Goal: Transaction & Acquisition: Purchase product/service

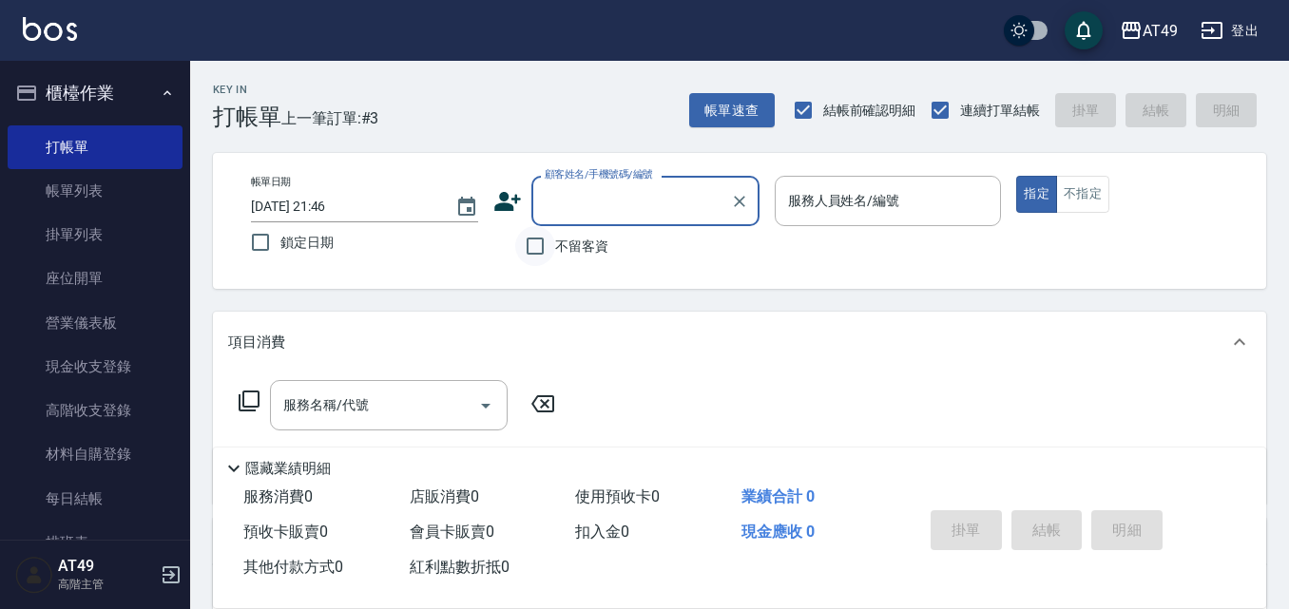
click at [544, 254] on input "不留客資" at bounding box center [535, 246] width 40 height 40
checkbox input "true"
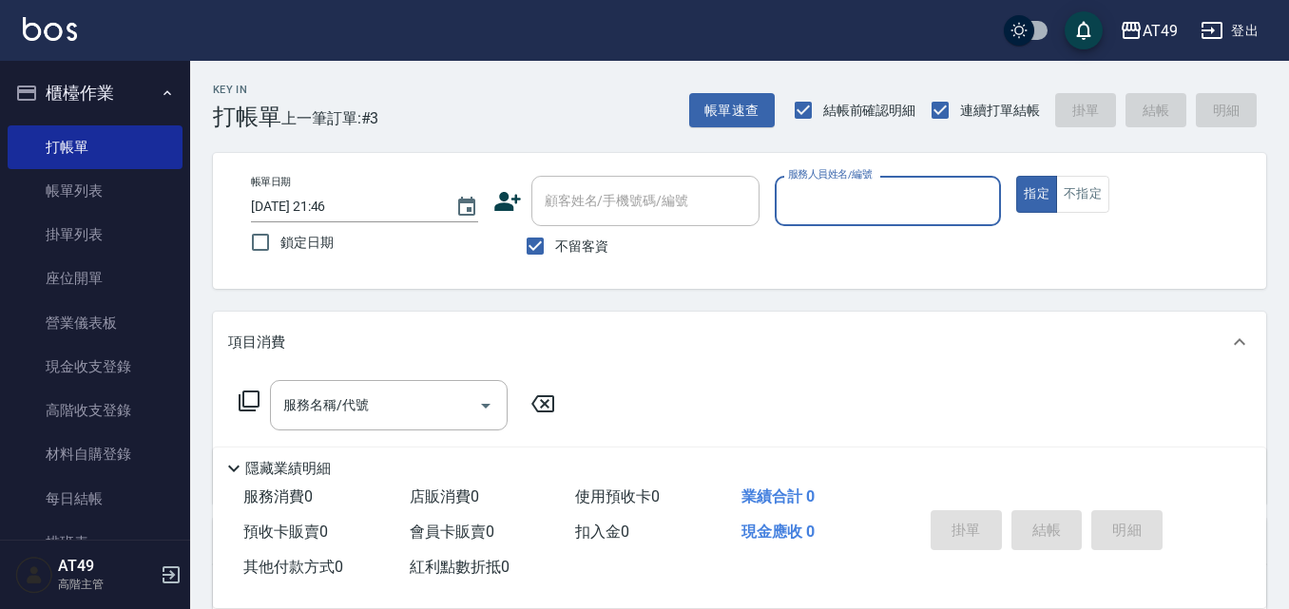
click at [853, 203] on input "服務人員姓名/編號" at bounding box center [888, 200] width 210 height 33
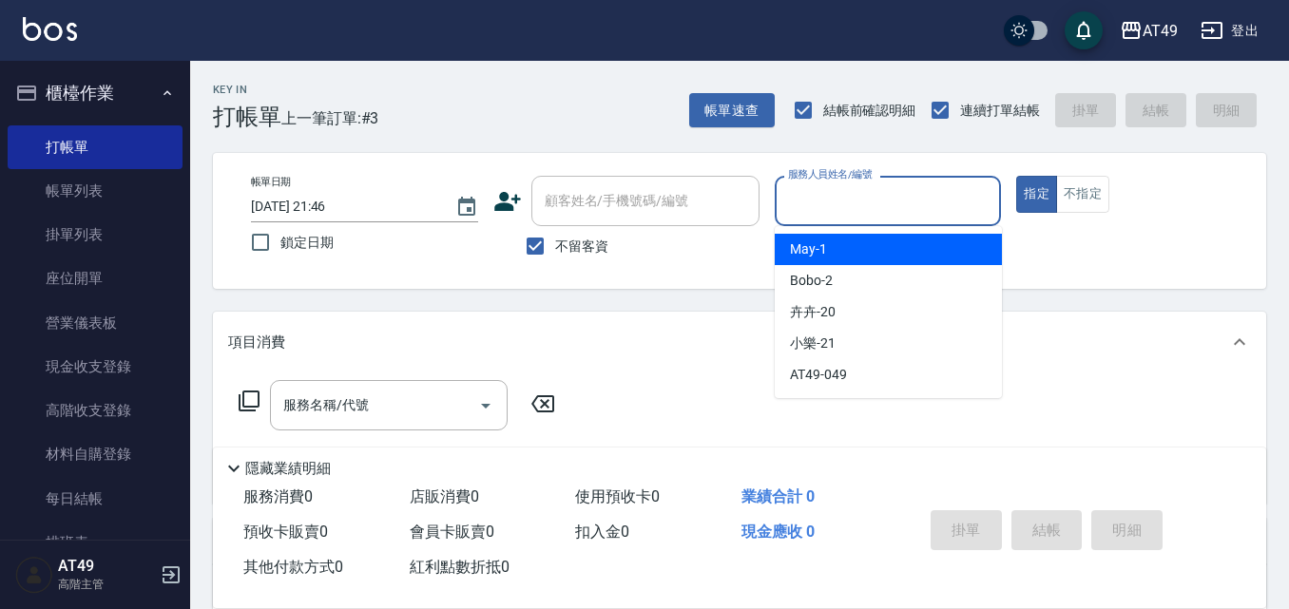
click at [855, 241] on div "May -1" at bounding box center [888, 249] width 227 height 31
type input "May-1"
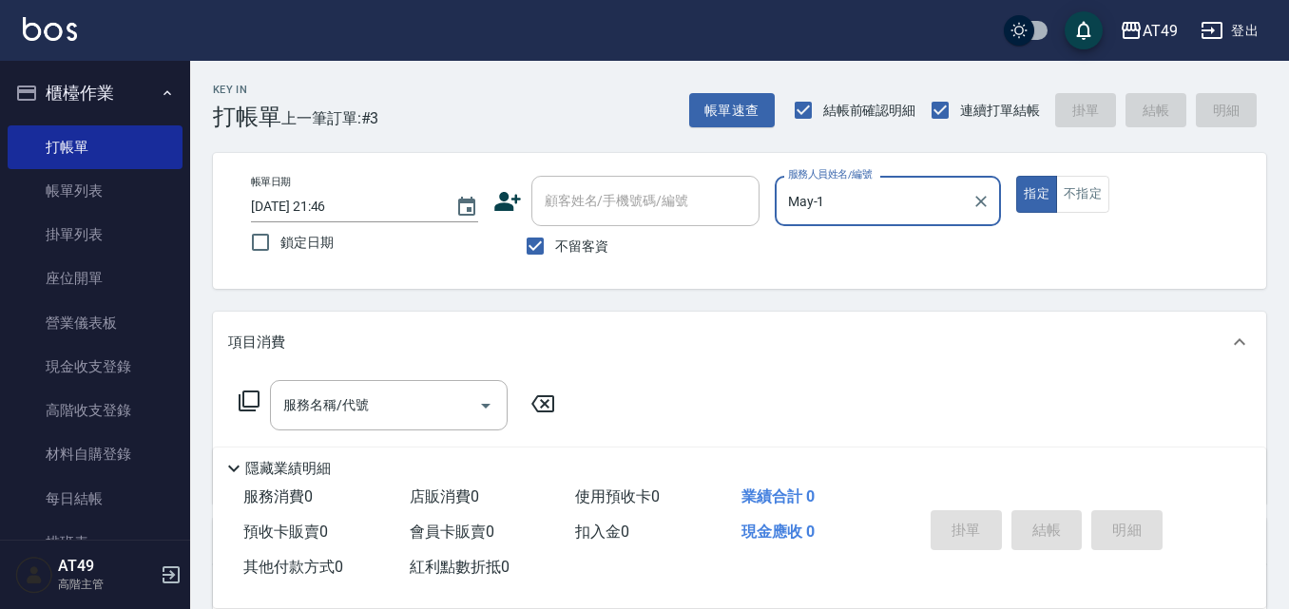
click at [246, 400] on icon at bounding box center [249, 401] width 23 height 23
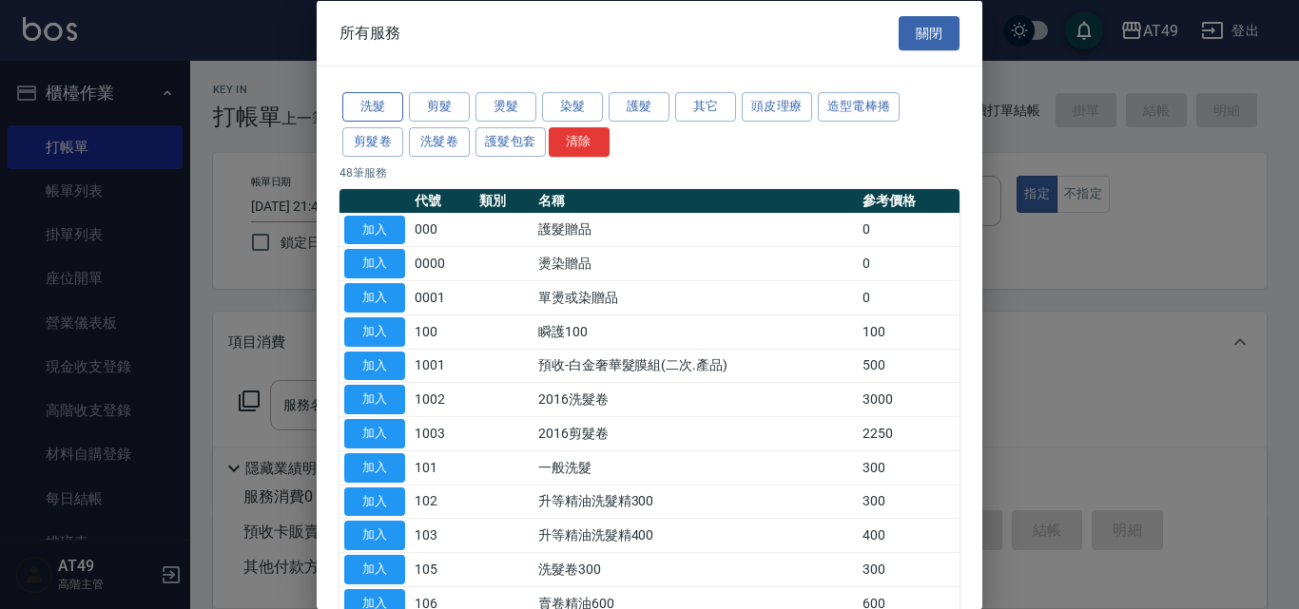
click at [362, 100] on button "洗髮" at bounding box center [372, 106] width 61 height 29
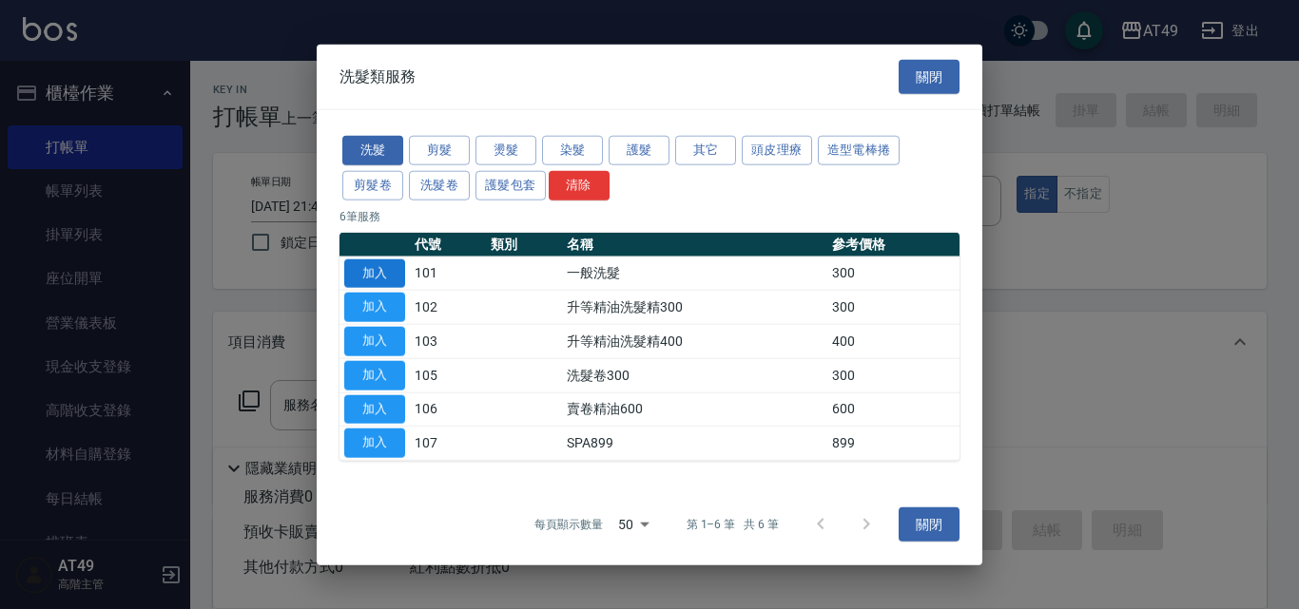
click at [392, 271] on button "加入" at bounding box center [374, 273] width 61 height 29
type input "一般洗髮(101)"
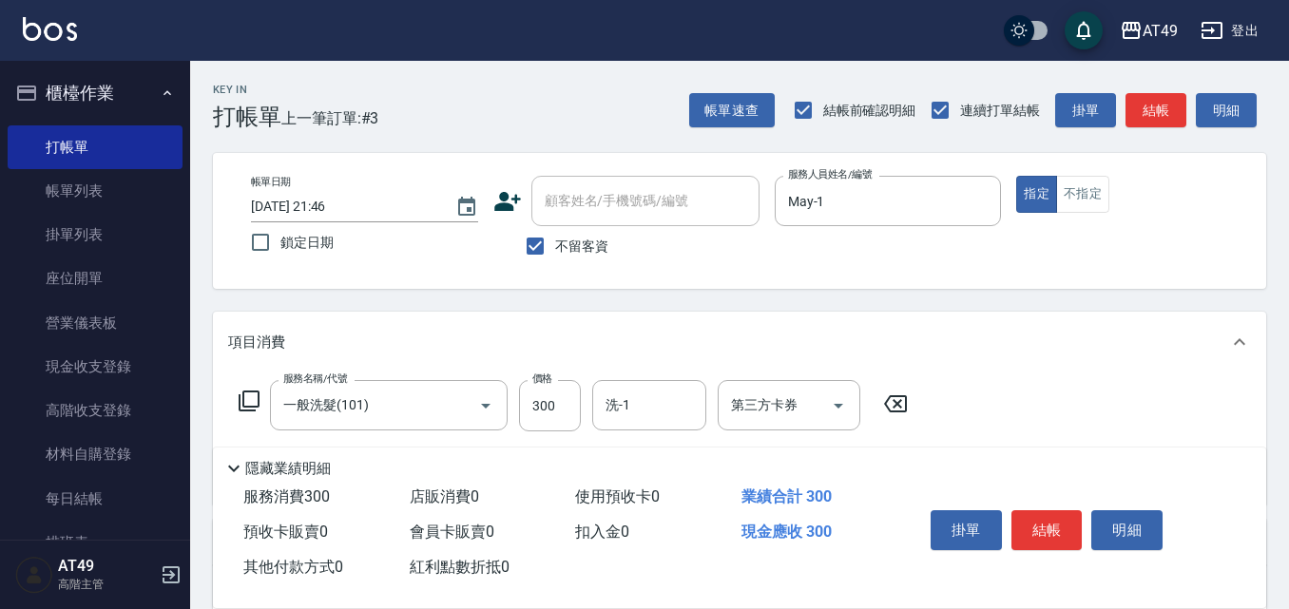
click at [249, 399] on icon at bounding box center [249, 401] width 23 height 23
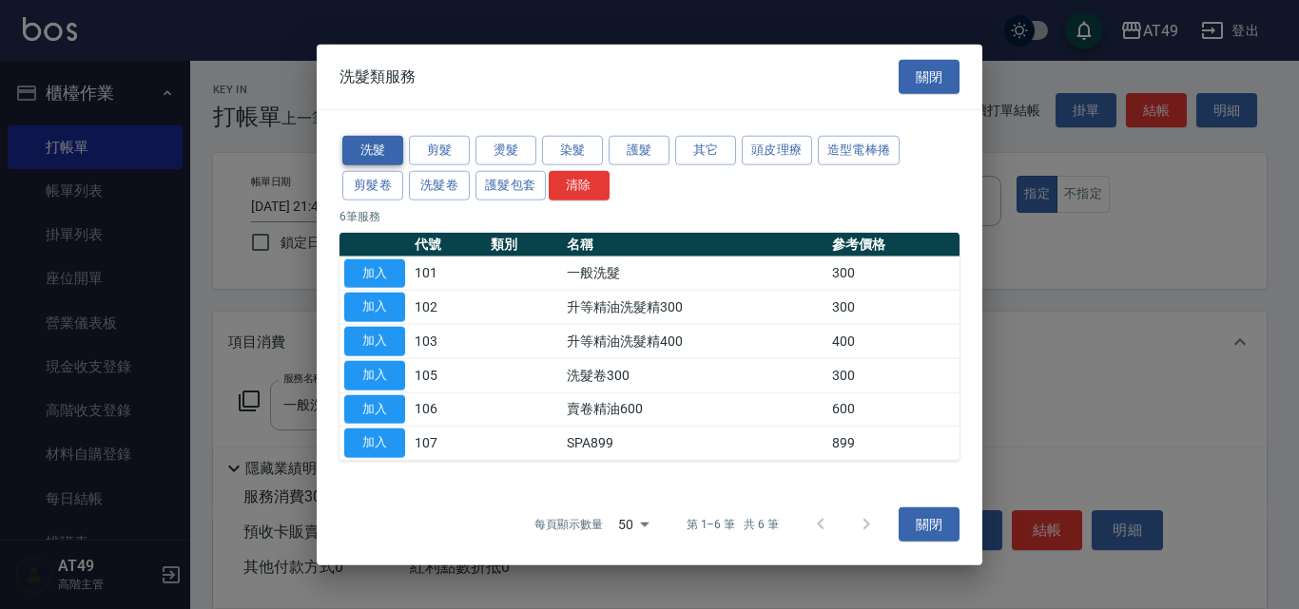
click at [377, 148] on button "洗髮" at bounding box center [372, 150] width 61 height 29
click at [398, 268] on button "加入" at bounding box center [374, 273] width 61 height 29
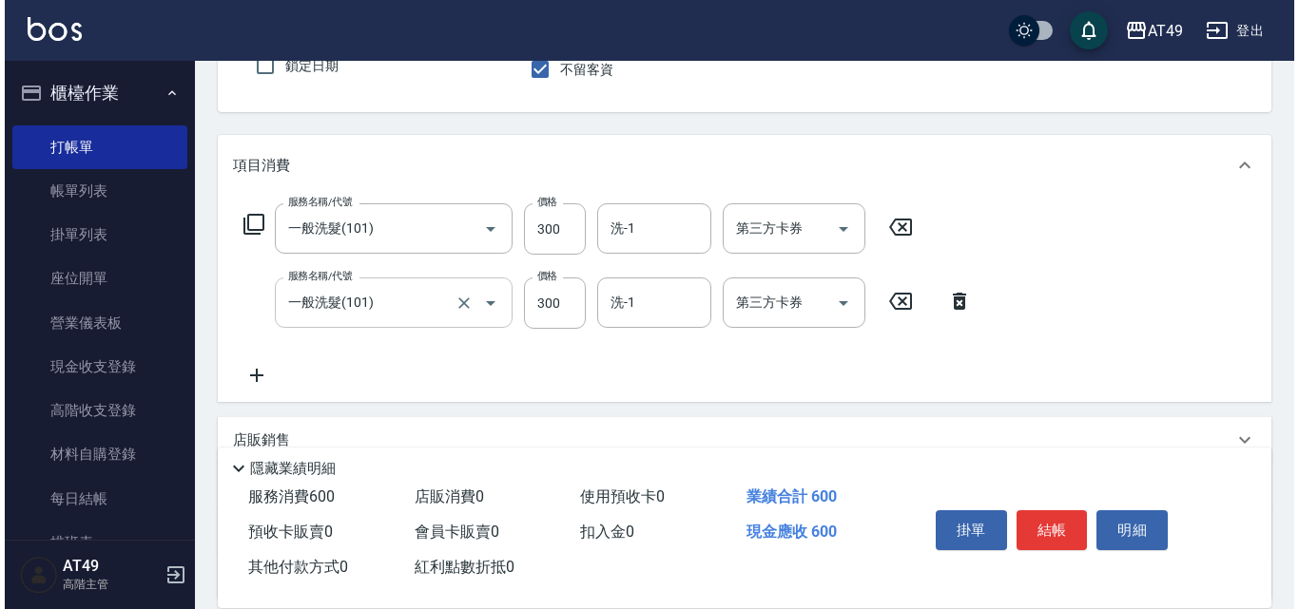
scroll to position [190, 0]
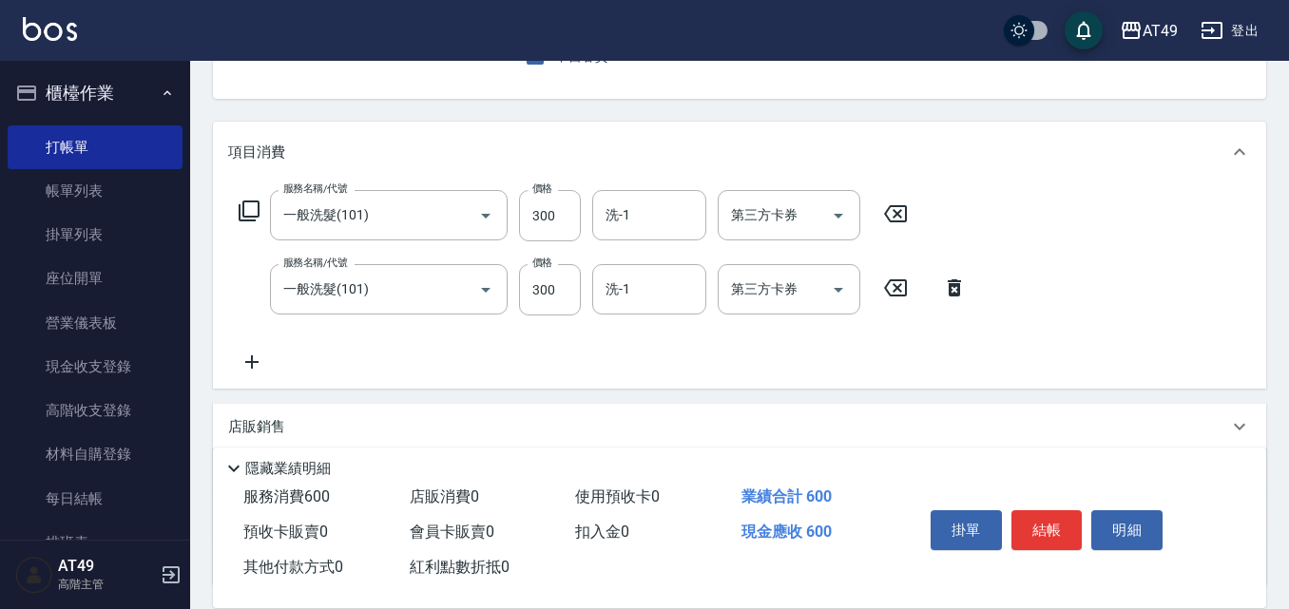
click at [958, 288] on icon at bounding box center [954, 288] width 13 height 17
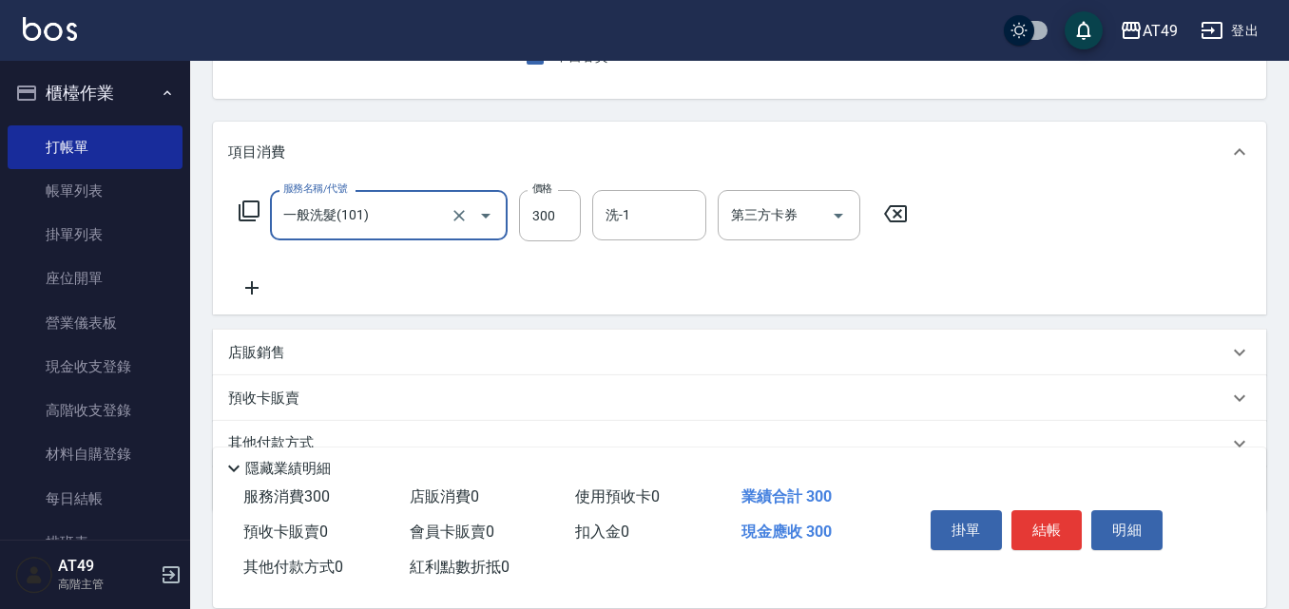
click at [254, 211] on icon at bounding box center [249, 211] width 23 height 23
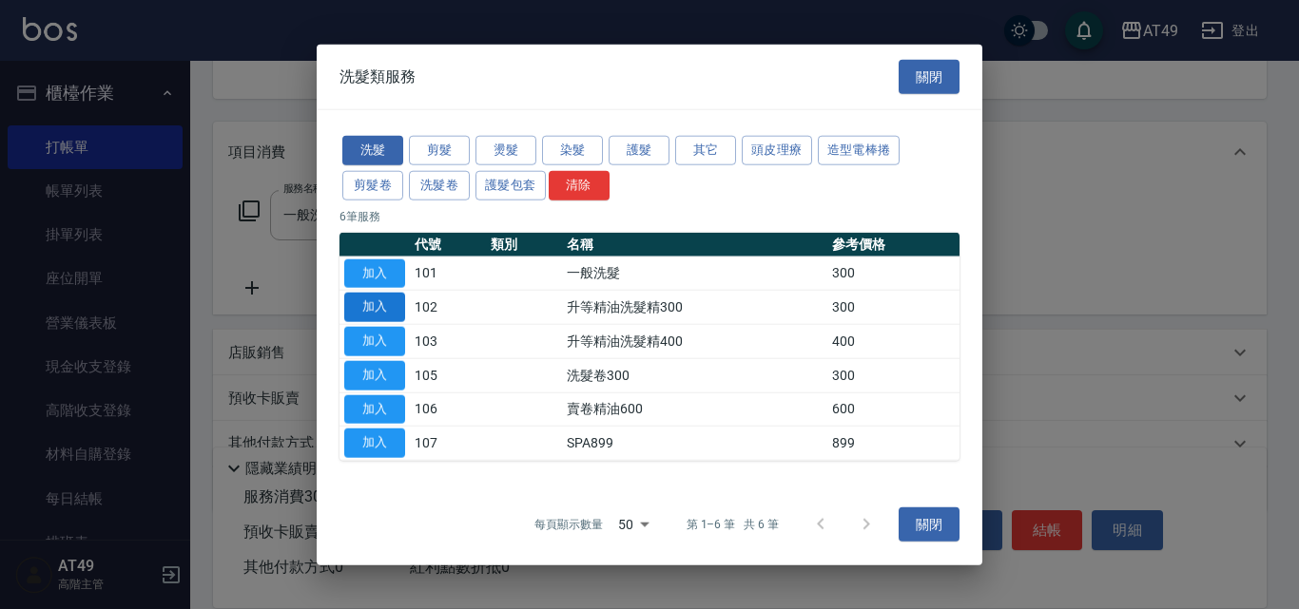
click at [370, 305] on button "加入" at bounding box center [374, 307] width 61 height 29
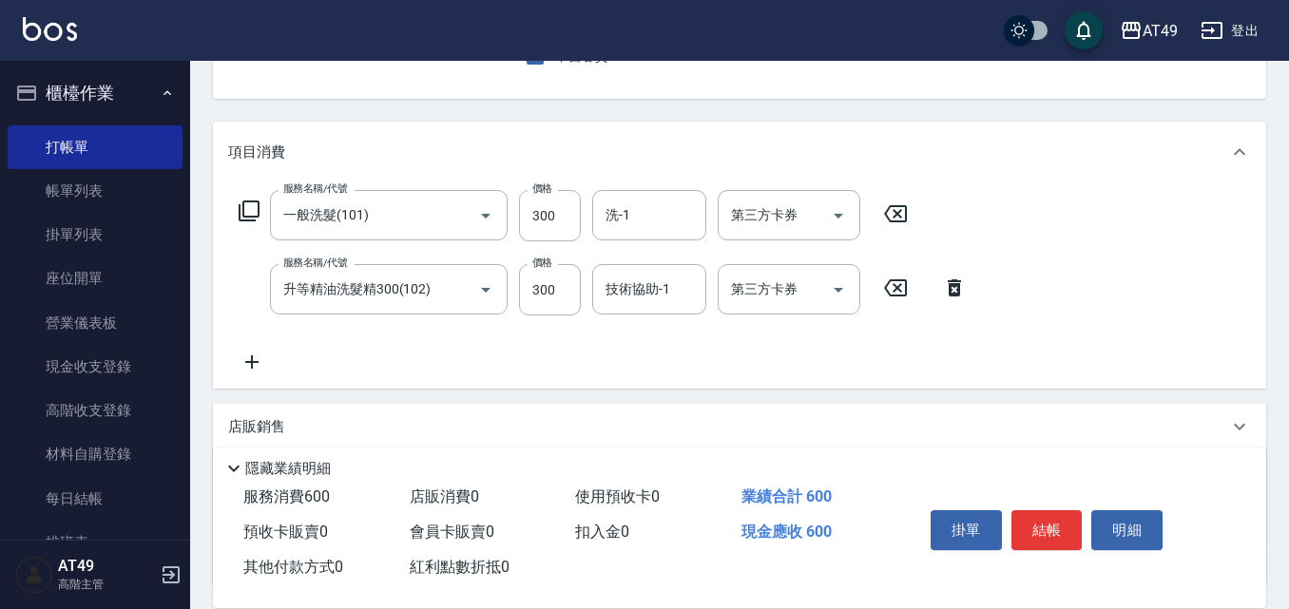
click at [255, 216] on icon at bounding box center [249, 211] width 23 height 23
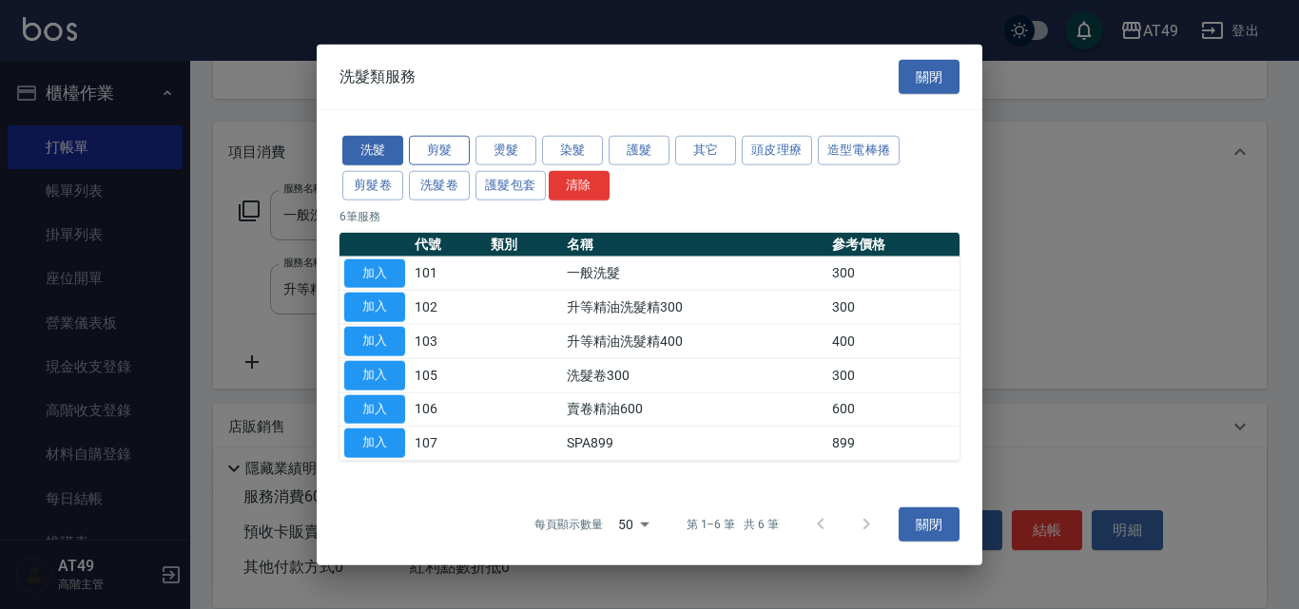
click at [460, 150] on button "剪髮" at bounding box center [439, 150] width 61 height 29
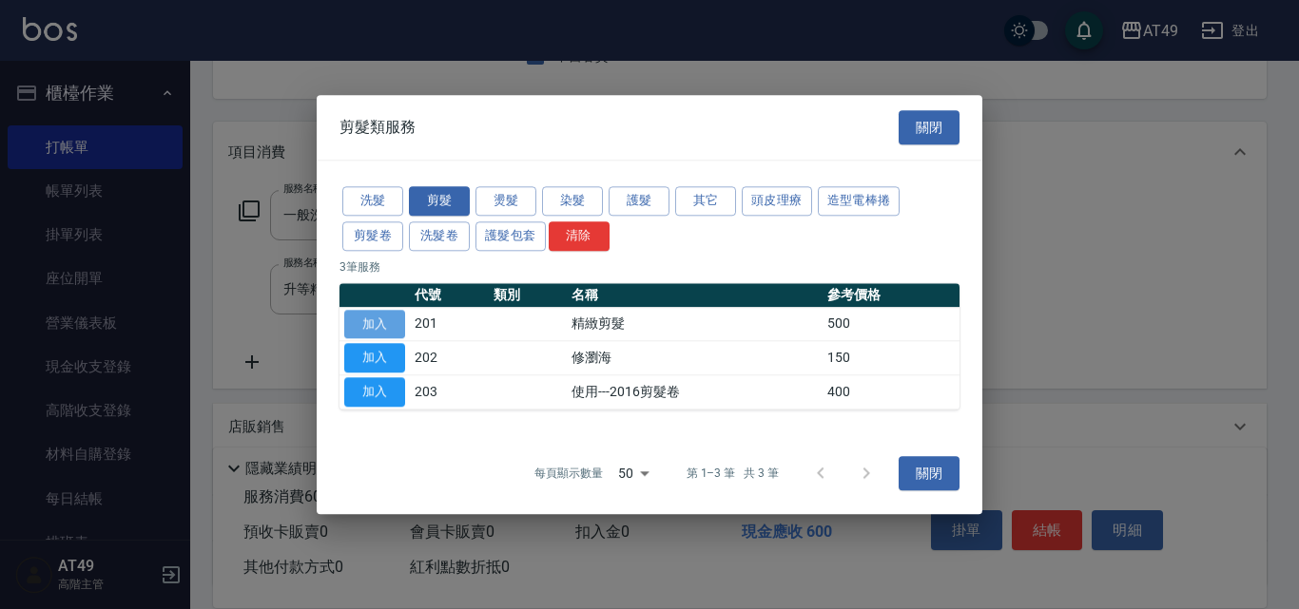
click at [389, 312] on button "加入" at bounding box center [374, 324] width 61 height 29
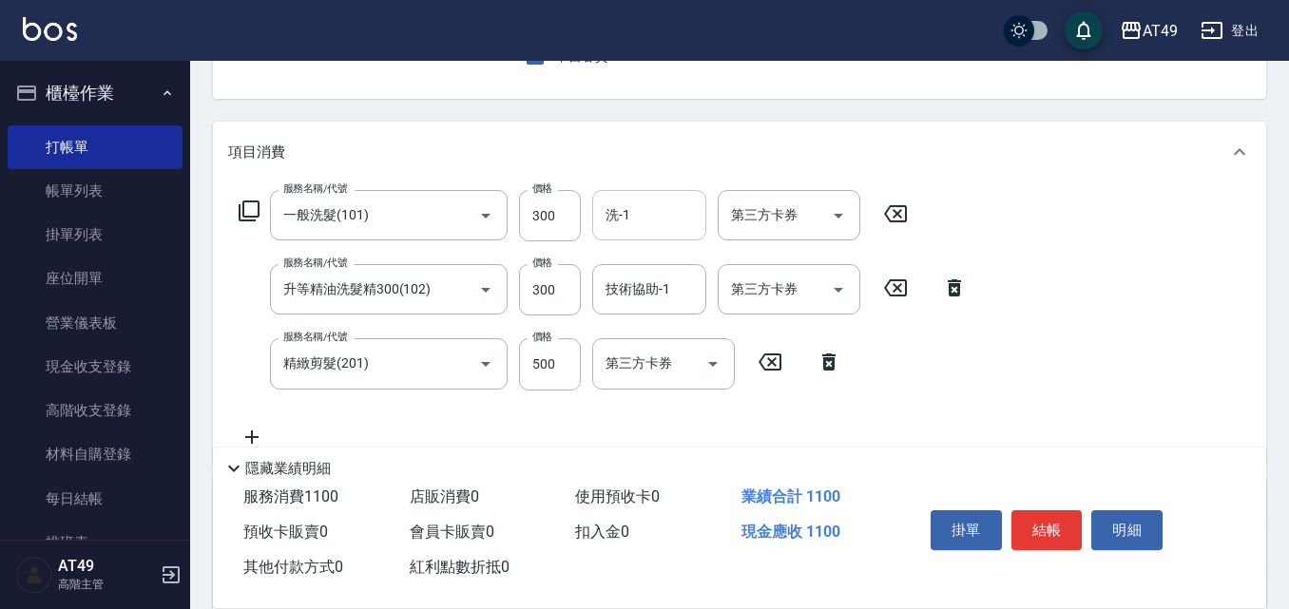
click at [665, 220] on input "洗-1" at bounding box center [649, 215] width 97 height 33
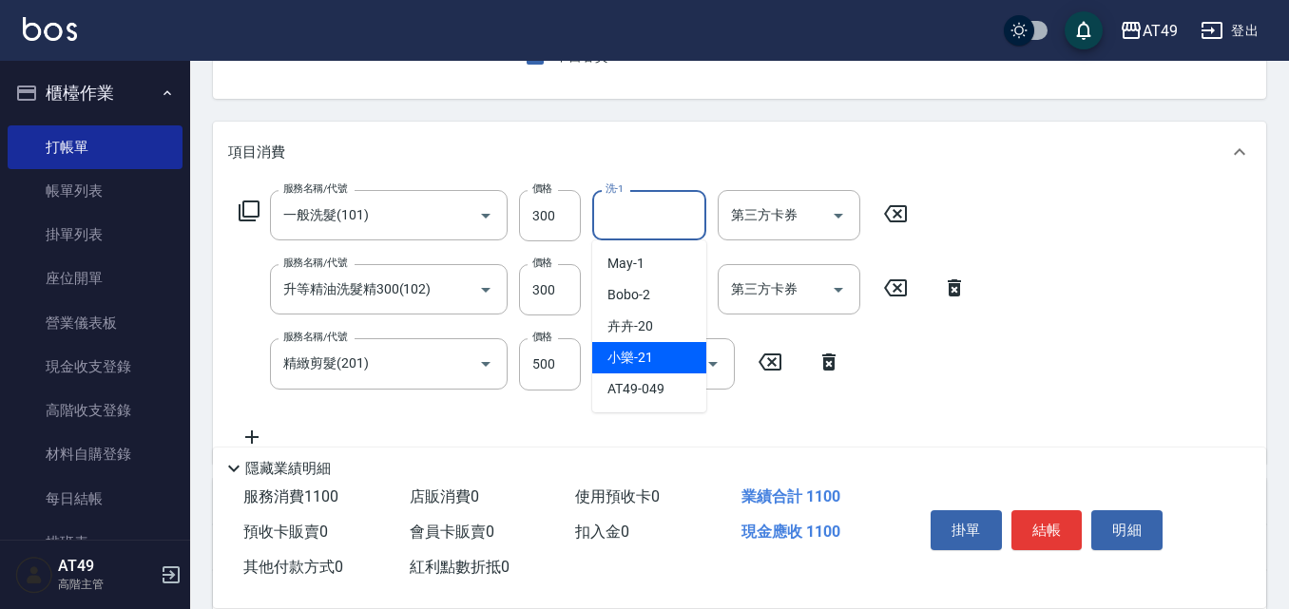
click at [677, 358] on div "小樂 -21" at bounding box center [649, 357] width 114 height 31
type input "小樂-21"
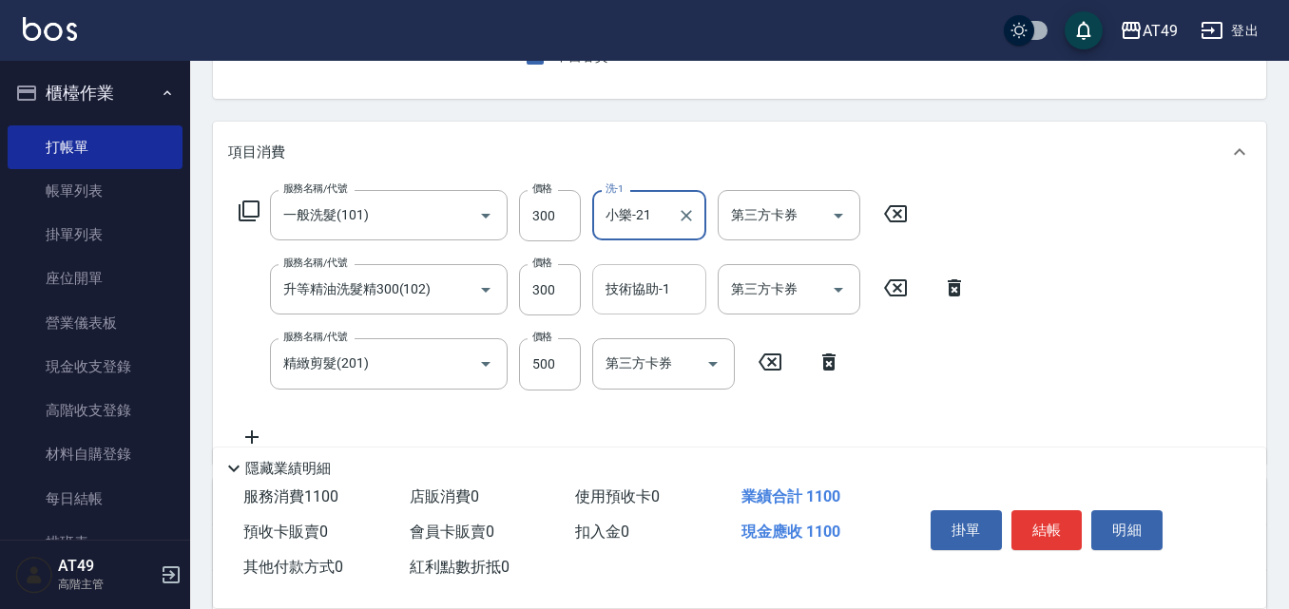
click at [639, 300] on input "技術協助-1" at bounding box center [649, 289] width 97 height 33
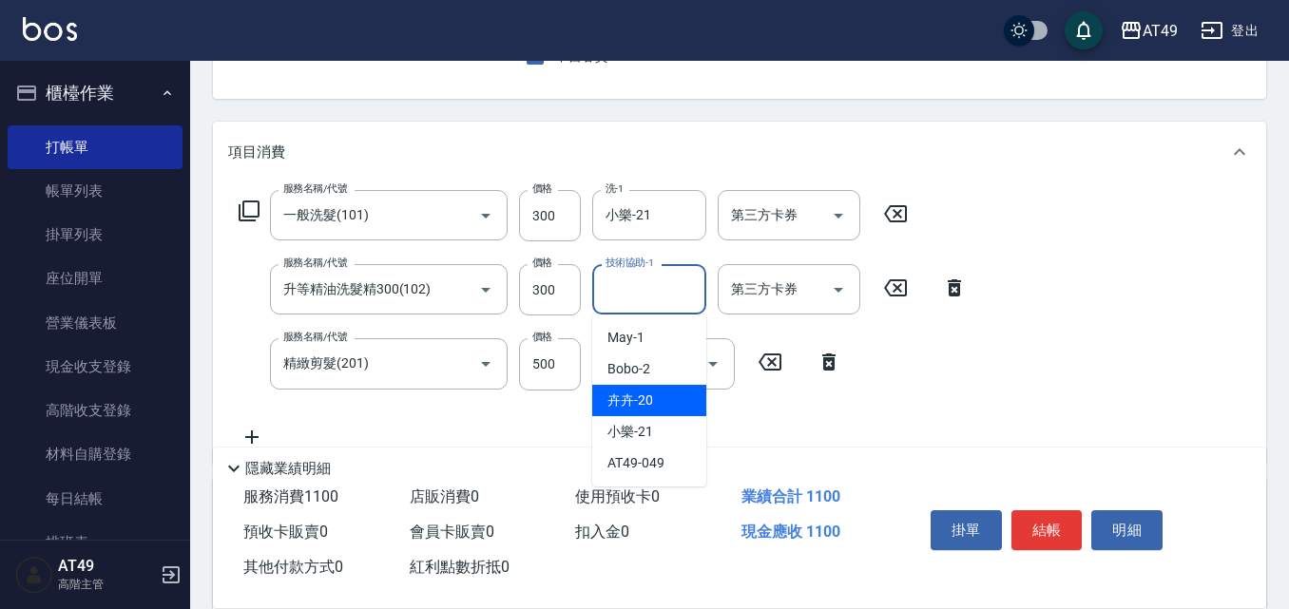
click at [662, 400] on div "卉卉 -20" at bounding box center [649, 400] width 114 height 31
type input "卉卉-20"
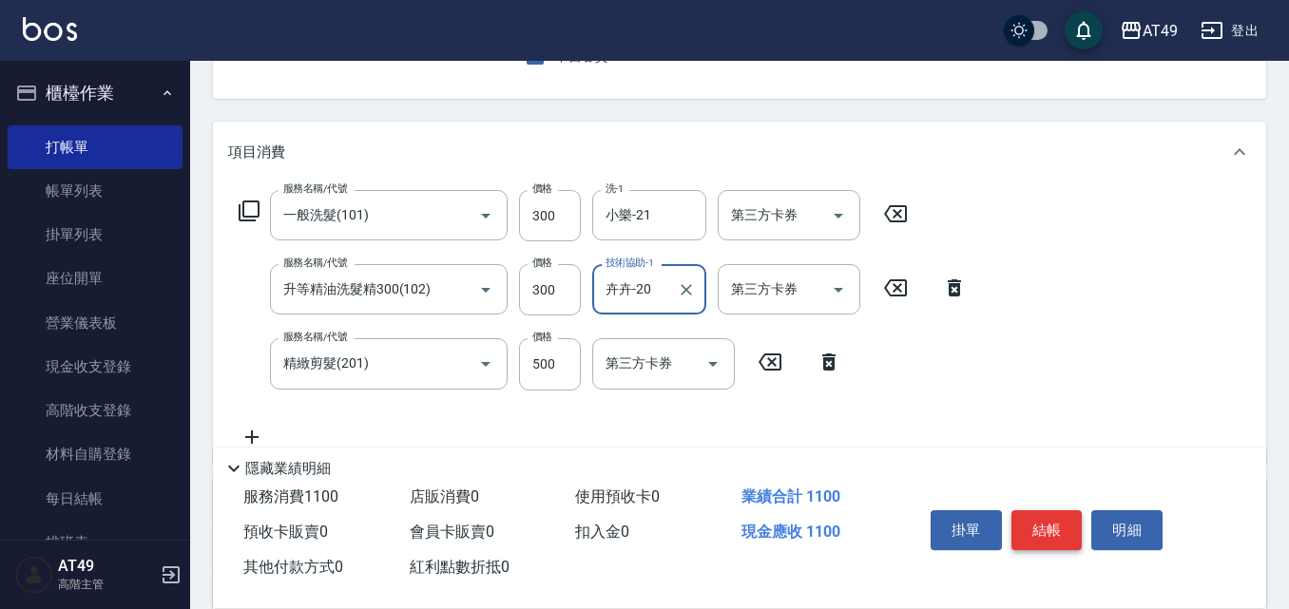
click at [1046, 532] on button "結帳" at bounding box center [1047, 531] width 71 height 40
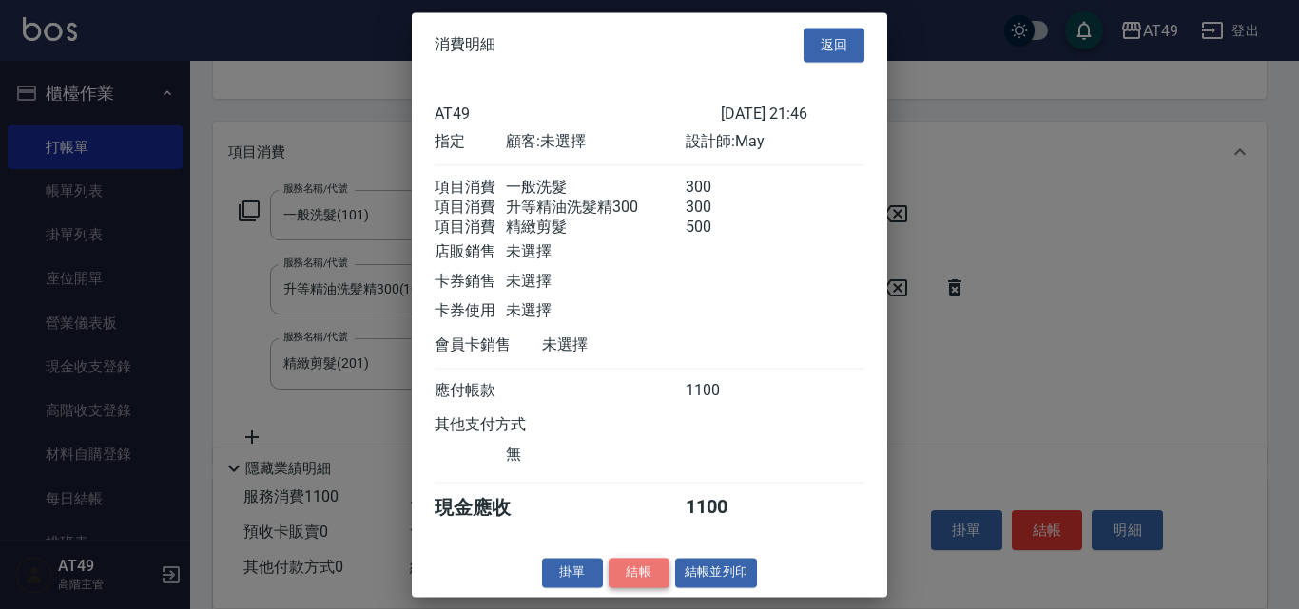
click at [626, 588] on button "結帳" at bounding box center [639, 572] width 61 height 29
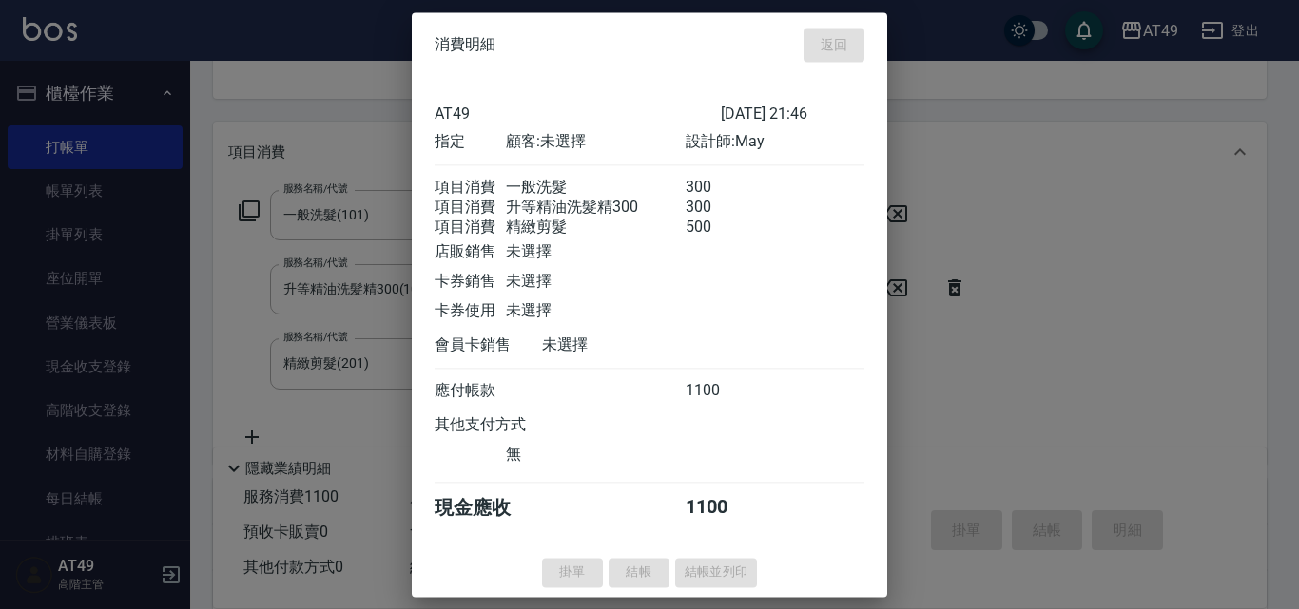
type input "[DATE] 23:03"
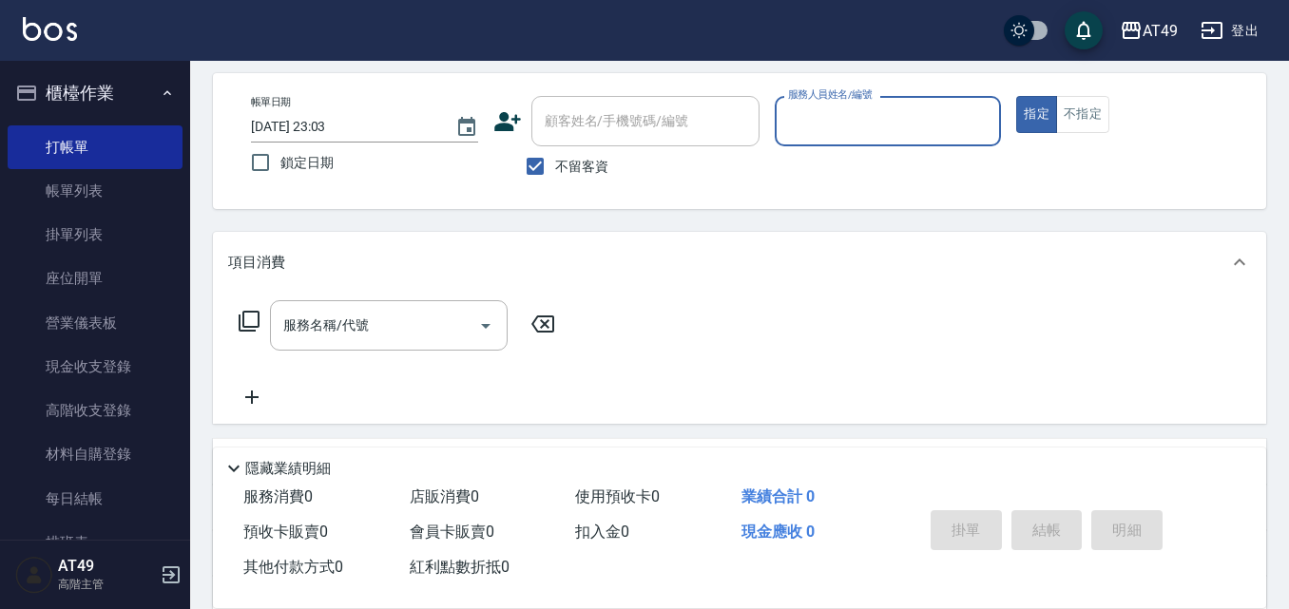
scroll to position [0, 0]
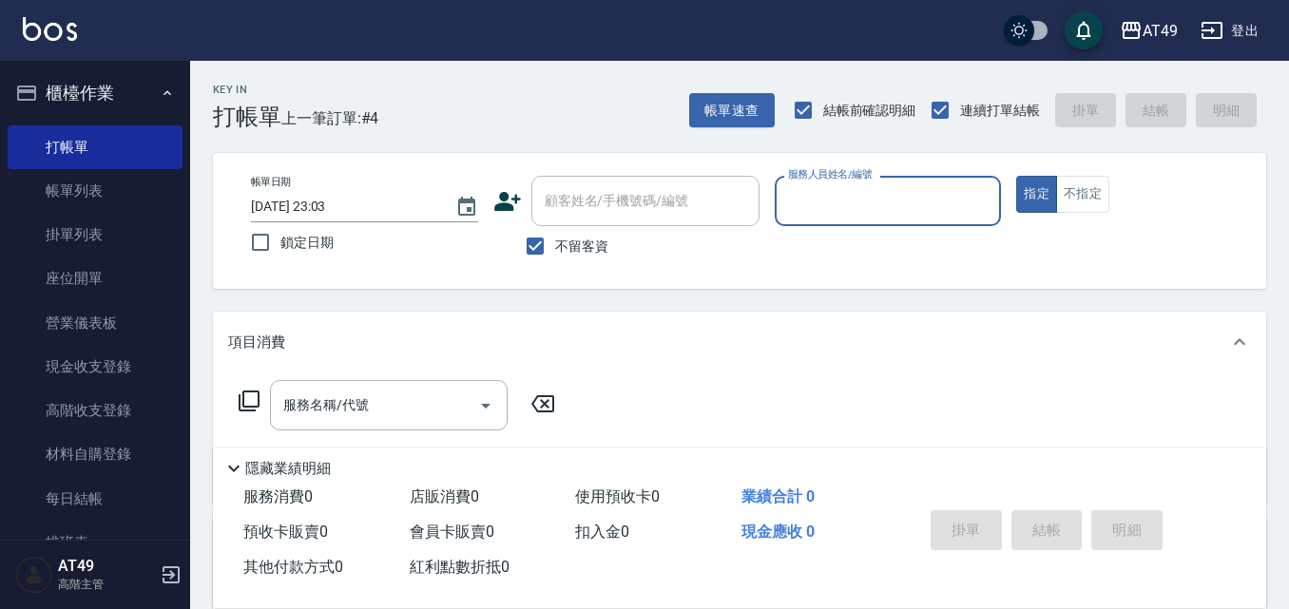
click at [837, 208] on input "服務人員姓名/編號" at bounding box center [888, 200] width 210 height 33
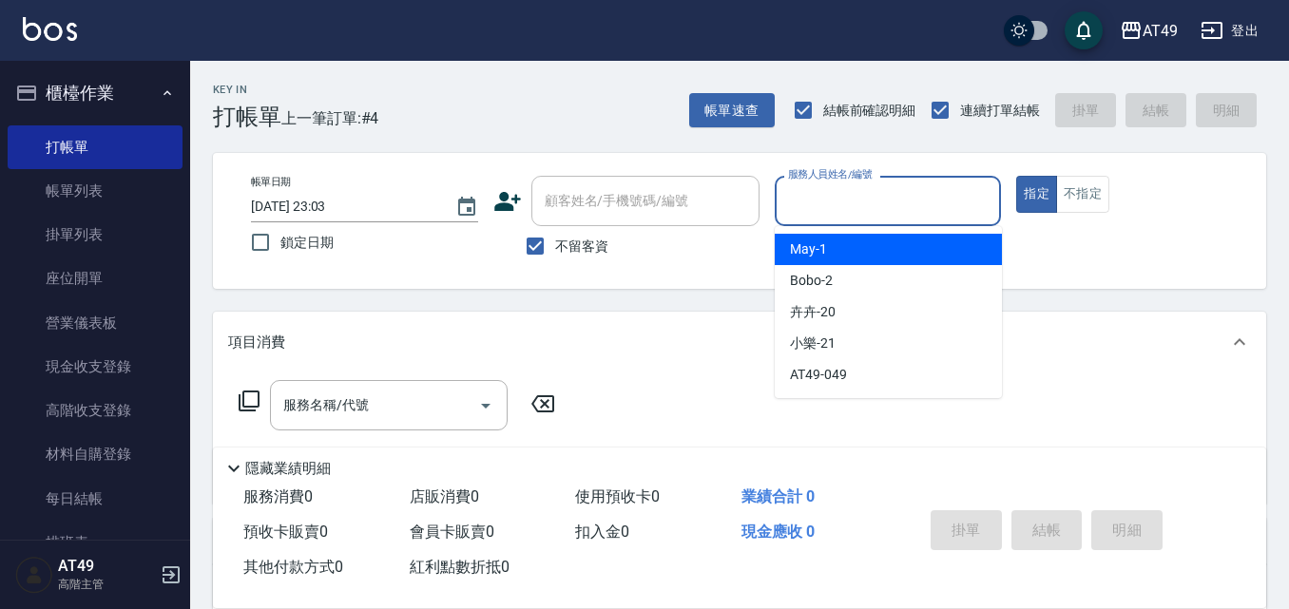
click at [848, 257] on div "May -1" at bounding box center [888, 249] width 227 height 31
type input "May-1"
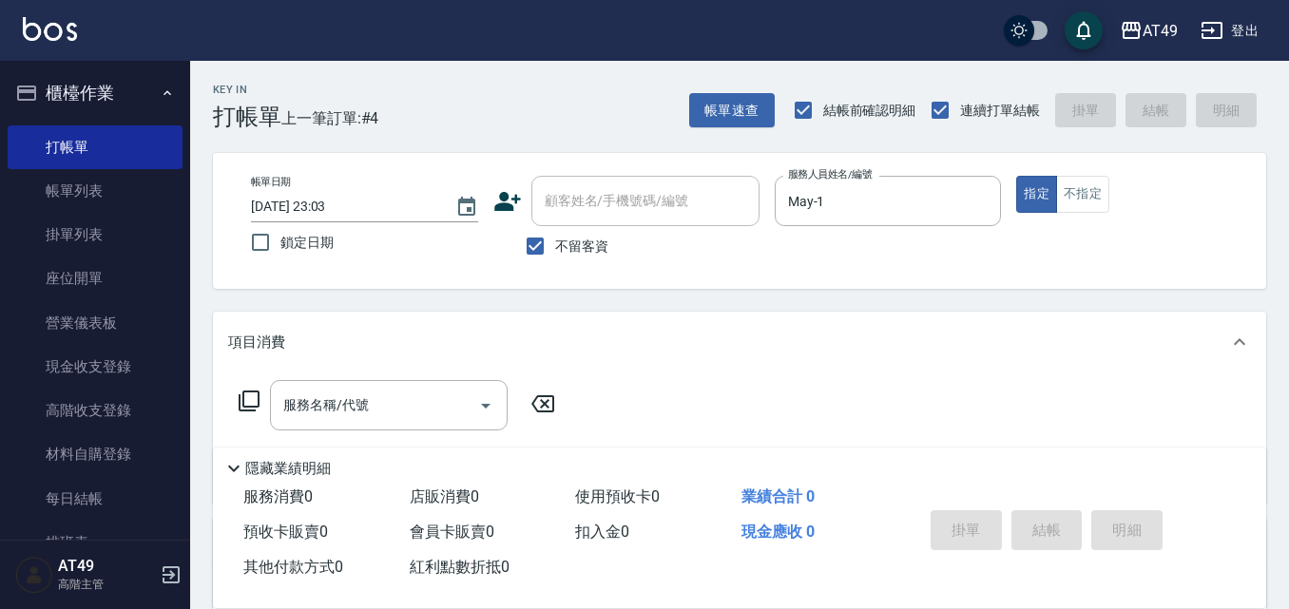
click at [246, 403] on icon at bounding box center [249, 401] width 23 height 23
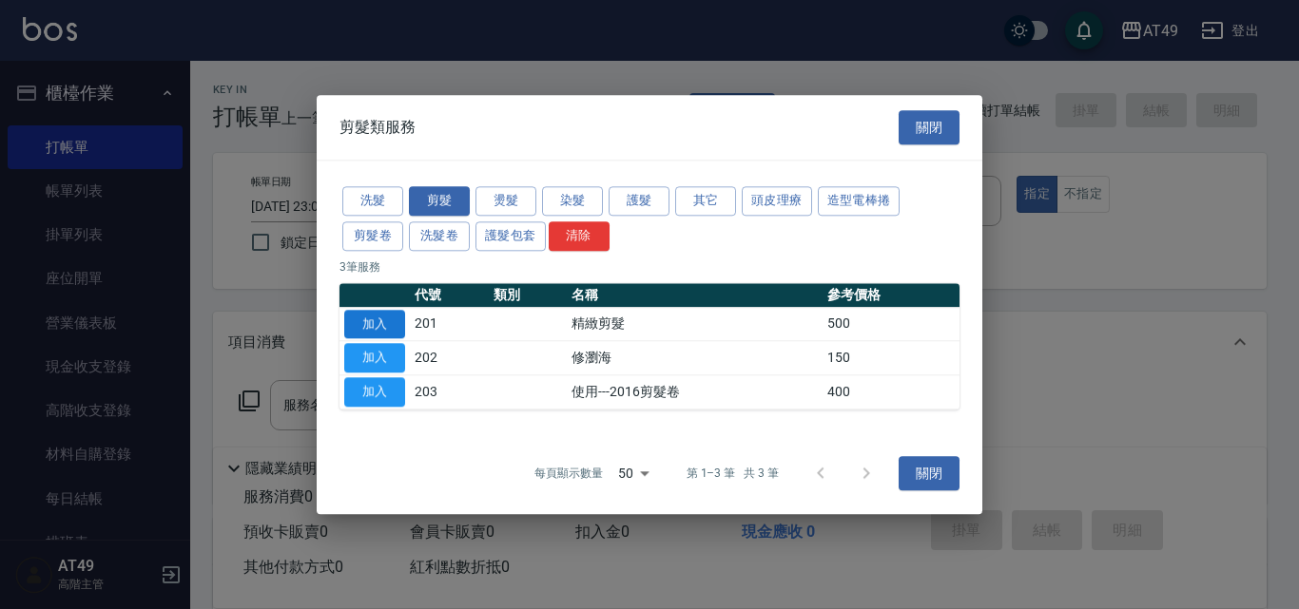
click at [377, 327] on button "加入" at bounding box center [374, 324] width 61 height 29
type input "精緻剪髮(201)"
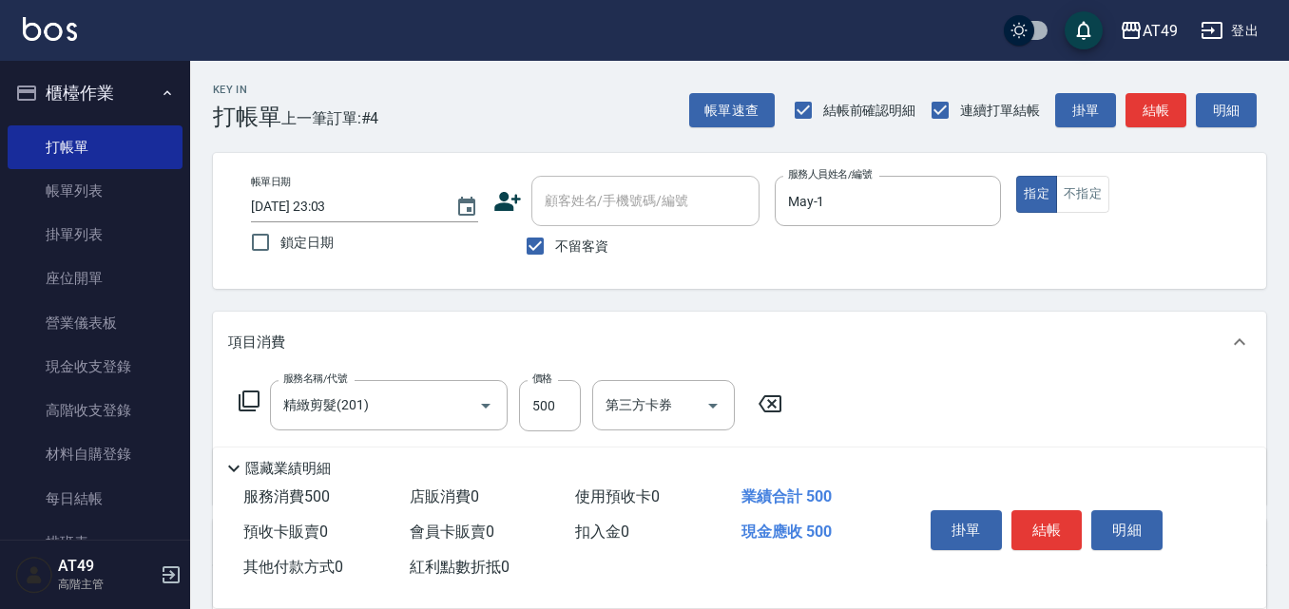
click at [247, 400] on icon at bounding box center [249, 401] width 23 height 23
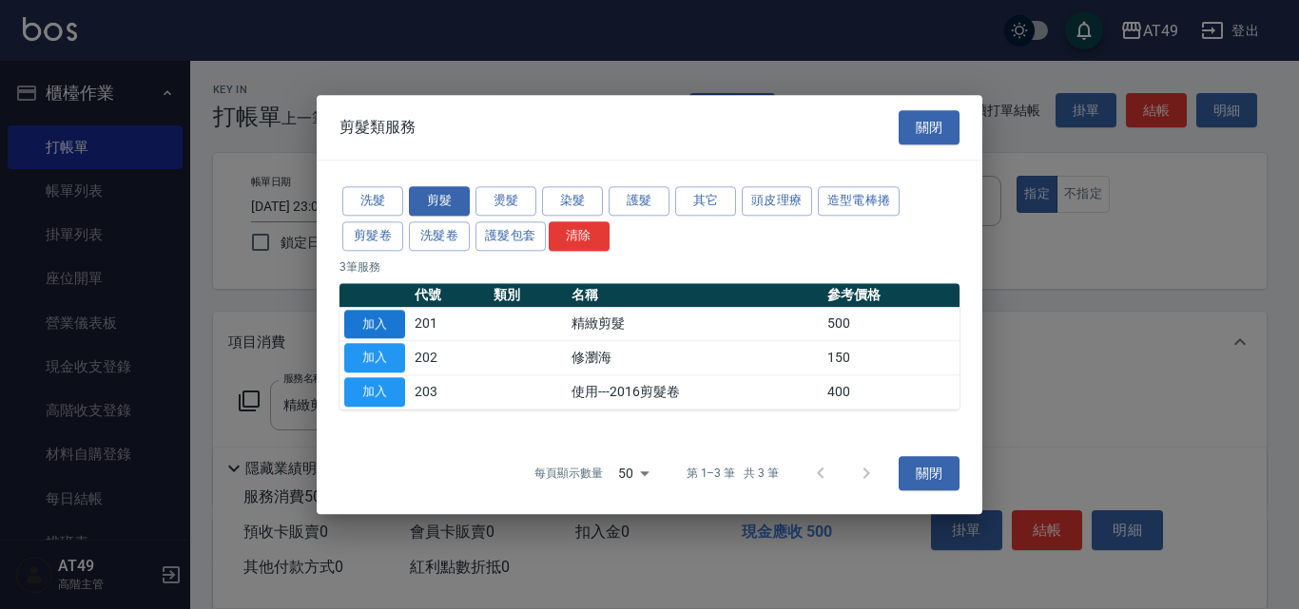
click at [382, 323] on button "加入" at bounding box center [374, 324] width 61 height 29
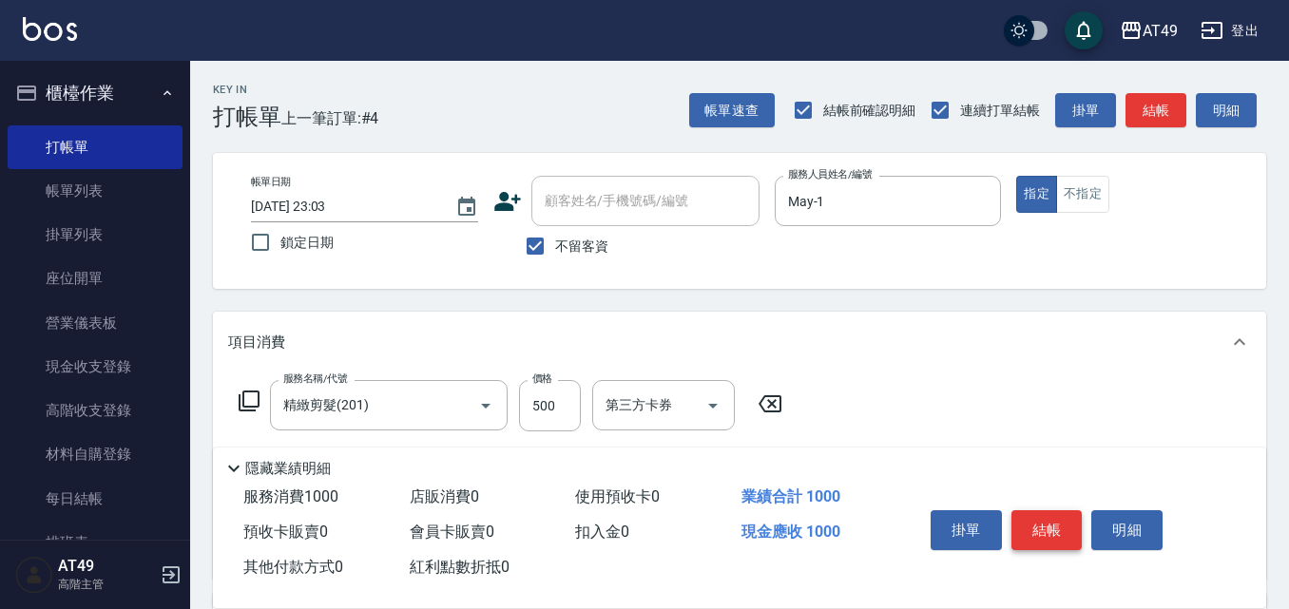
click at [1040, 521] on button "結帳" at bounding box center [1047, 531] width 71 height 40
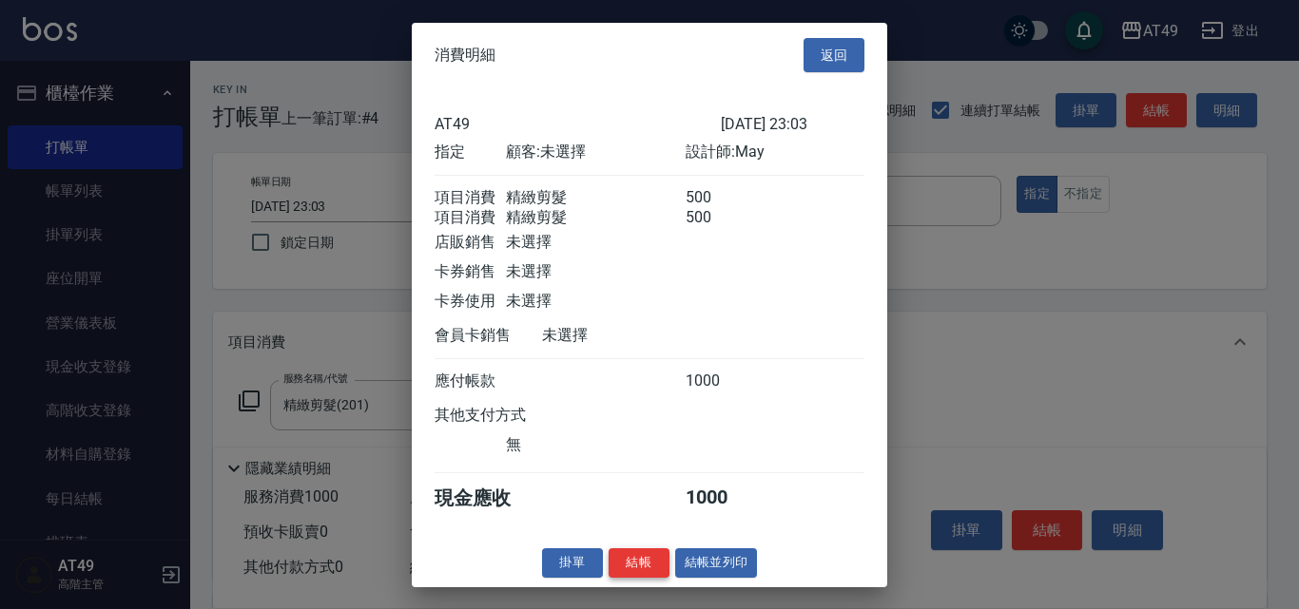
click at [630, 573] on button "結帳" at bounding box center [639, 563] width 61 height 29
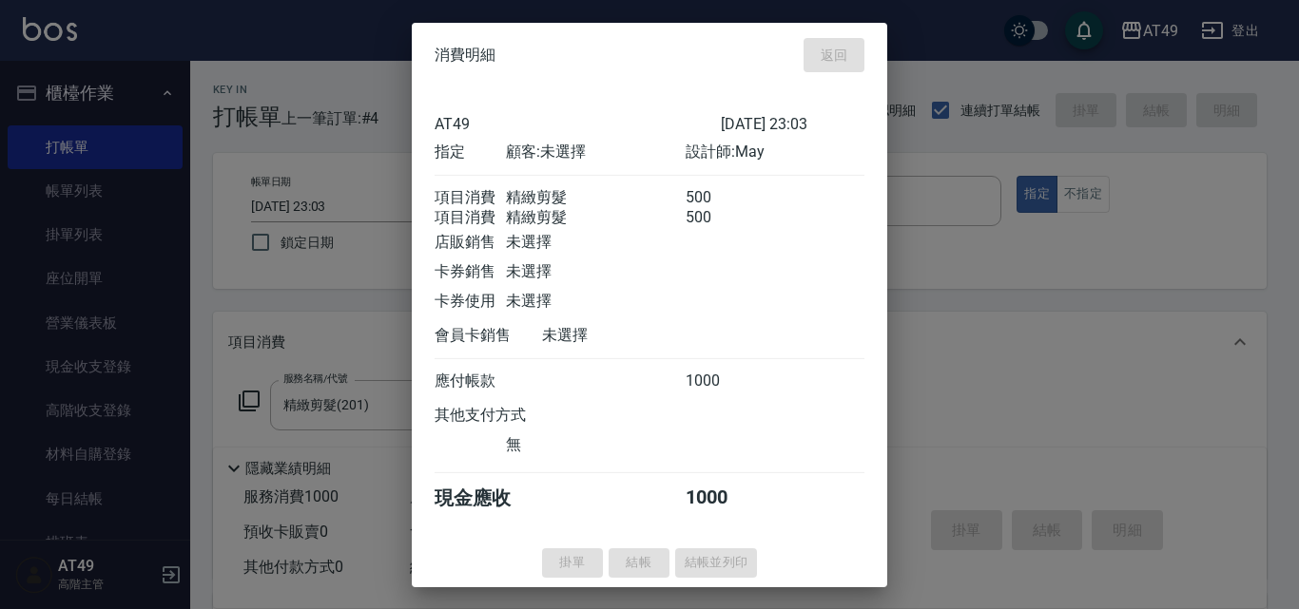
type input "[DATE] 23:07"
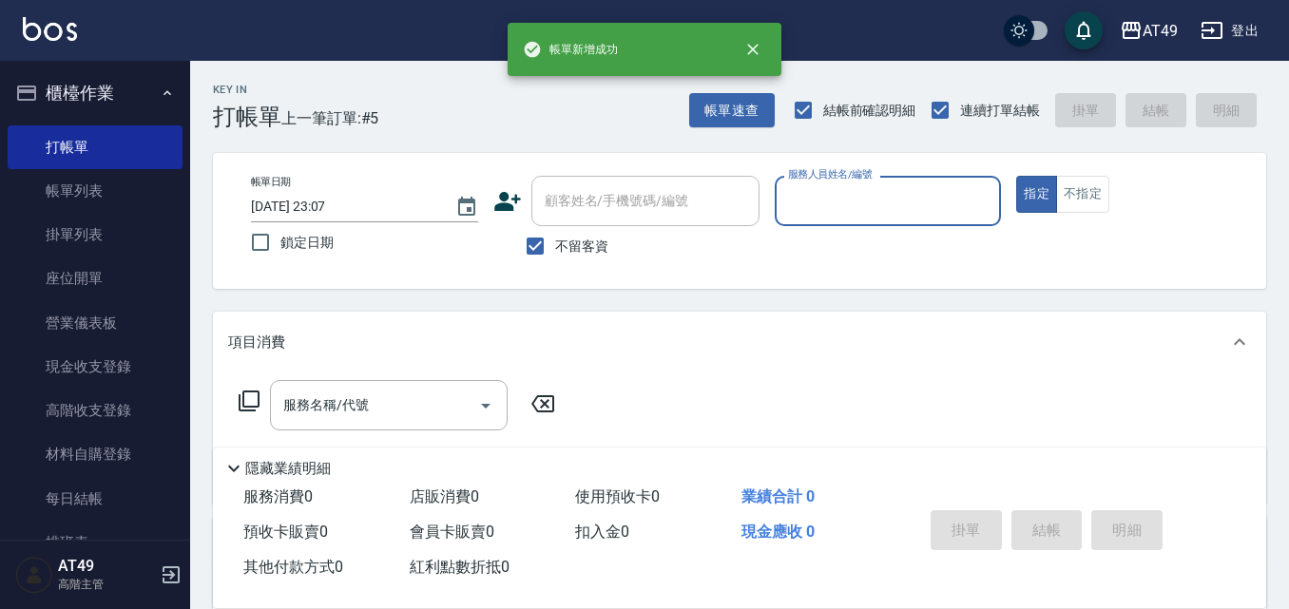
click at [828, 197] on input "服務人員姓名/編號" at bounding box center [888, 200] width 210 height 33
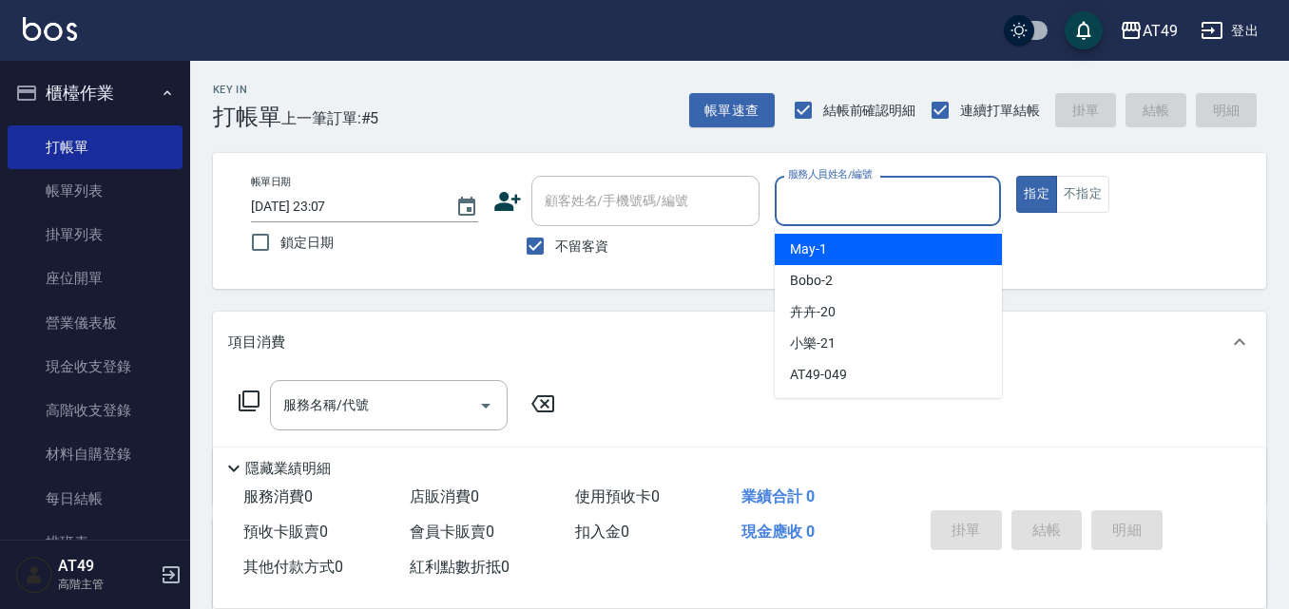
click at [834, 243] on div "May -1" at bounding box center [888, 249] width 227 height 31
type input "May-1"
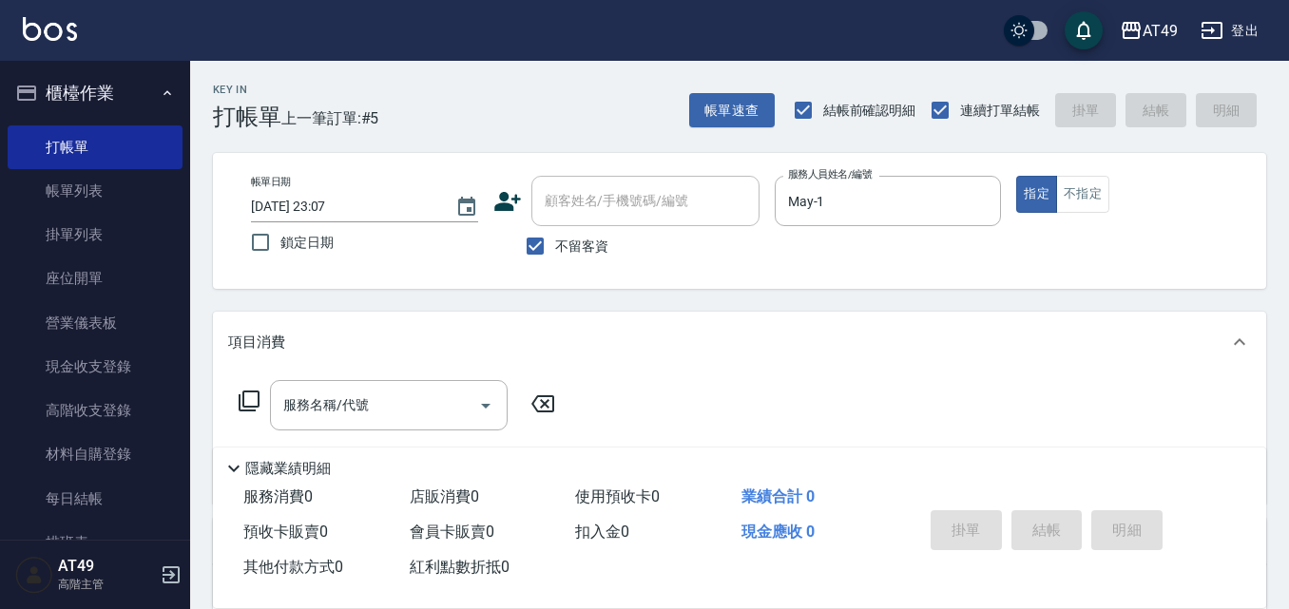
click at [245, 403] on icon at bounding box center [249, 401] width 23 height 23
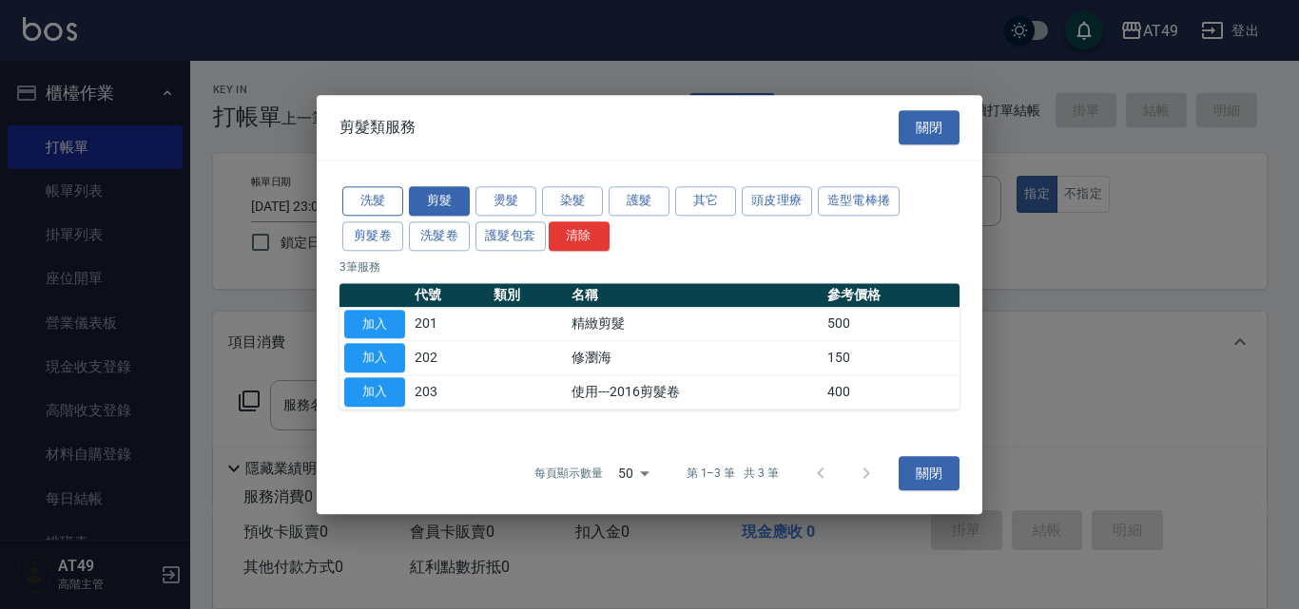
click at [375, 201] on button "洗髮" at bounding box center [372, 200] width 61 height 29
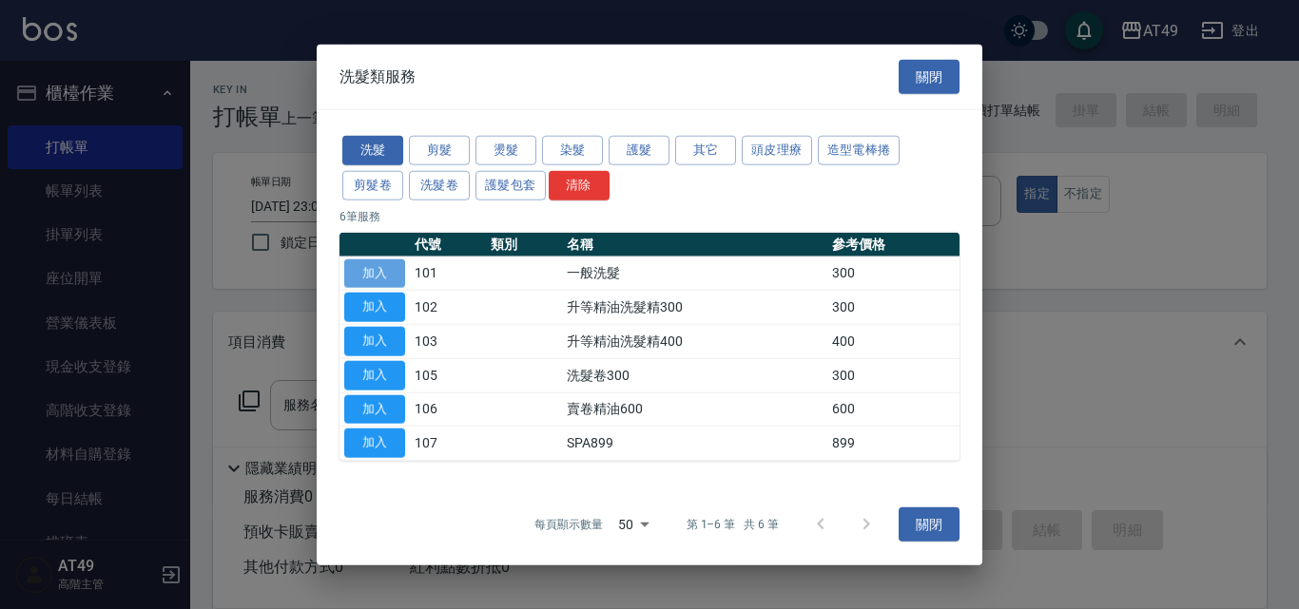
click at [375, 277] on button "加入" at bounding box center [374, 273] width 61 height 29
type input "一般洗髮(101)"
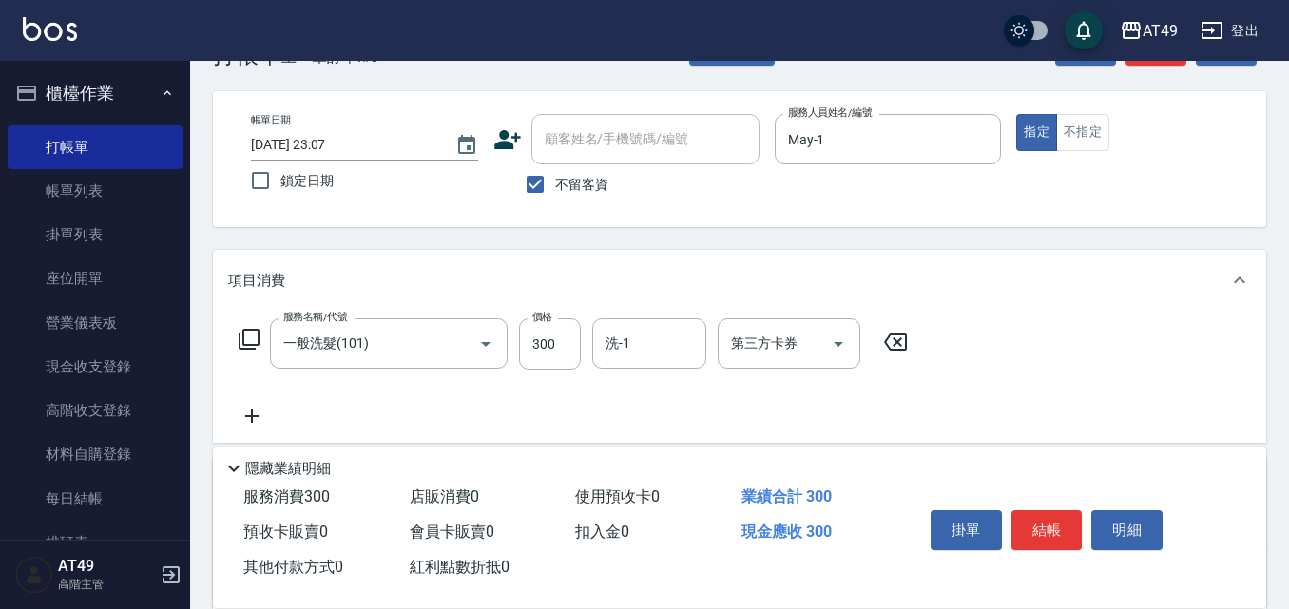
scroll to position [95, 0]
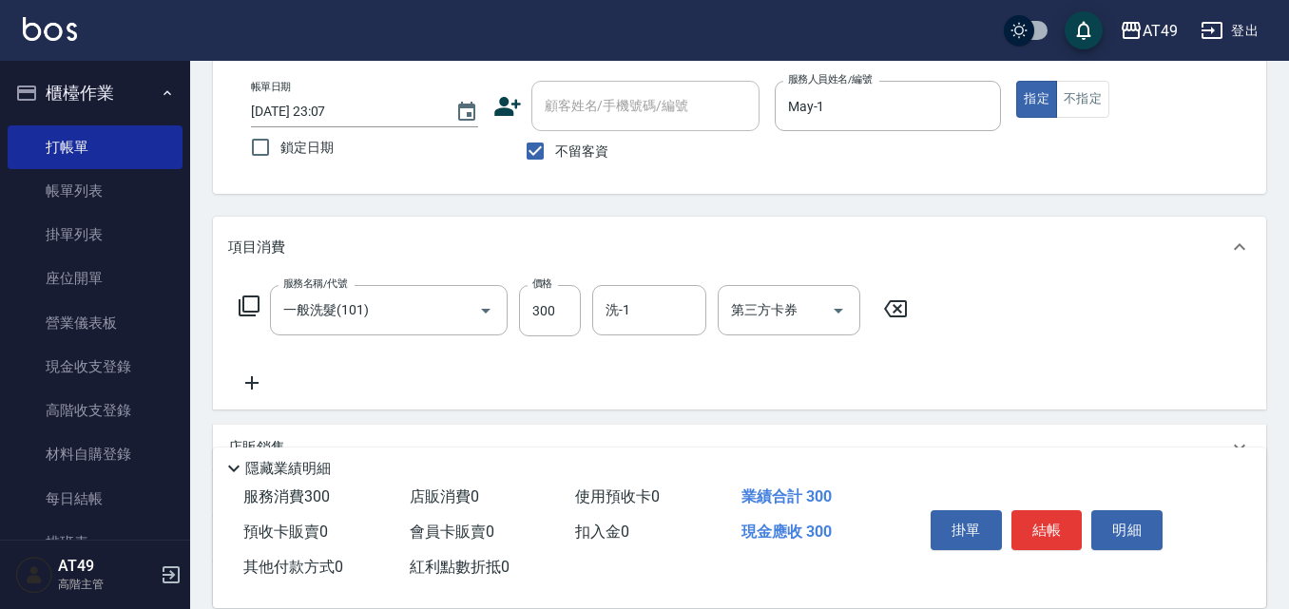
click at [251, 310] on icon at bounding box center [249, 306] width 23 height 23
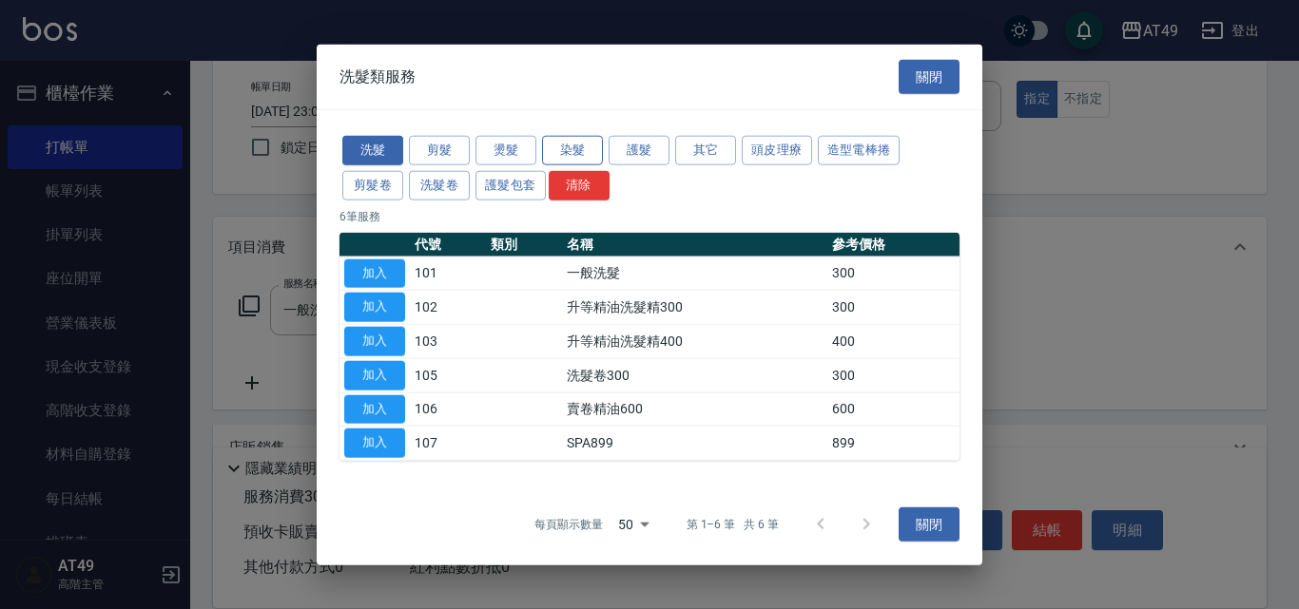
click at [579, 155] on button "染髮" at bounding box center [572, 150] width 61 height 29
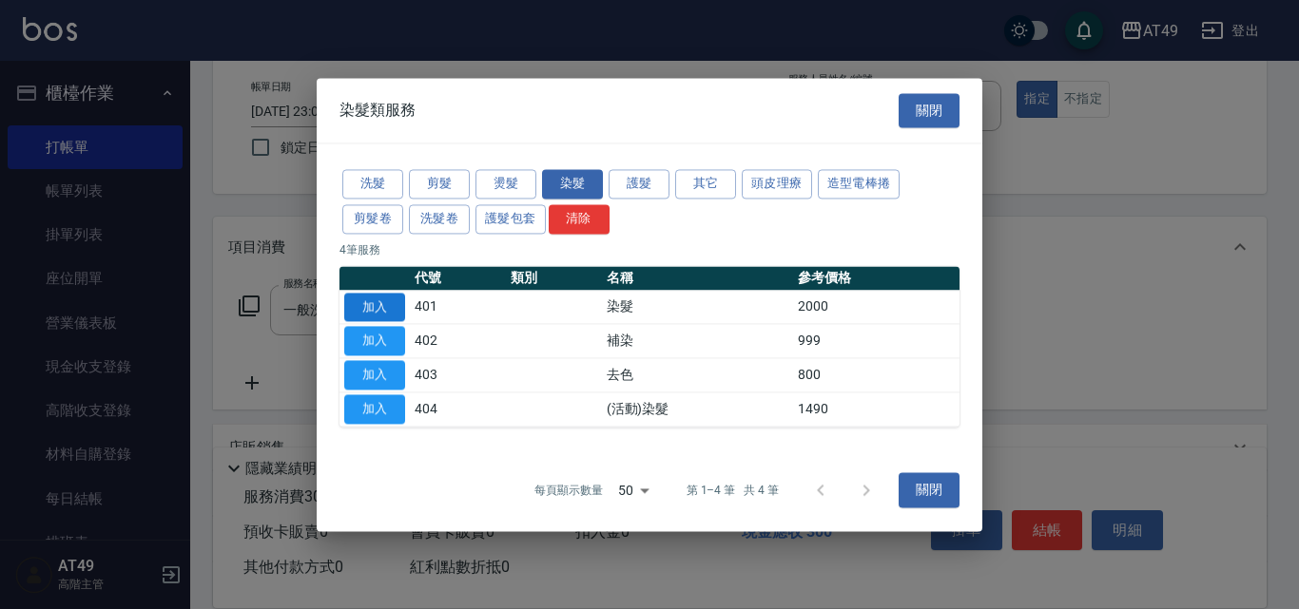
click at [381, 309] on button "加入" at bounding box center [374, 307] width 61 height 29
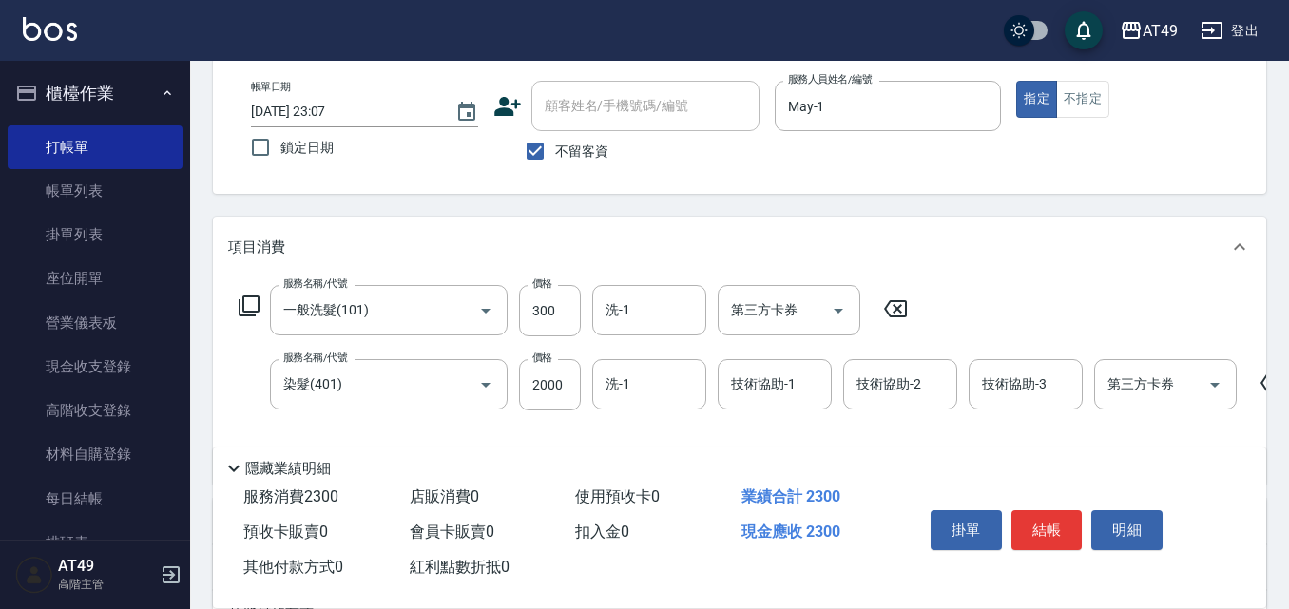
click at [248, 303] on icon at bounding box center [249, 306] width 23 height 23
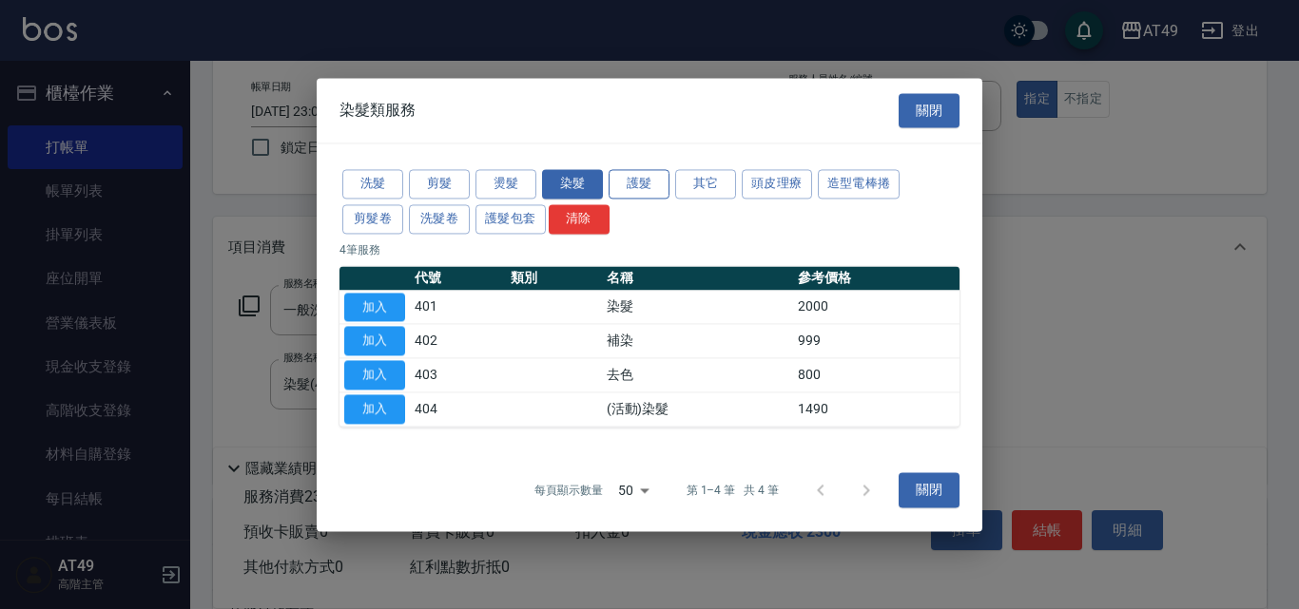
click at [635, 184] on button "護髮" at bounding box center [639, 183] width 61 height 29
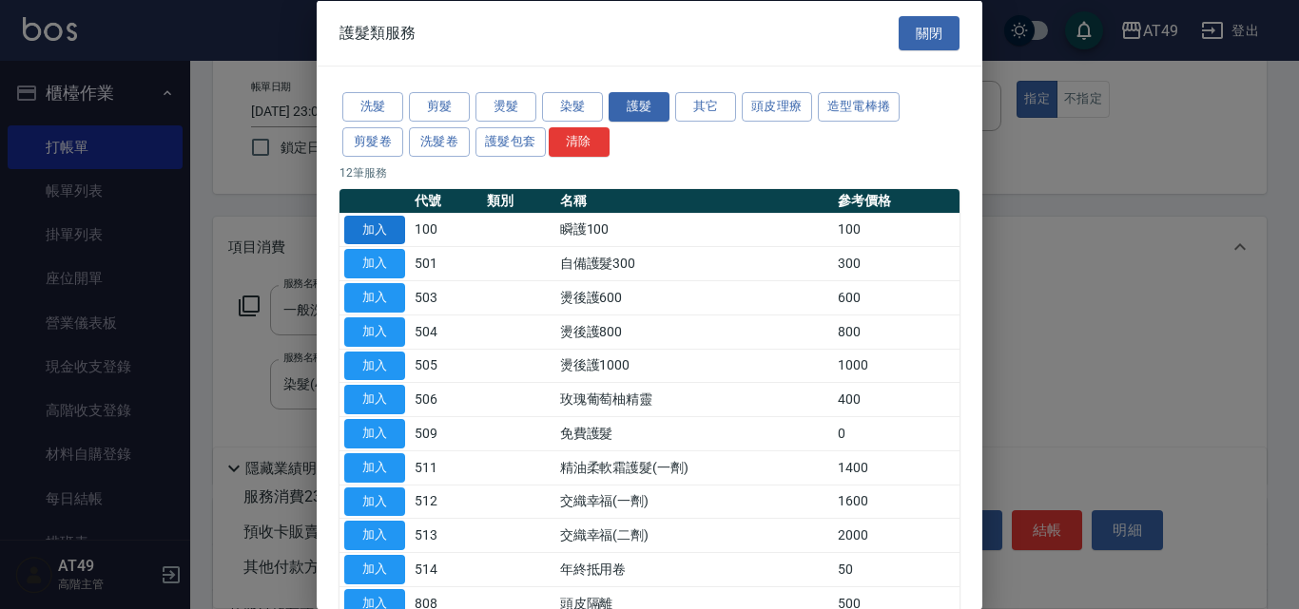
click at [367, 222] on button "加入" at bounding box center [374, 229] width 61 height 29
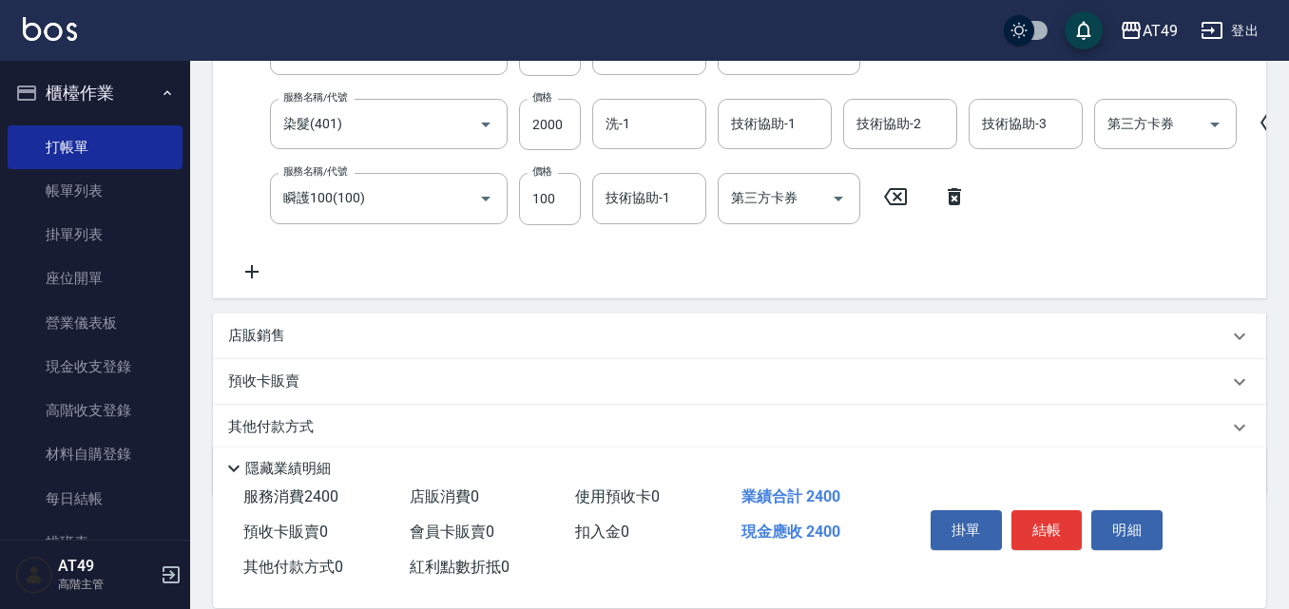
scroll to position [380, 0]
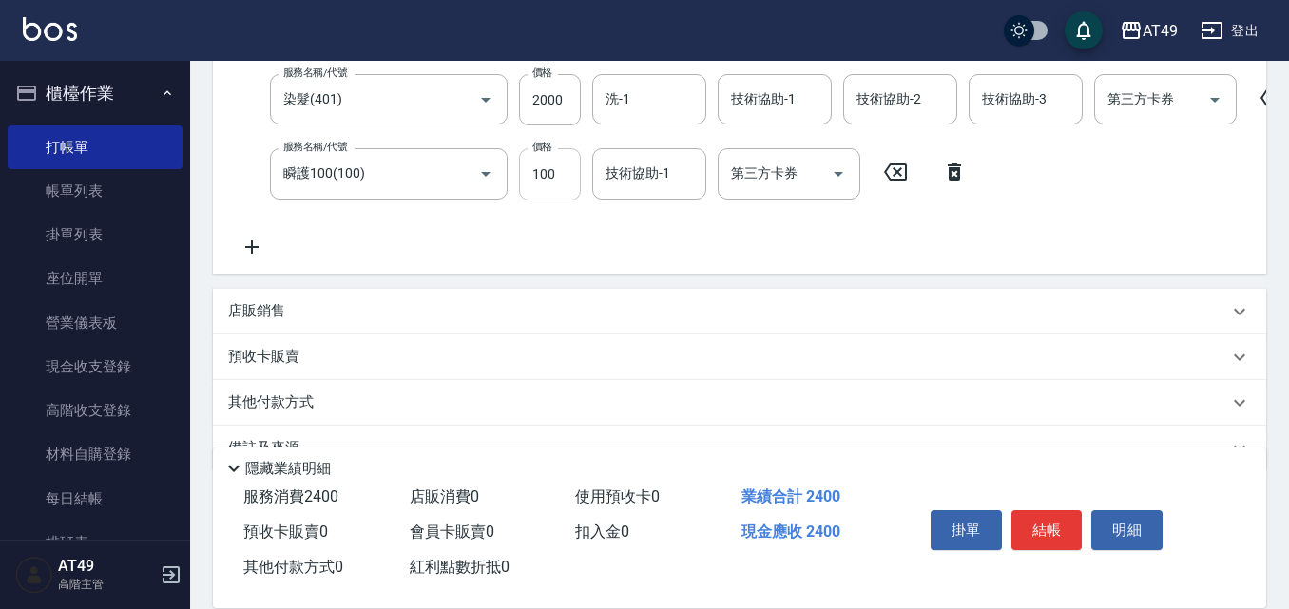
click at [551, 174] on input "100" at bounding box center [550, 173] width 62 height 51
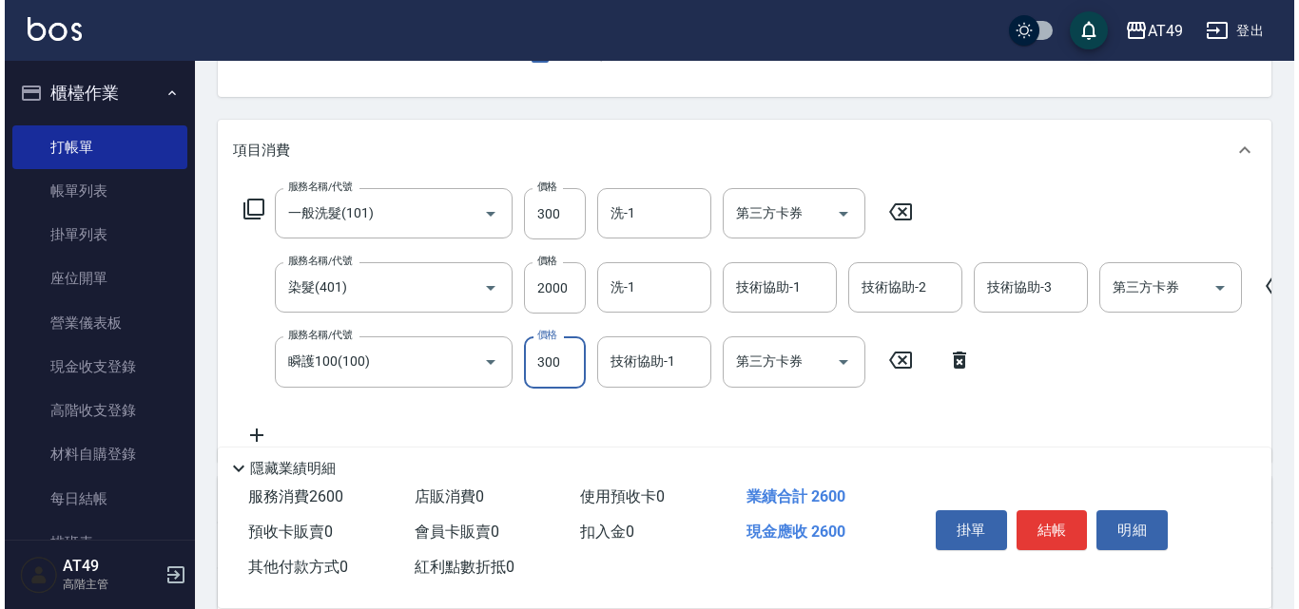
scroll to position [190, 0]
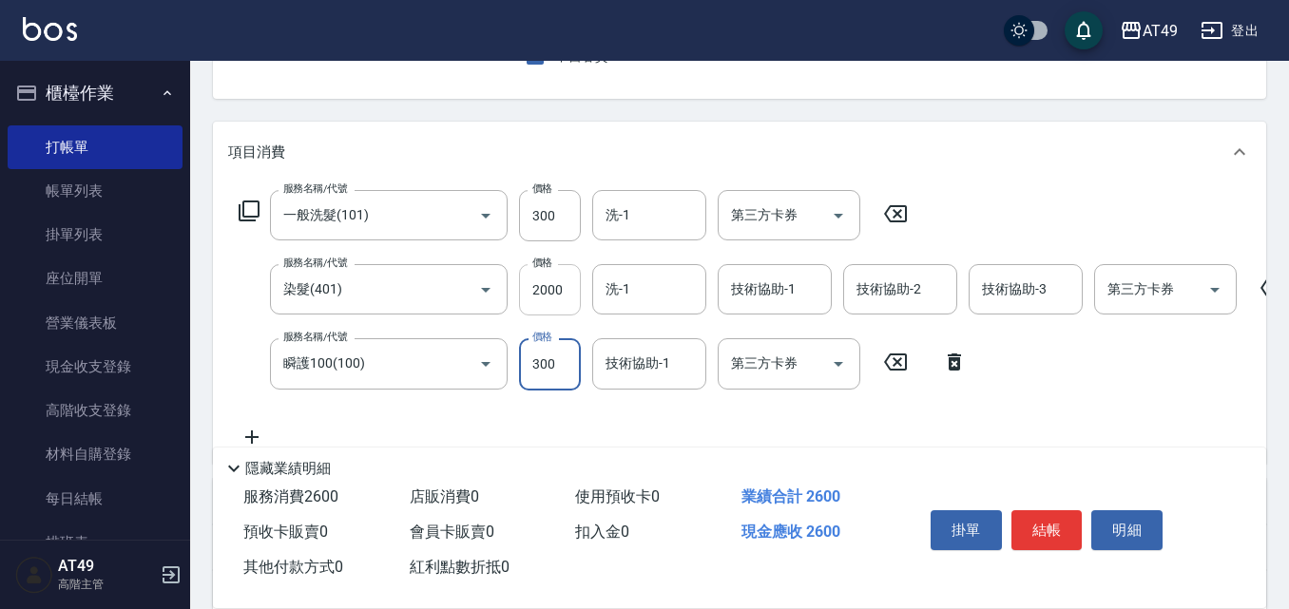
type input "300"
click at [539, 295] on input "2000" at bounding box center [550, 289] width 62 height 51
type input "2400"
click at [641, 283] on input "洗-1" at bounding box center [649, 289] width 97 height 33
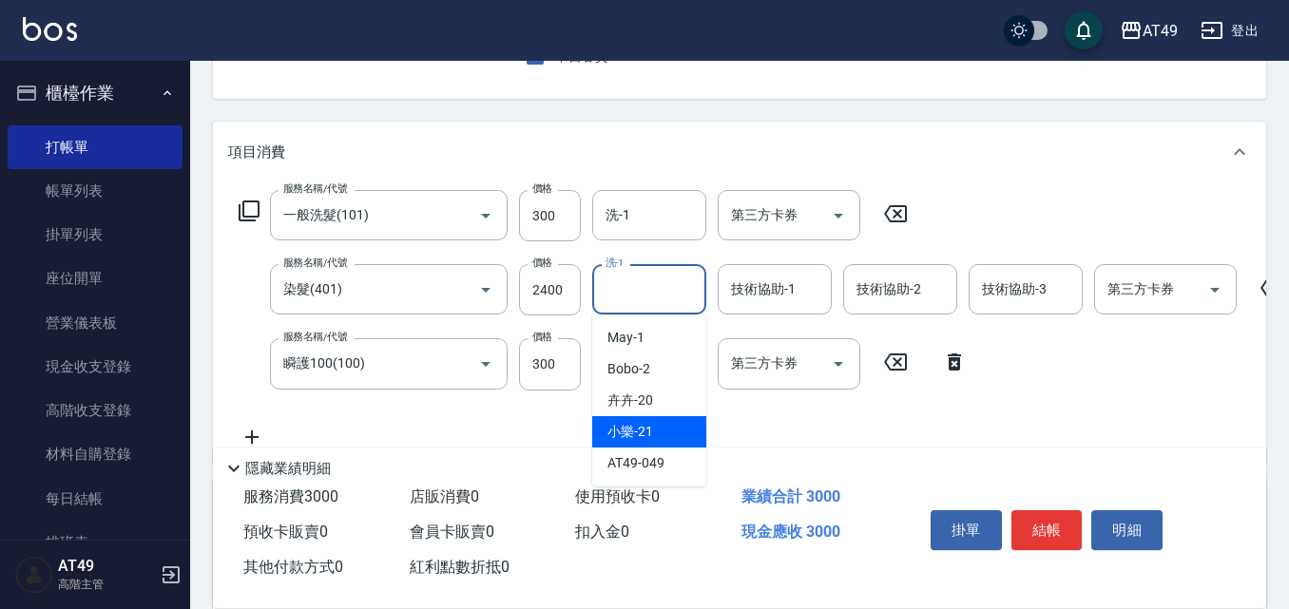
click at [657, 425] on div "小樂 -21" at bounding box center [649, 431] width 114 height 31
type input "小樂-21"
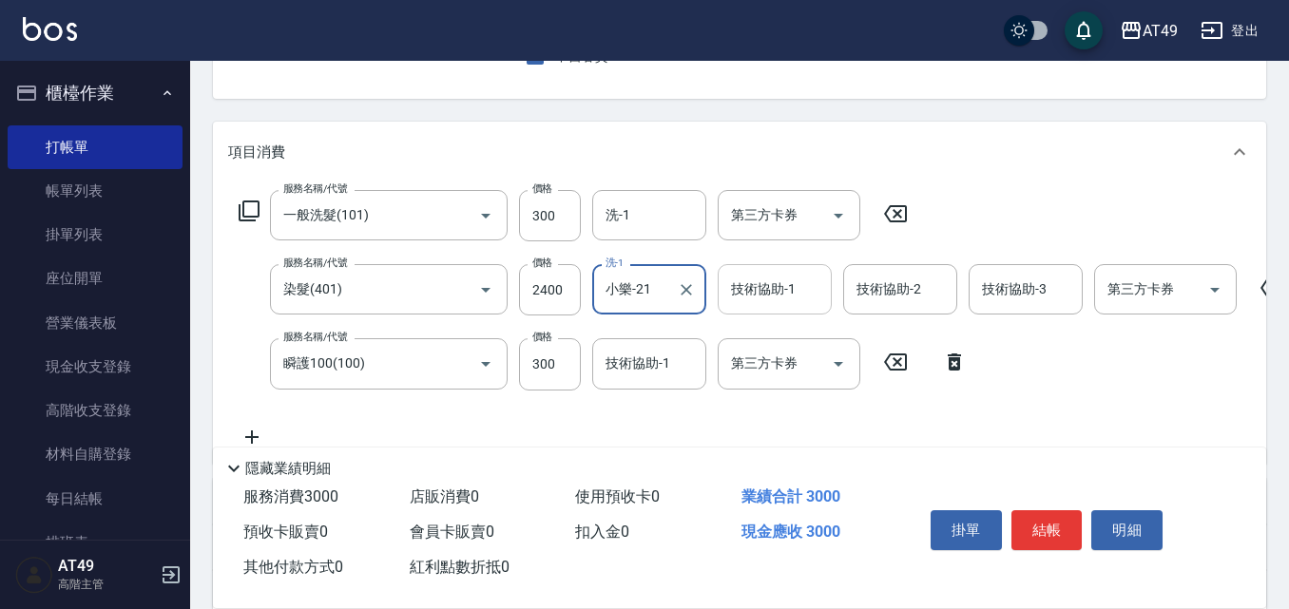
click at [739, 305] on input "技術協助-1" at bounding box center [774, 289] width 97 height 33
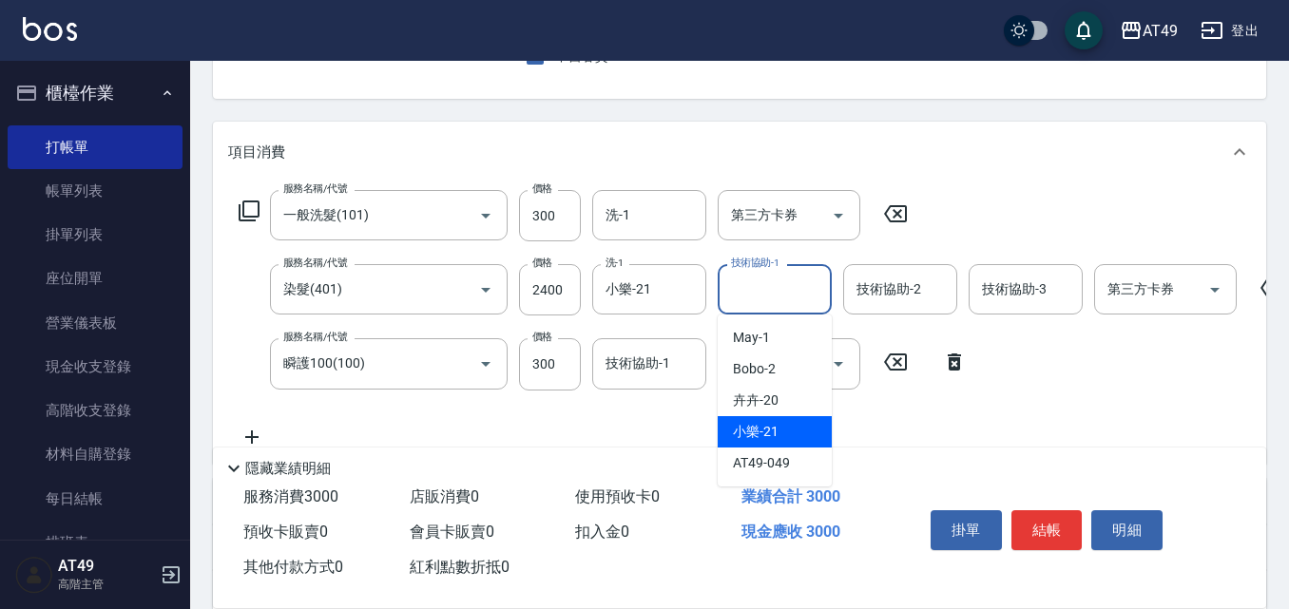
click at [801, 432] on div "小樂 -21" at bounding box center [775, 431] width 114 height 31
type input "小樂-21"
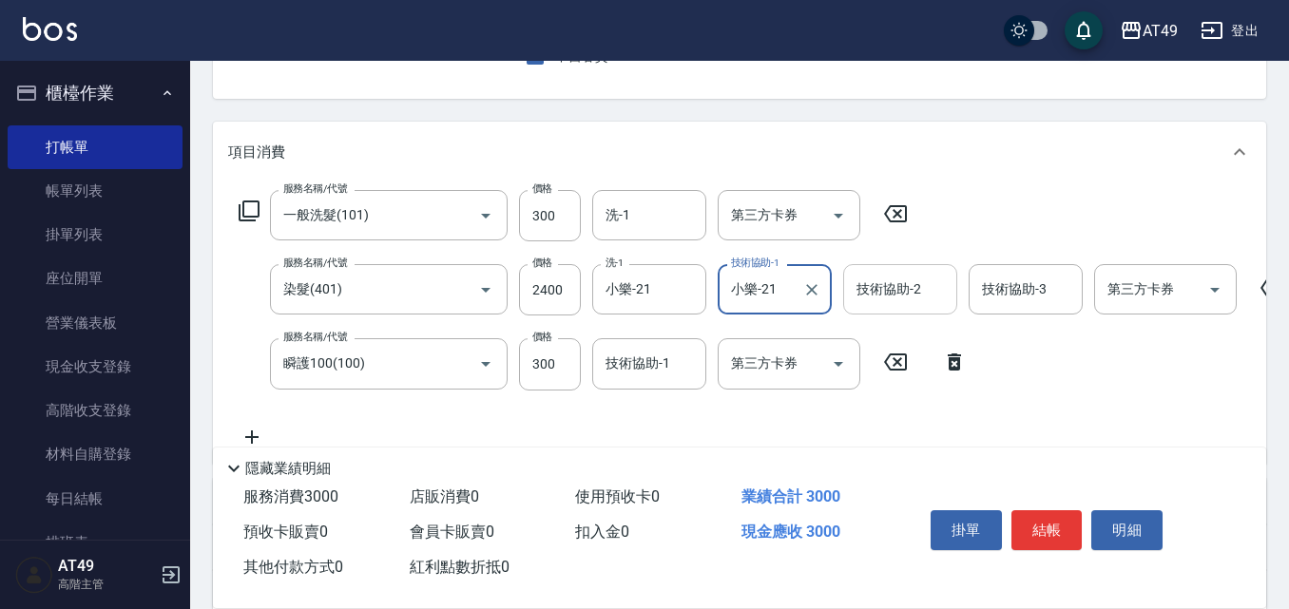
click at [907, 286] on div "技術協助-2 技術協助-2" at bounding box center [900, 289] width 114 height 50
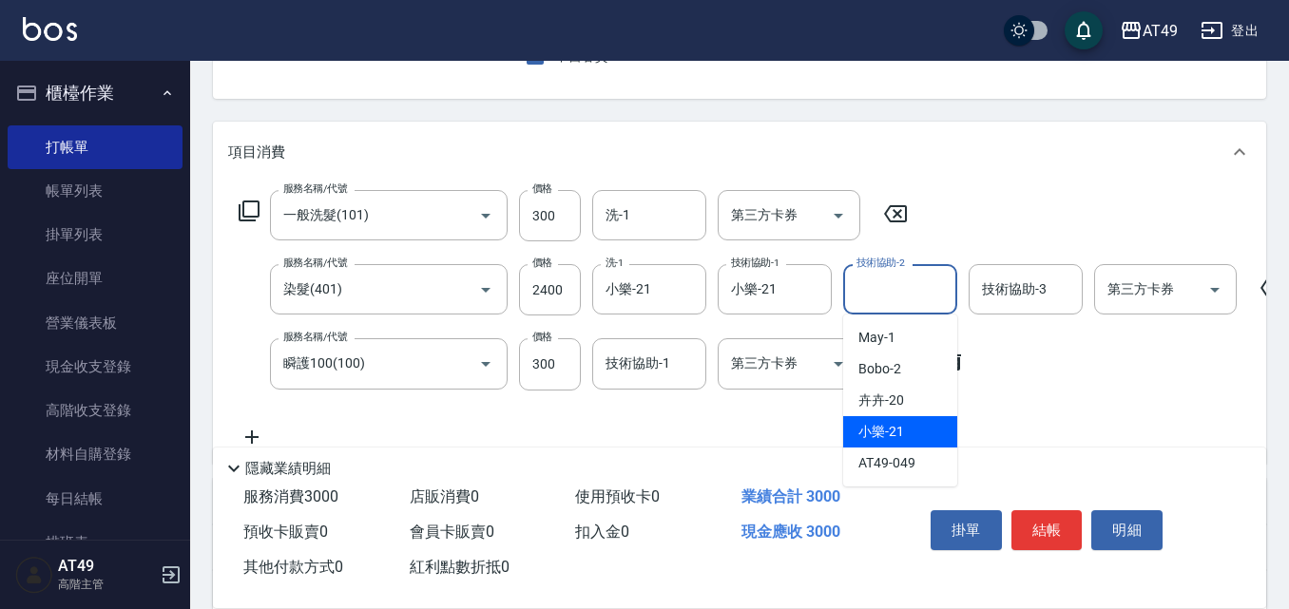
click at [912, 432] on div "小樂 -21" at bounding box center [900, 431] width 114 height 31
type input "小樂-21"
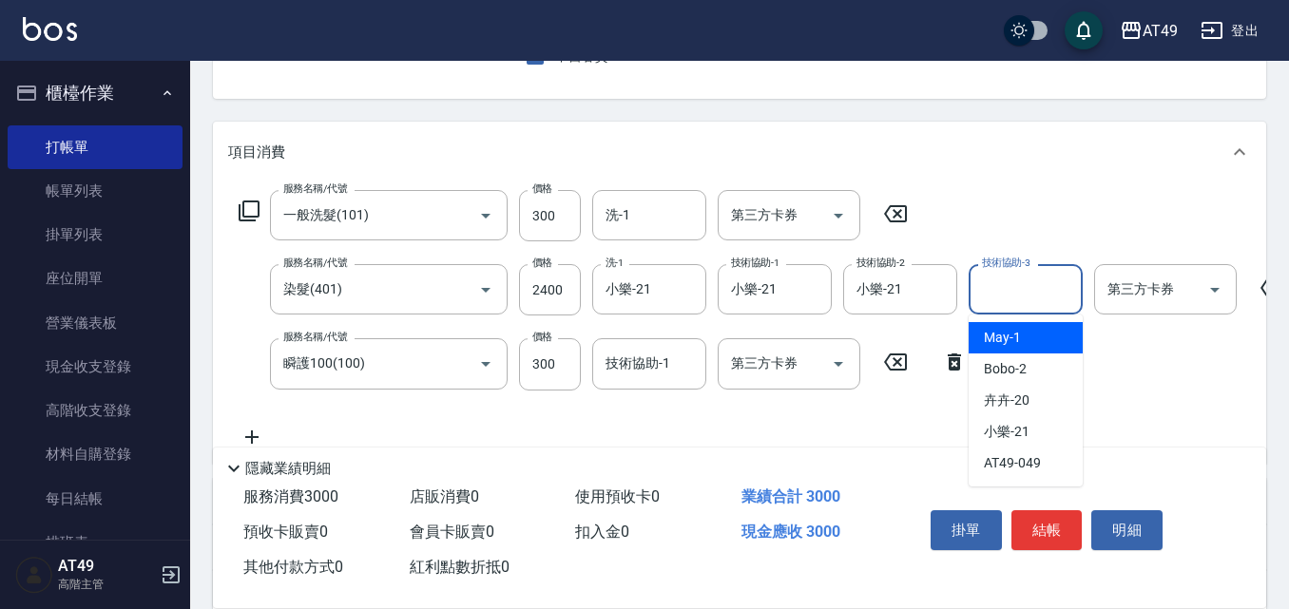
click at [1044, 299] on div "技術協助-3 技術協助-3" at bounding box center [1026, 289] width 114 height 50
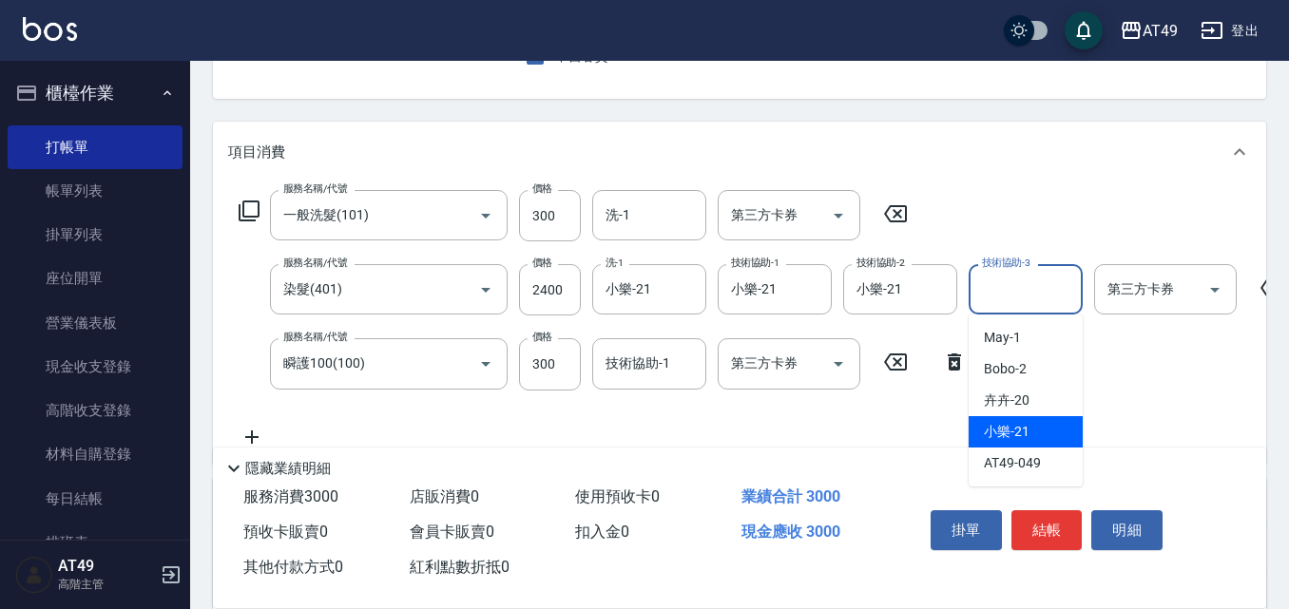
click at [1021, 431] on span "小樂 -21" at bounding box center [1007, 432] width 46 height 20
type input "小樂-21"
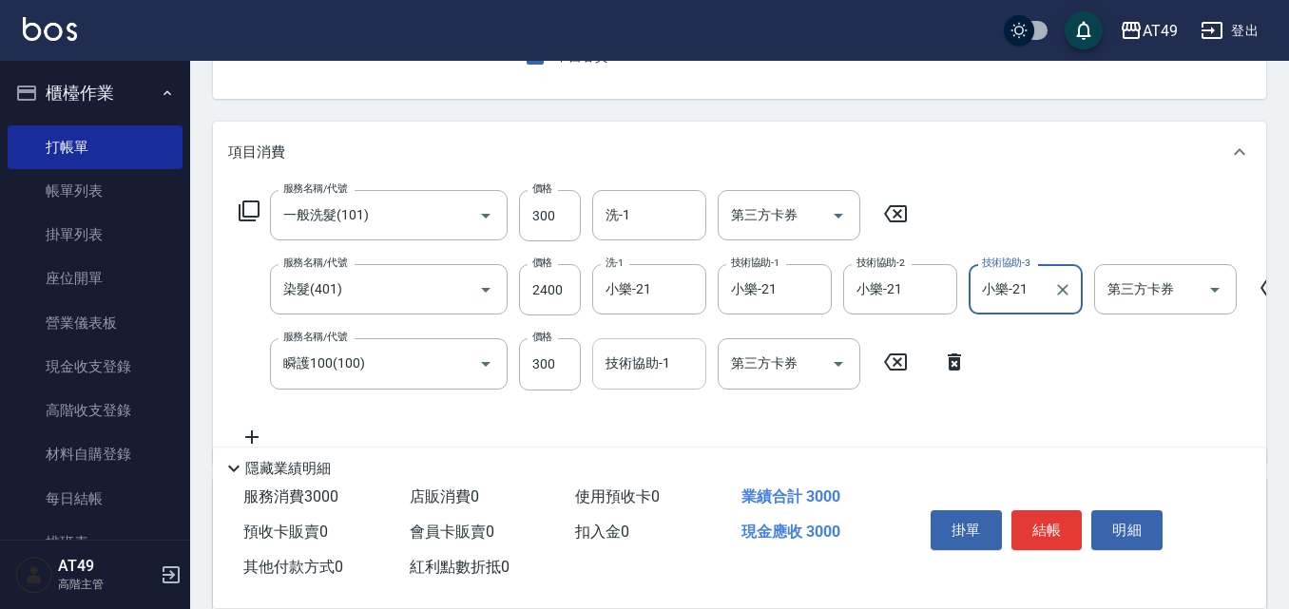
click at [657, 373] on div "技術協助-1 技術協助-1" at bounding box center [649, 363] width 114 height 50
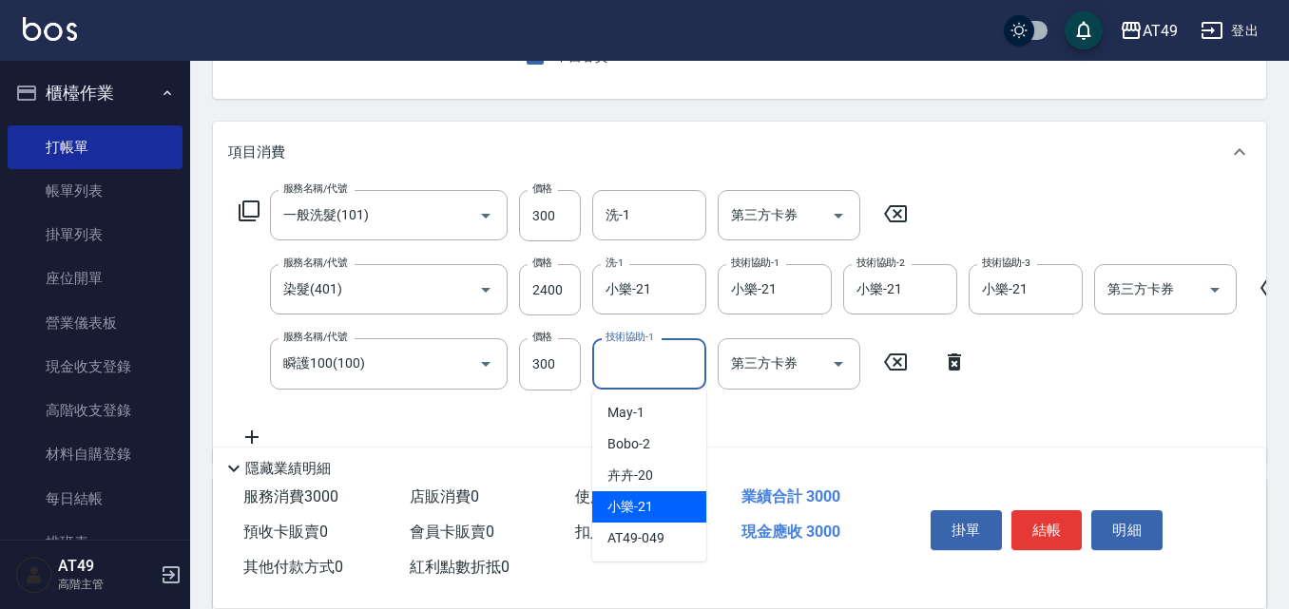
click at [660, 506] on div "小樂 -21" at bounding box center [649, 507] width 114 height 31
type input "小樂-21"
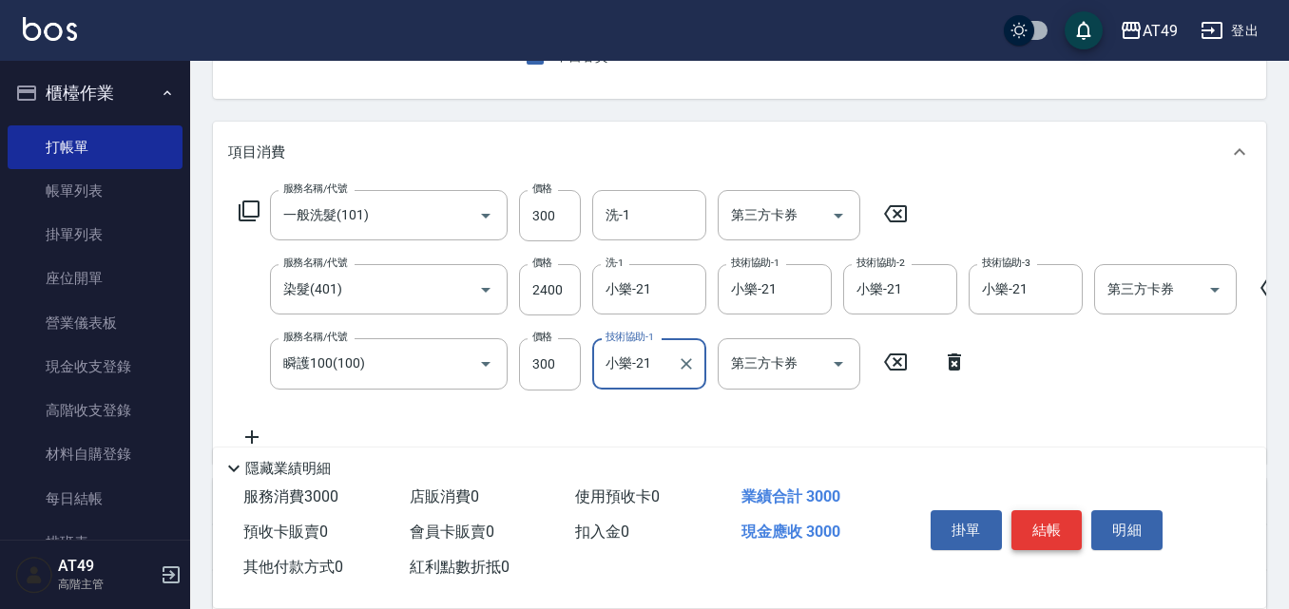
click at [1048, 523] on button "結帳" at bounding box center [1047, 531] width 71 height 40
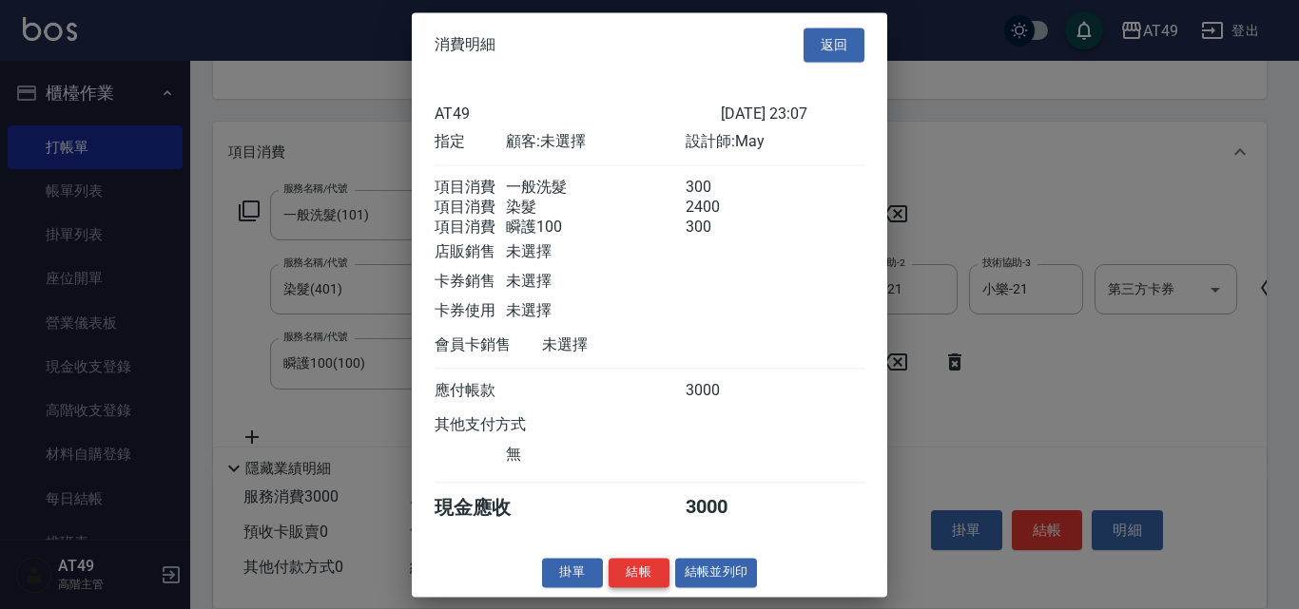
click at [654, 588] on button "結帳" at bounding box center [639, 572] width 61 height 29
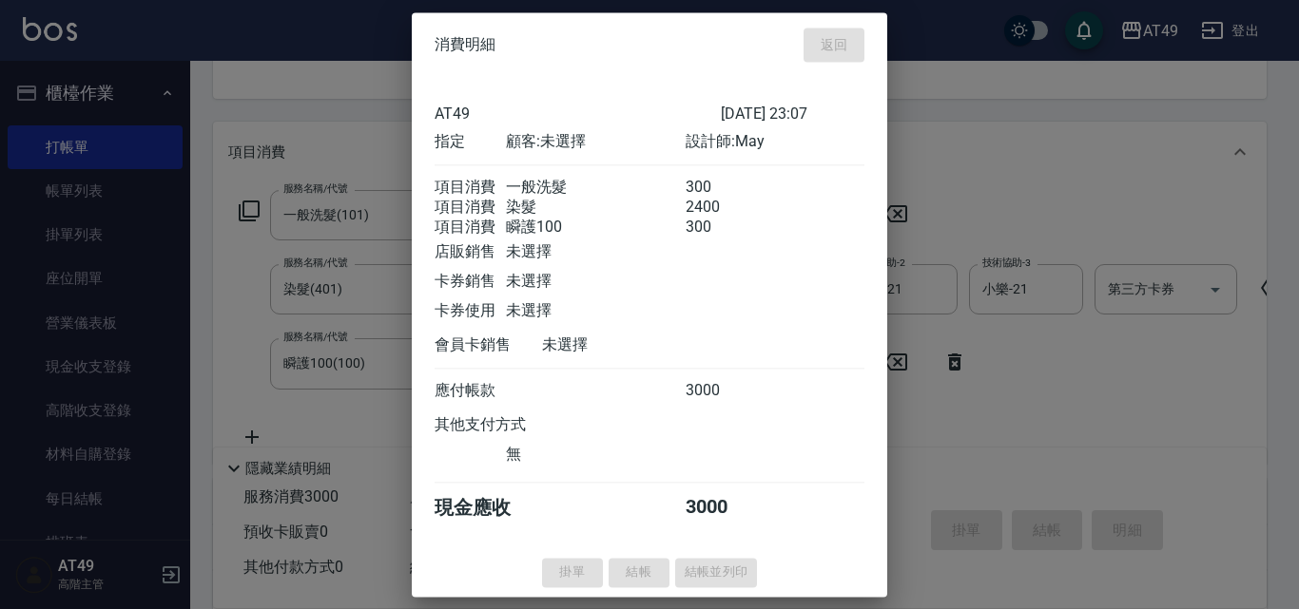
type input "[DATE] 23:12"
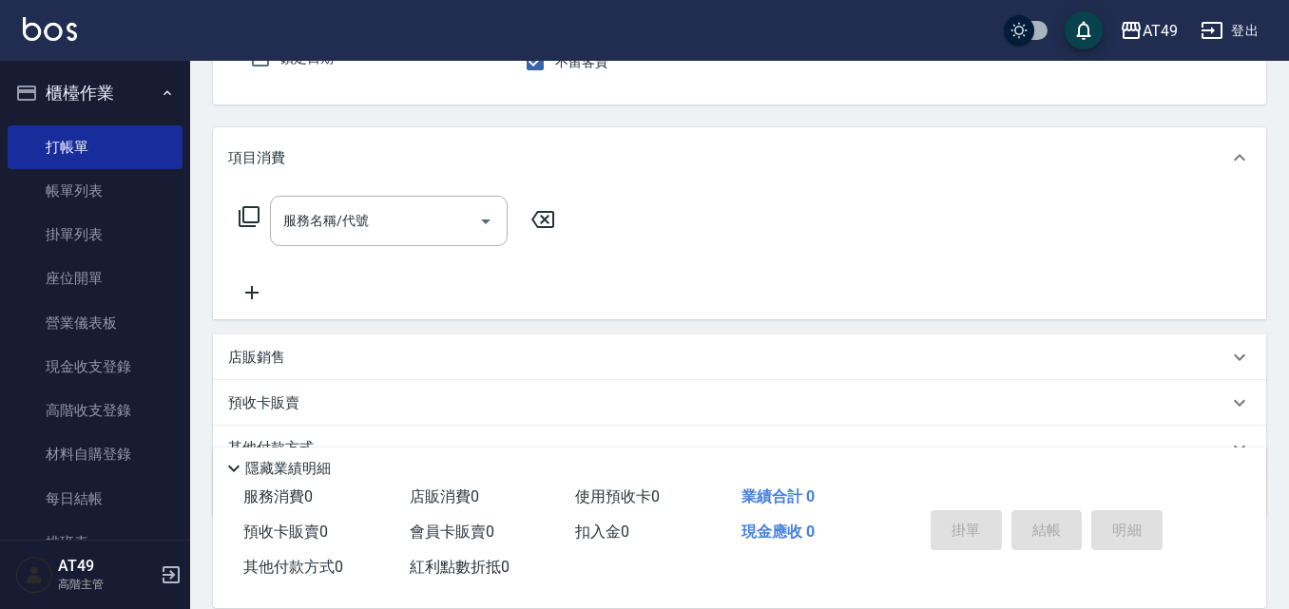
scroll to position [0, 0]
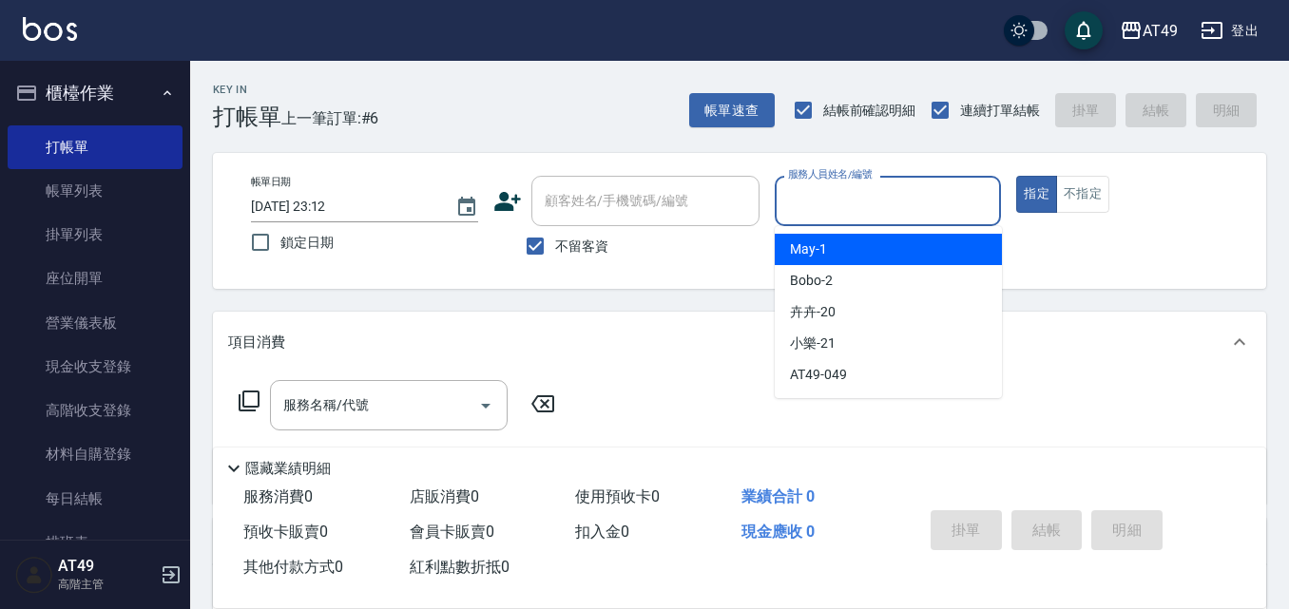
click at [872, 216] on input "服務人員姓名/編號" at bounding box center [888, 200] width 210 height 33
click at [861, 236] on div "May -1" at bounding box center [888, 249] width 227 height 31
type input "May-1"
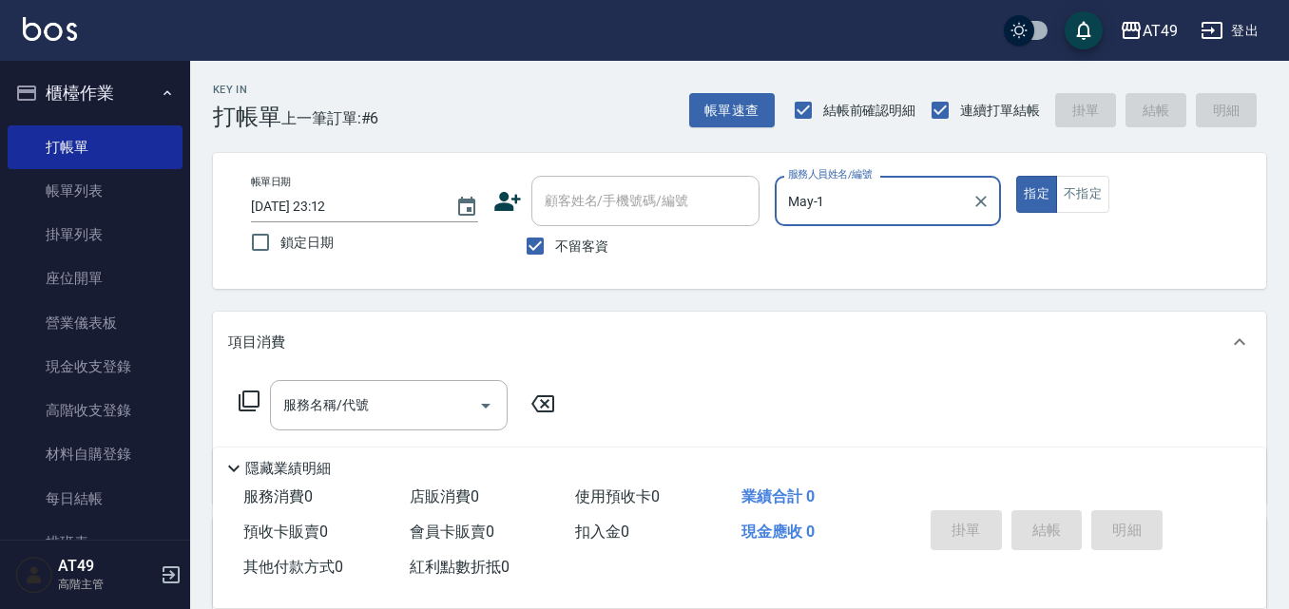
click at [253, 404] on icon at bounding box center [249, 401] width 23 height 23
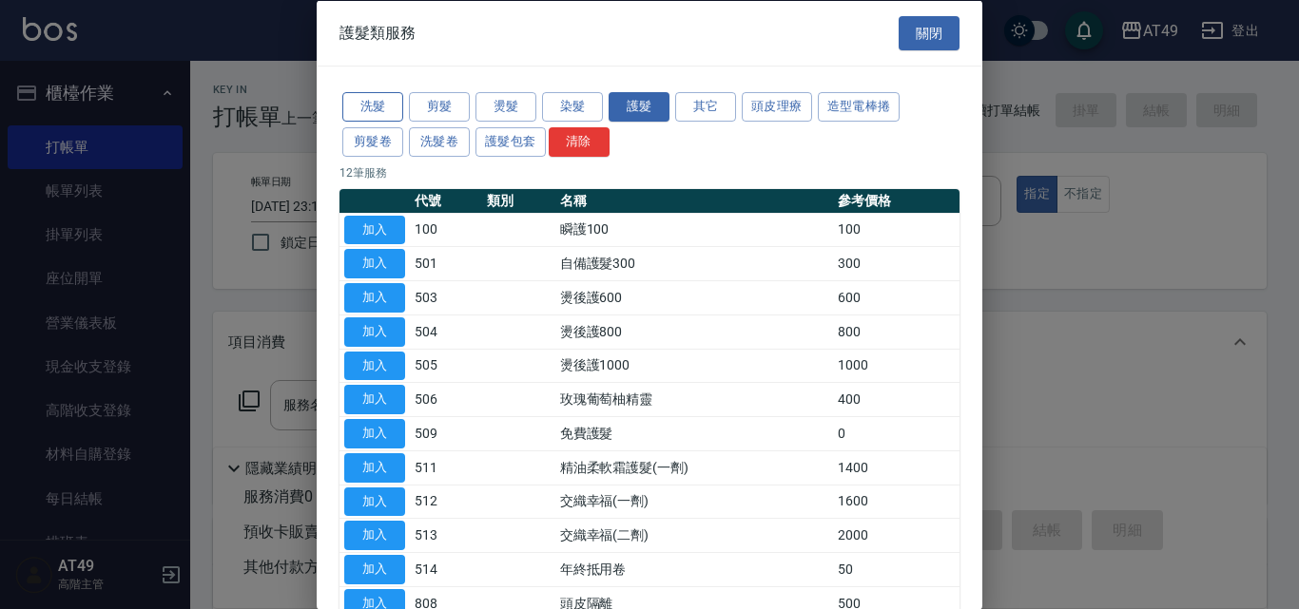
click at [373, 98] on button "洗髮" at bounding box center [372, 106] width 61 height 29
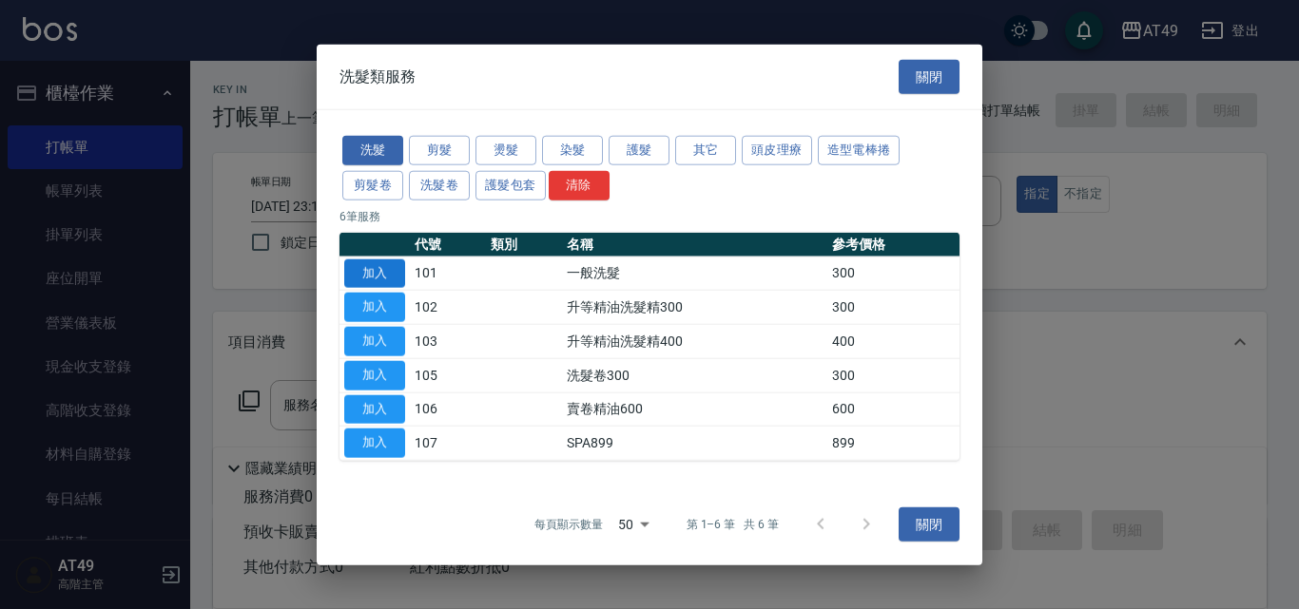
click at [376, 274] on button "加入" at bounding box center [374, 273] width 61 height 29
type input "一般洗髮(101)"
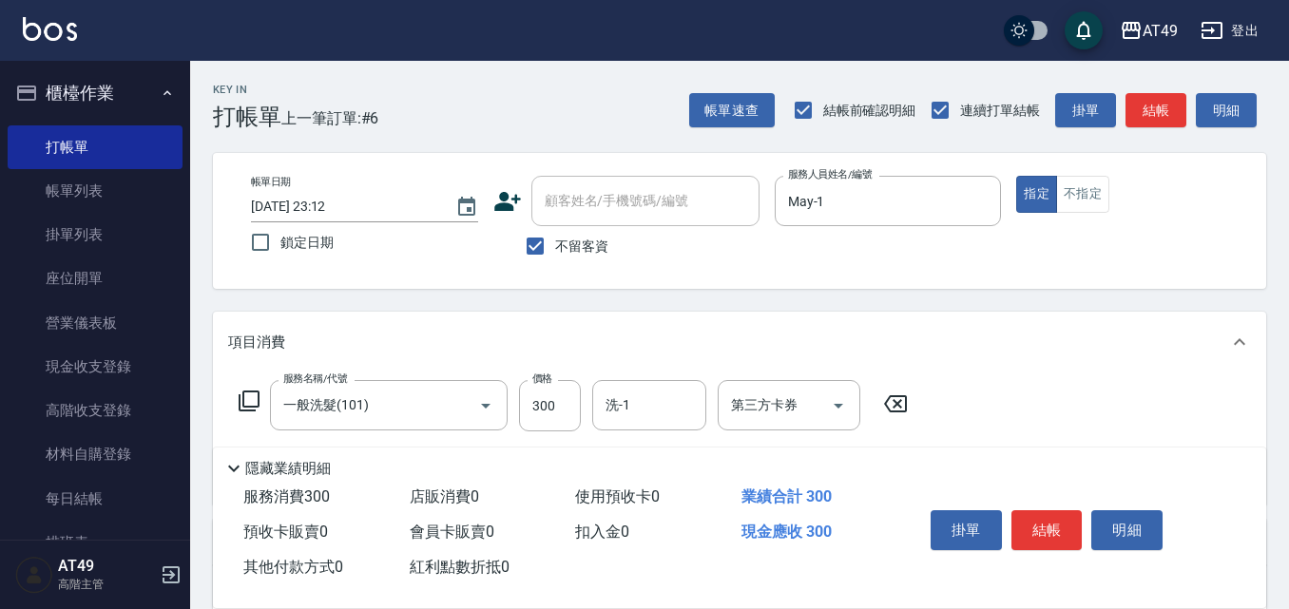
click at [248, 402] on icon at bounding box center [249, 401] width 23 height 23
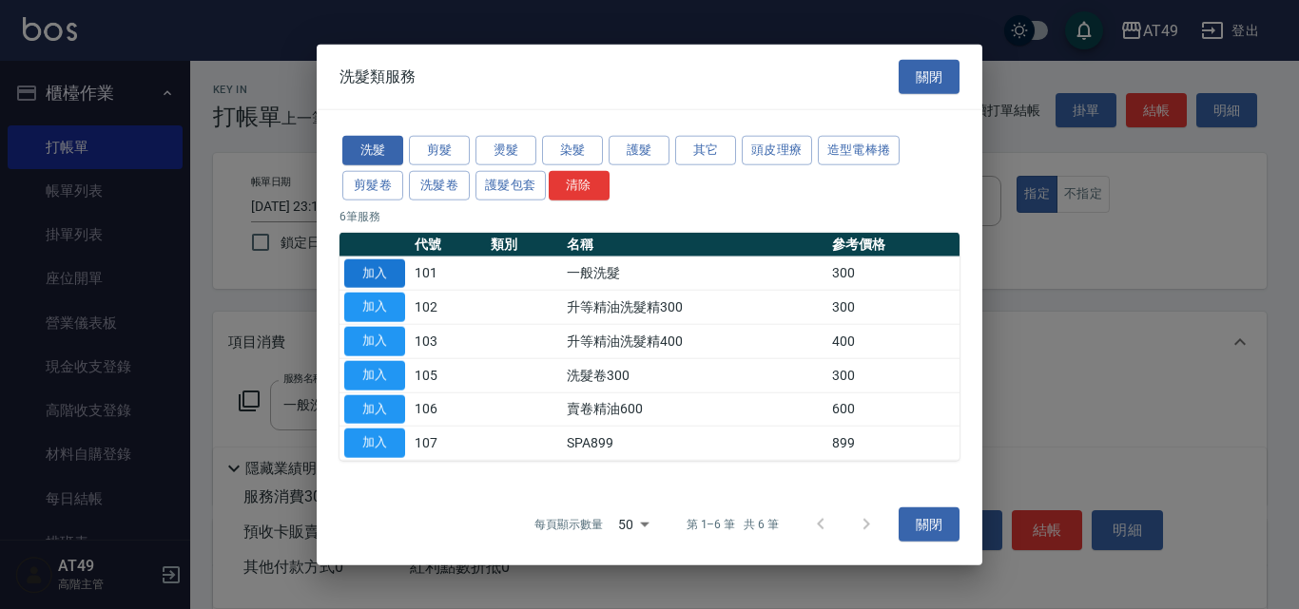
click at [370, 277] on button "加入" at bounding box center [374, 273] width 61 height 29
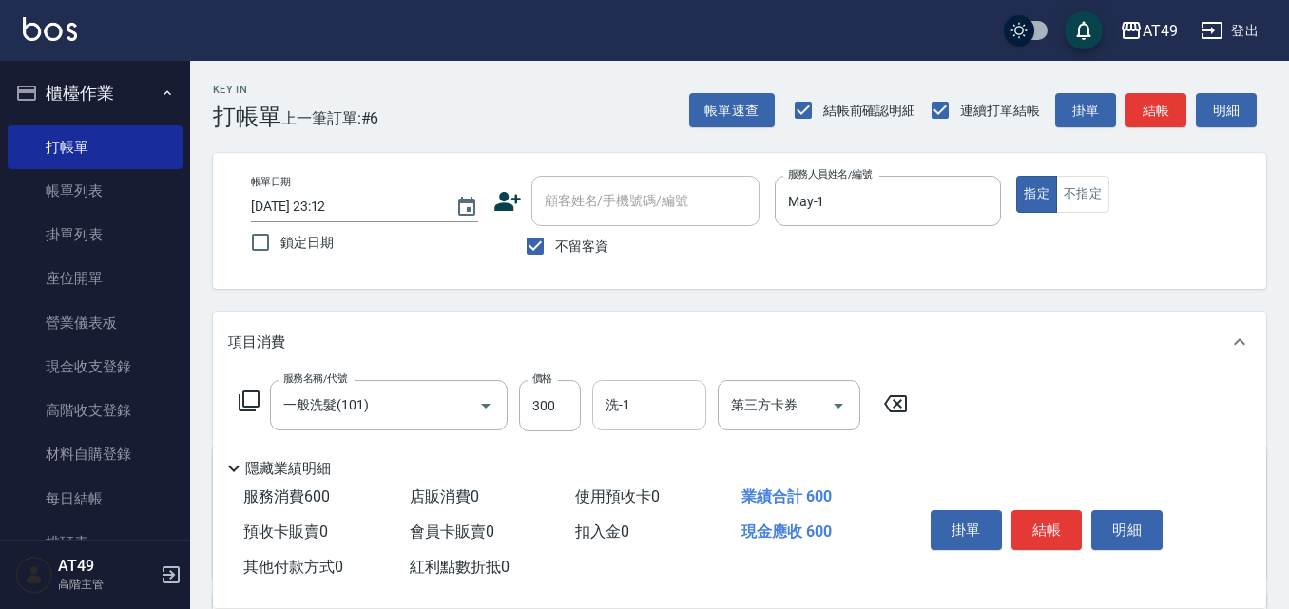
click at [643, 414] on input "洗-1" at bounding box center [649, 405] width 97 height 33
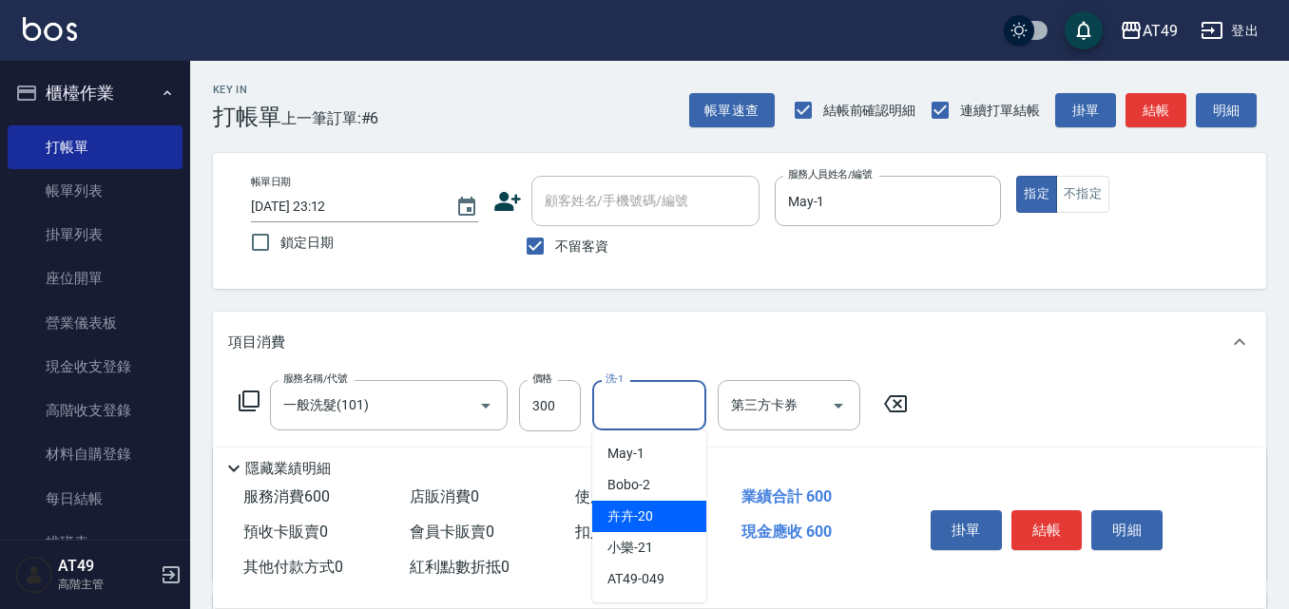
click at [648, 513] on span "卉卉 -20" at bounding box center [631, 517] width 46 height 20
type input "卉卉-20"
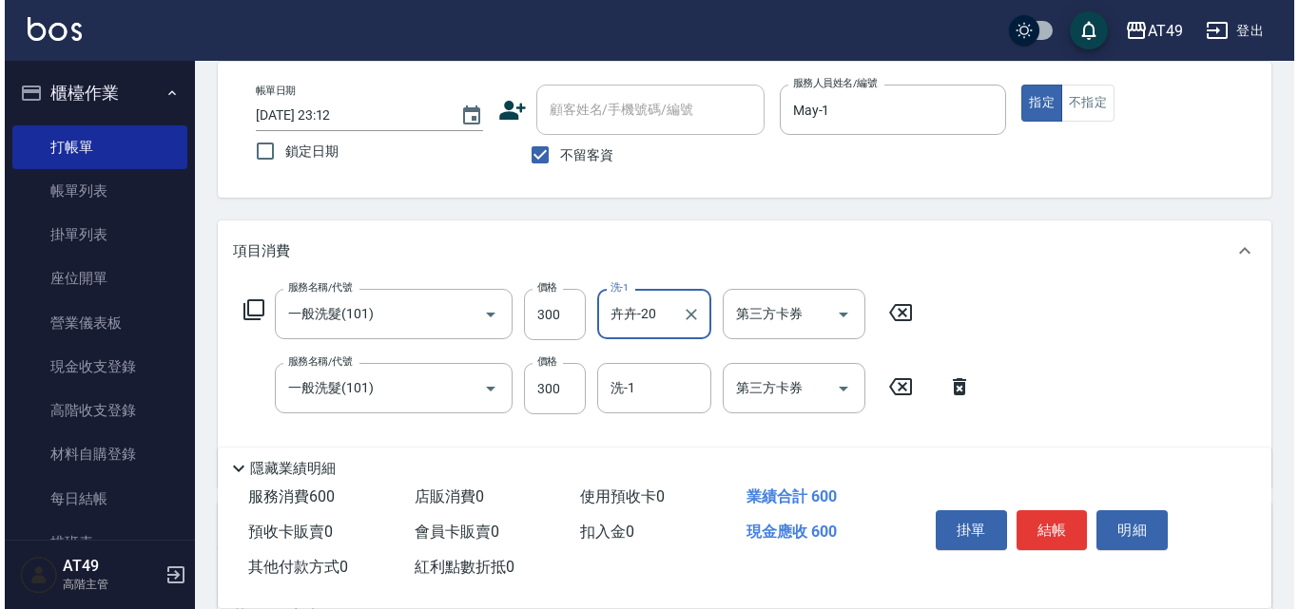
scroll to position [190, 0]
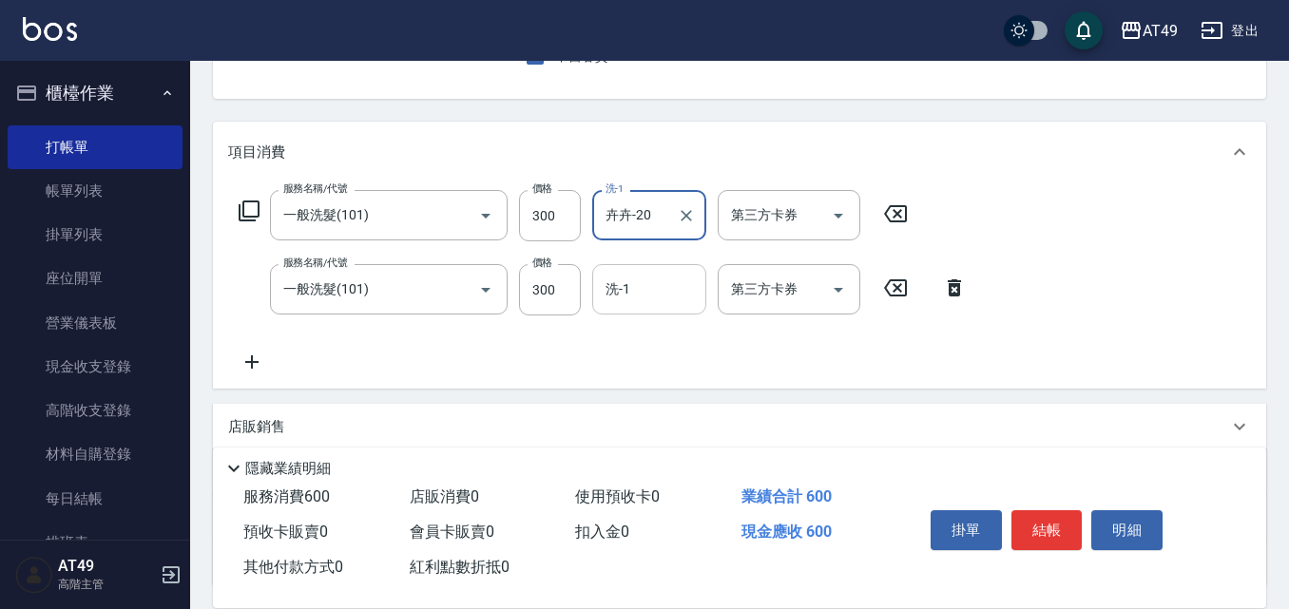
click at [641, 301] on input "洗-1" at bounding box center [649, 289] width 97 height 33
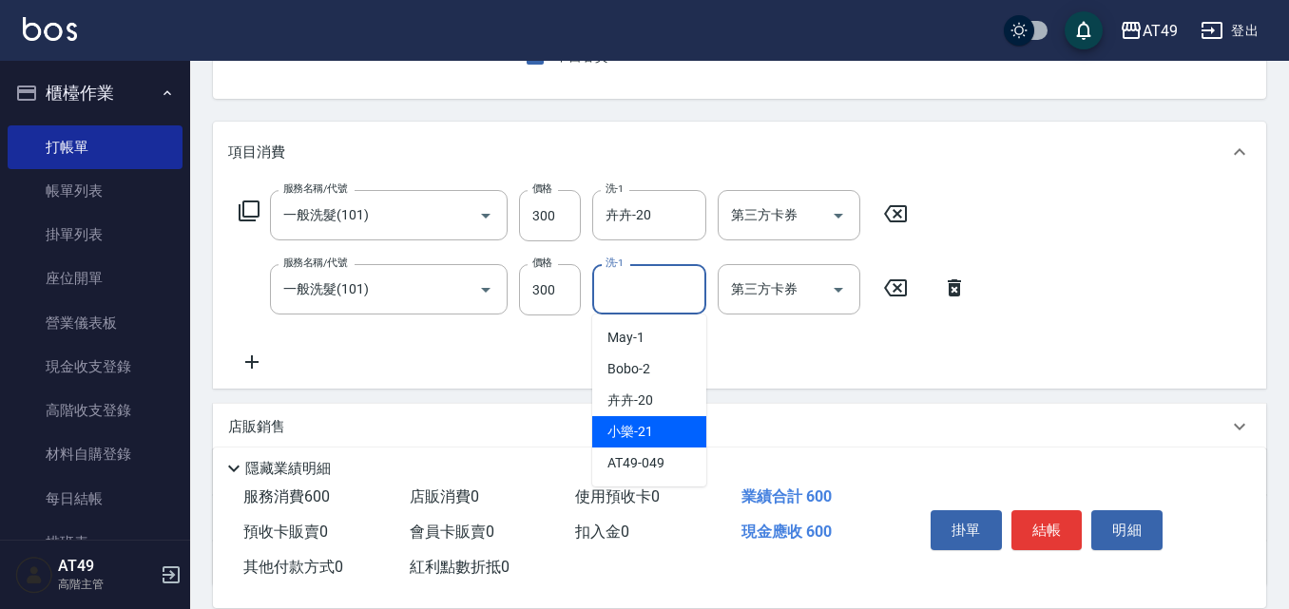
click at [675, 432] on div "小樂 -21" at bounding box center [649, 431] width 114 height 31
type input "小樂-21"
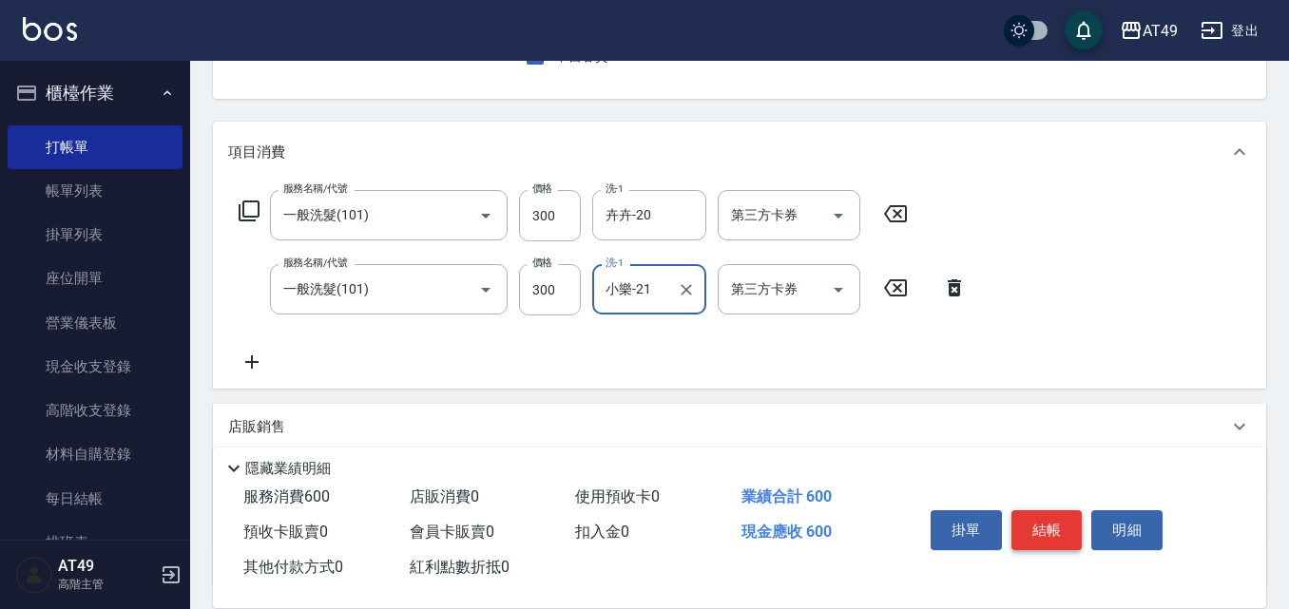
click at [1035, 526] on button "結帳" at bounding box center [1047, 531] width 71 height 40
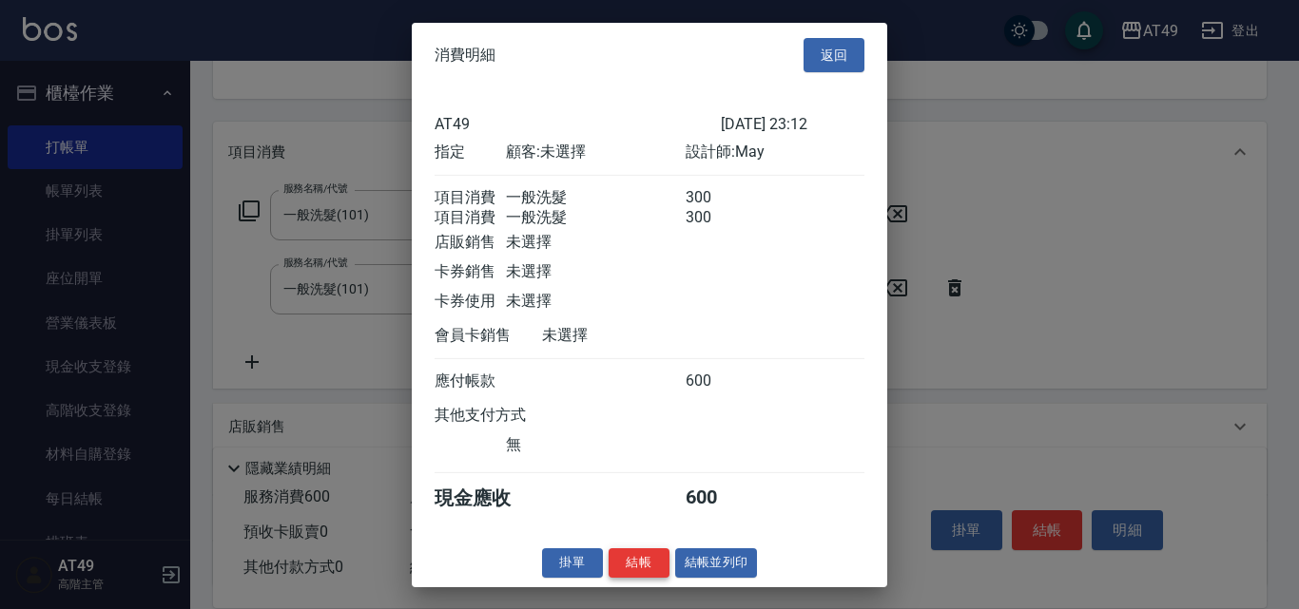
click at [626, 578] on button "結帳" at bounding box center [639, 563] width 61 height 29
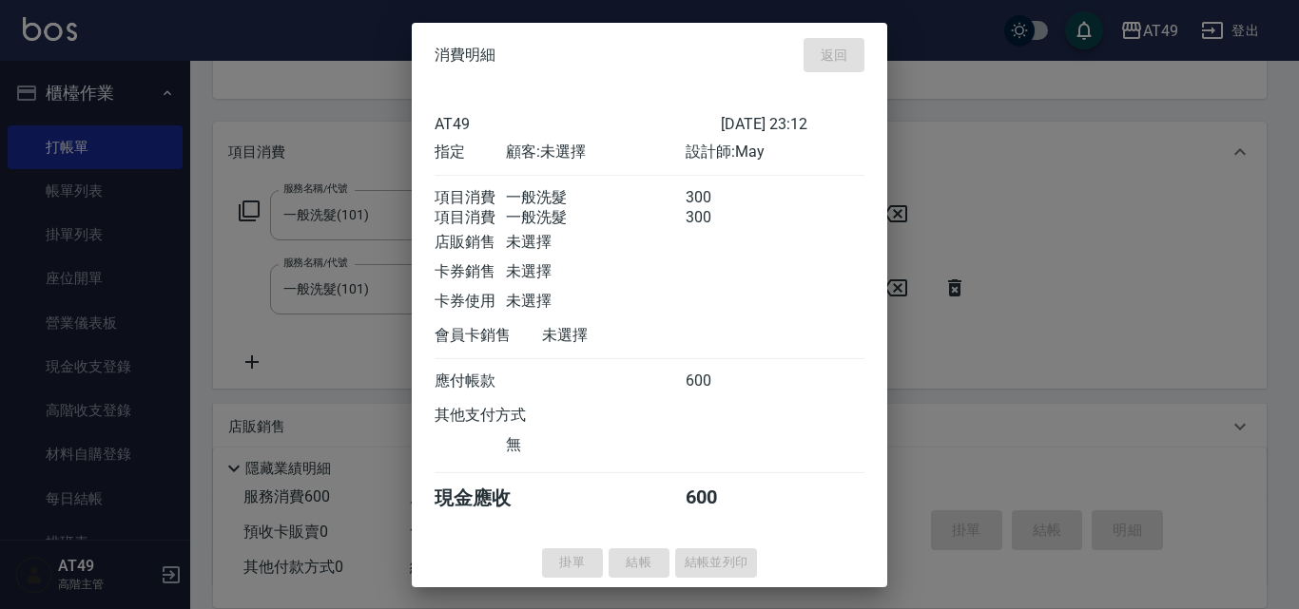
type input "[DATE] 23:13"
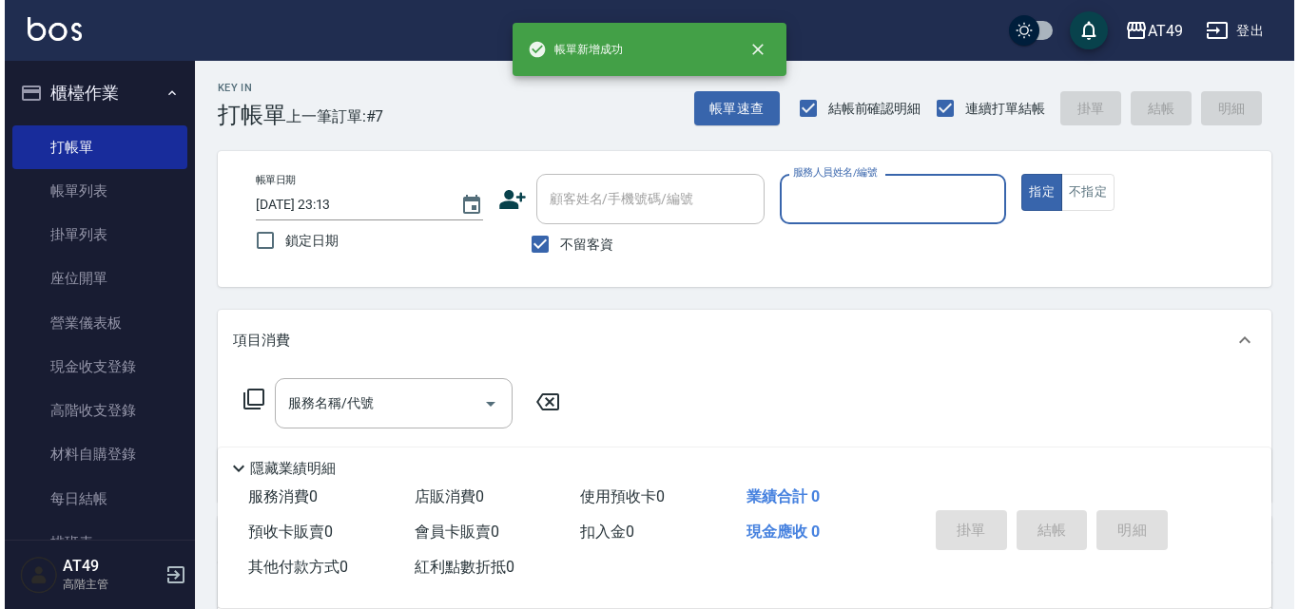
scroll to position [0, 0]
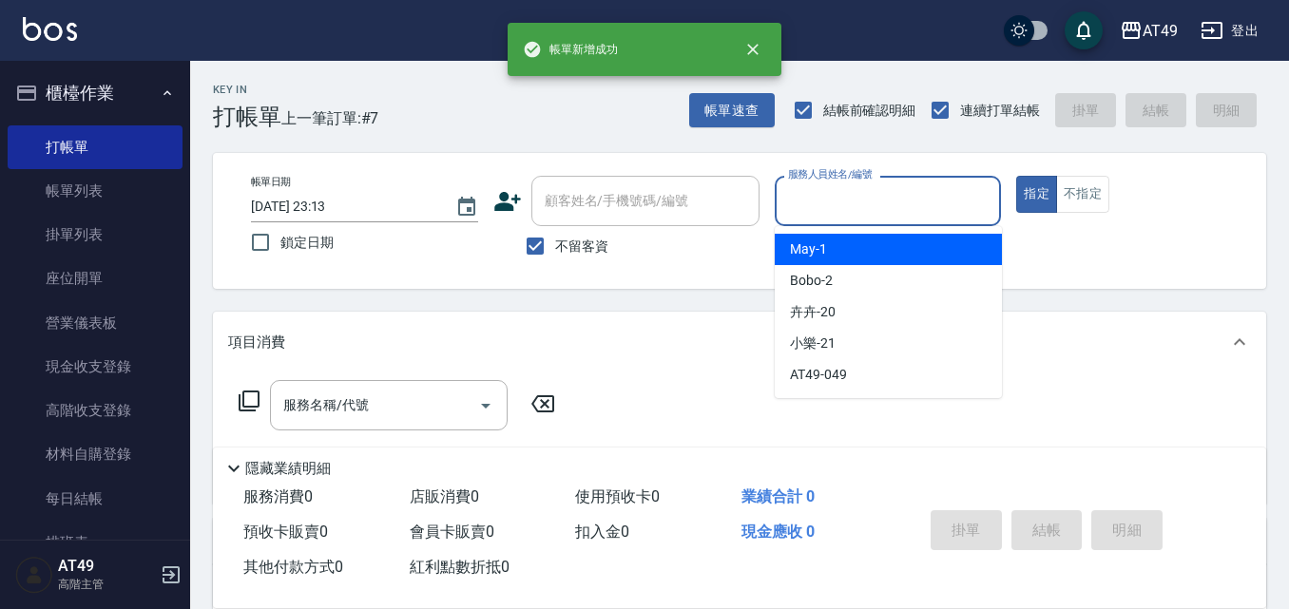
click at [814, 206] on input "服務人員姓名/編號" at bounding box center [888, 200] width 210 height 33
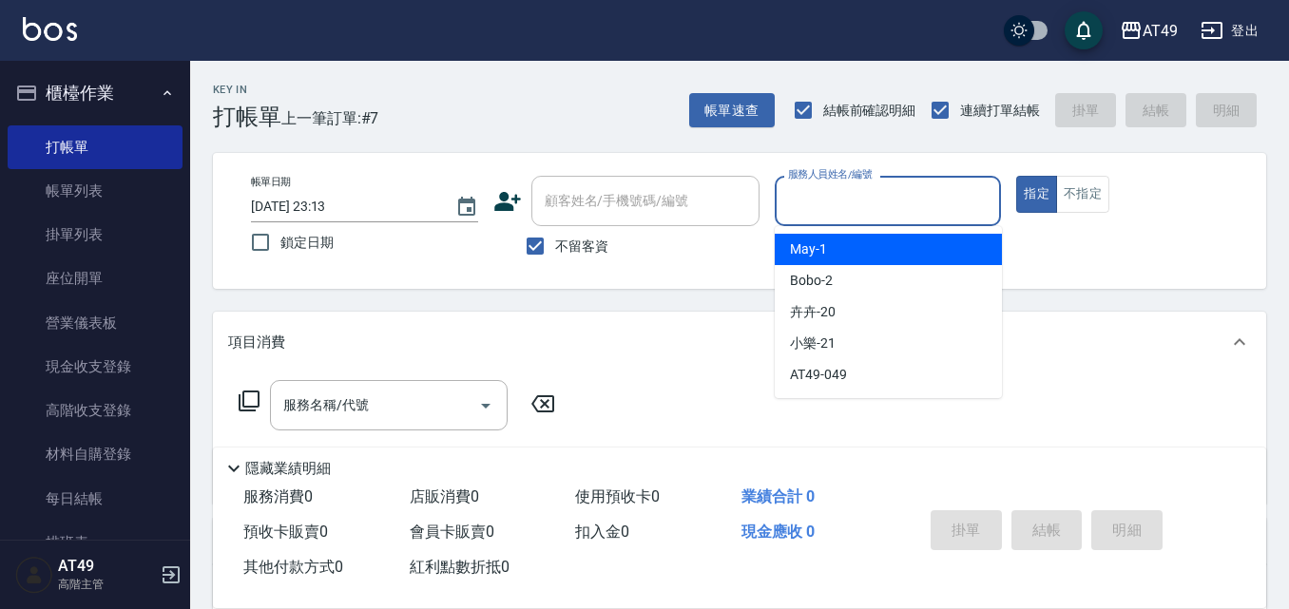
click at [862, 247] on div "May -1" at bounding box center [888, 249] width 227 height 31
type input "May-1"
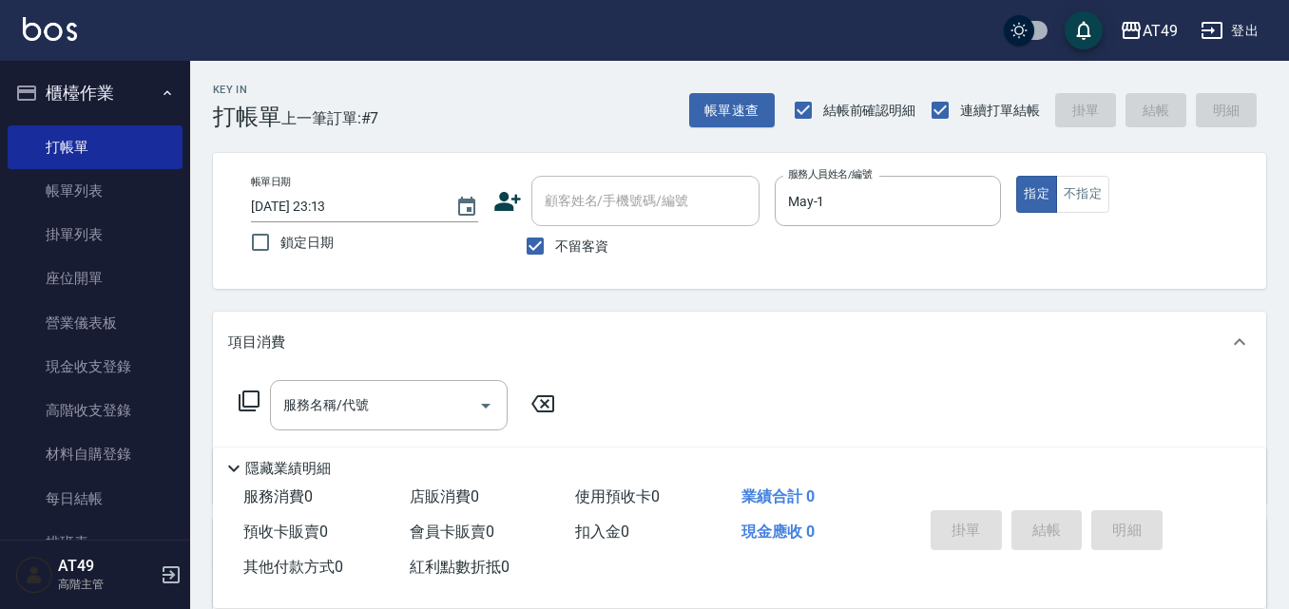
click at [247, 398] on icon at bounding box center [249, 401] width 23 height 23
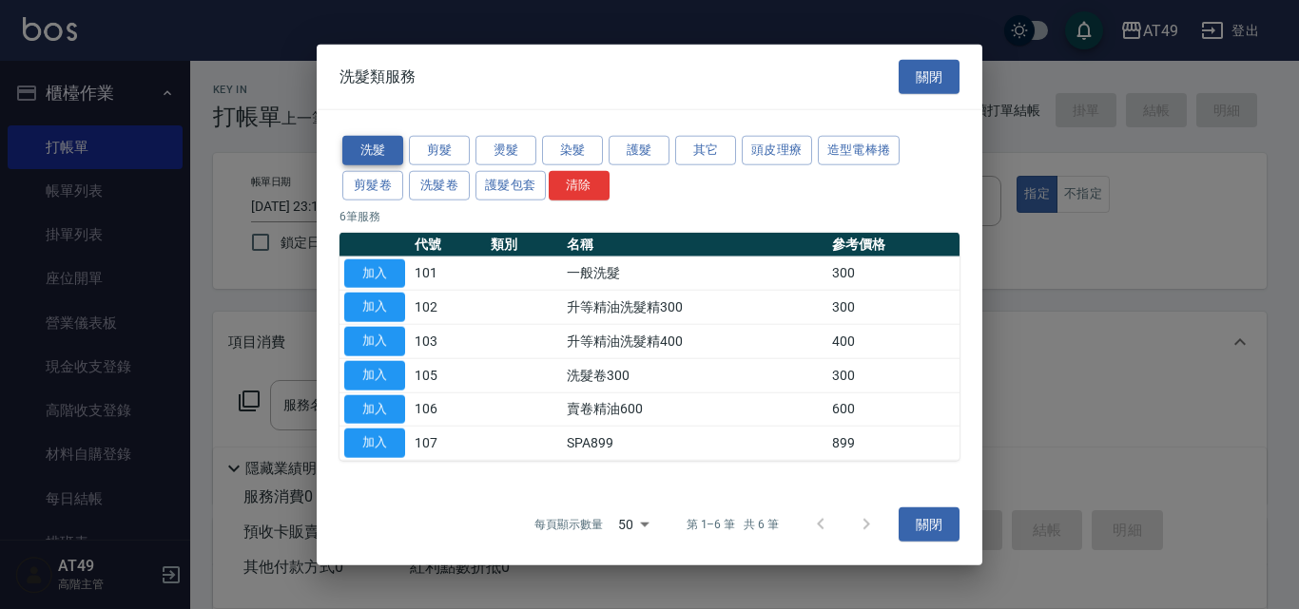
click at [388, 152] on button "洗髮" at bounding box center [372, 150] width 61 height 29
click at [366, 274] on button "加入" at bounding box center [374, 273] width 61 height 29
type input "一般洗髮(101)"
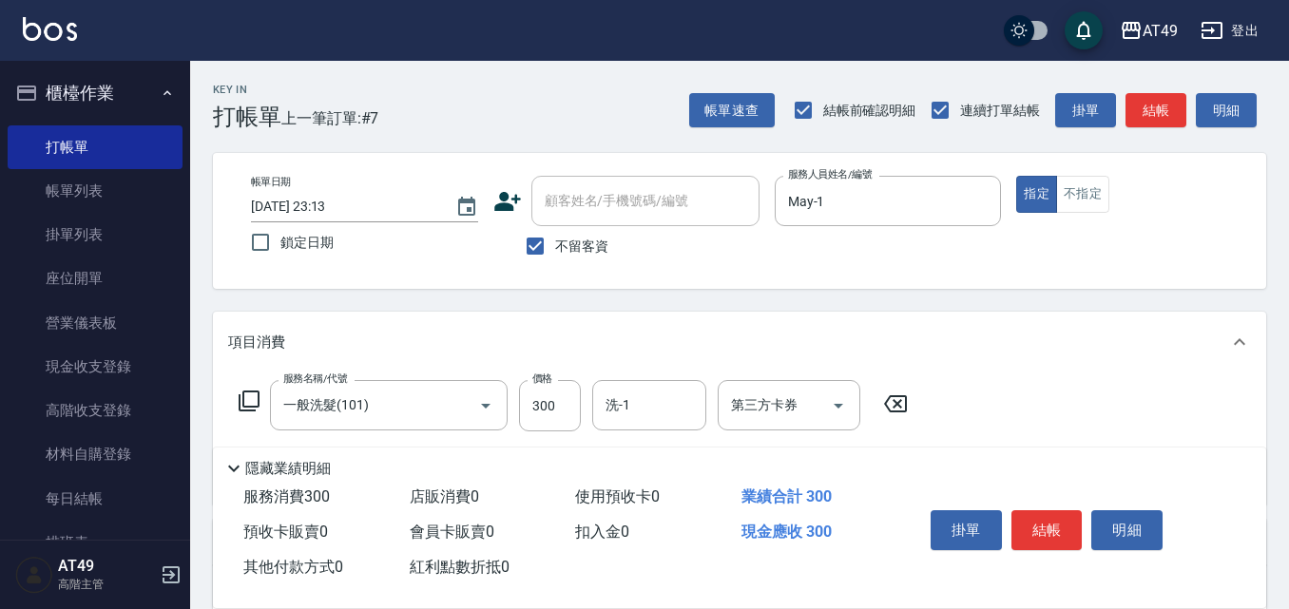
click at [255, 402] on icon at bounding box center [249, 401] width 23 height 23
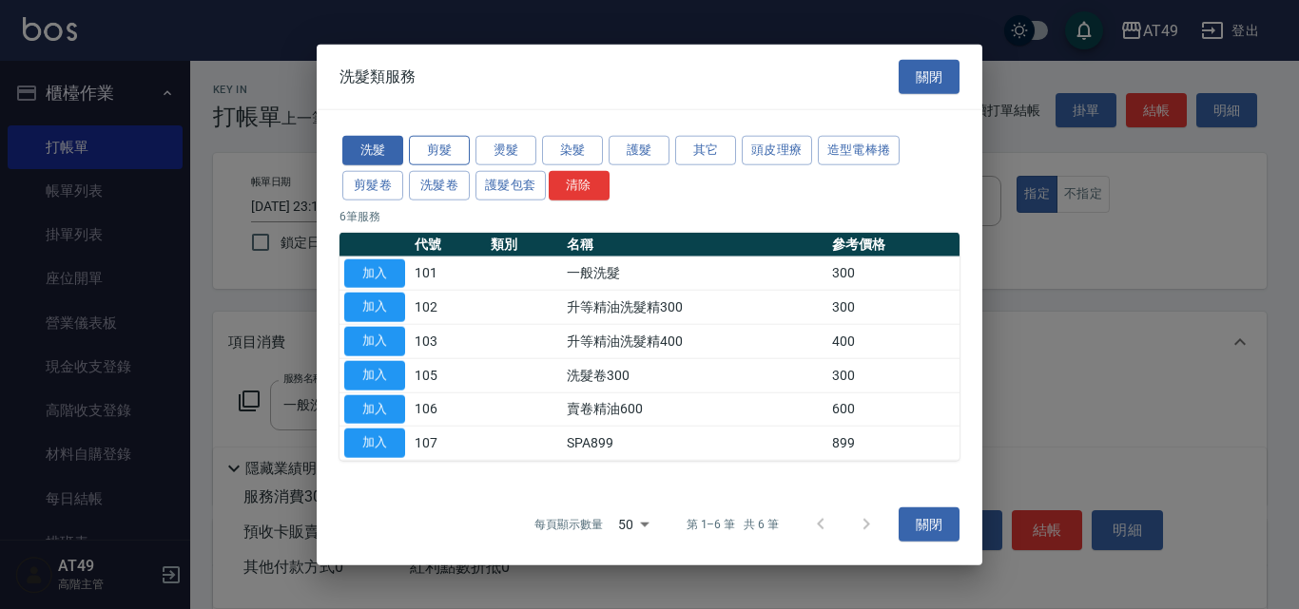
click at [454, 145] on button "剪髮" at bounding box center [439, 150] width 61 height 29
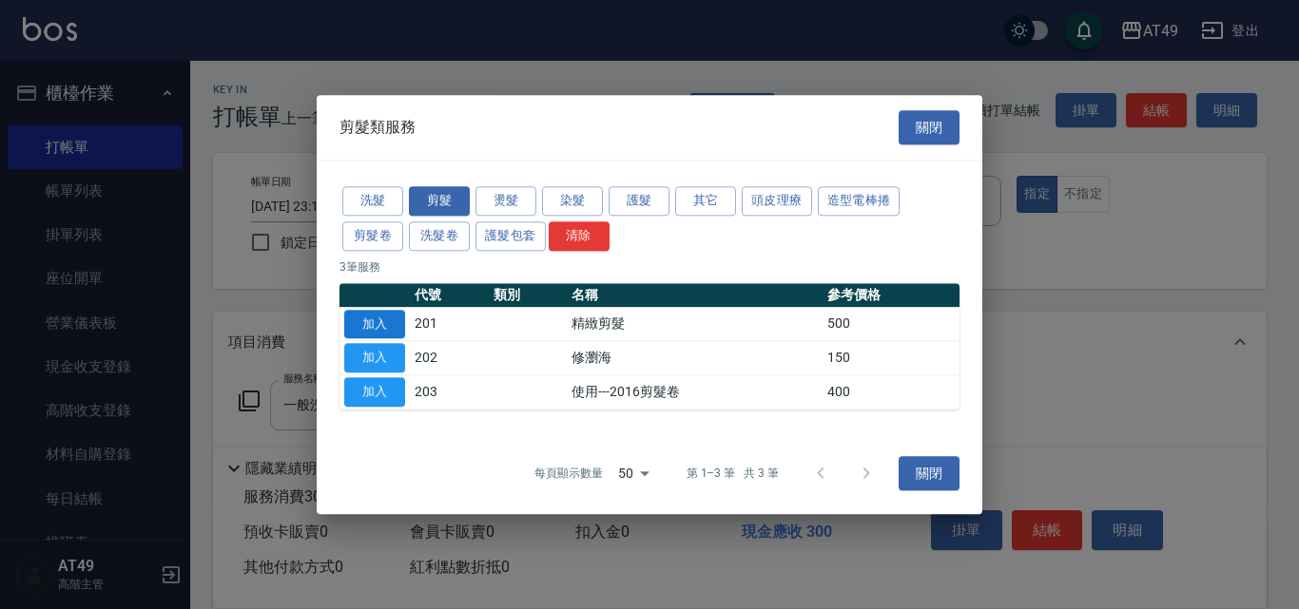
click at [376, 320] on button "加入" at bounding box center [374, 324] width 61 height 29
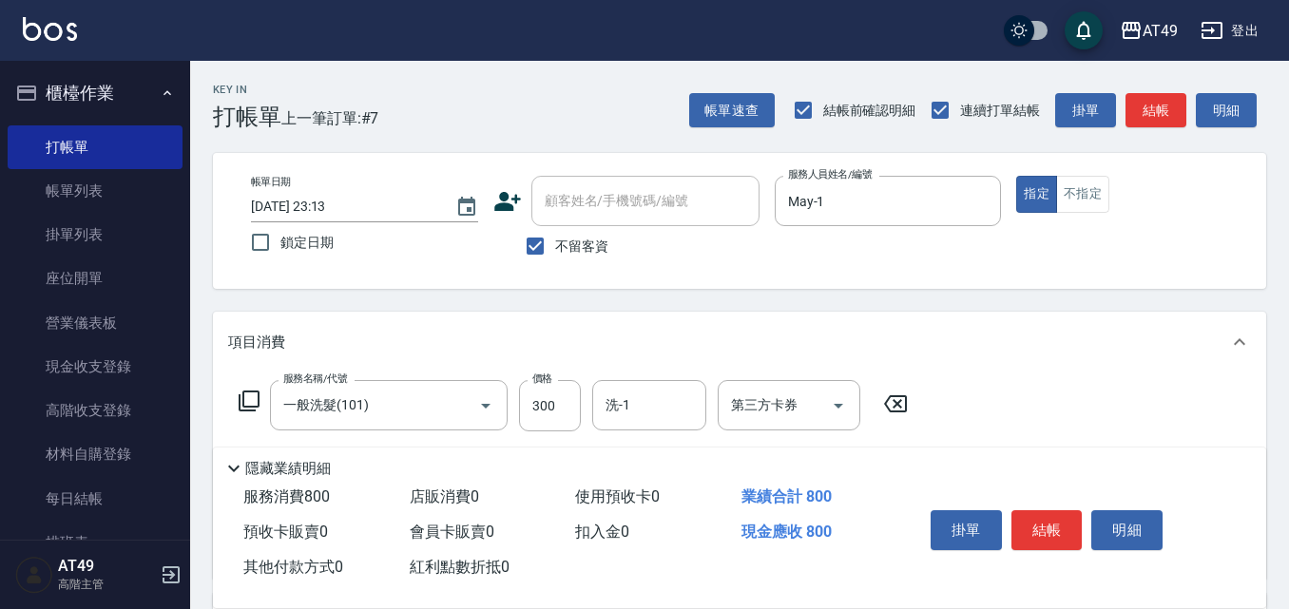
click at [255, 399] on icon at bounding box center [249, 401] width 23 height 23
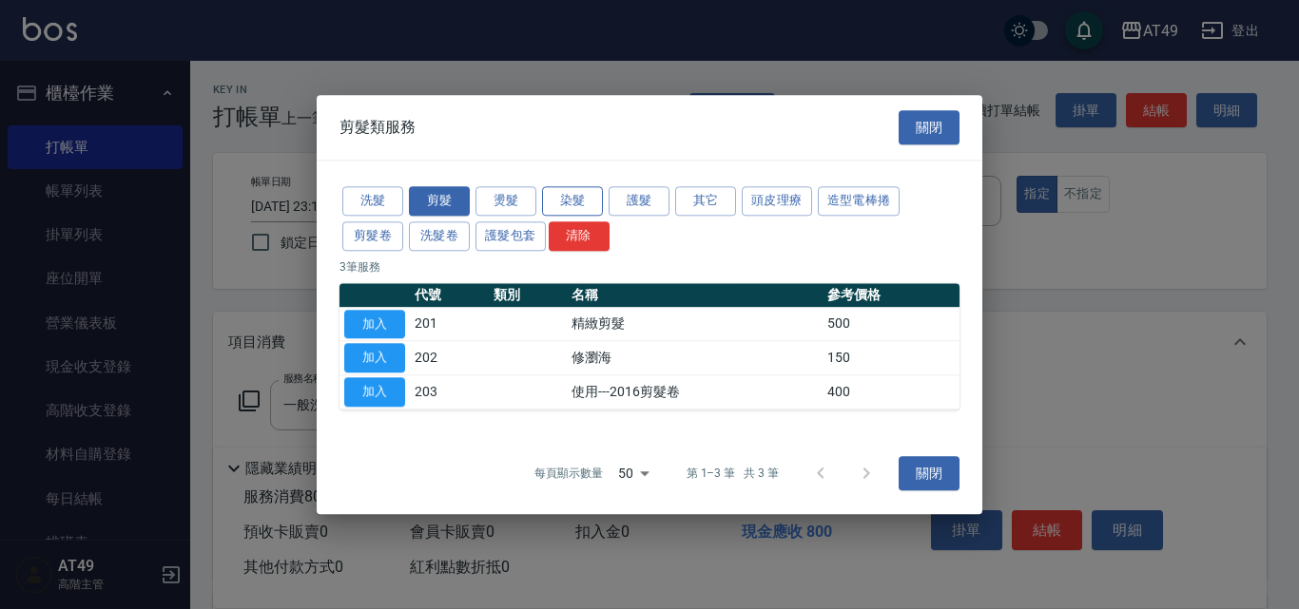
click at [567, 197] on button "染髮" at bounding box center [572, 200] width 61 height 29
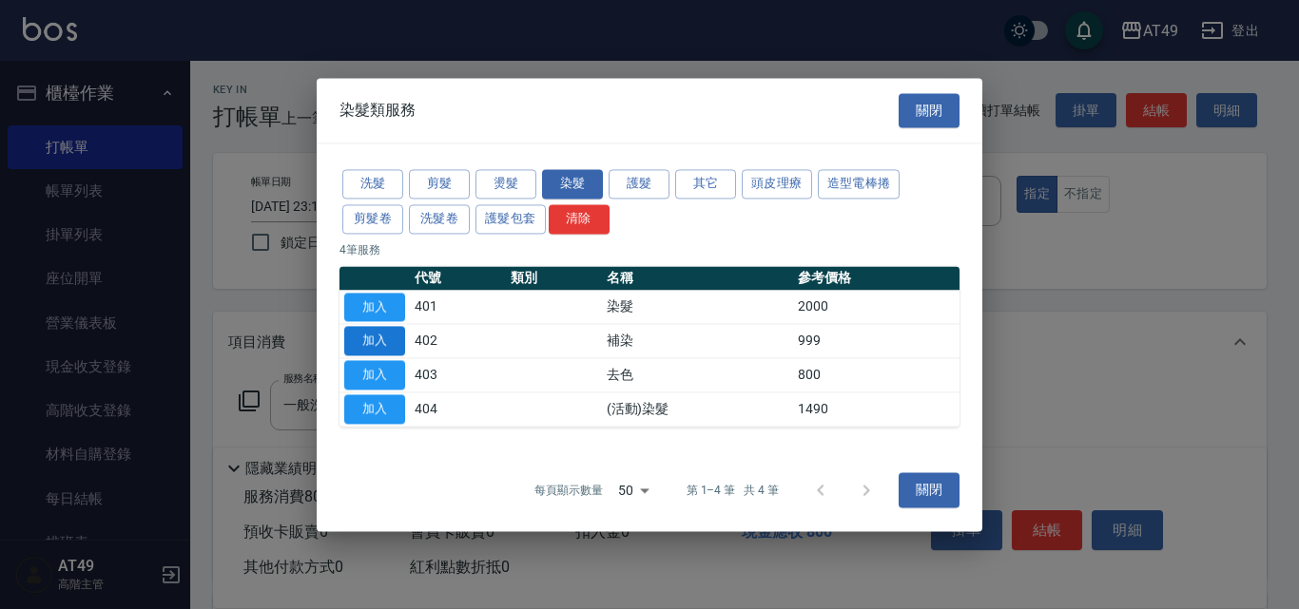
click at [395, 340] on button "加入" at bounding box center [374, 341] width 61 height 29
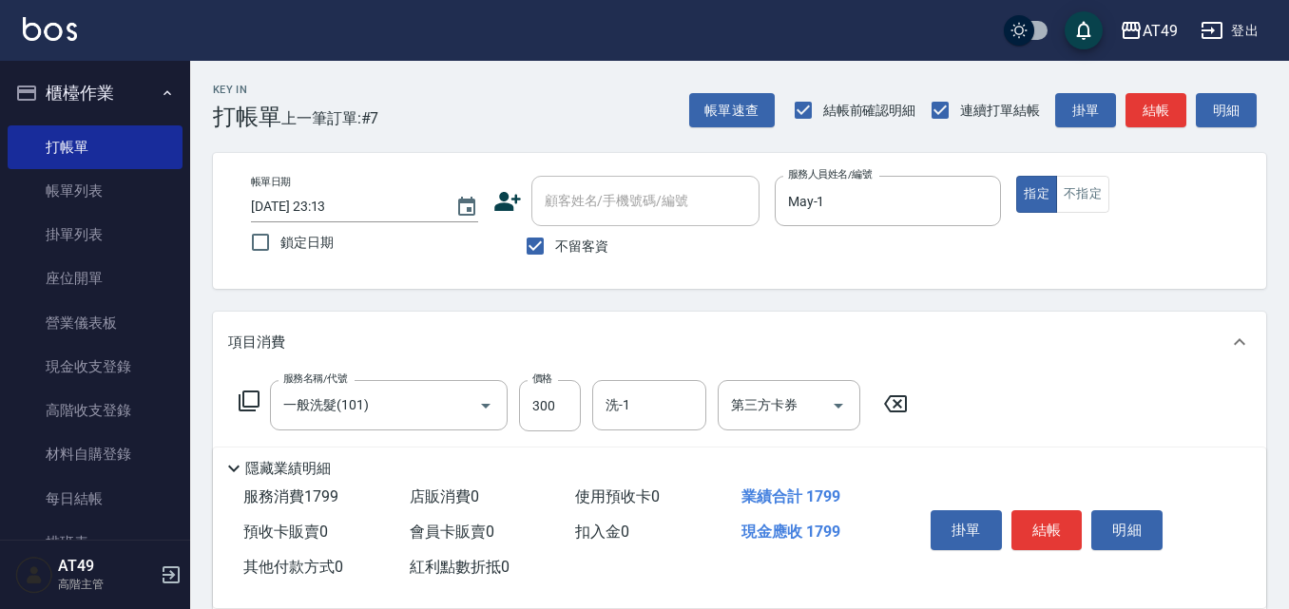
click at [255, 396] on icon at bounding box center [249, 401] width 23 height 23
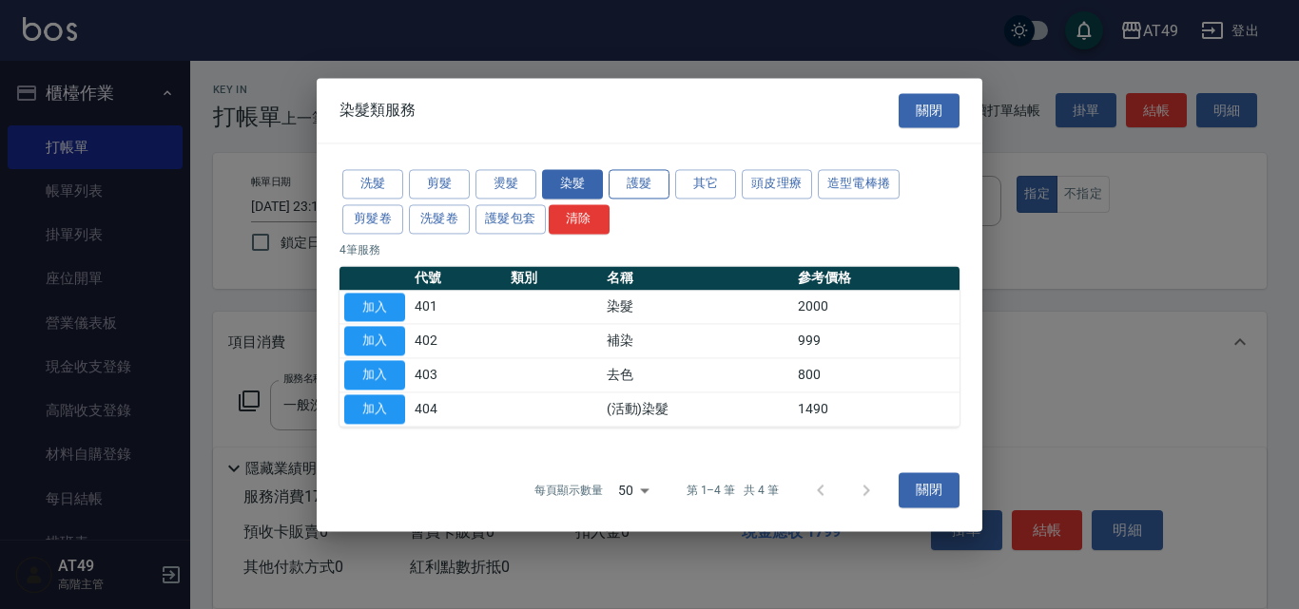
click at [655, 182] on button "護髮" at bounding box center [639, 183] width 61 height 29
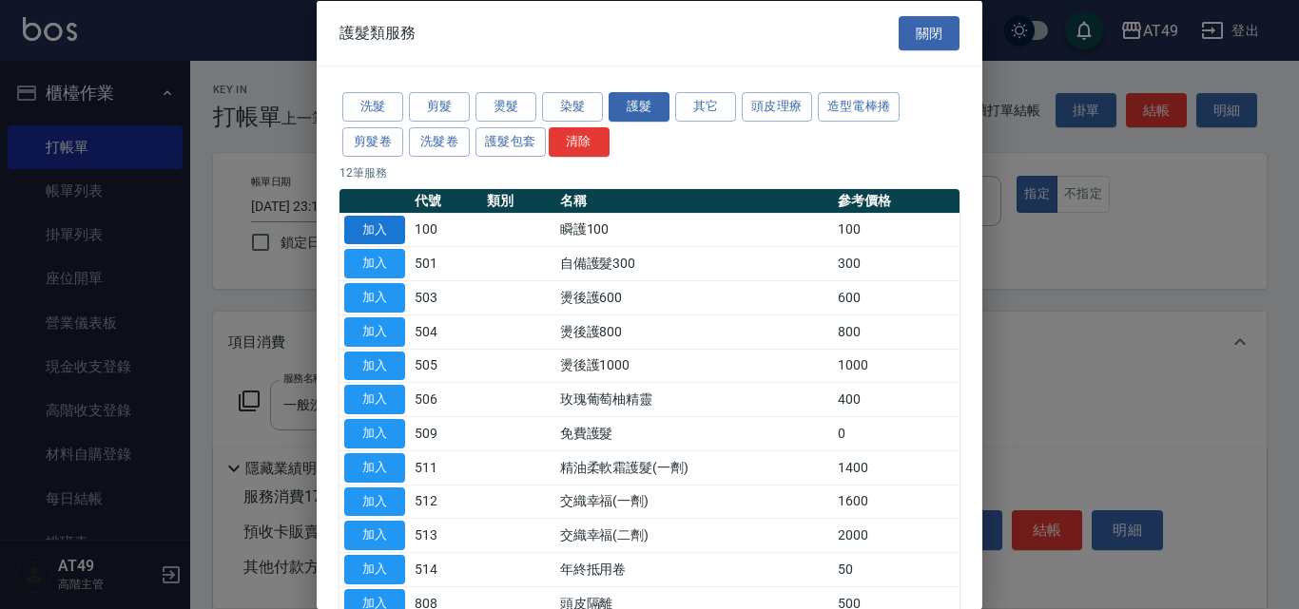
click at [382, 226] on button "加入" at bounding box center [374, 229] width 61 height 29
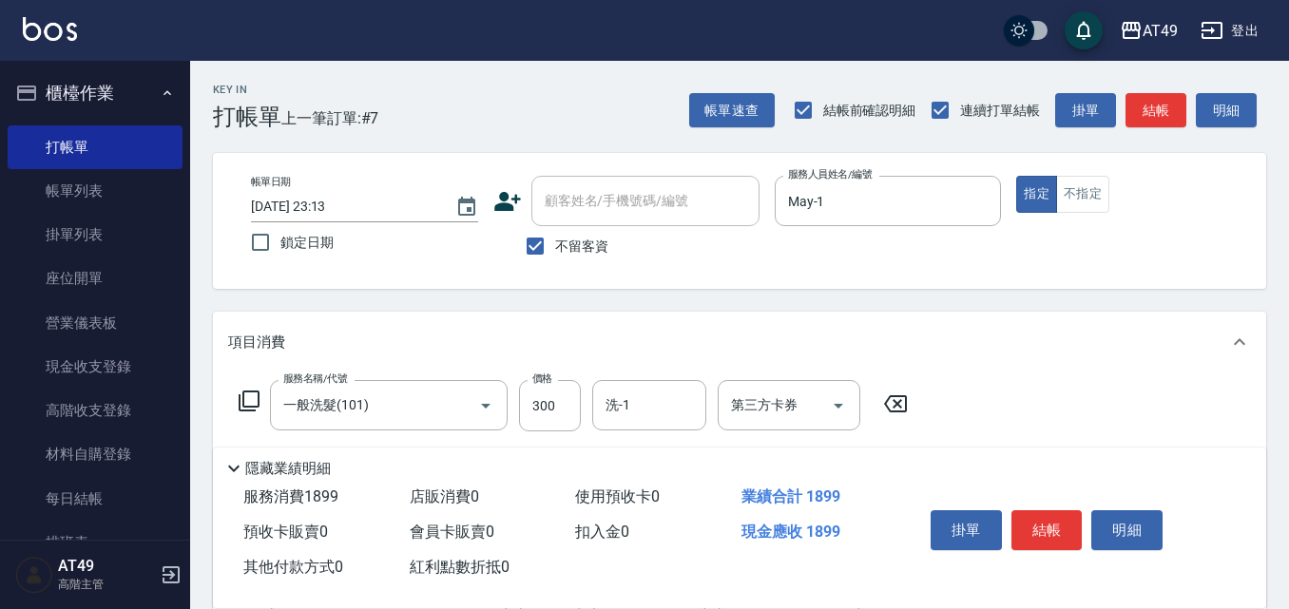
click at [245, 402] on icon at bounding box center [249, 401] width 23 height 23
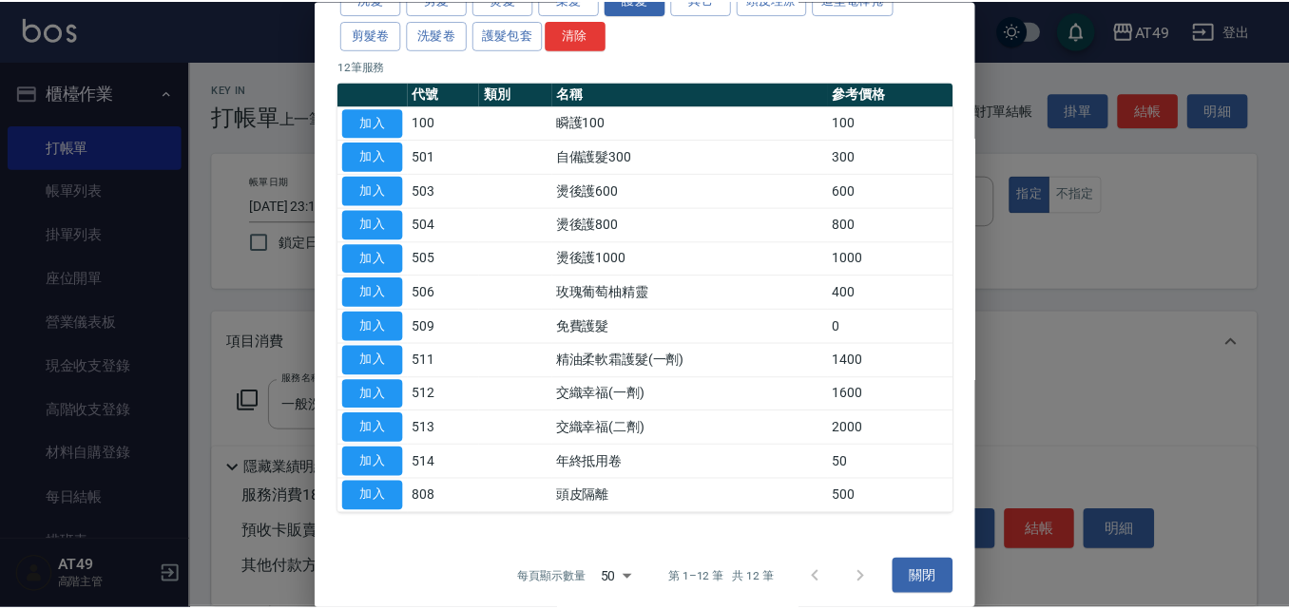
scroll to position [116, 0]
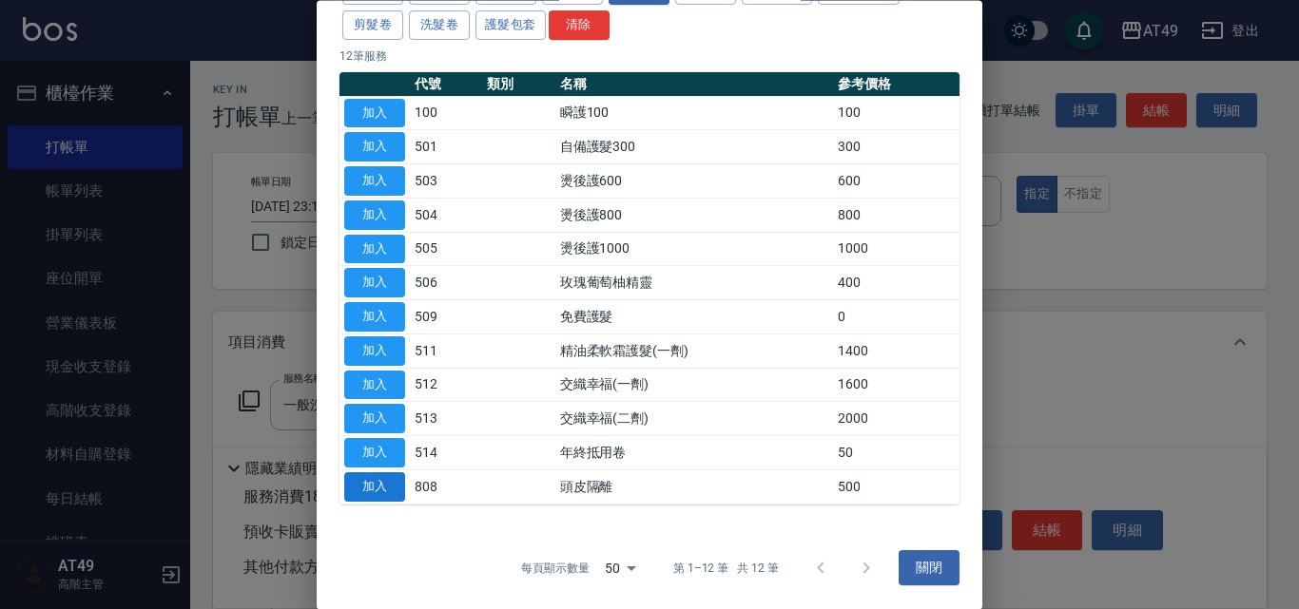
click at [393, 492] on button "加入" at bounding box center [374, 487] width 61 height 29
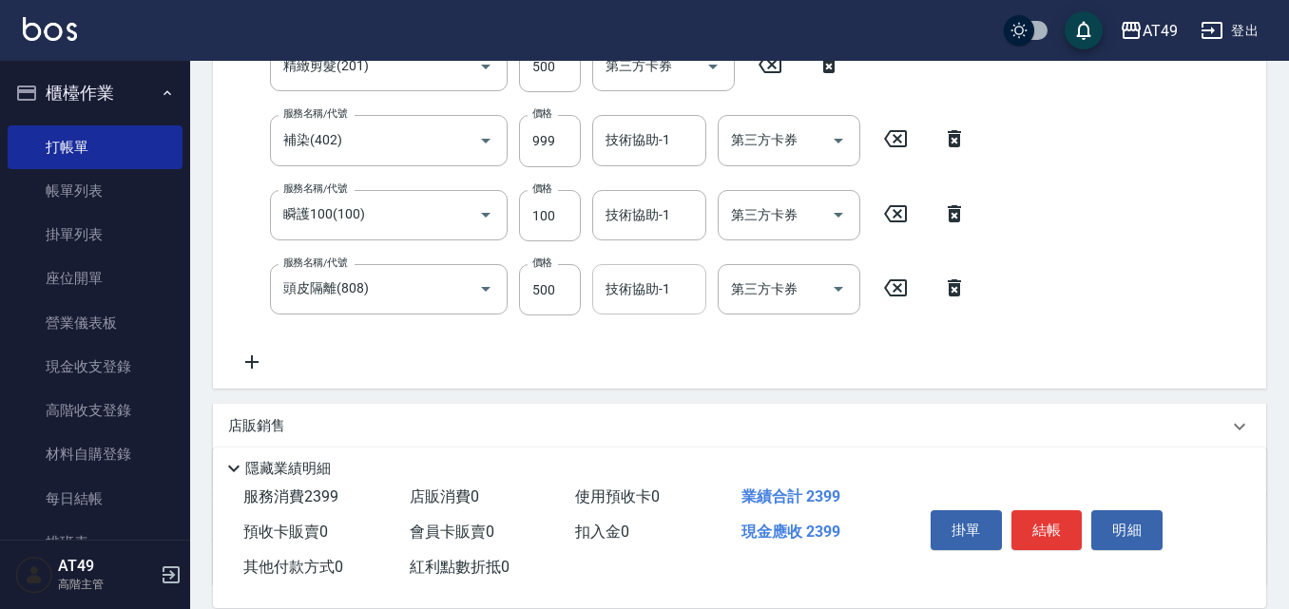
scroll to position [380, 0]
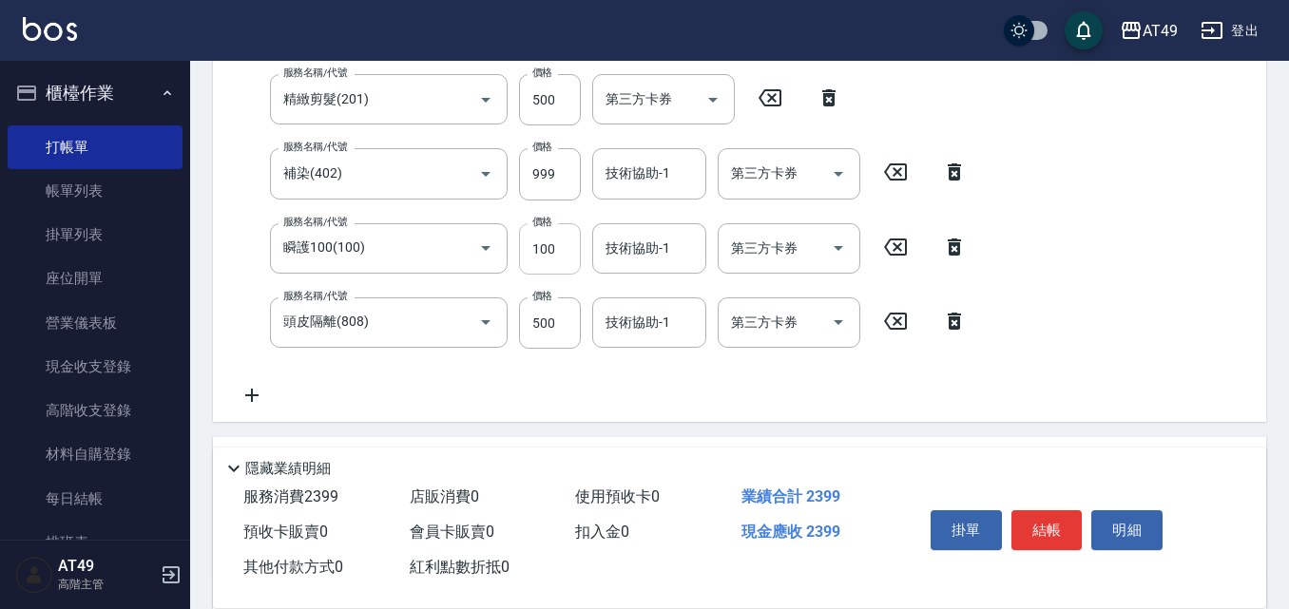
click at [553, 246] on input "100" at bounding box center [550, 248] width 62 height 51
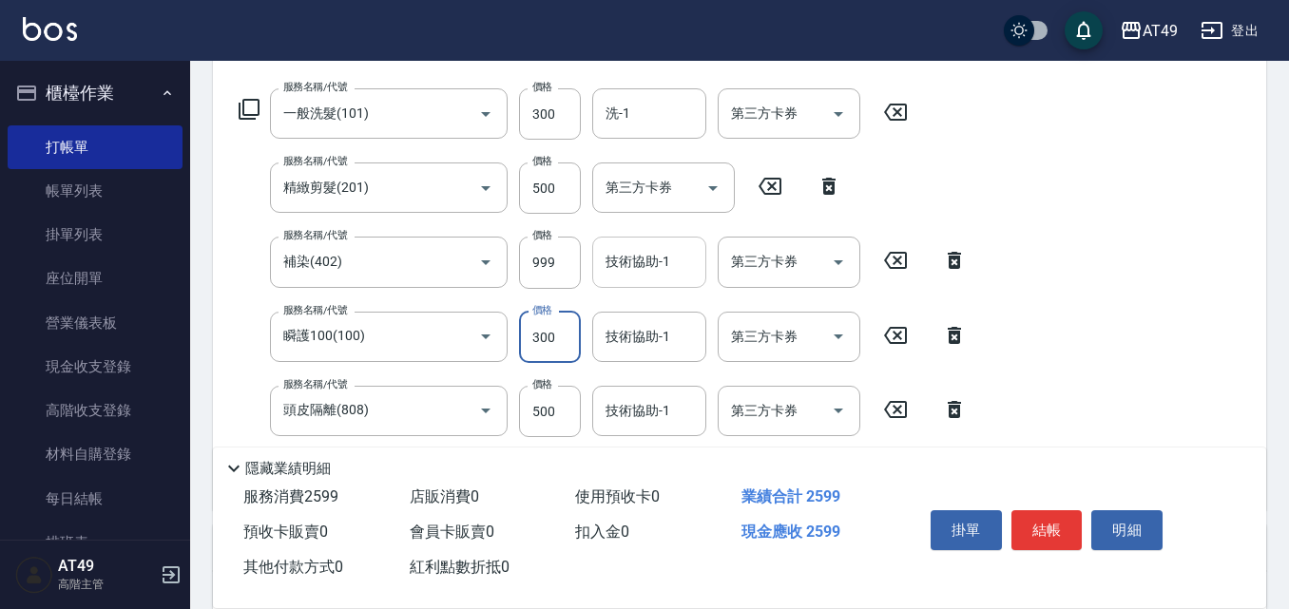
scroll to position [285, 0]
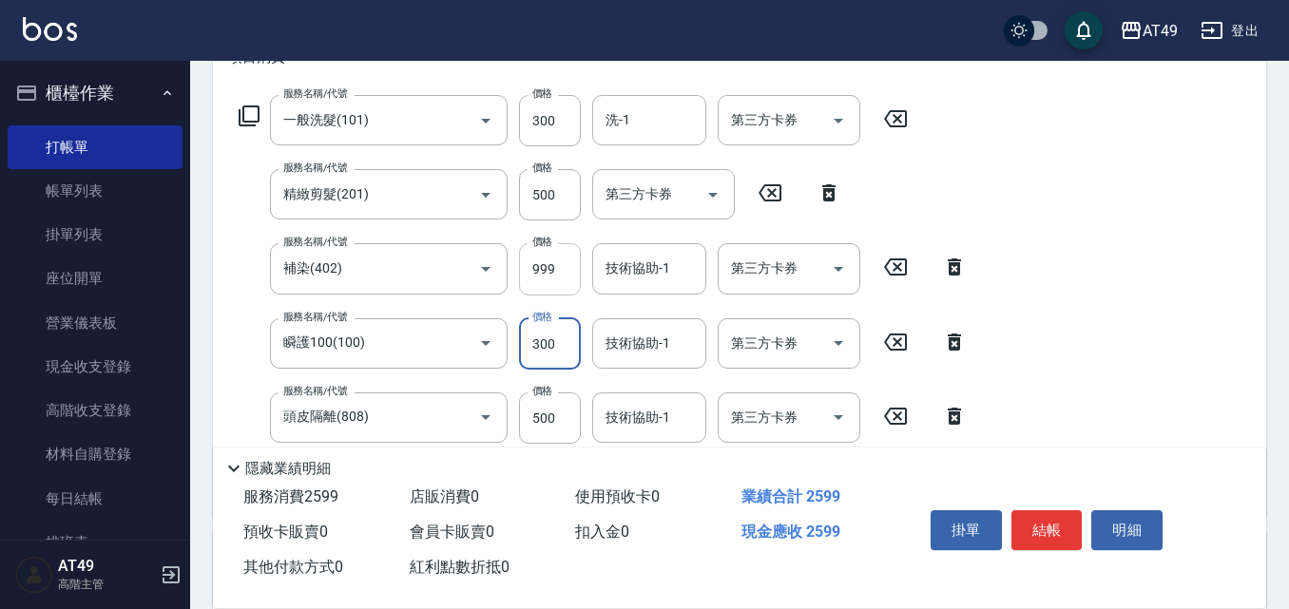
type input "300"
click at [546, 268] on input "999" at bounding box center [550, 268] width 62 height 51
type input "1750"
click at [653, 121] on input "洗-1" at bounding box center [649, 120] width 97 height 33
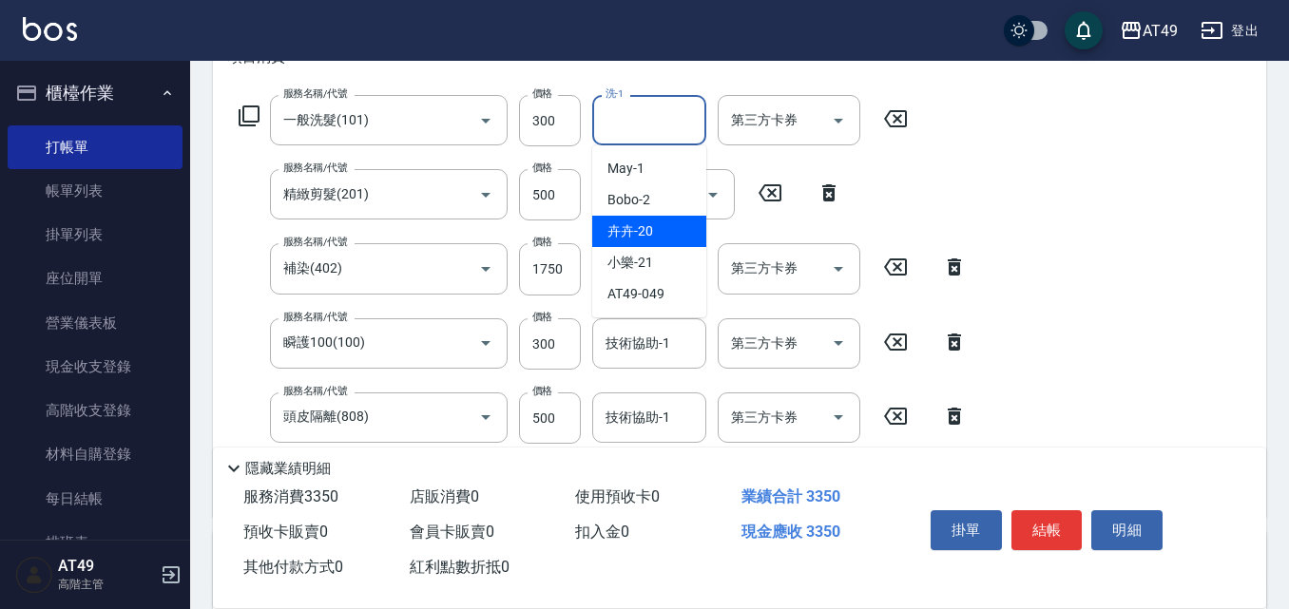
click at [653, 225] on div "卉卉 -20" at bounding box center [649, 231] width 114 height 31
type input "卉卉-20"
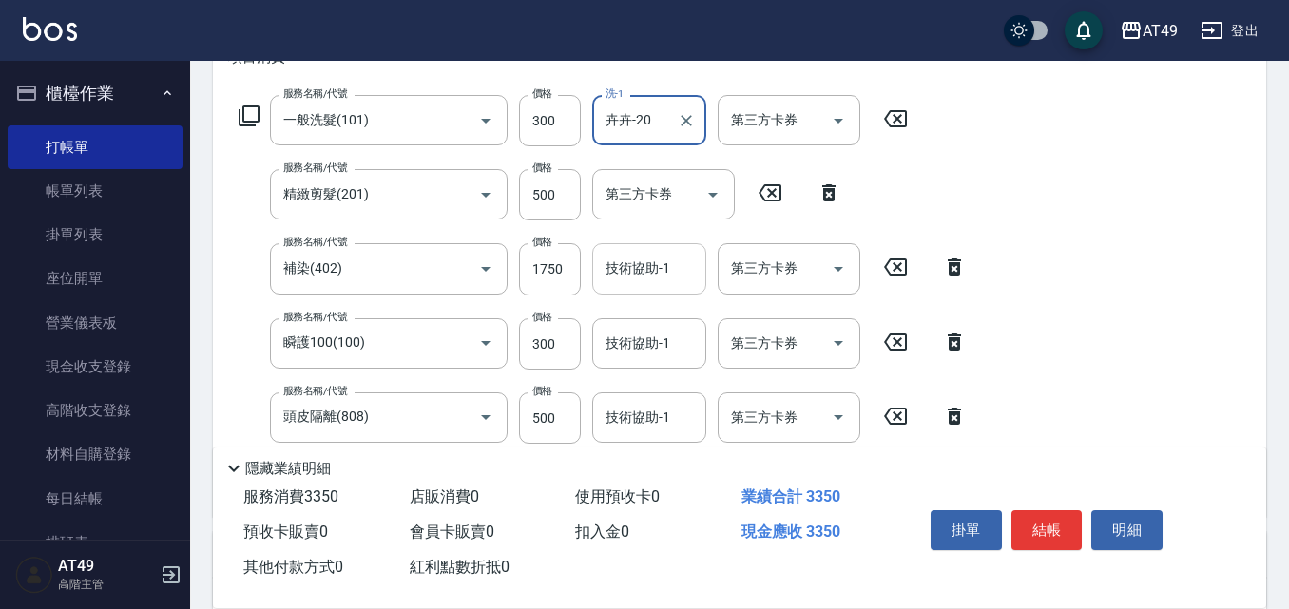
click at [633, 286] on div "技術協助-1" at bounding box center [649, 268] width 114 height 50
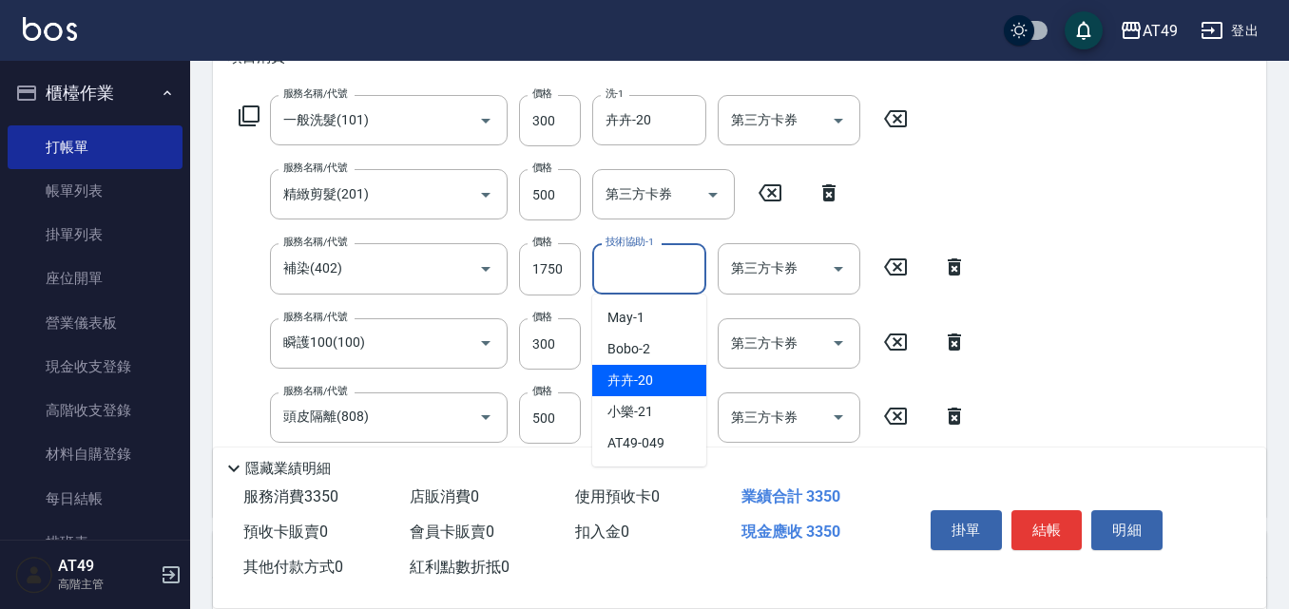
click at [648, 373] on span "卉卉 -20" at bounding box center [631, 381] width 46 height 20
type input "卉卉-20"
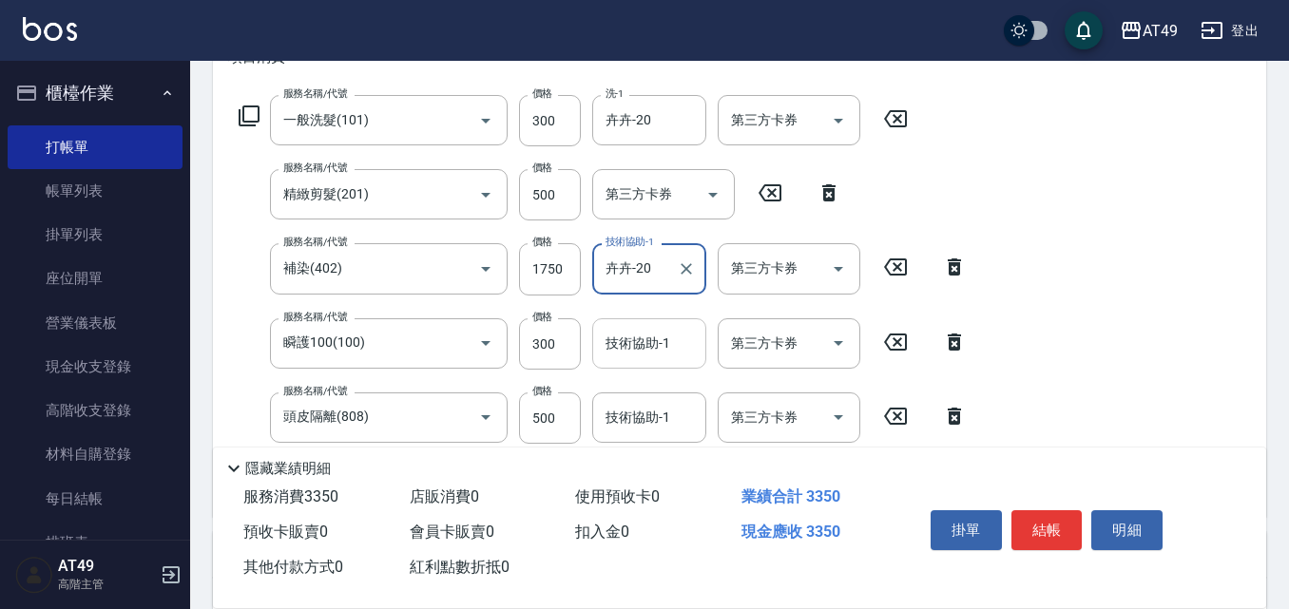
click at [633, 352] on input "技術協助-1" at bounding box center [649, 343] width 97 height 33
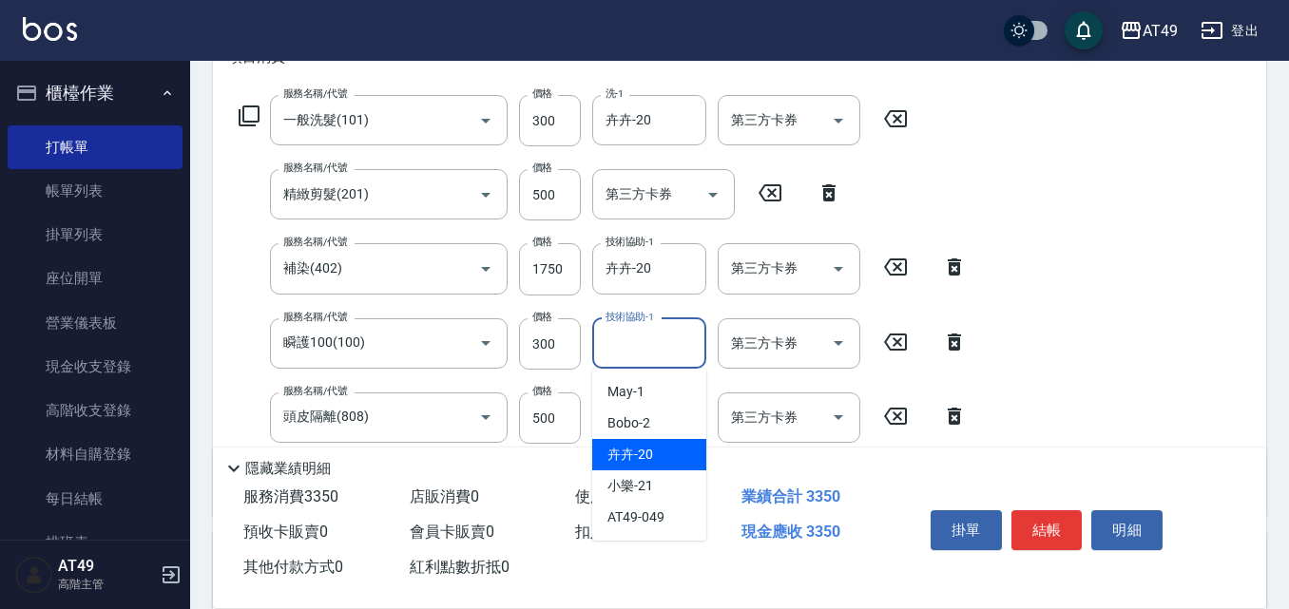
click at [679, 441] on div "卉卉 -20" at bounding box center [649, 454] width 114 height 31
type input "卉卉-20"
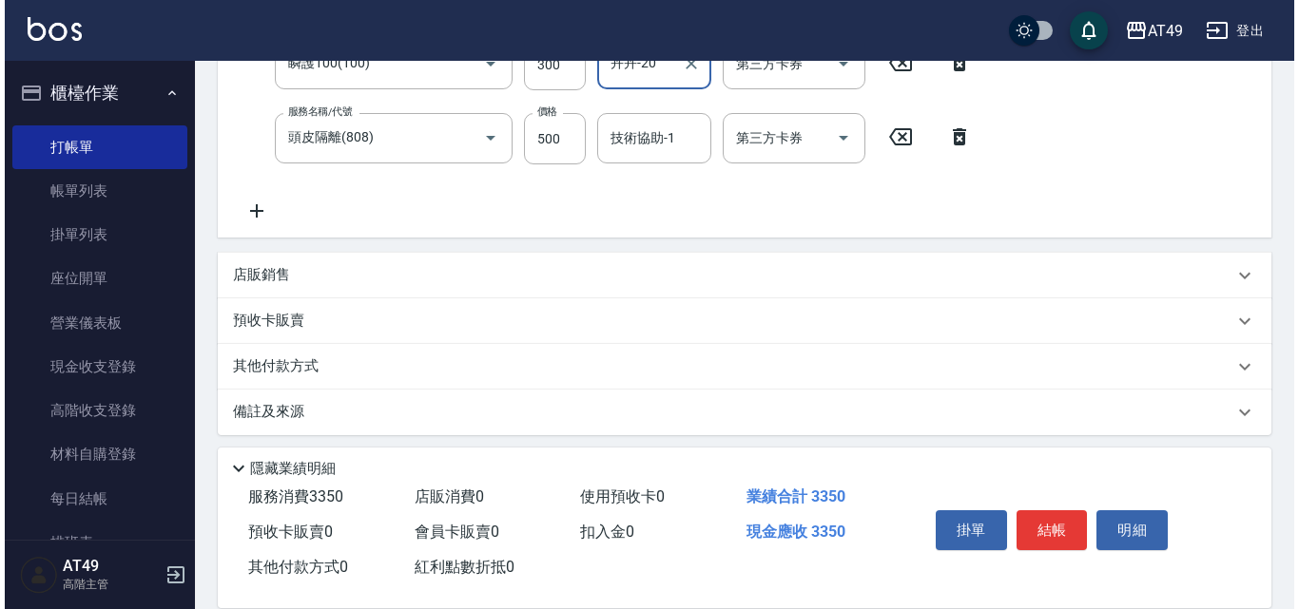
scroll to position [571, 0]
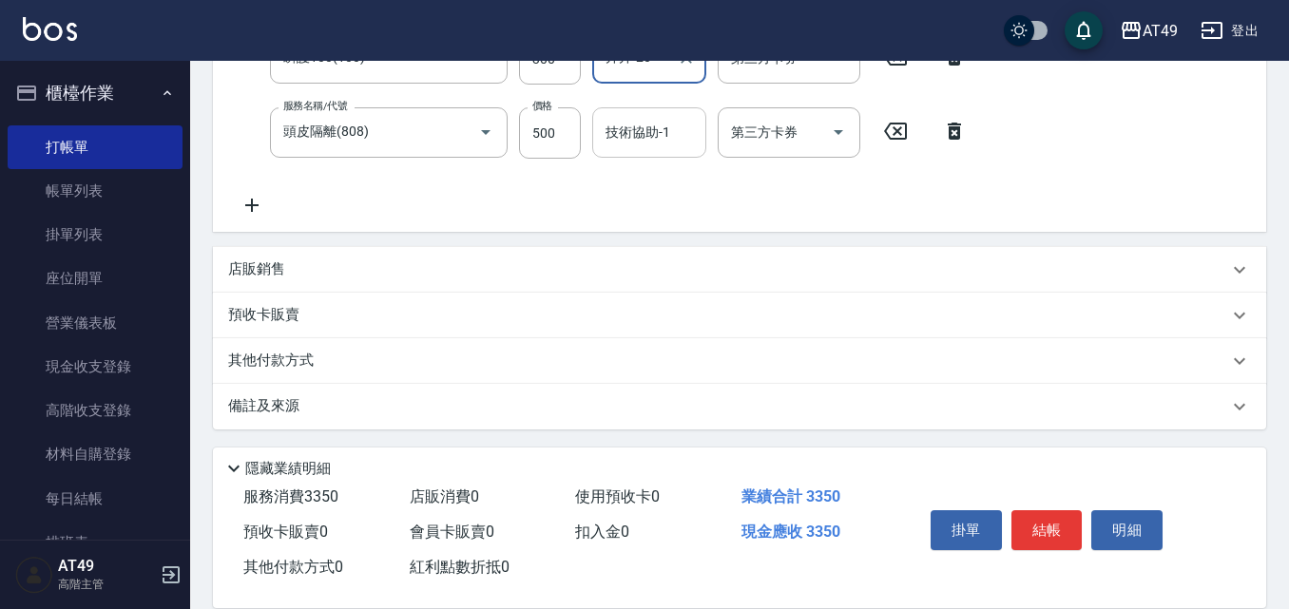
click at [626, 138] on input "技術協助-1" at bounding box center [649, 132] width 97 height 33
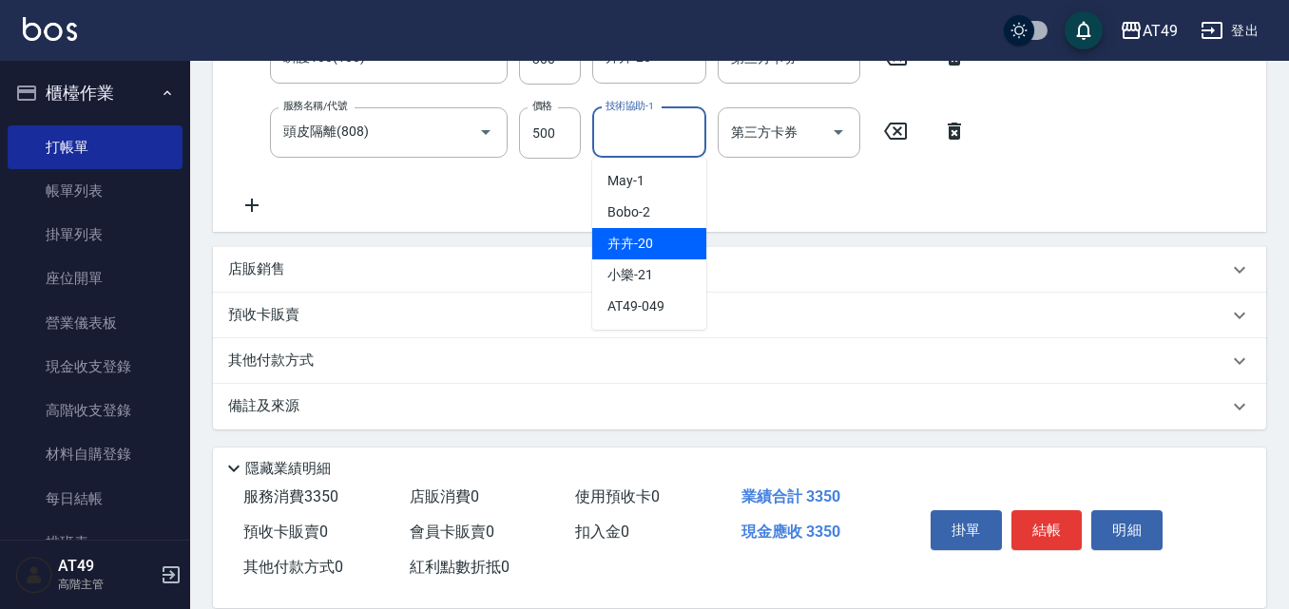
click at [676, 242] on div "卉卉 -20" at bounding box center [649, 243] width 114 height 31
type input "卉卉-20"
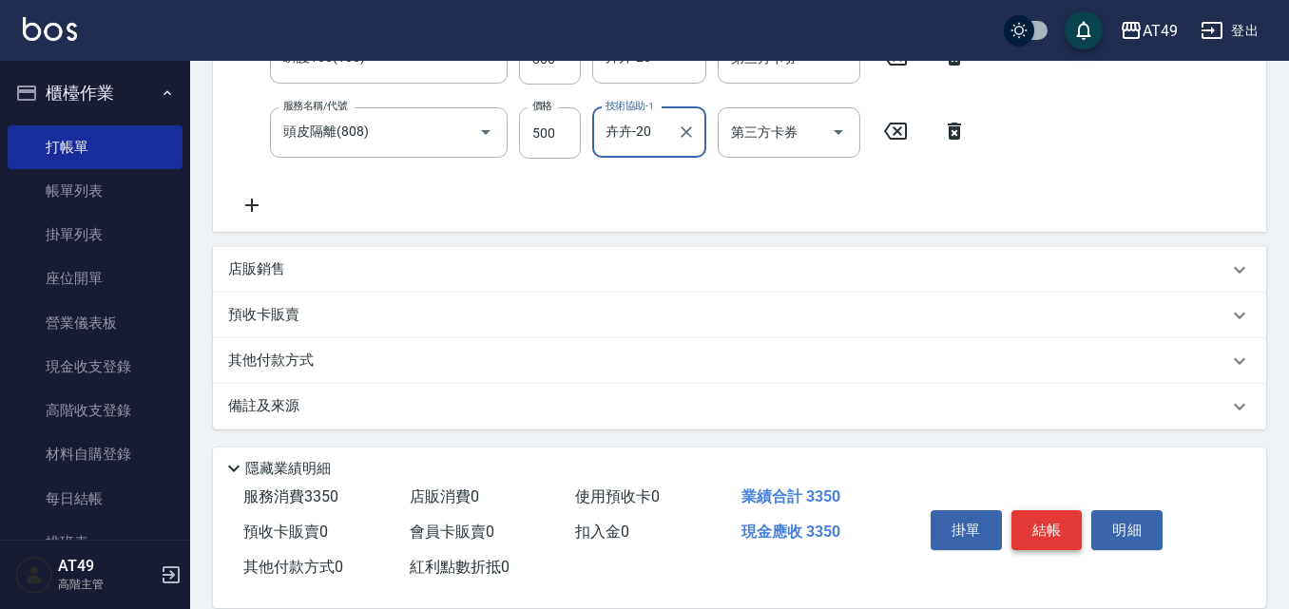
click at [1064, 527] on button "結帳" at bounding box center [1047, 531] width 71 height 40
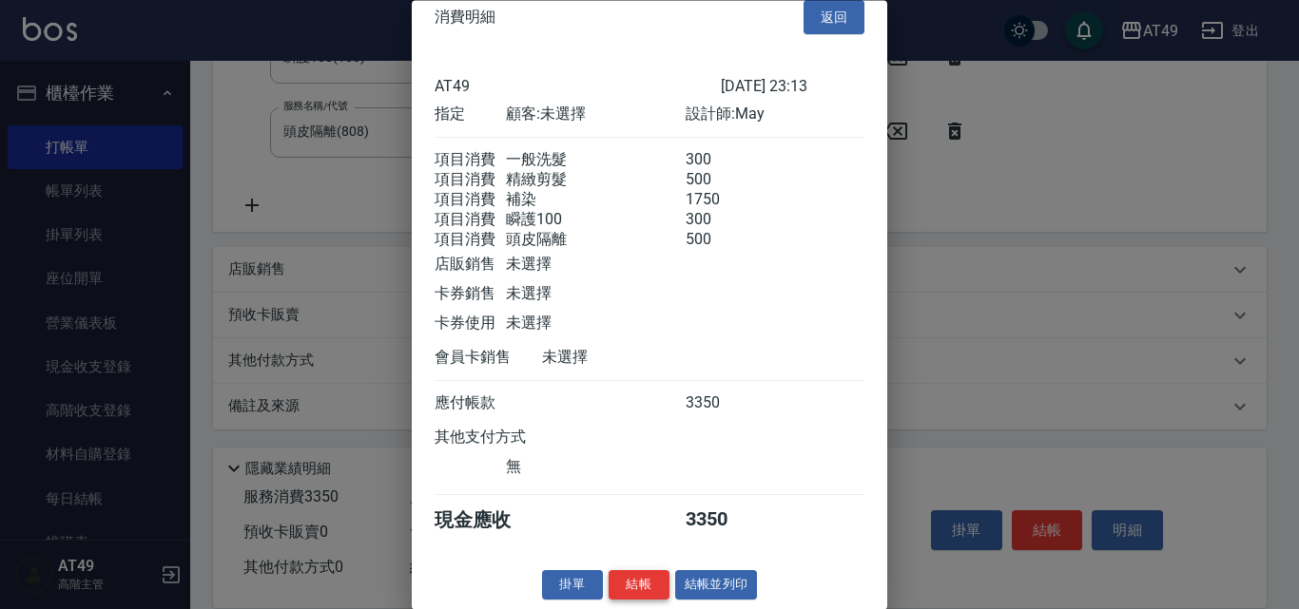
scroll to position [54, 0]
click at [612, 583] on button "結帳" at bounding box center [639, 585] width 61 height 29
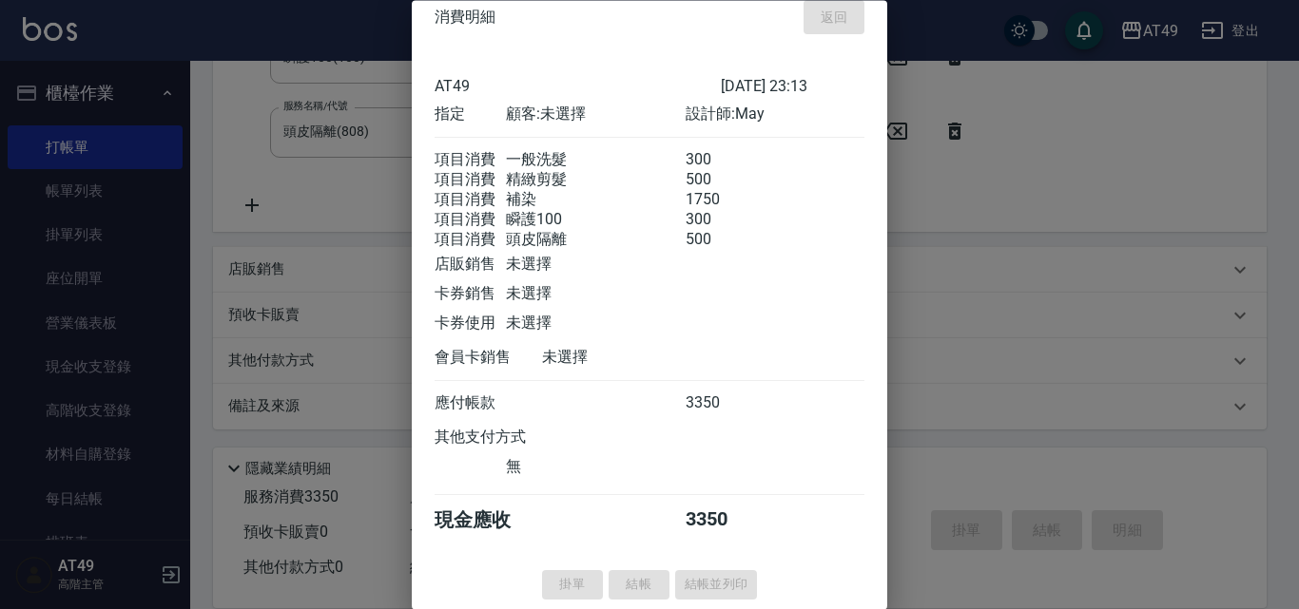
type input "[DATE] 23:14"
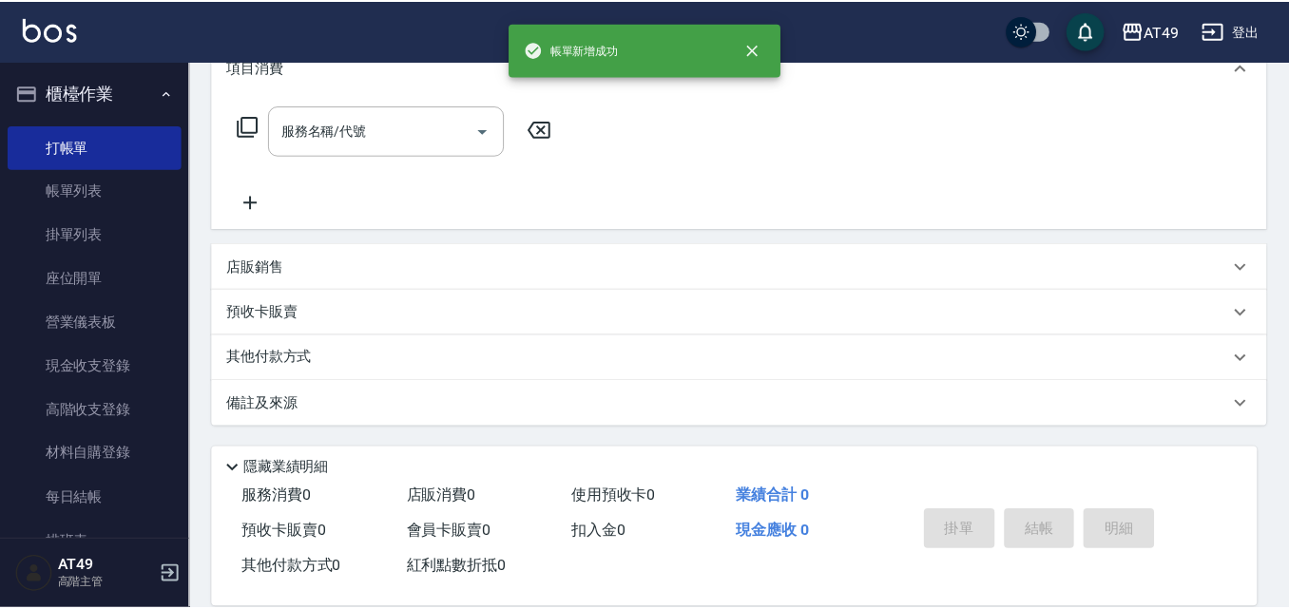
scroll to position [0, 0]
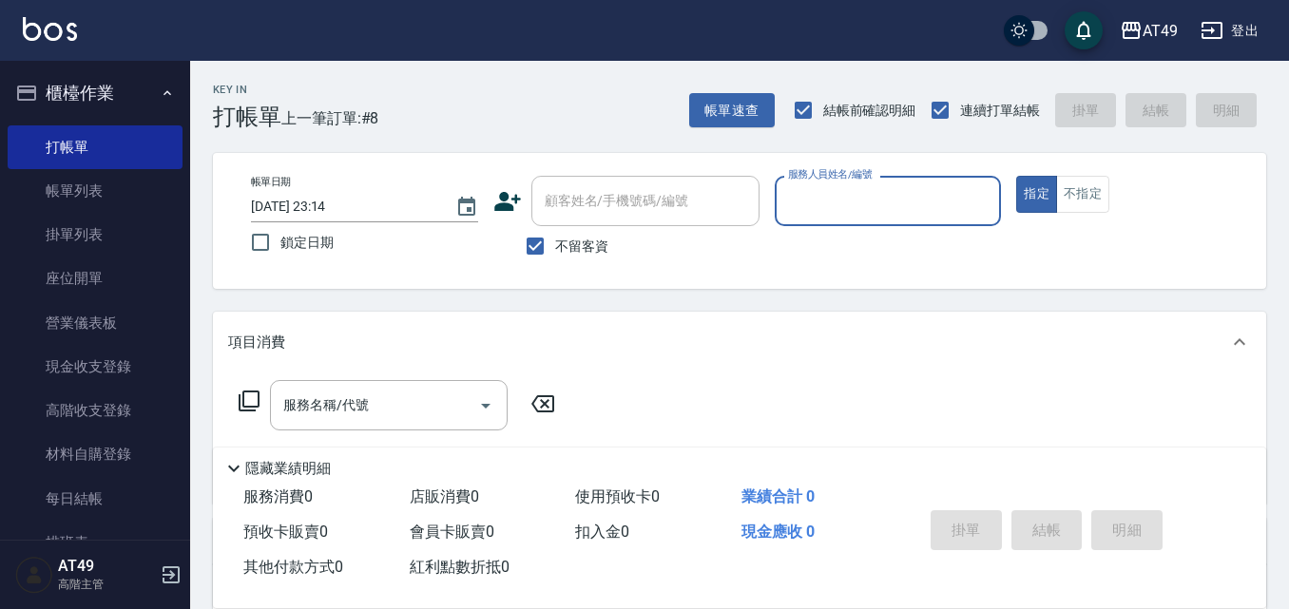
click at [845, 206] on input "服務人員姓名/編號" at bounding box center [888, 200] width 210 height 33
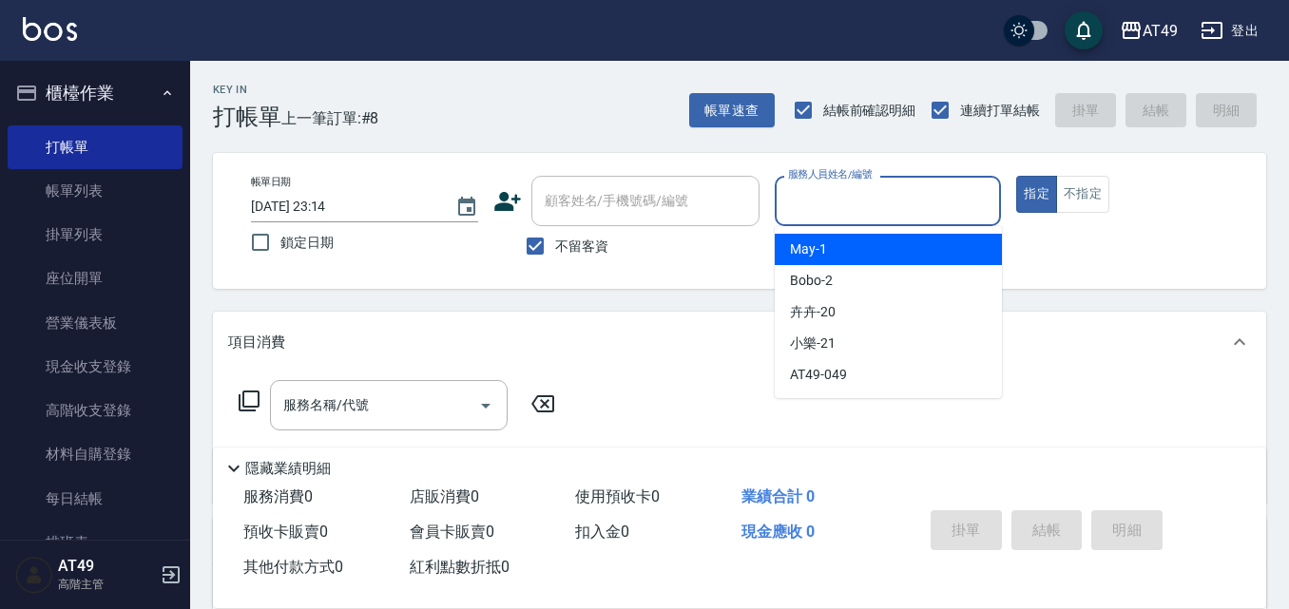
click at [850, 256] on div "May -1" at bounding box center [888, 249] width 227 height 31
type input "May-1"
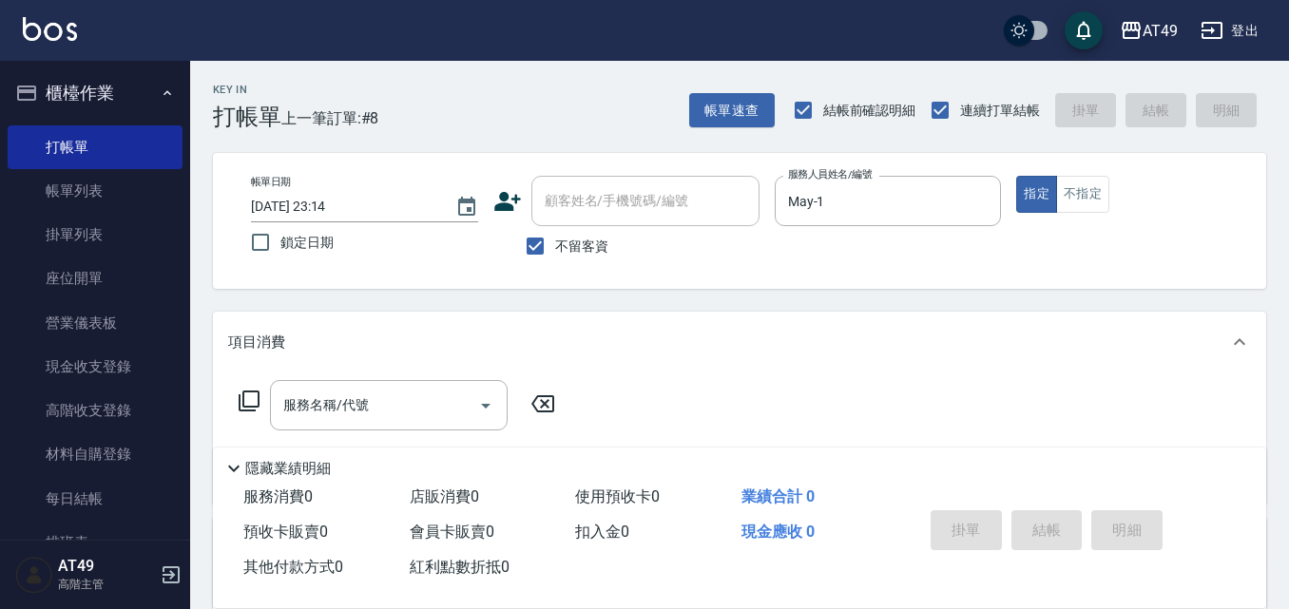
click at [241, 398] on icon at bounding box center [249, 401] width 21 height 21
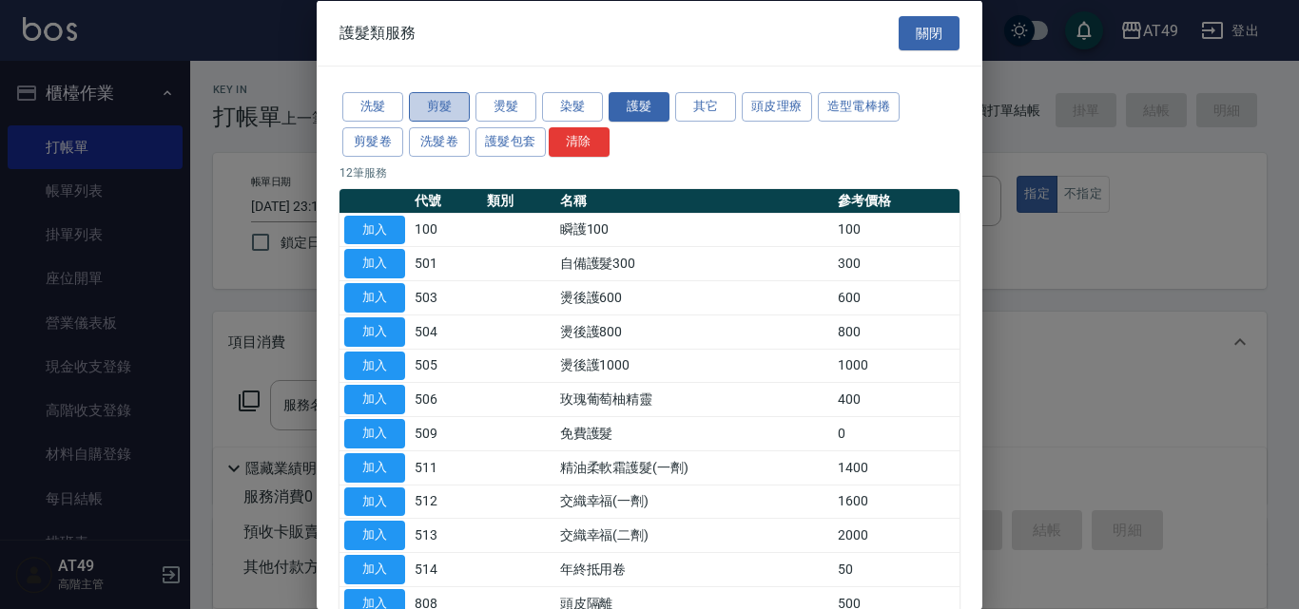
click at [437, 109] on button "剪髮" at bounding box center [439, 106] width 61 height 29
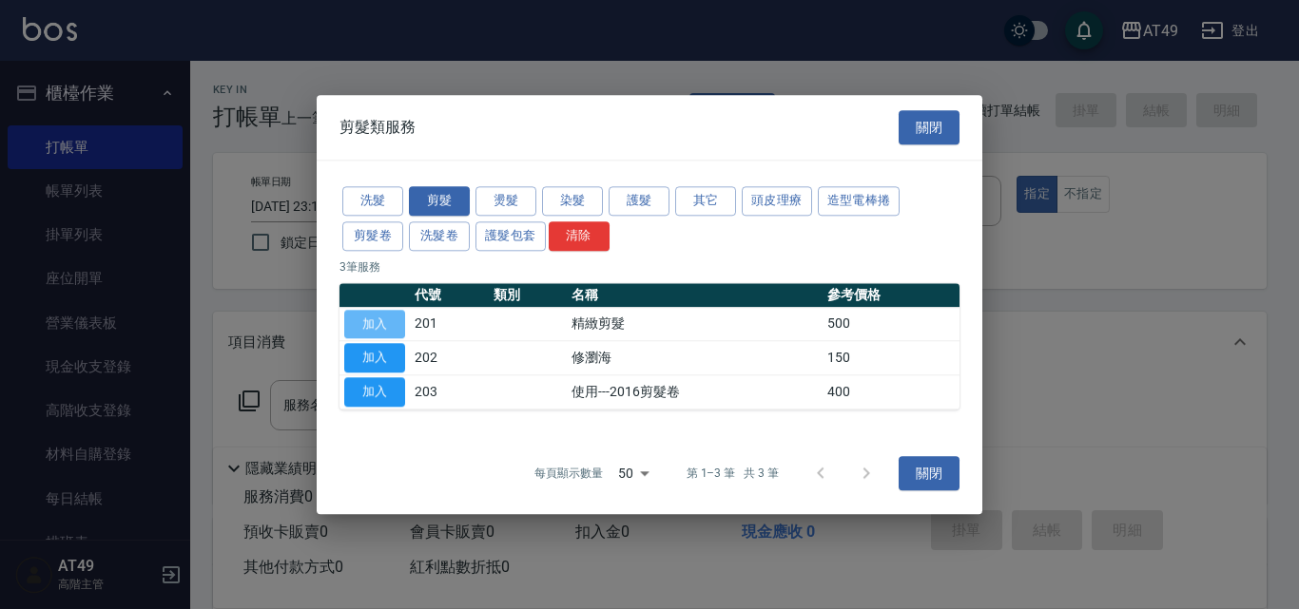
click at [398, 319] on button "加入" at bounding box center [374, 324] width 61 height 29
type input "精緻剪髮(201)"
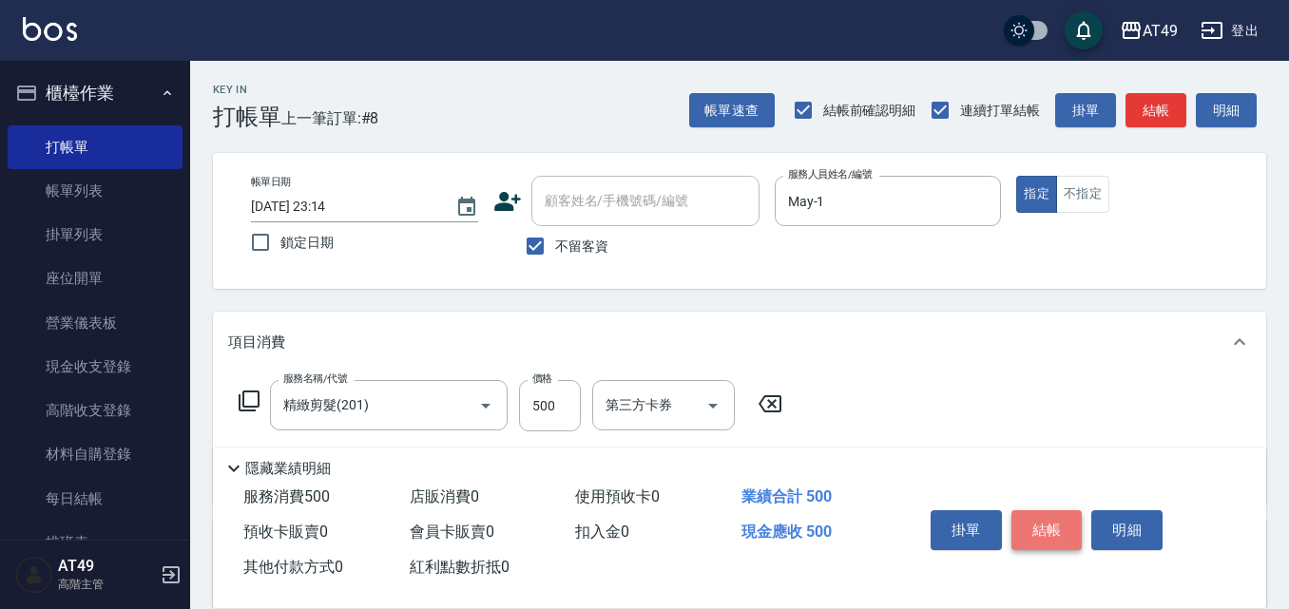
click at [1029, 525] on button "結帳" at bounding box center [1047, 531] width 71 height 40
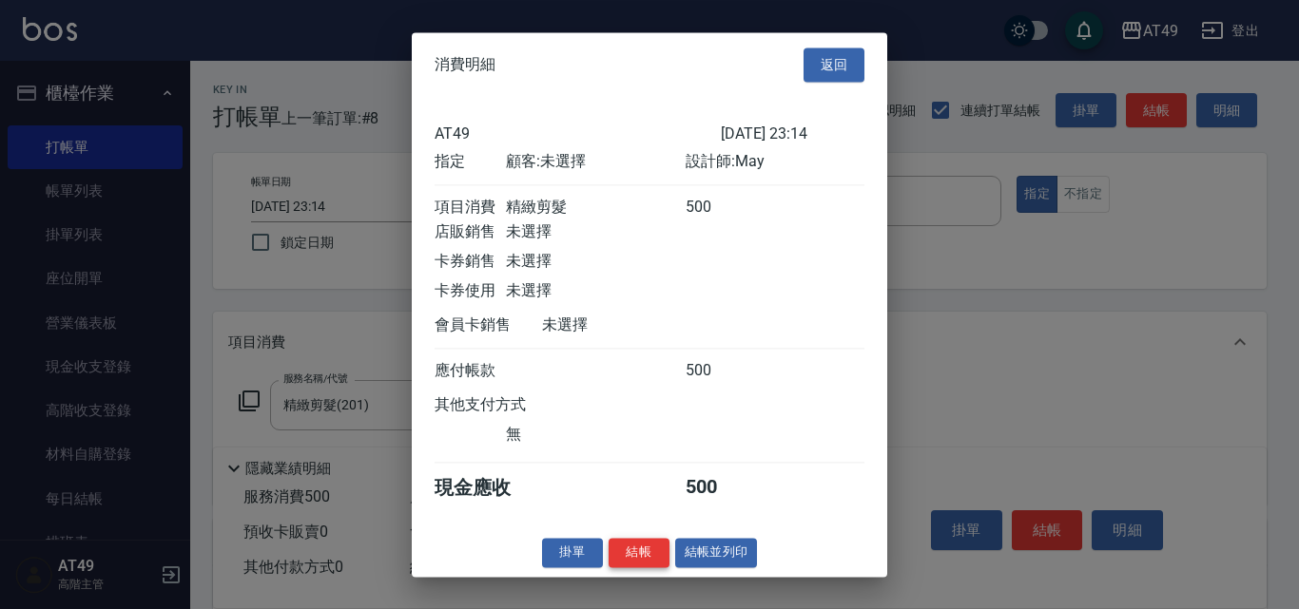
click at [647, 566] on button "結帳" at bounding box center [639, 552] width 61 height 29
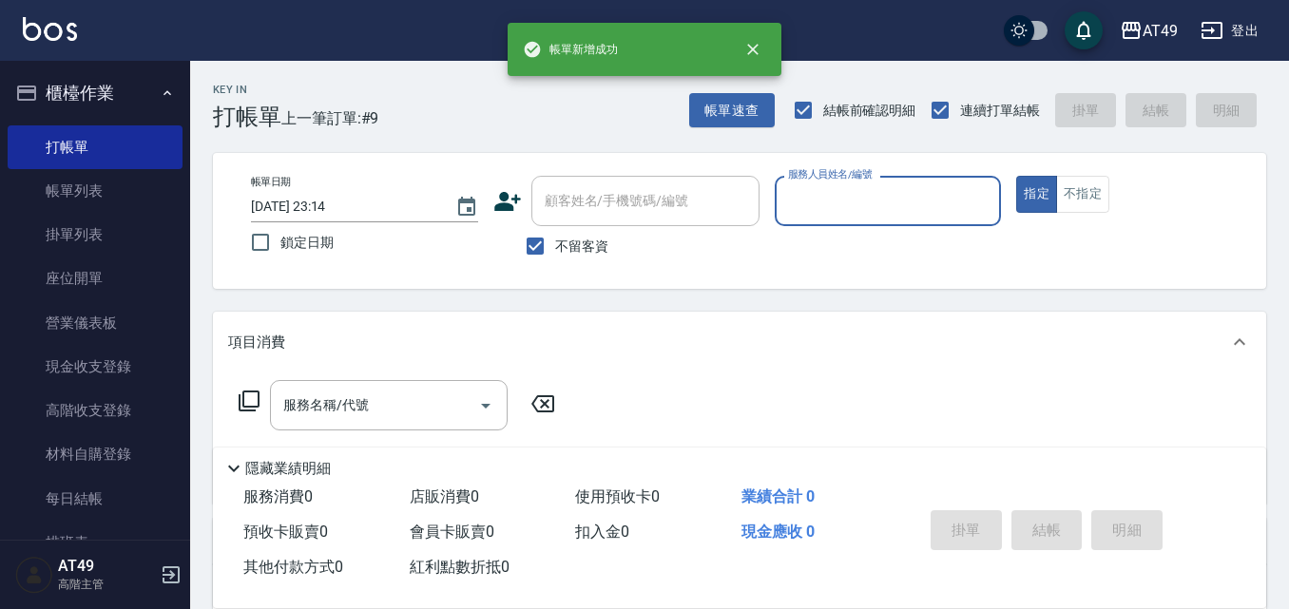
click at [833, 201] on input "服務人員姓名/編號" at bounding box center [888, 200] width 210 height 33
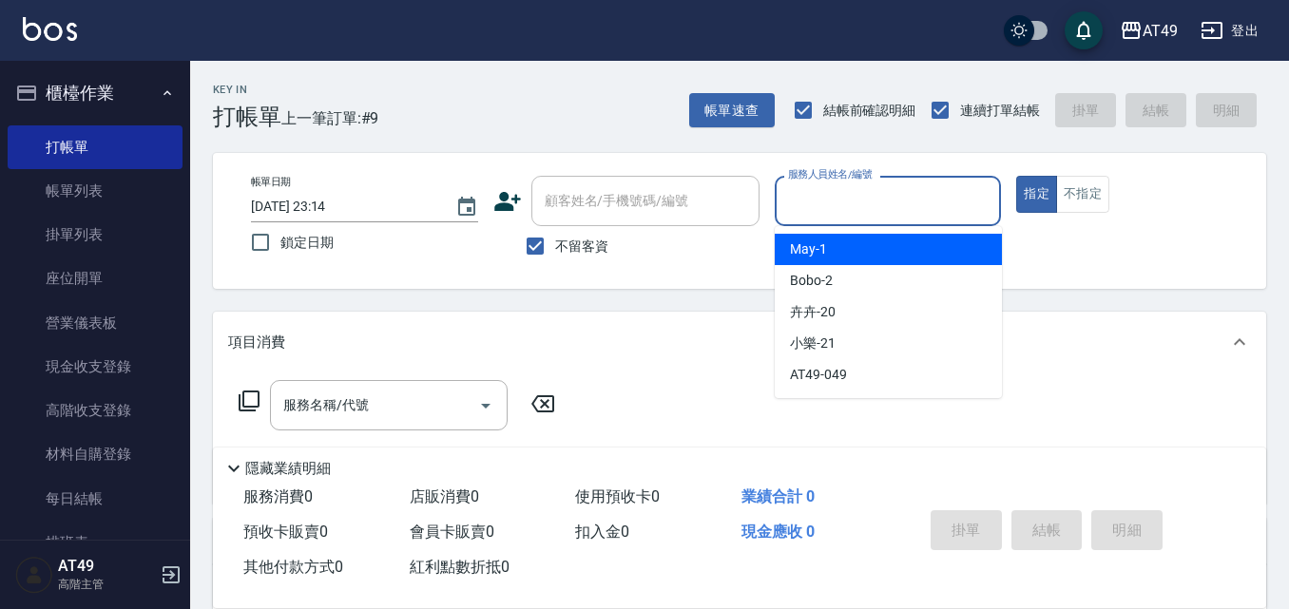
click at [852, 252] on div "May -1" at bounding box center [888, 249] width 227 height 31
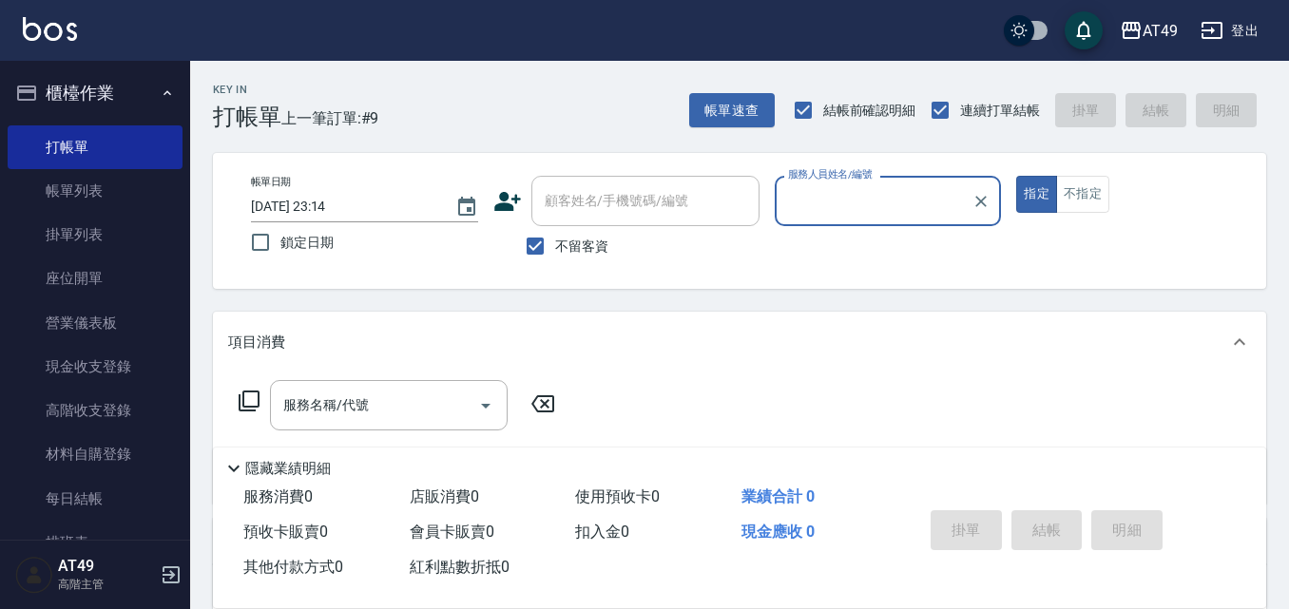
type input "May-1"
click at [244, 404] on icon at bounding box center [249, 401] width 21 height 21
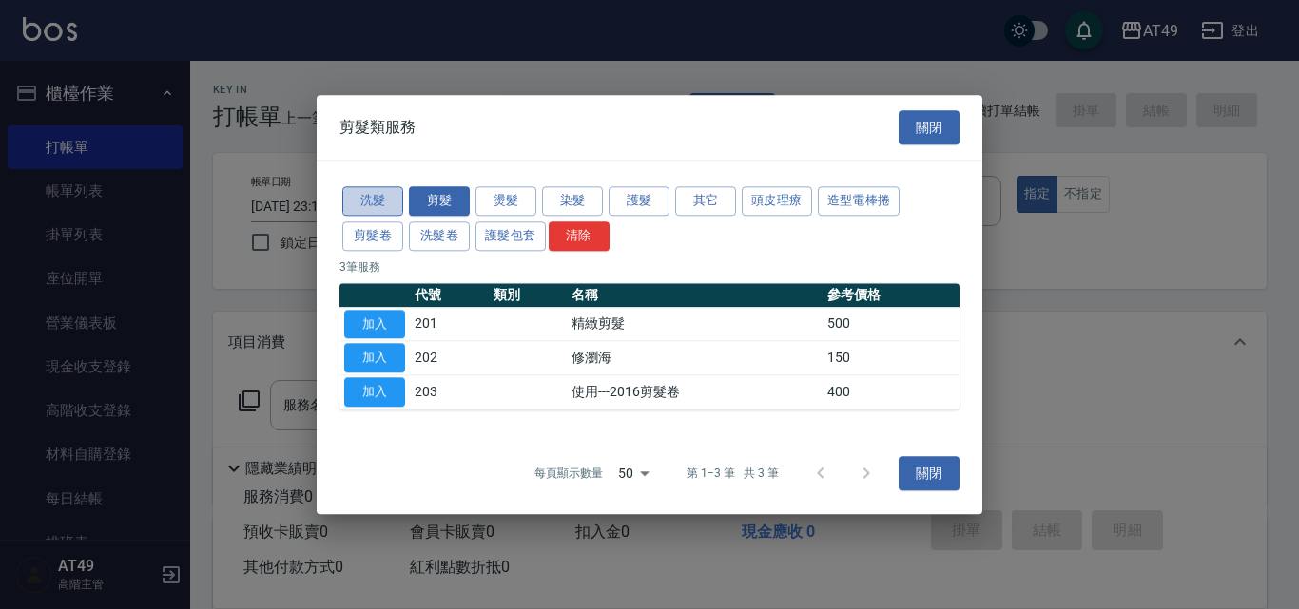
click at [392, 203] on button "洗髮" at bounding box center [372, 200] width 61 height 29
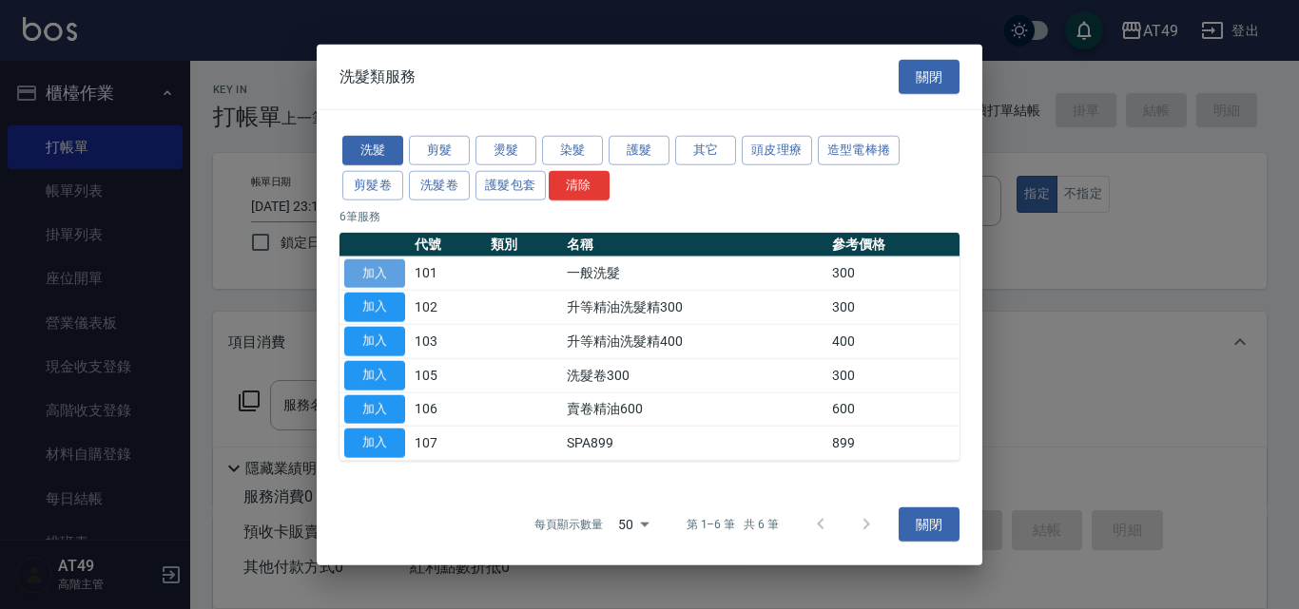
click at [377, 272] on button "加入" at bounding box center [374, 273] width 61 height 29
type input "一般洗髮(101)"
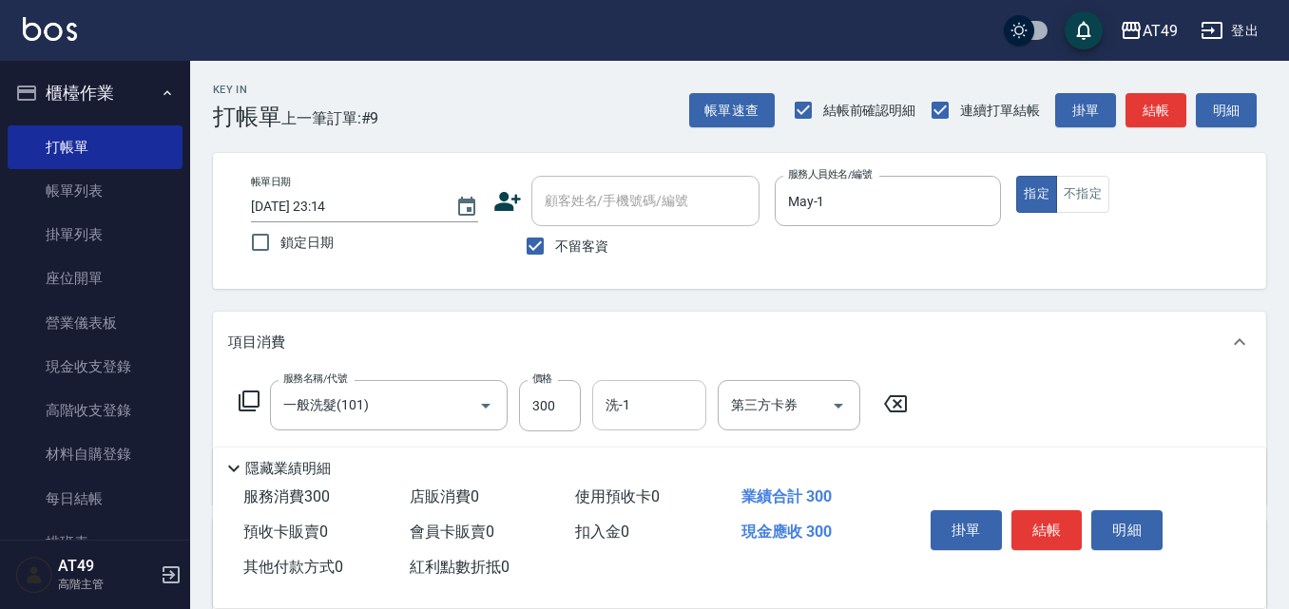
click at [659, 414] on input "洗-1" at bounding box center [649, 405] width 97 height 33
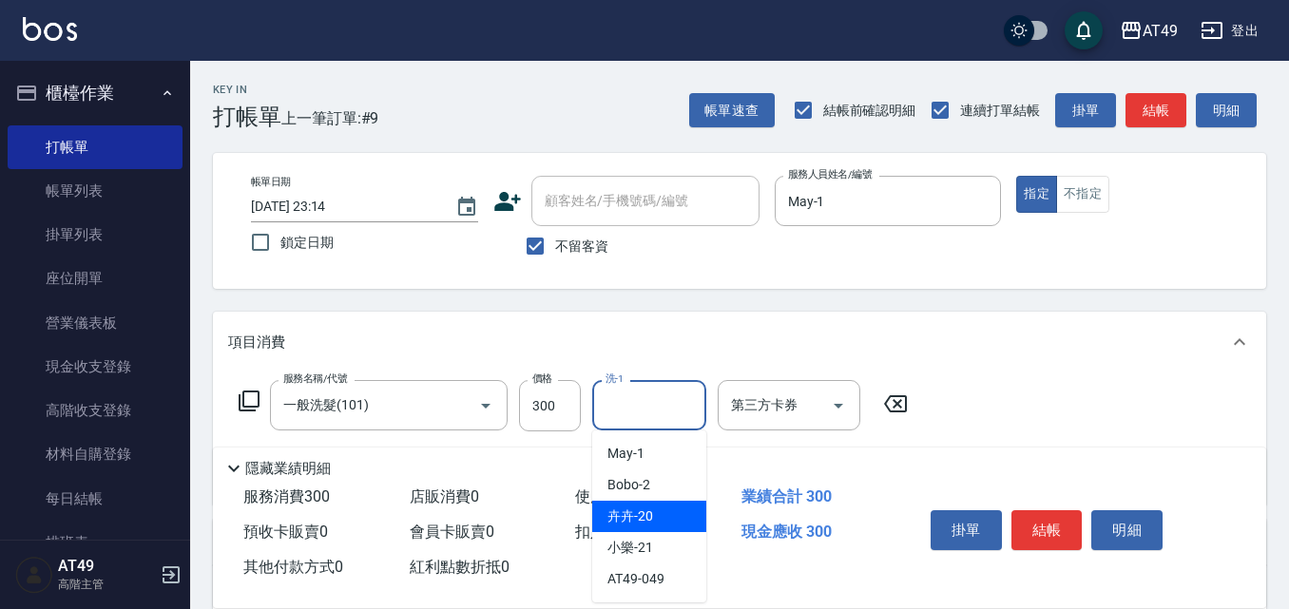
click at [656, 515] on div "卉卉 -20" at bounding box center [649, 516] width 114 height 31
type input "卉卉-20"
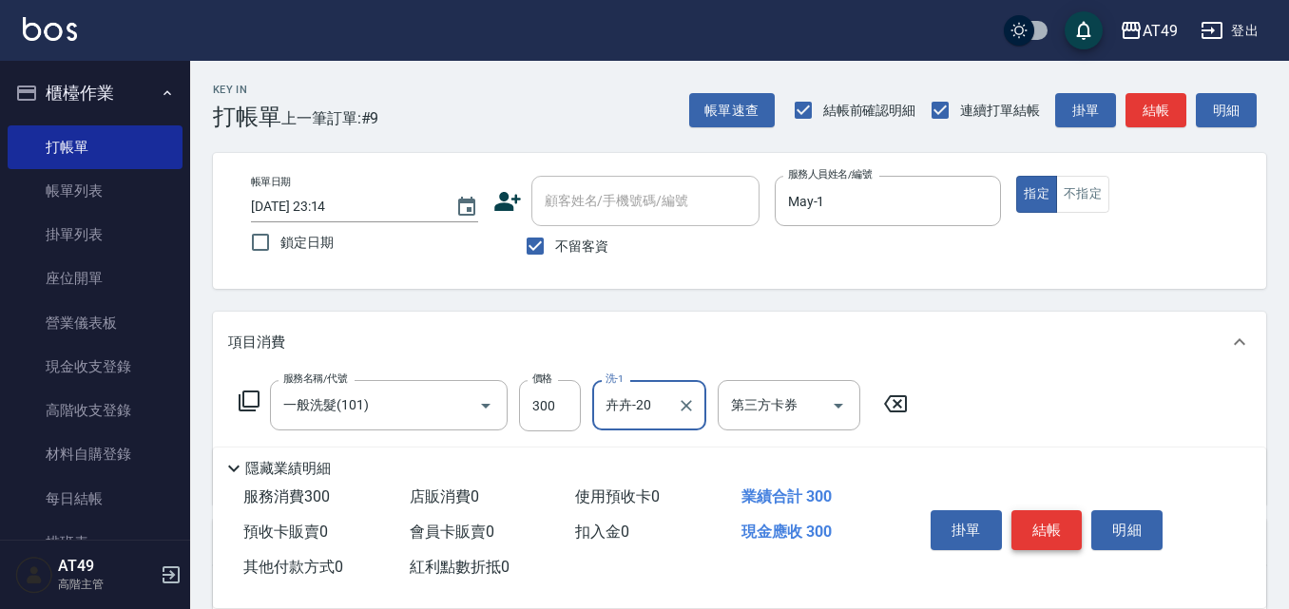
click at [1063, 526] on button "結帳" at bounding box center [1047, 531] width 71 height 40
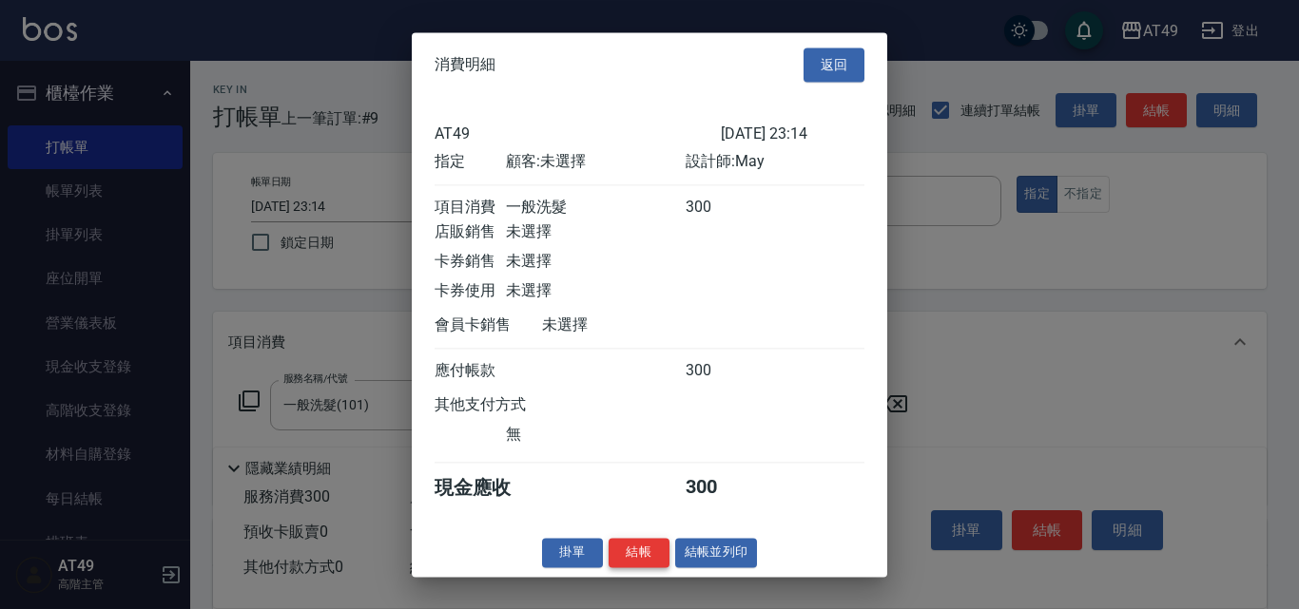
click at [625, 562] on button "結帳" at bounding box center [639, 552] width 61 height 29
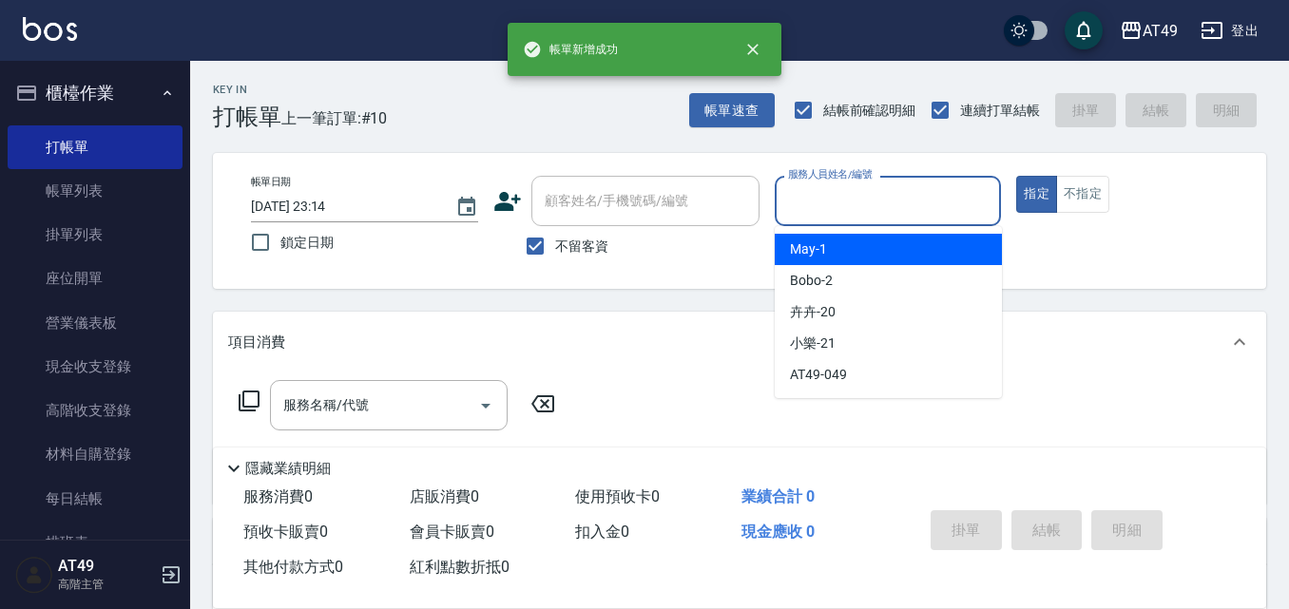
click at [861, 210] on input "服務人員姓名/編號" at bounding box center [888, 200] width 210 height 33
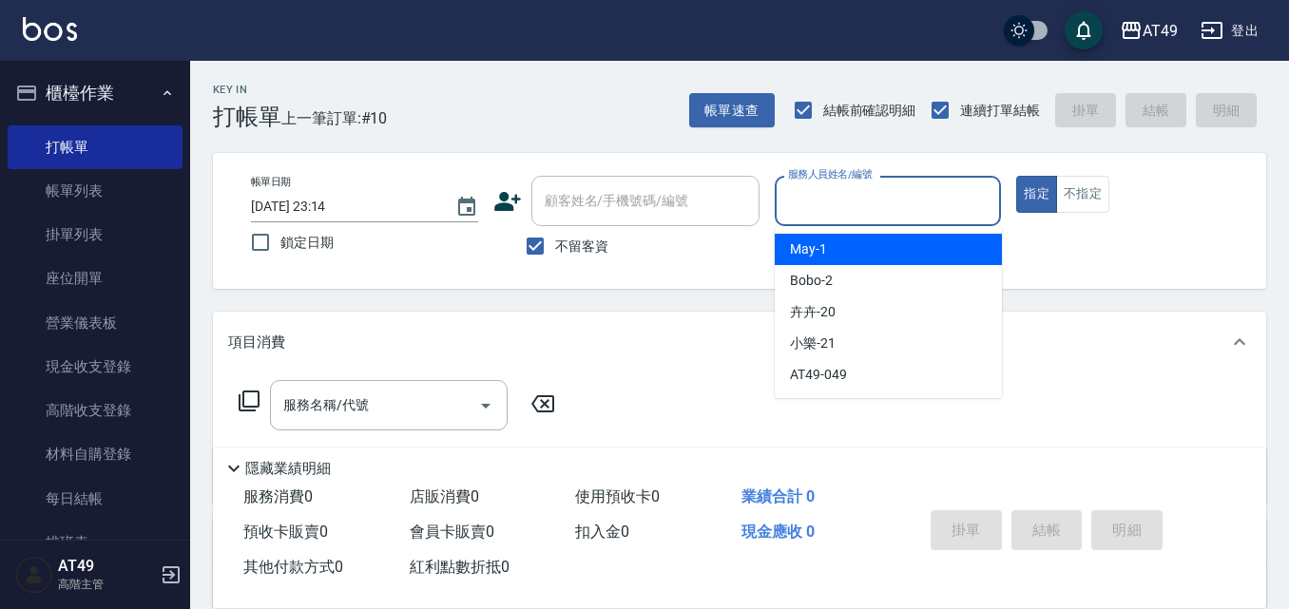
click at [865, 245] on div "May -1" at bounding box center [888, 249] width 227 height 31
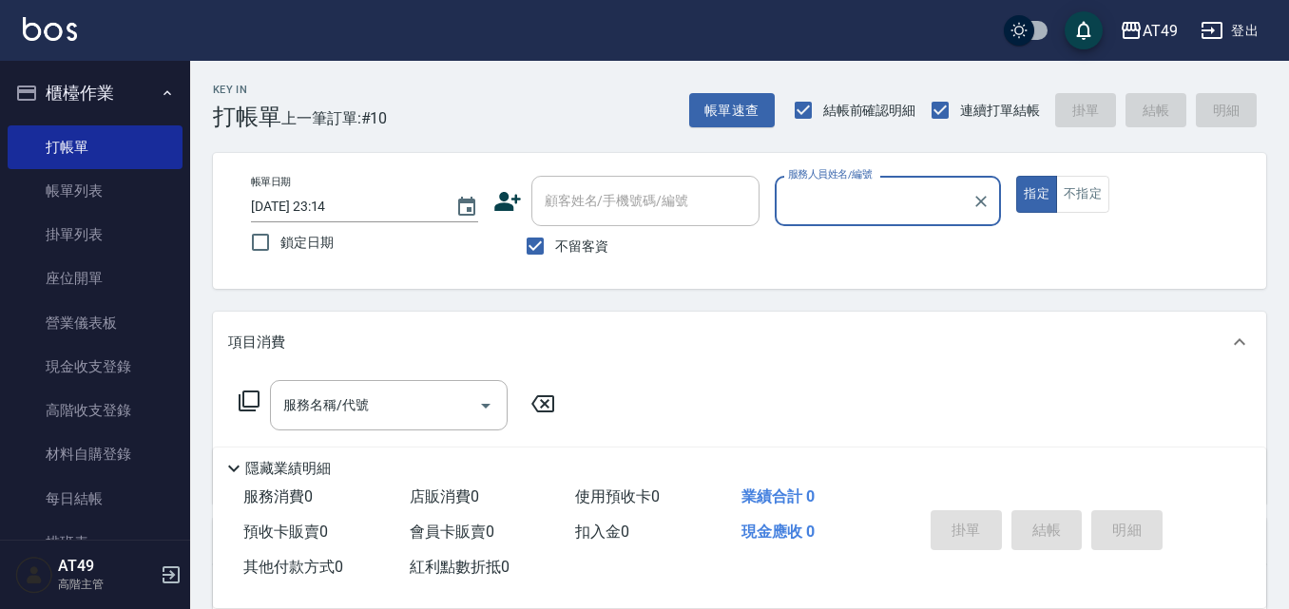
type input "May-1"
click at [242, 396] on icon at bounding box center [249, 401] width 23 height 23
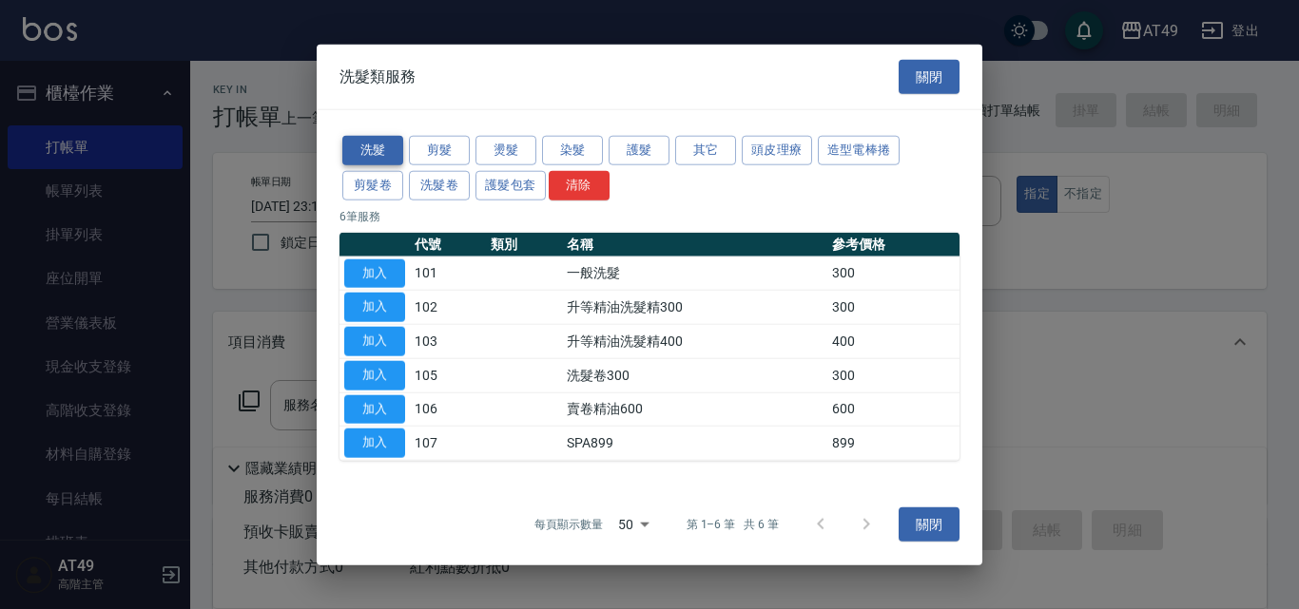
click at [375, 148] on button "洗髮" at bounding box center [372, 150] width 61 height 29
click at [391, 280] on button "加入" at bounding box center [374, 273] width 61 height 29
type input "一般洗髮(101)"
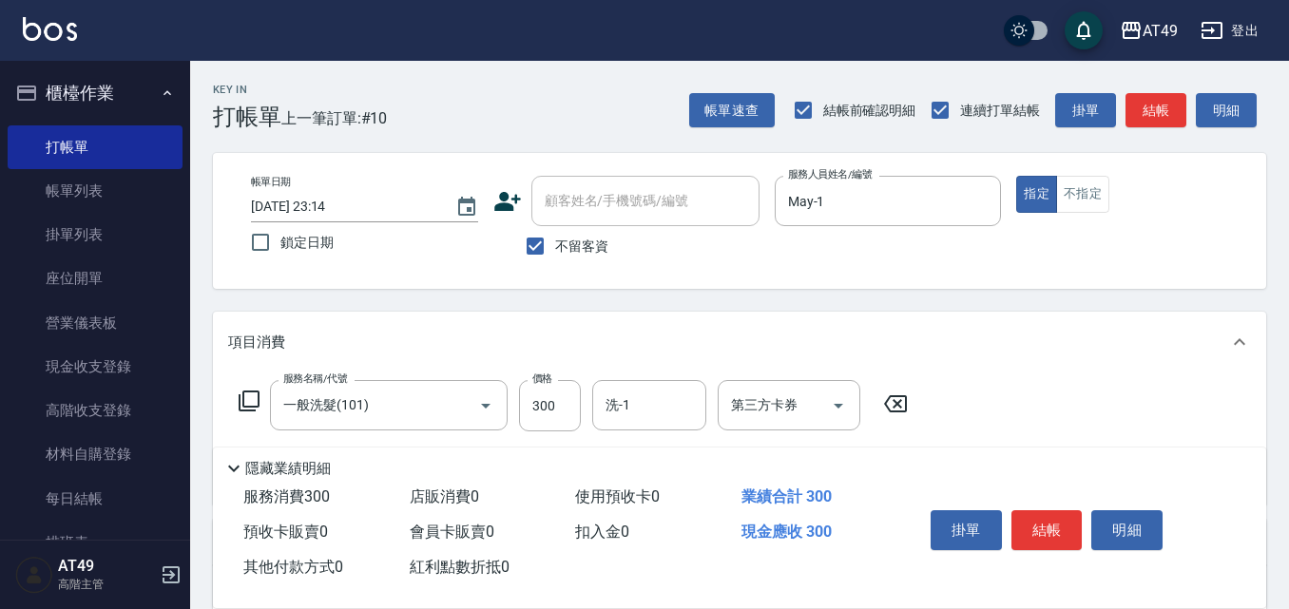
click at [241, 396] on icon at bounding box center [249, 401] width 21 height 21
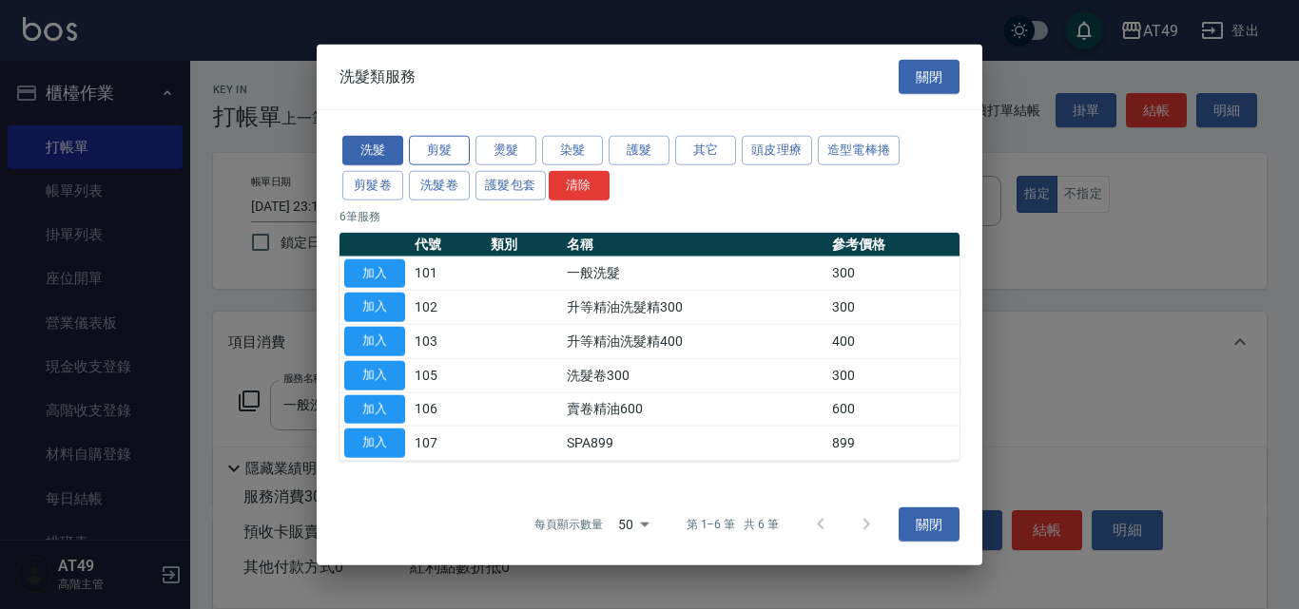
click at [430, 145] on button "剪髮" at bounding box center [439, 150] width 61 height 29
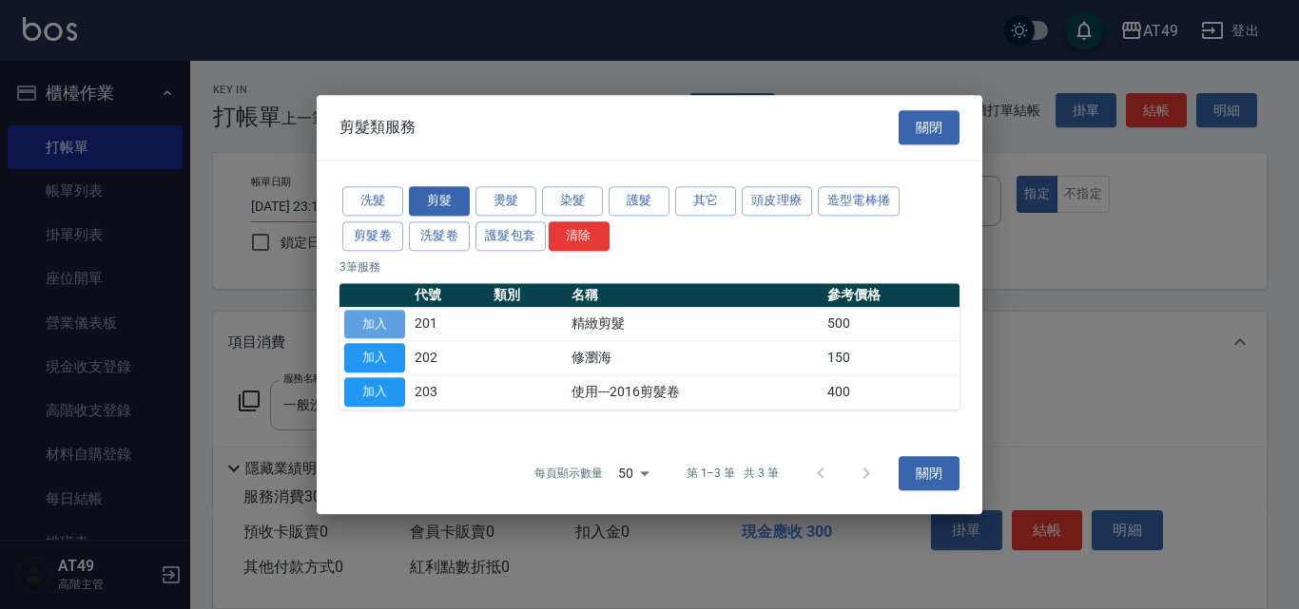
click at [394, 327] on button "加入" at bounding box center [374, 324] width 61 height 29
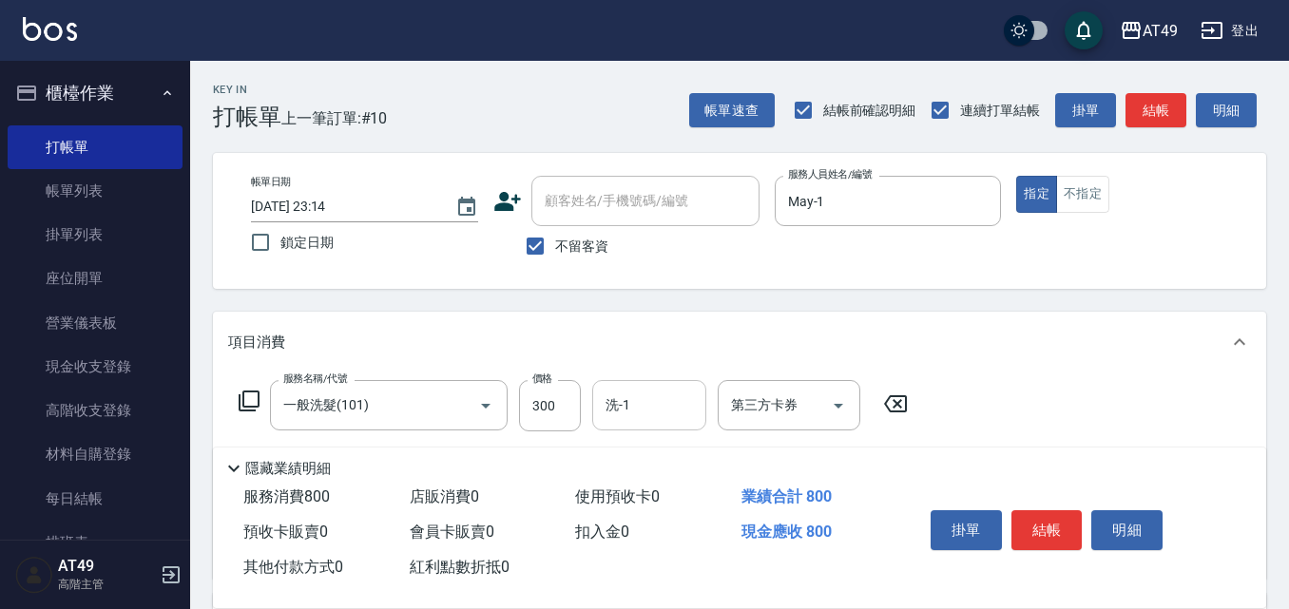
click at [651, 415] on input "洗-1" at bounding box center [649, 405] width 97 height 33
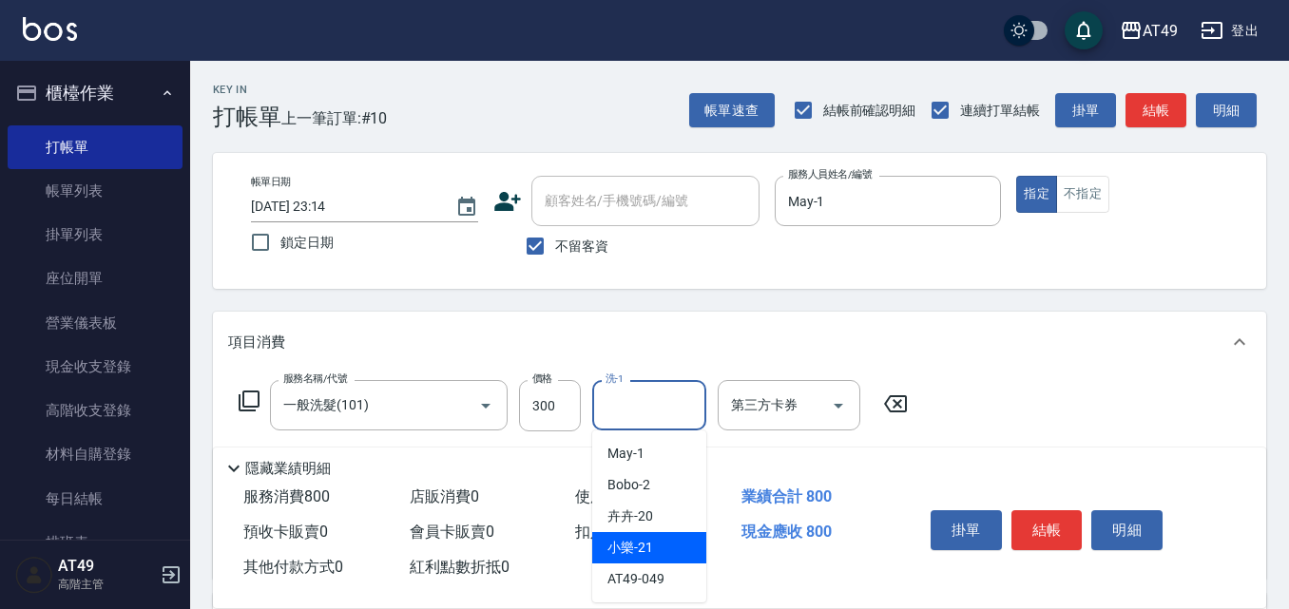
click at [658, 542] on div "小樂 -21" at bounding box center [649, 547] width 114 height 31
type input "小樂-21"
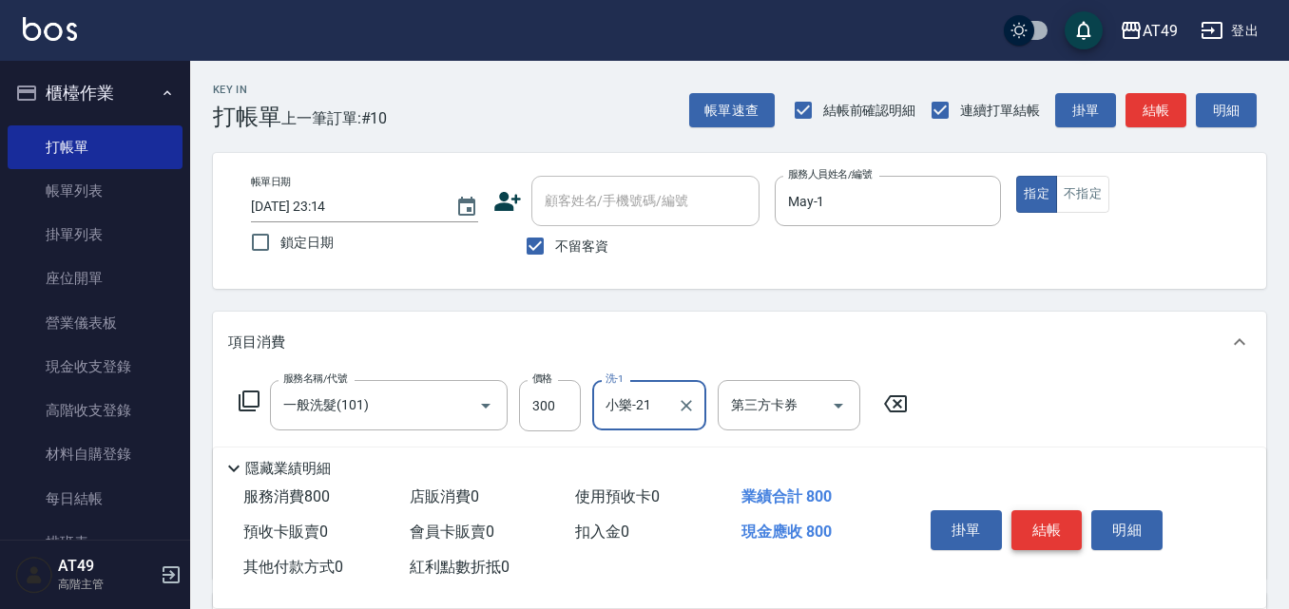
click at [1041, 532] on button "結帳" at bounding box center [1047, 531] width 71 height 40
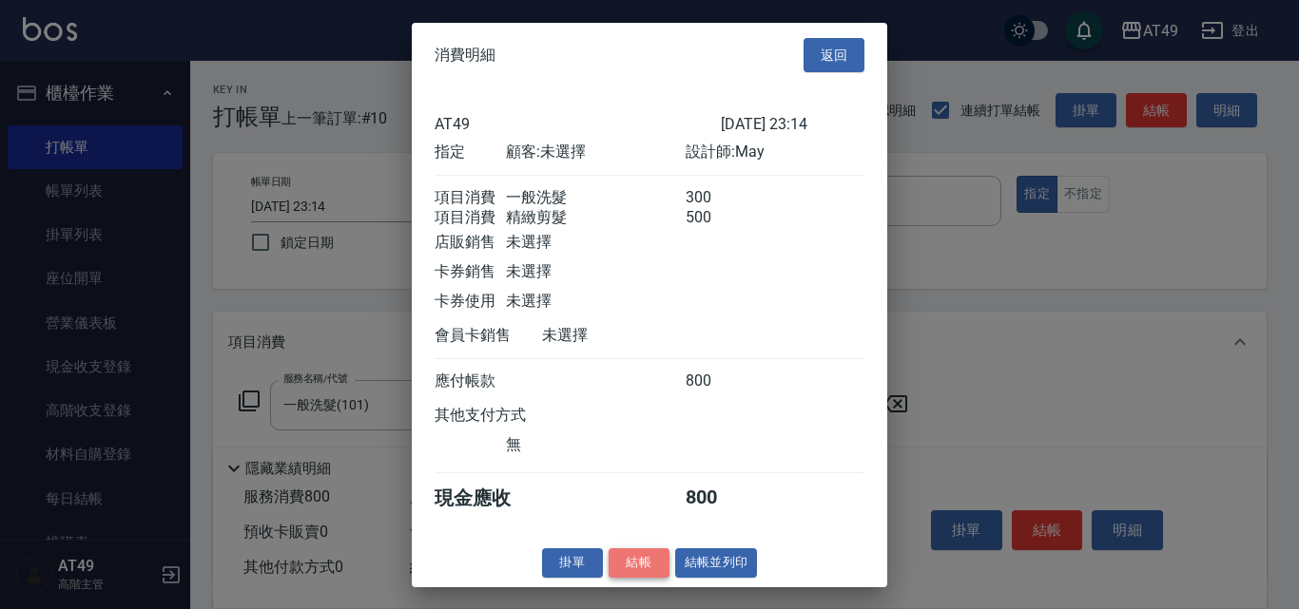
click at [661, 578] on button "結帳" at bounding box center [639, 563] width 61 height 29
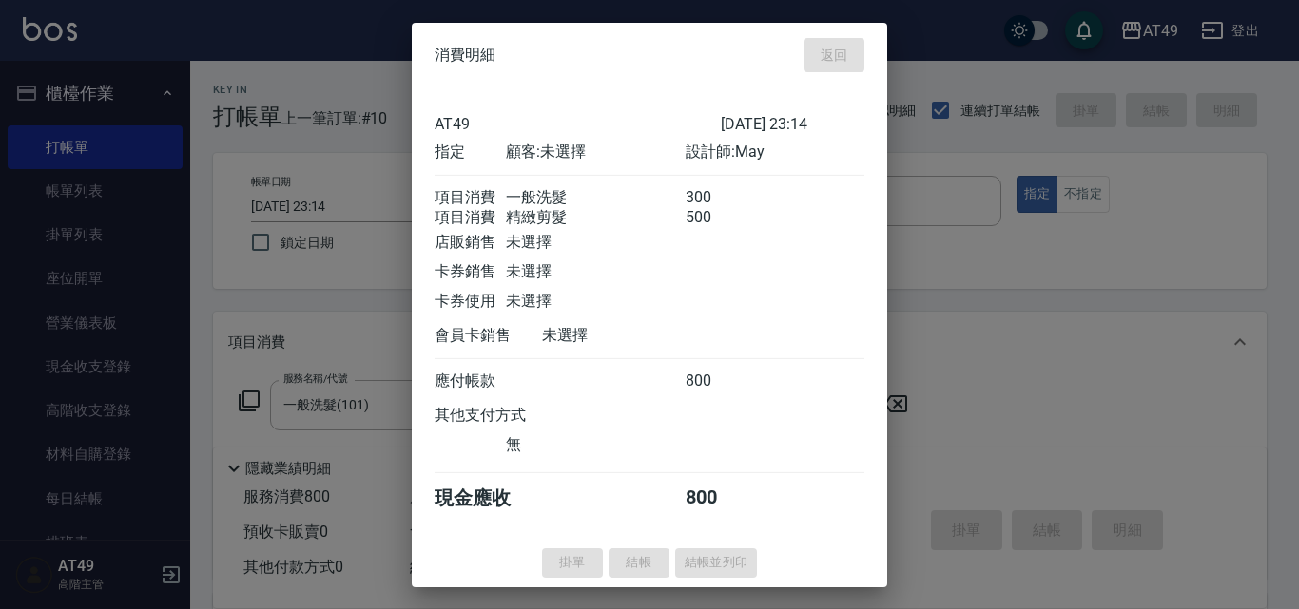
type input "[DATE] 23:15"
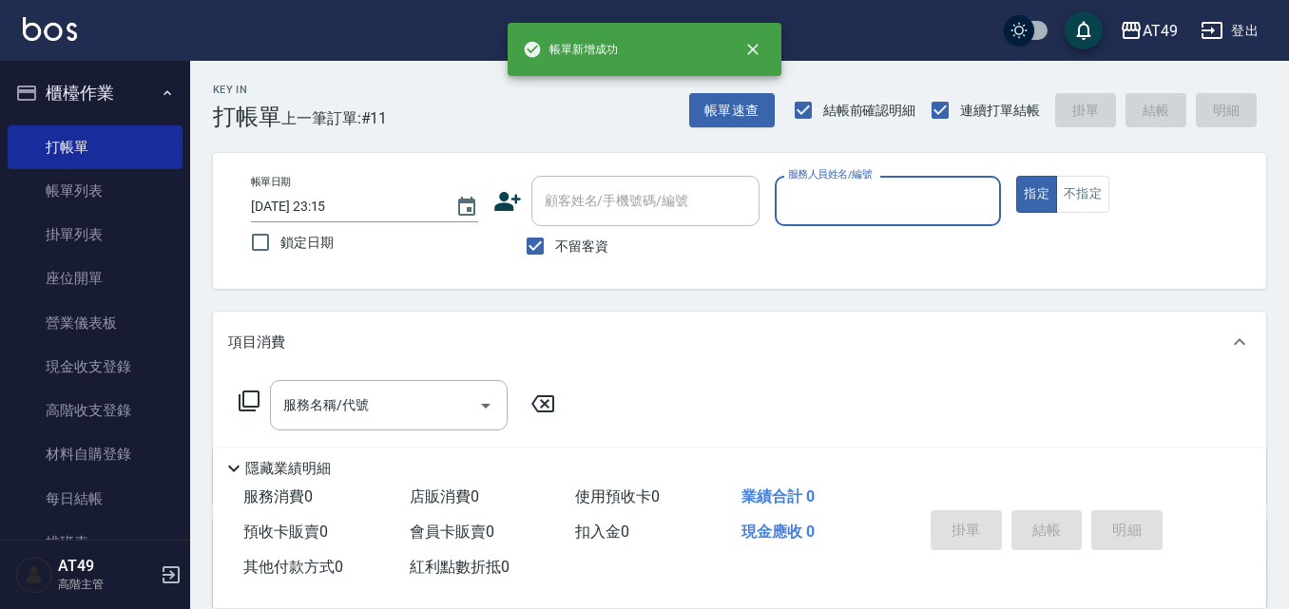
click at [854, 203] on input "服務人員姓名/編號" at bounding box center [888, 200] width 210 height 33
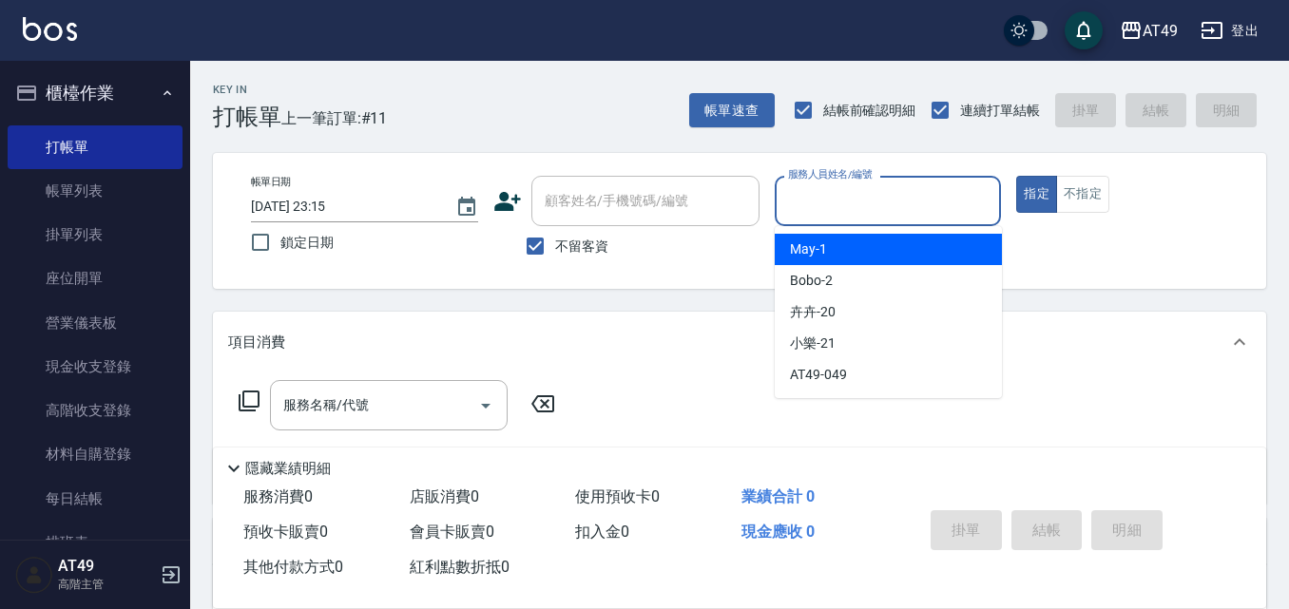
click at [862, 243] on div "May -1" at bounding box center [888, 249] width 227 height 31
type input "May-1"
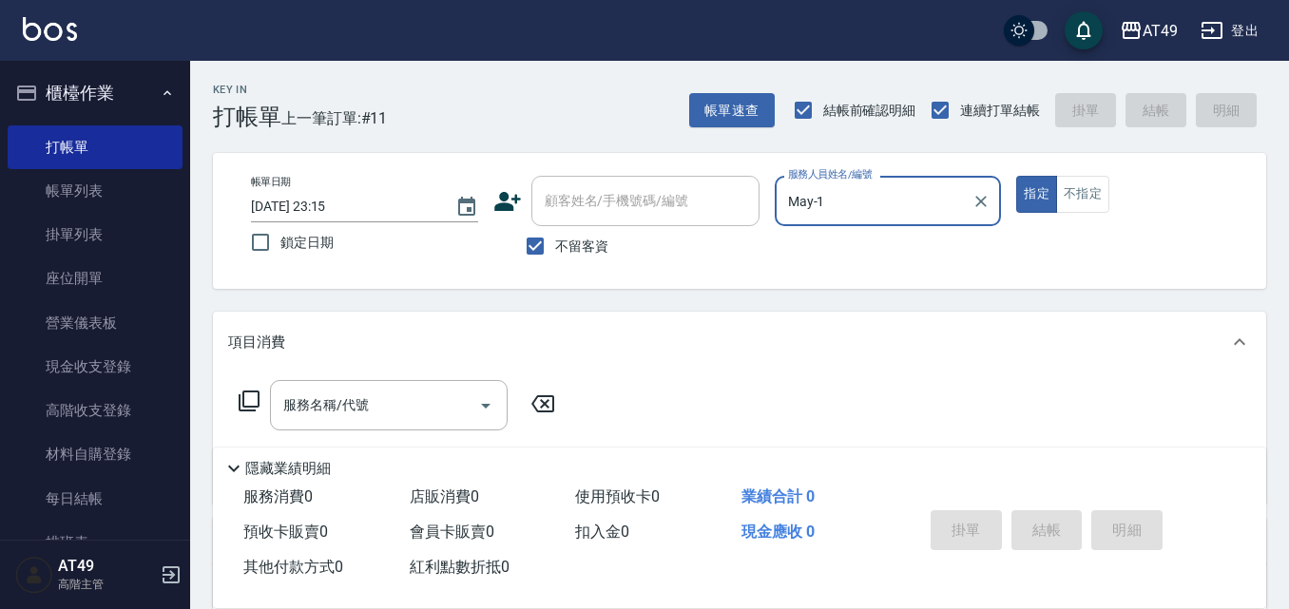
click at [249, 401] on icon at bounding box center [249, 401] width 23 height 23
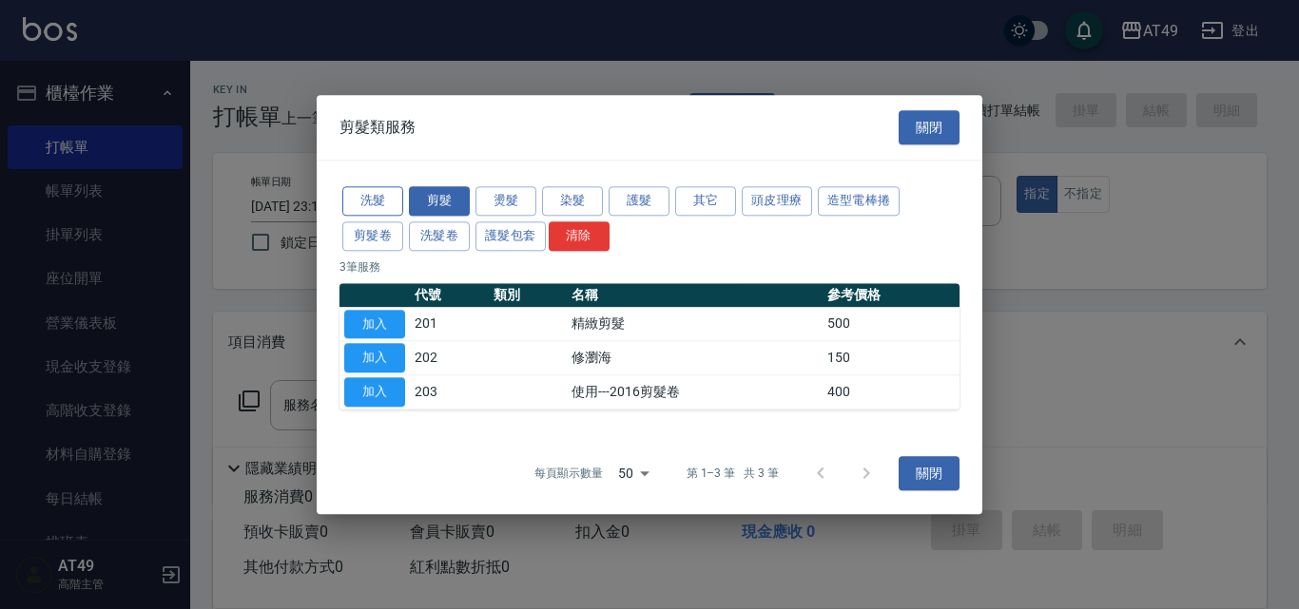
click at [387, 201] on button "洗髮" at bounding box center [372, 200] width 61 height 29
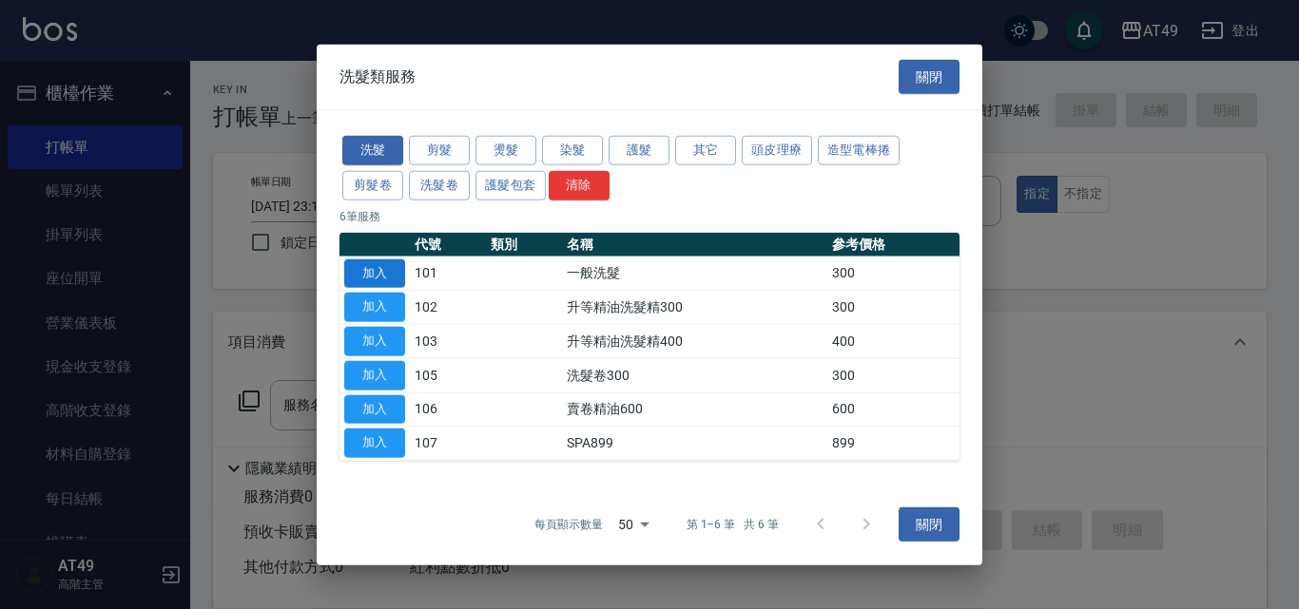
click at [383, 275] on button "加入" at bounding box center [374, 273] width 61 height 29
type input "一般洗髮(101)"
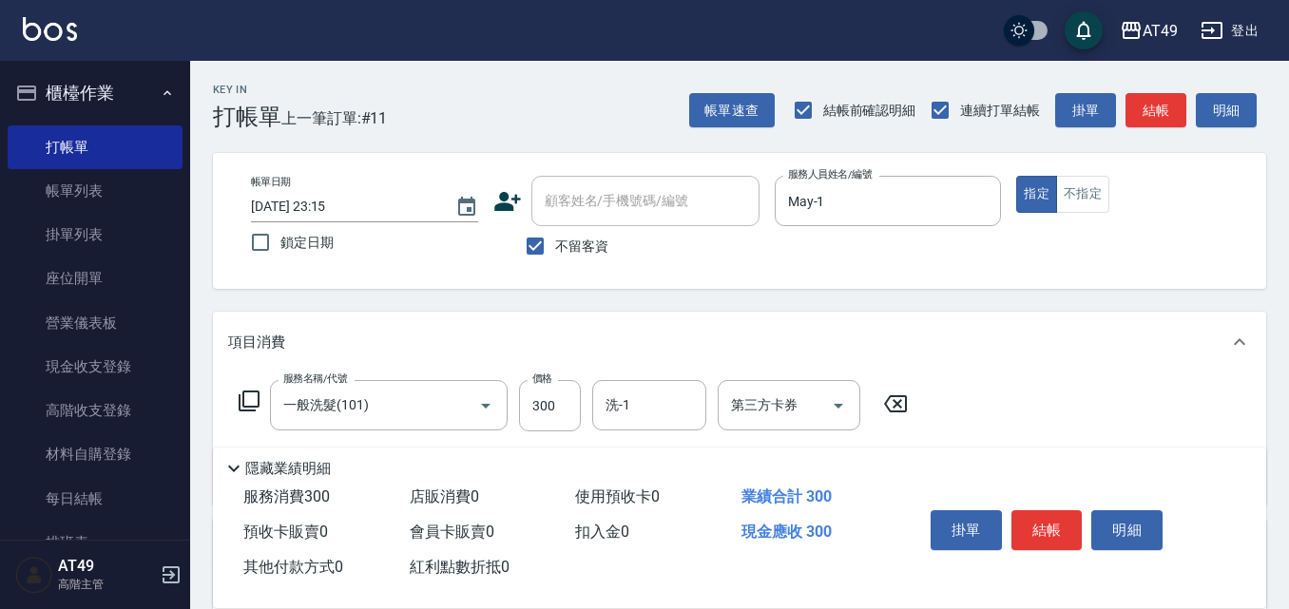
click at [250, 406] on icon at bounding box center [249, 401] width 23 height 23
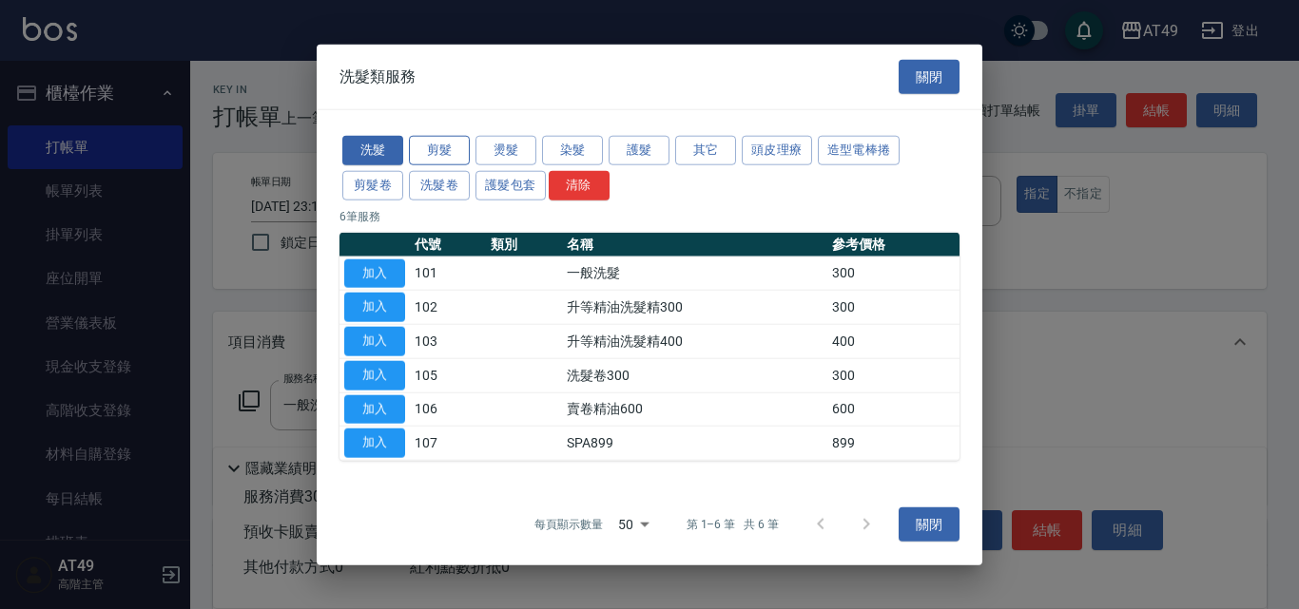
click at [457, 147] on button "剪髮" at bounding box center [439, 150] width 61 height 29
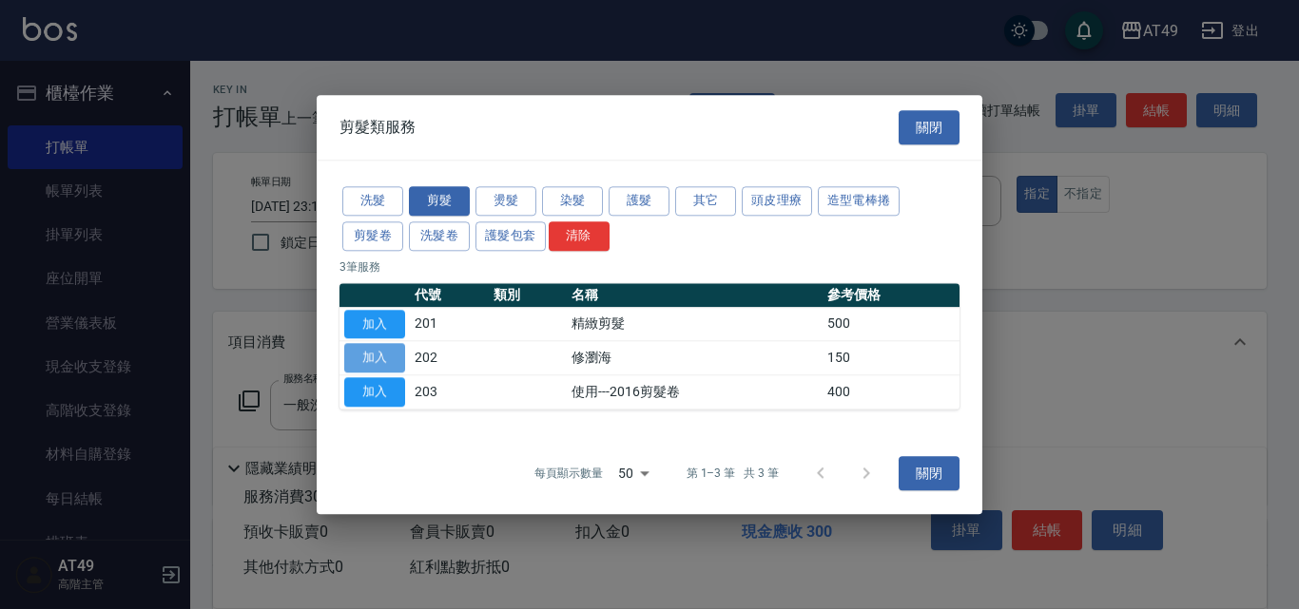
click at [364, 355] on button "加入" at bounding box center [374, 358] width 61 height 29
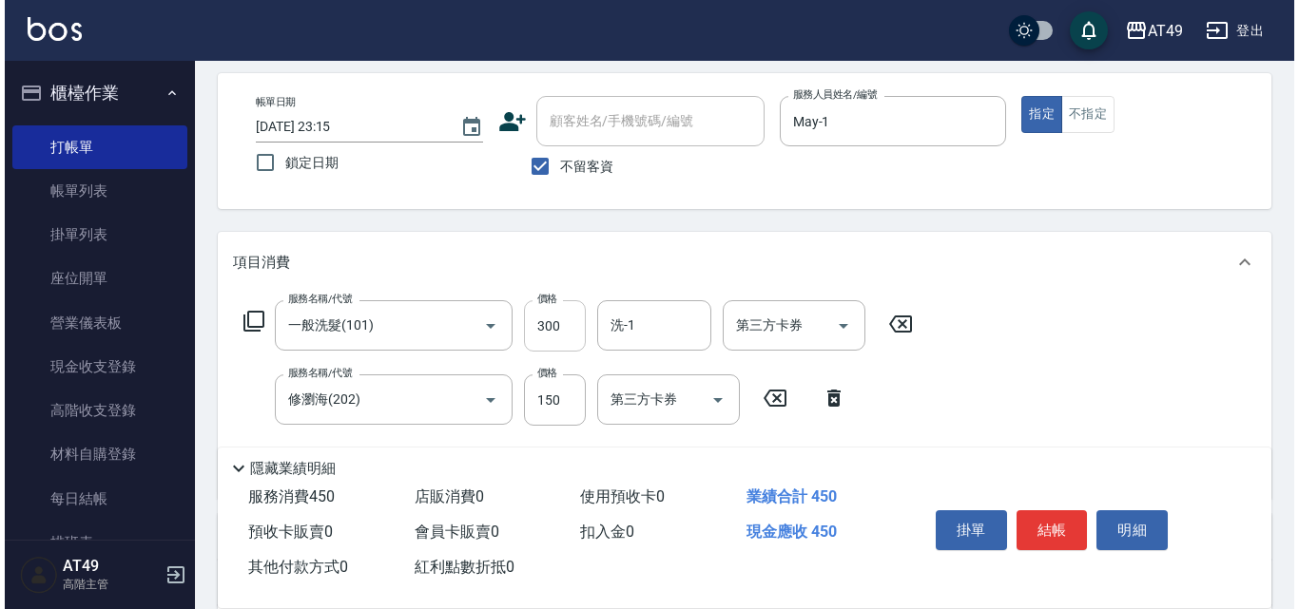
scroll to position [190, 0]
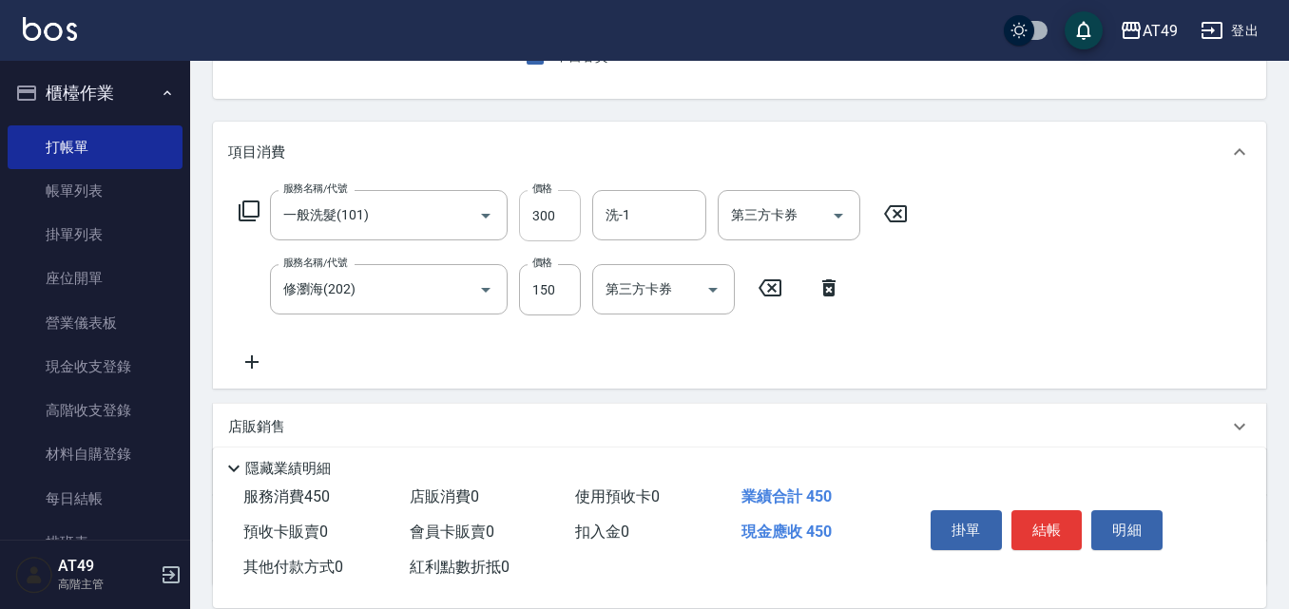
click at [540, 214] on input "300" at bounding box center [550, 215] width 62 height 51
type input "700"
click at [547, 224] on input "300" at bounding box center [550, 215] width 62 height 51
type input "700"
click at [542, 278] on input "700" at bounding box center [550, 289] width 62 height 51
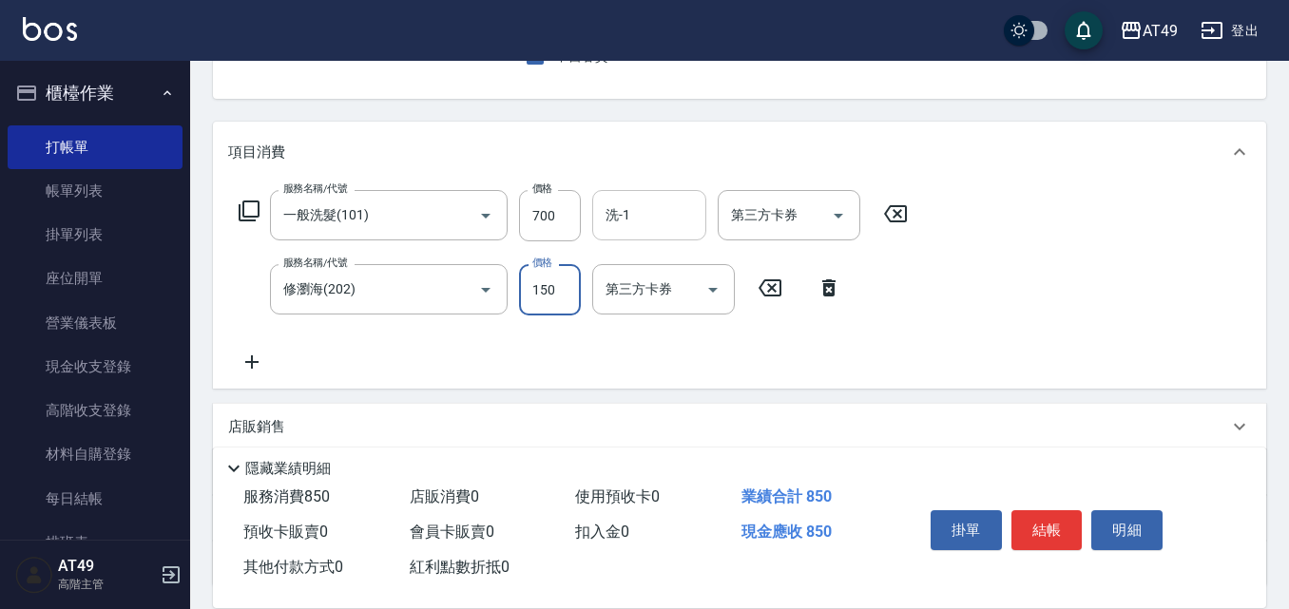
type input "150"
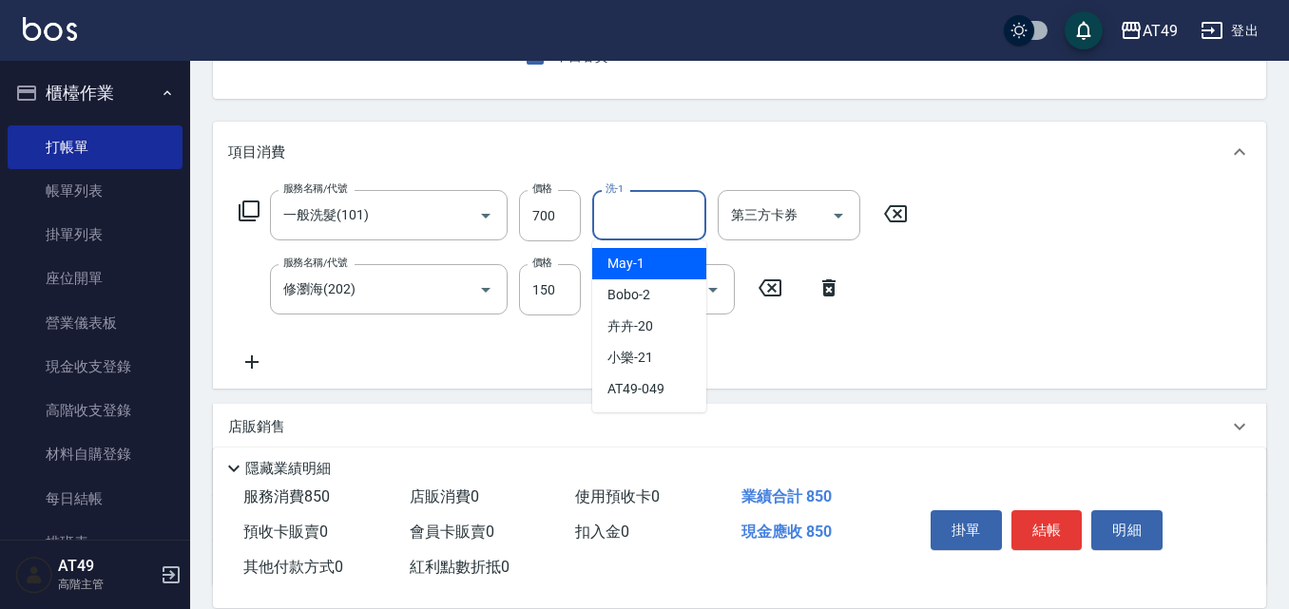
click at [673, 213] on input "洗-1" at bounding box center [649, 215] width 97 height 33
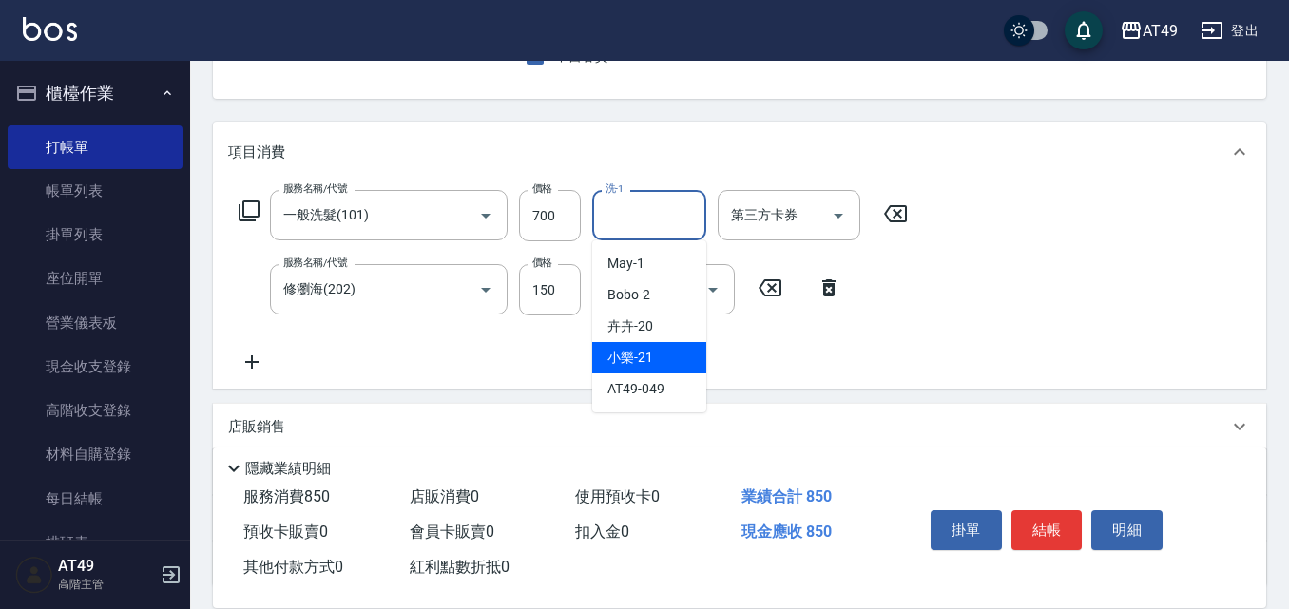
click at [680, 352] on div "小樂 -21" at bounding box center [649, 357] width 114 height 31
type input "小樂-21"
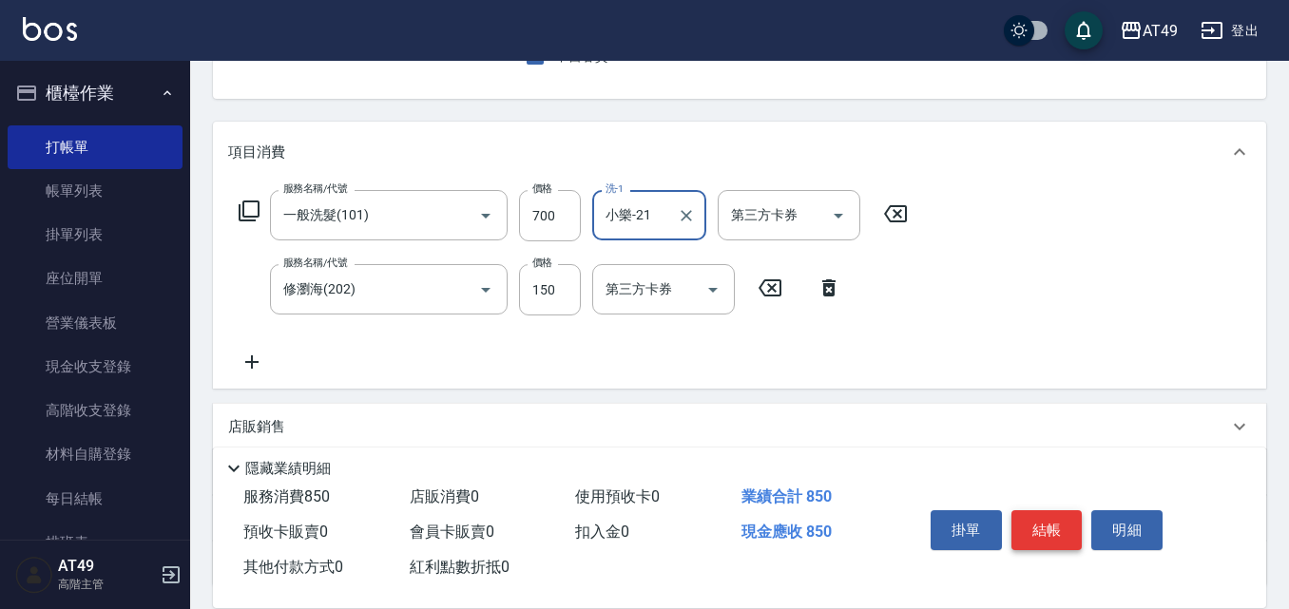
click at [1047, 518] on button "結帳" at bounding box center [1047, 531] width 71 height 40
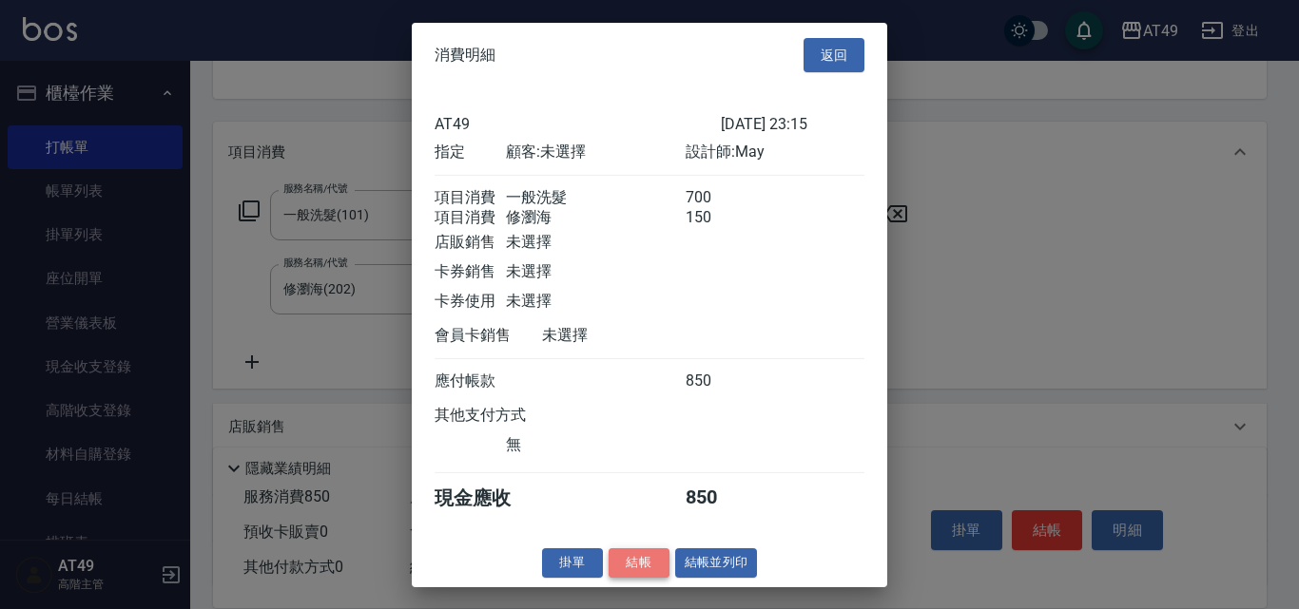
click at [648, 575] on button "結帳" at bounding box center [639, 563] width 61 height 29
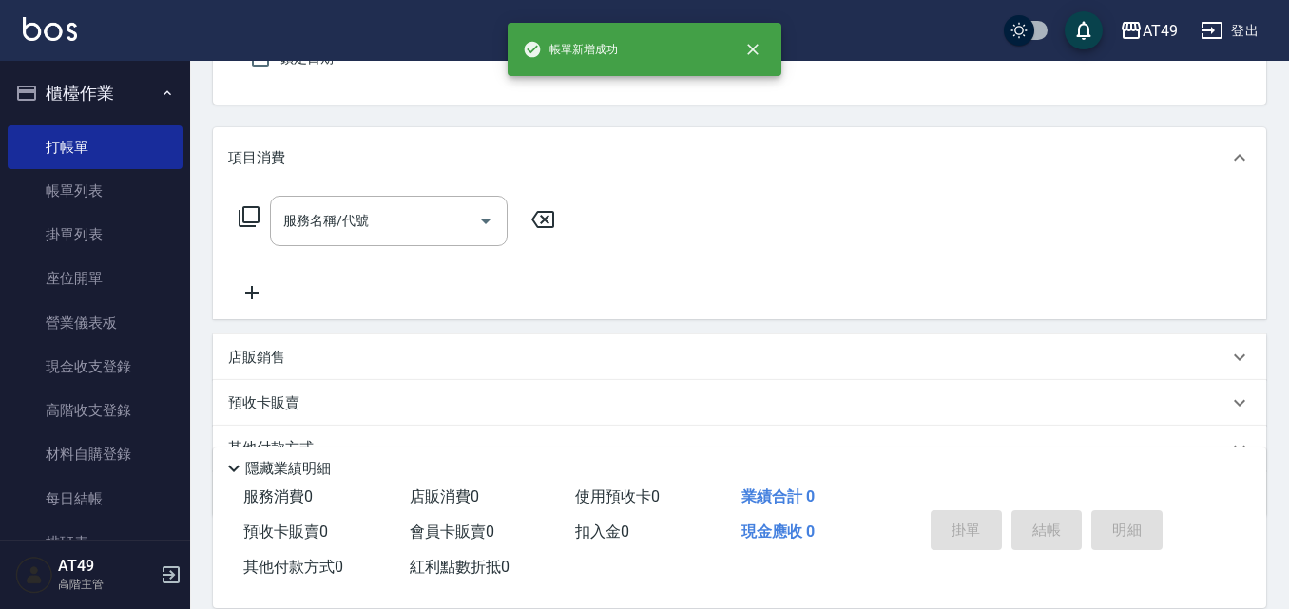
scroll to position [0, 0]
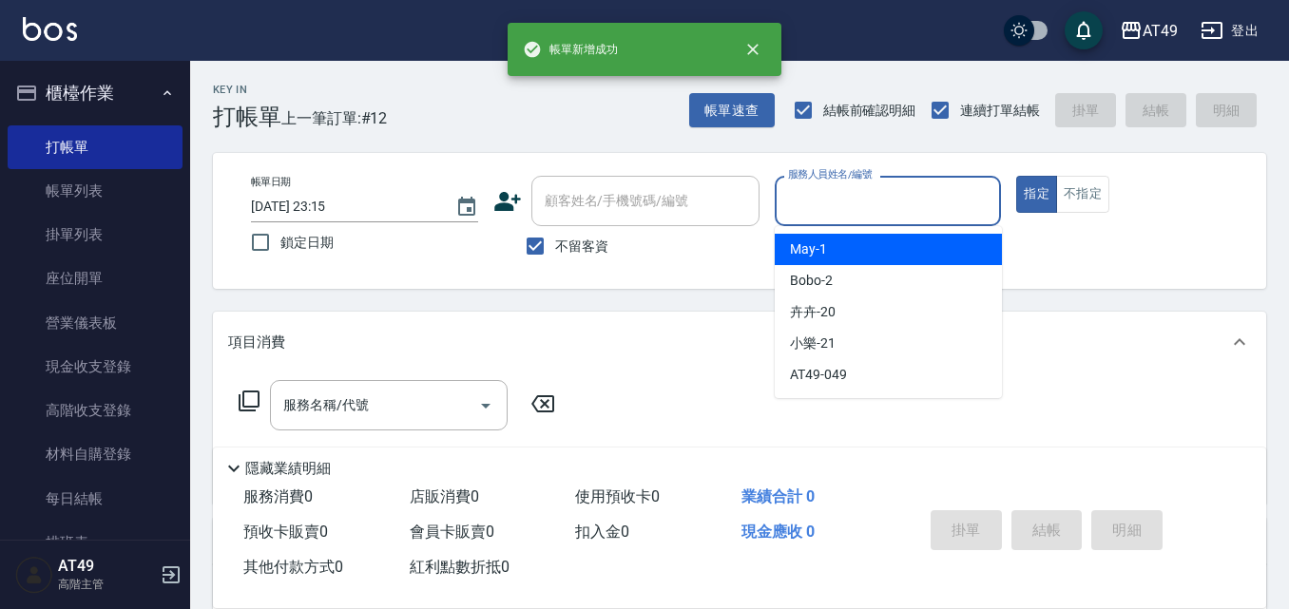
click at [801, 204] on input "服務人員姓名/編號" at bounding box center [888, 200] width 210 height 33
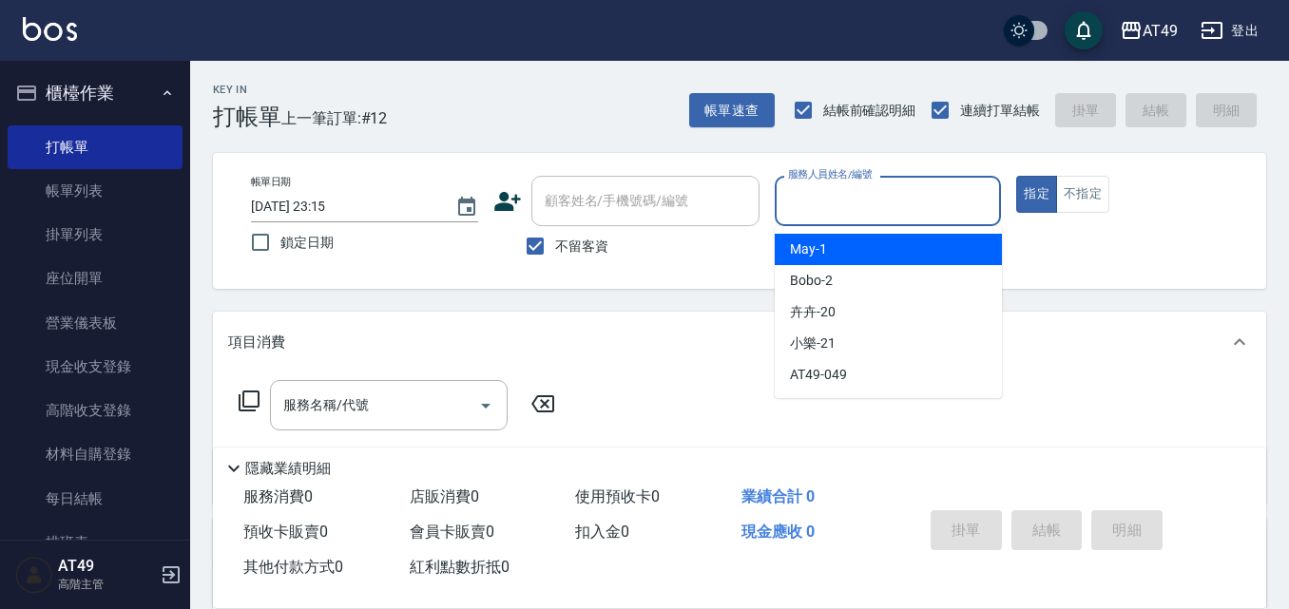
click at [812, 247] on span "May -1" at bounding box center [808, 250] width 37 height 20
type input "May-1"
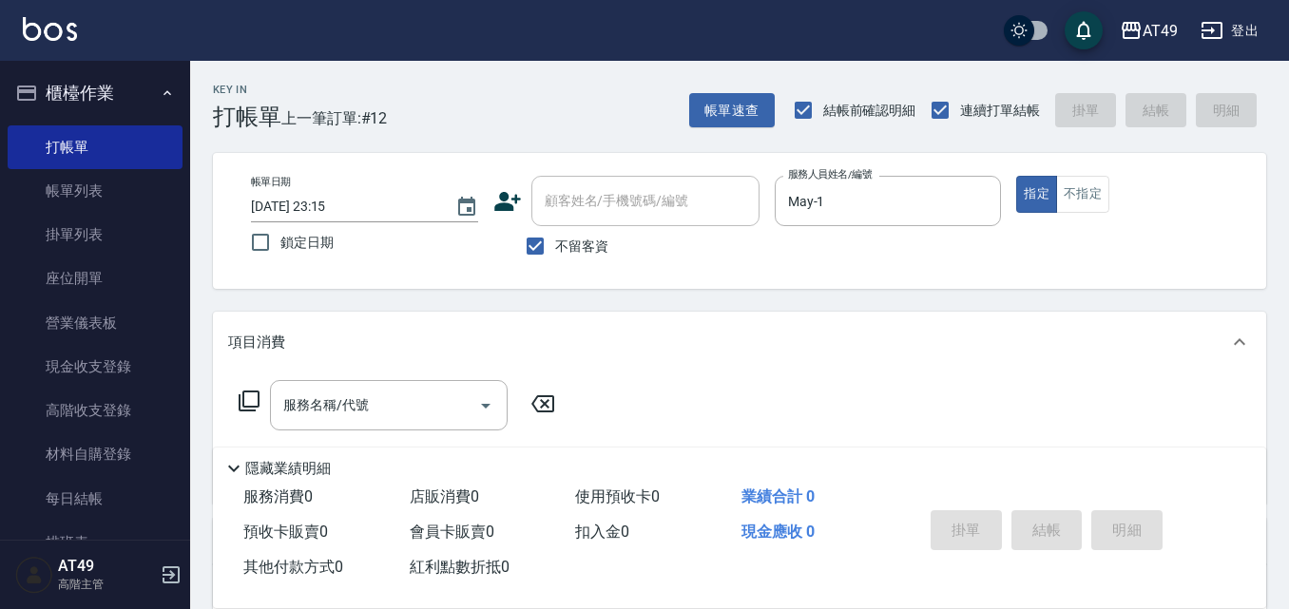
click at [251, 394] on icon at bounding box center [249, 401] width 23 height 23
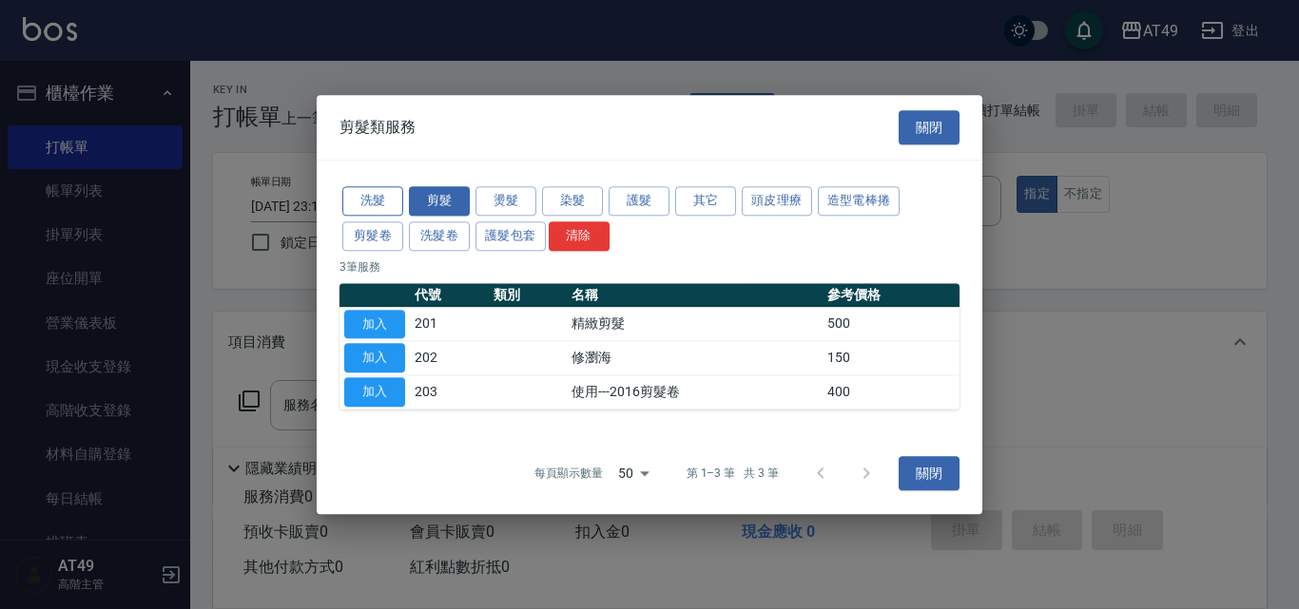
click at [399, 197] on button "洗髮" at bounding box center [372, 200] width 61 height 29
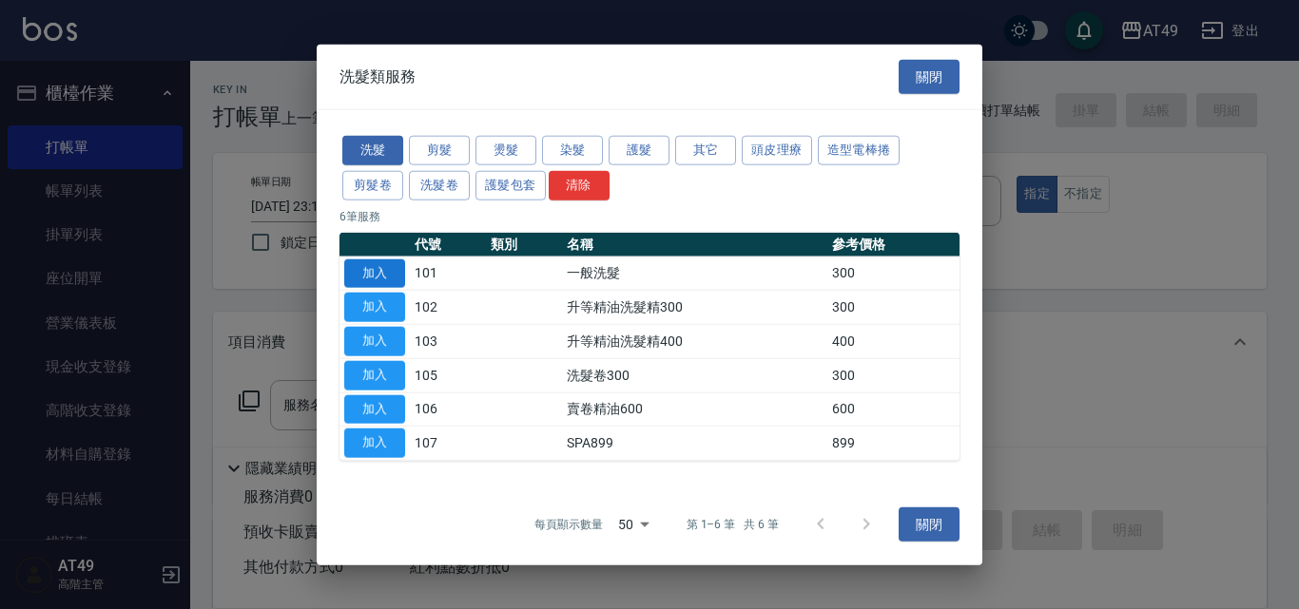
click at [394, 277] on button "加入" at bounding box center [374, 273] width 61 height 29
type input "一般洗髮(101)"
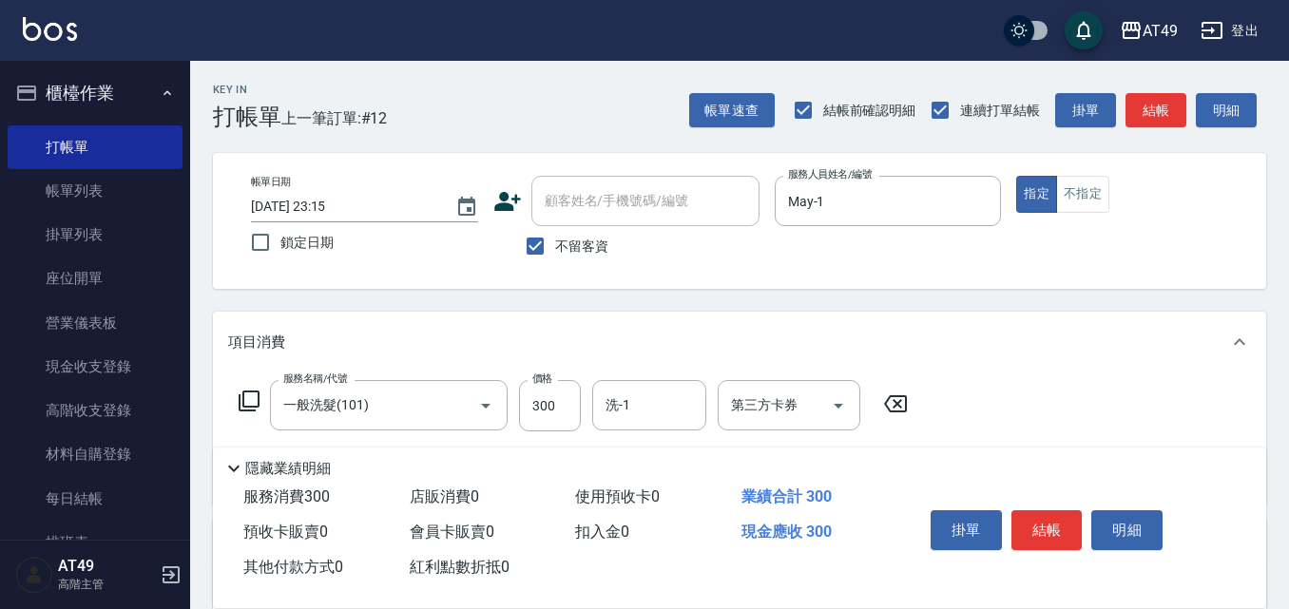
click at [249, 399] on icon at bounding box center [249, 401] width 23 height 23
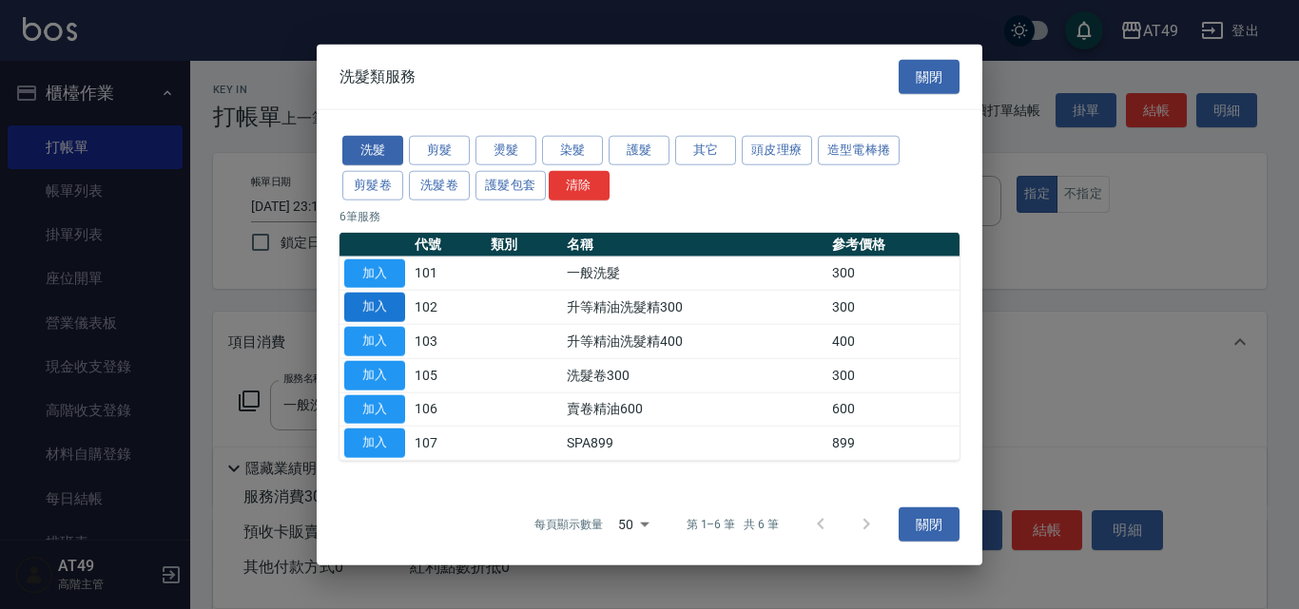
click at [398, 310] on button "加入" at bounding box center [374, 307] width 61 height 29
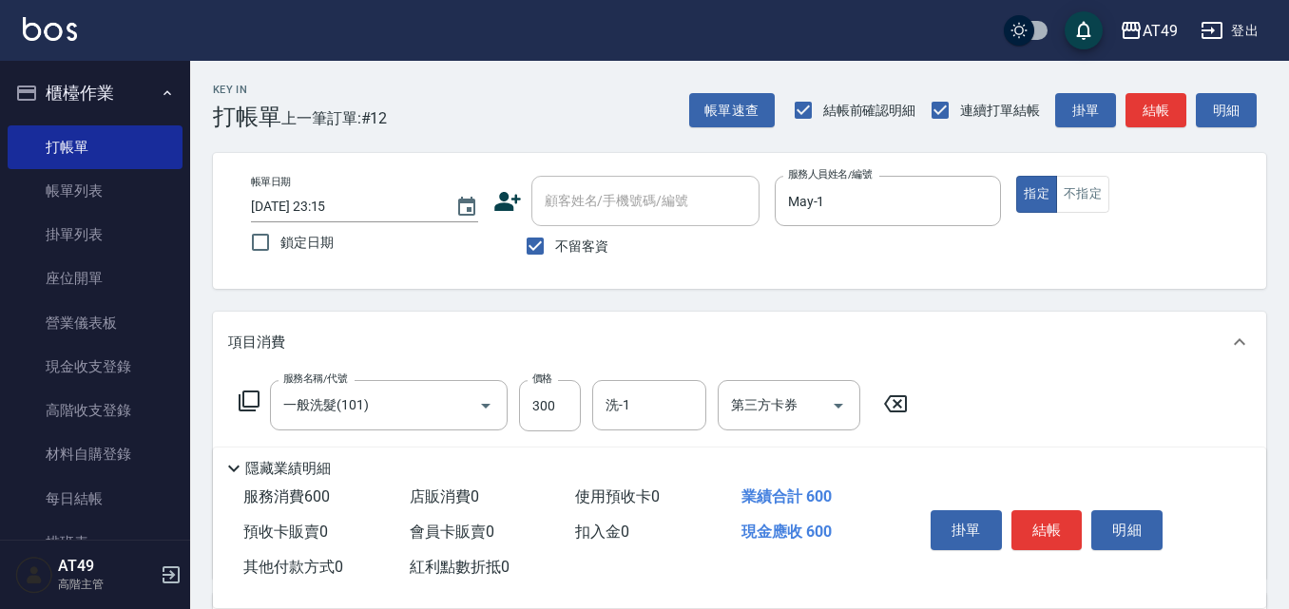
click at [253, 396] on icon at bounding box center [249, 401] width 23 height 23
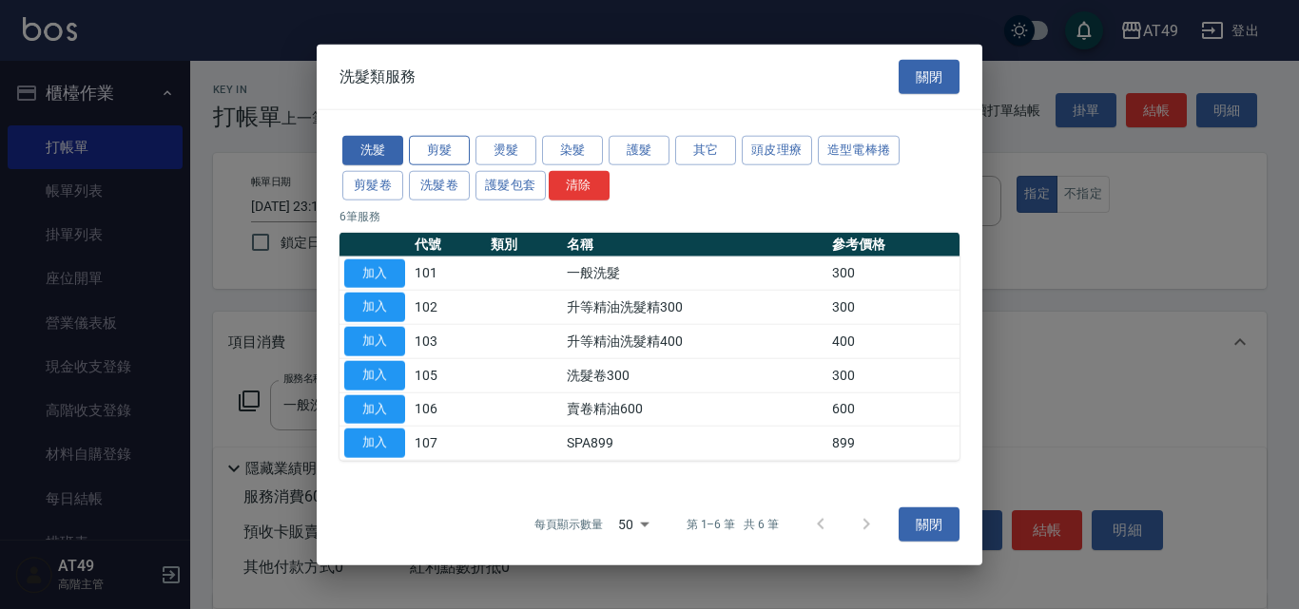
click at [449, 147] on button "剪髮" at bounding box center [439, 150] width 61 height 29
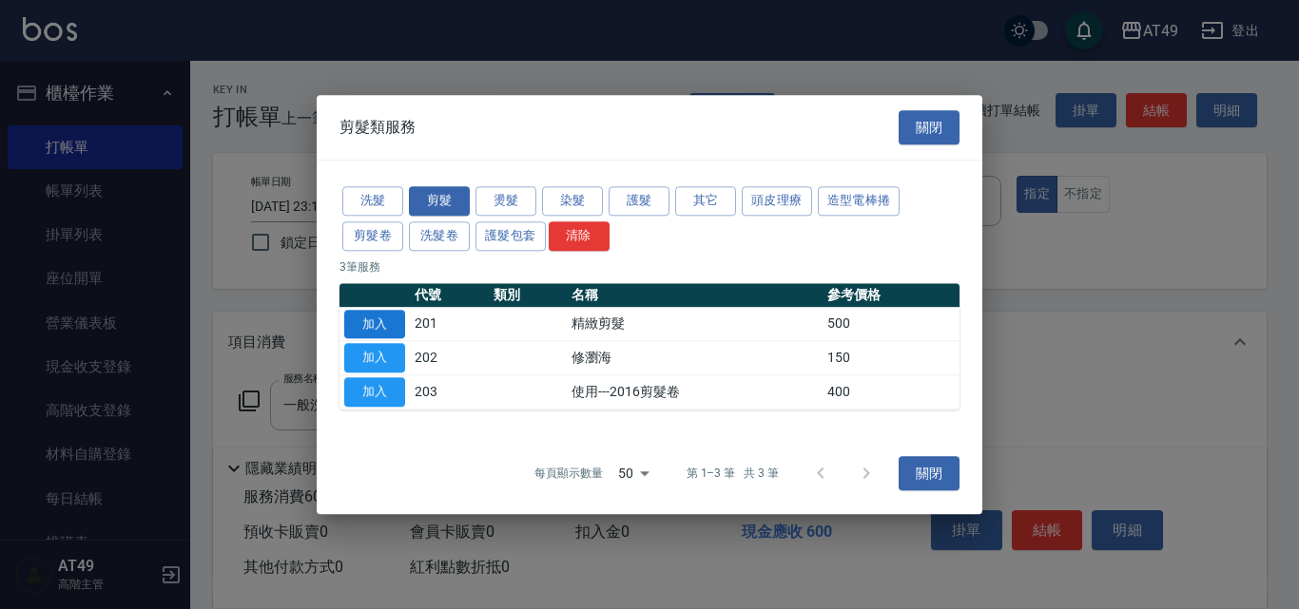
click at [364, 318] on button "加入" at bounding box center [374, 324] width 61 height 29
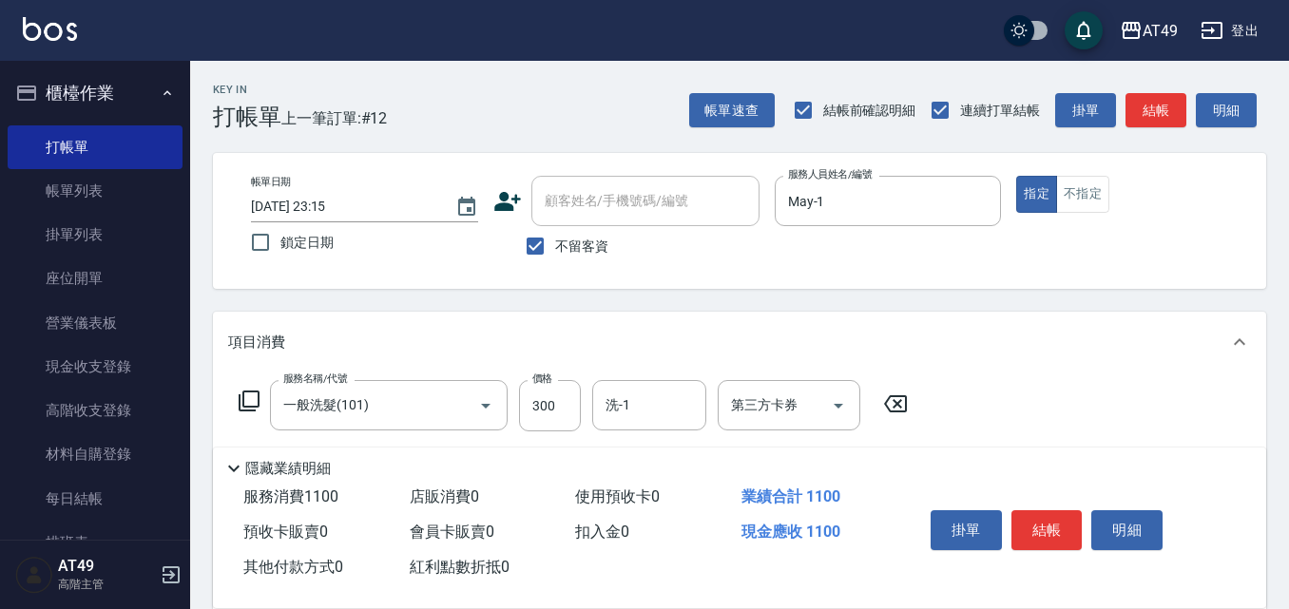
click at [255, 401] on icon at bounding box center [249, 401] width 23 height 23
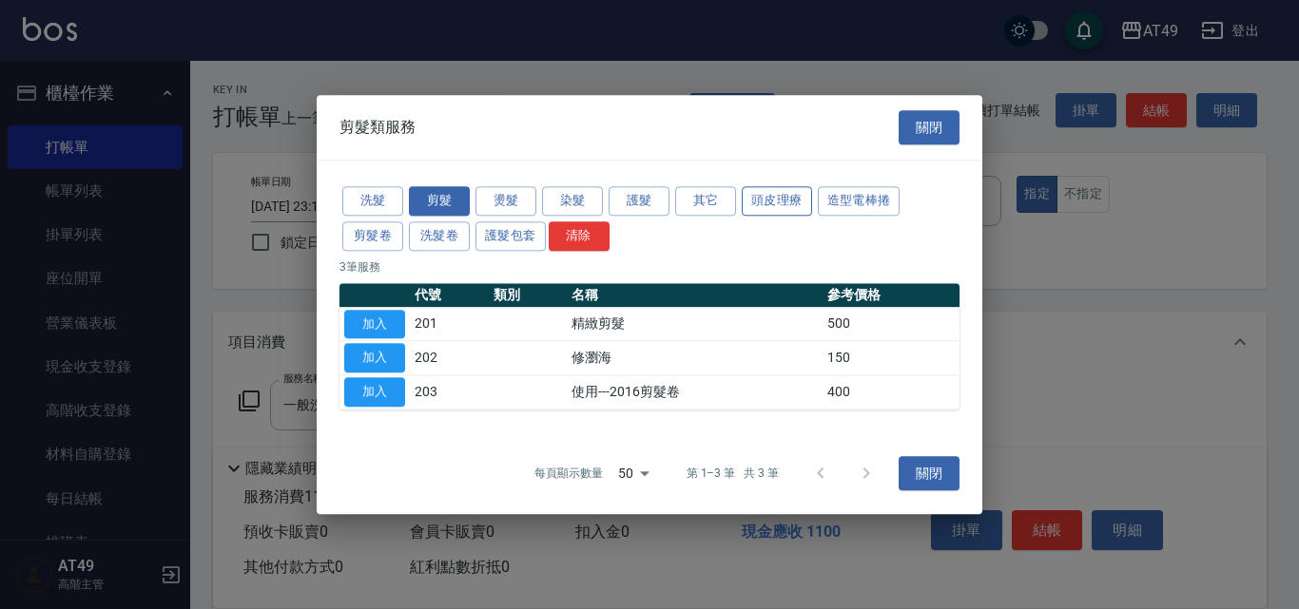
click at [771, 201] on button "頭皮理療" at bounding box center [777, 200] width 70 height 29
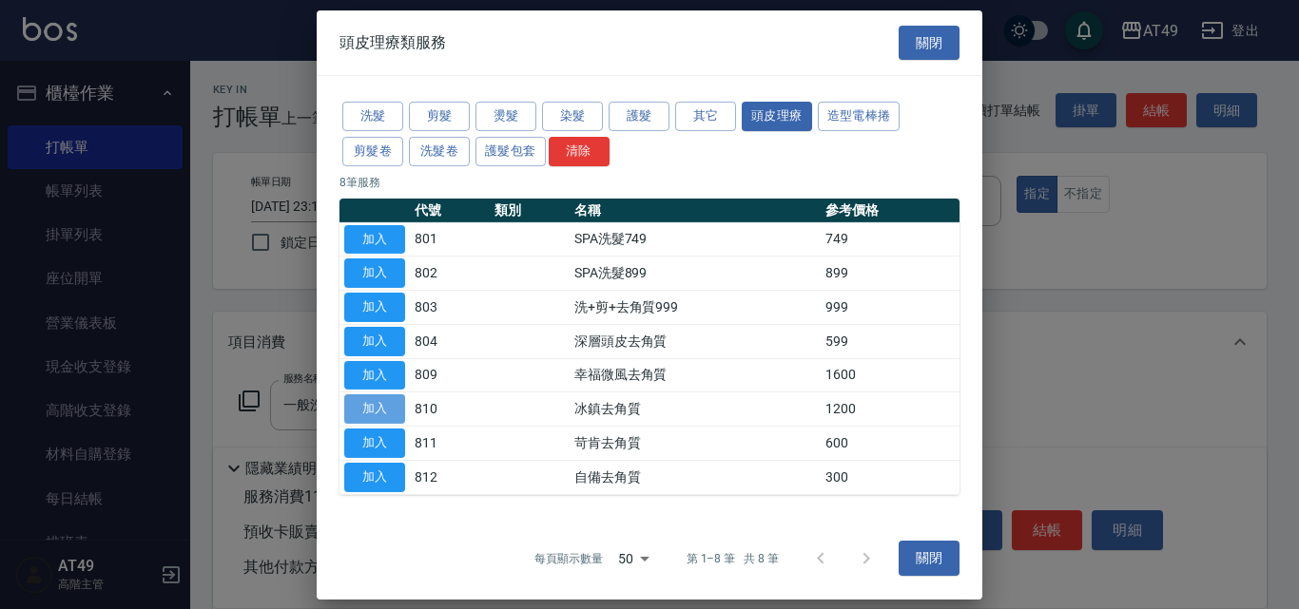
click at [376, 403] on button "加入" at bounding box center [374, 409] width 61 height 29
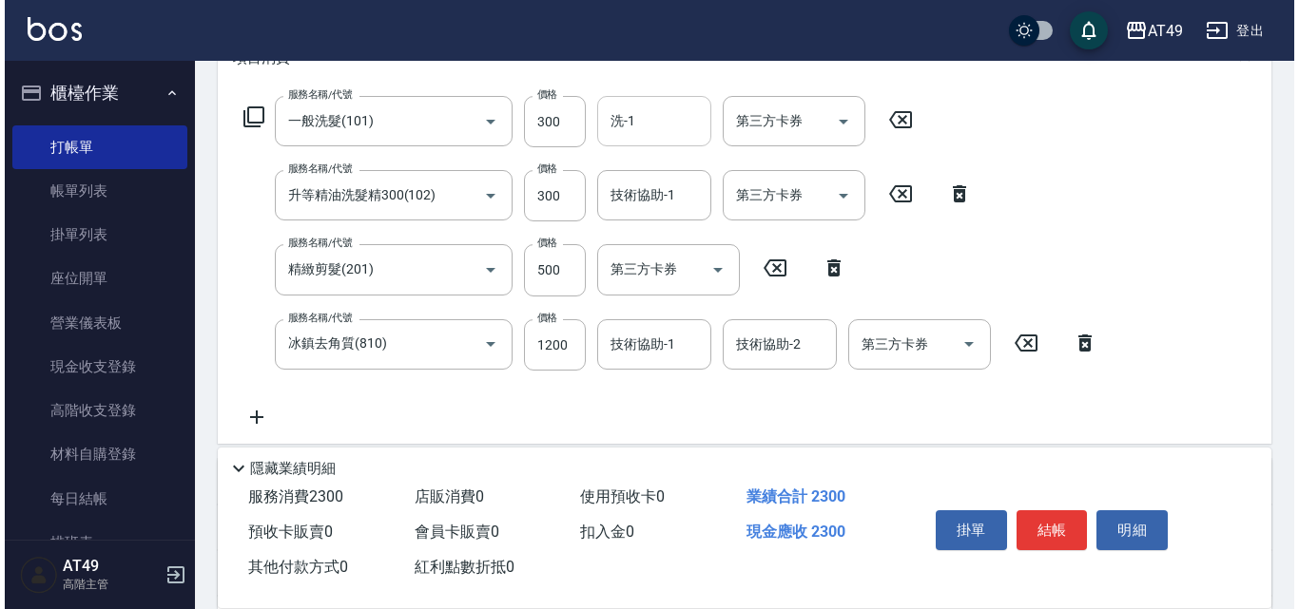
scroll to position [285, 0]
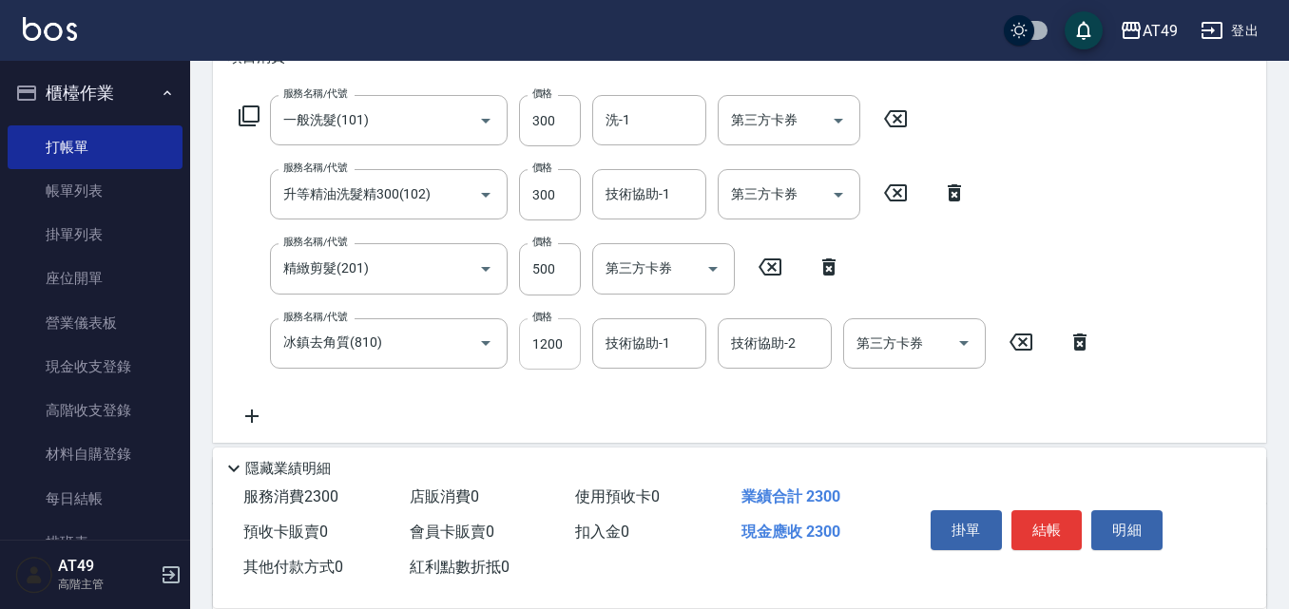
click at [549, 342] on input "1200" at bounding box center [550, 344] width 62 height 51
type input "800"
click at [662, 114] on input "洗-1" at bounding box center [649, 120] width 97 height 33
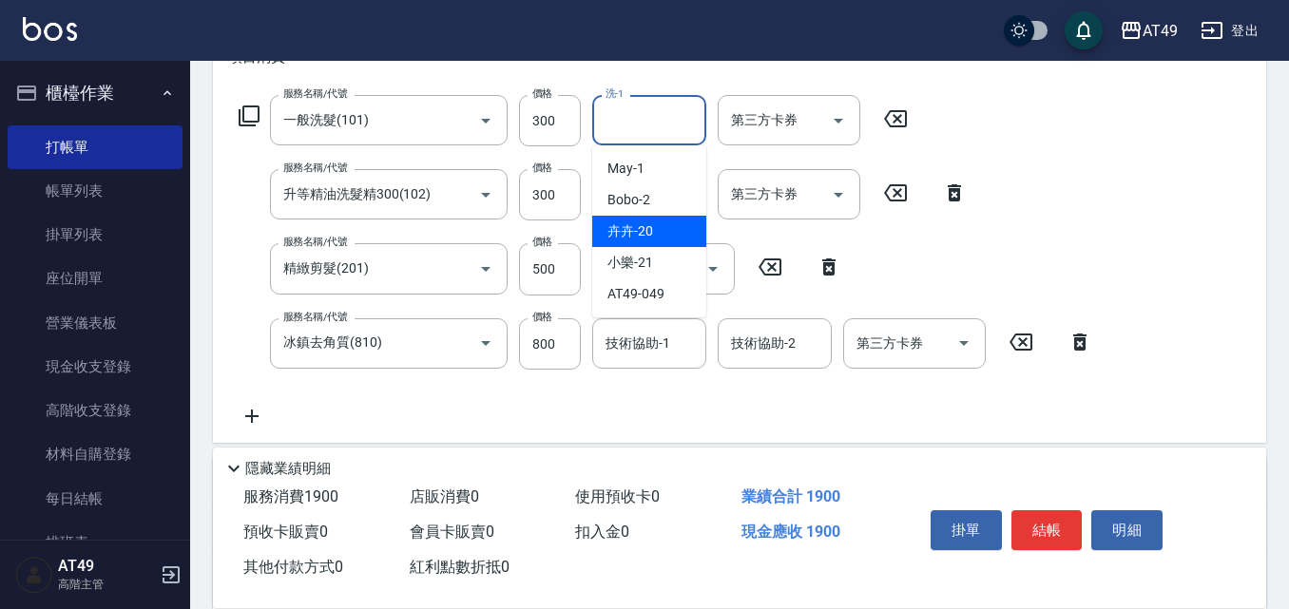
click at [663, 241] on div "卉卉 -20" at bounding box center [649, 231] width 114 height 31
type input "卉卉-20"
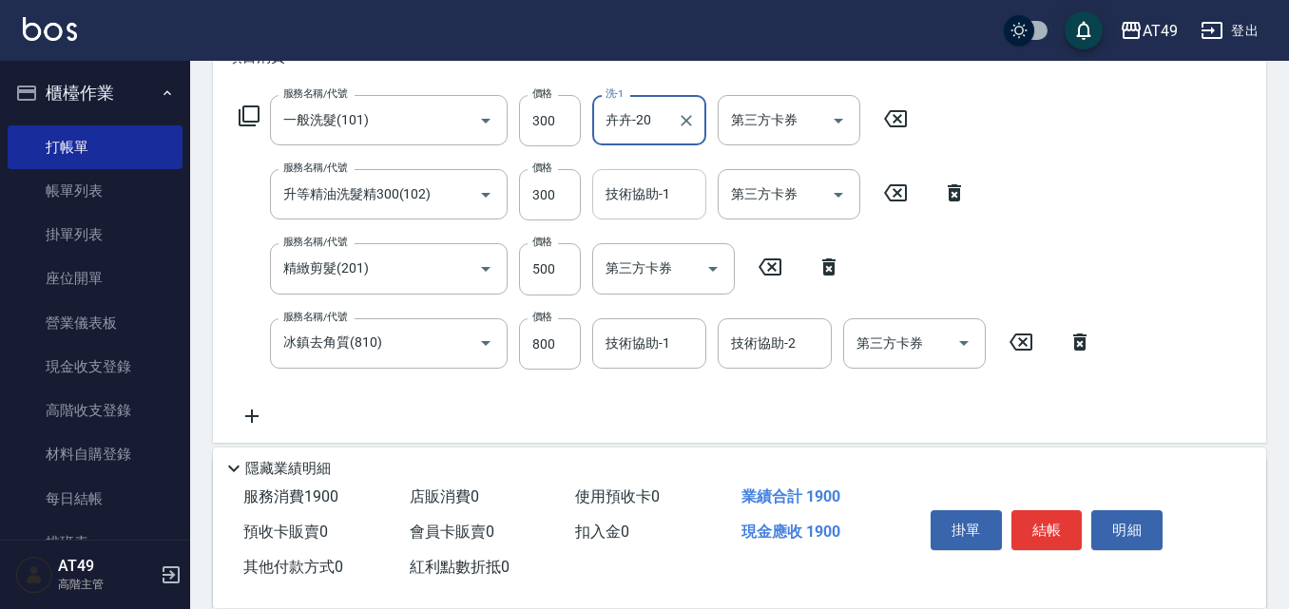
click at [645, 177] on div "技術協助-1" at bounding box center [649, 194] width 114 height 50
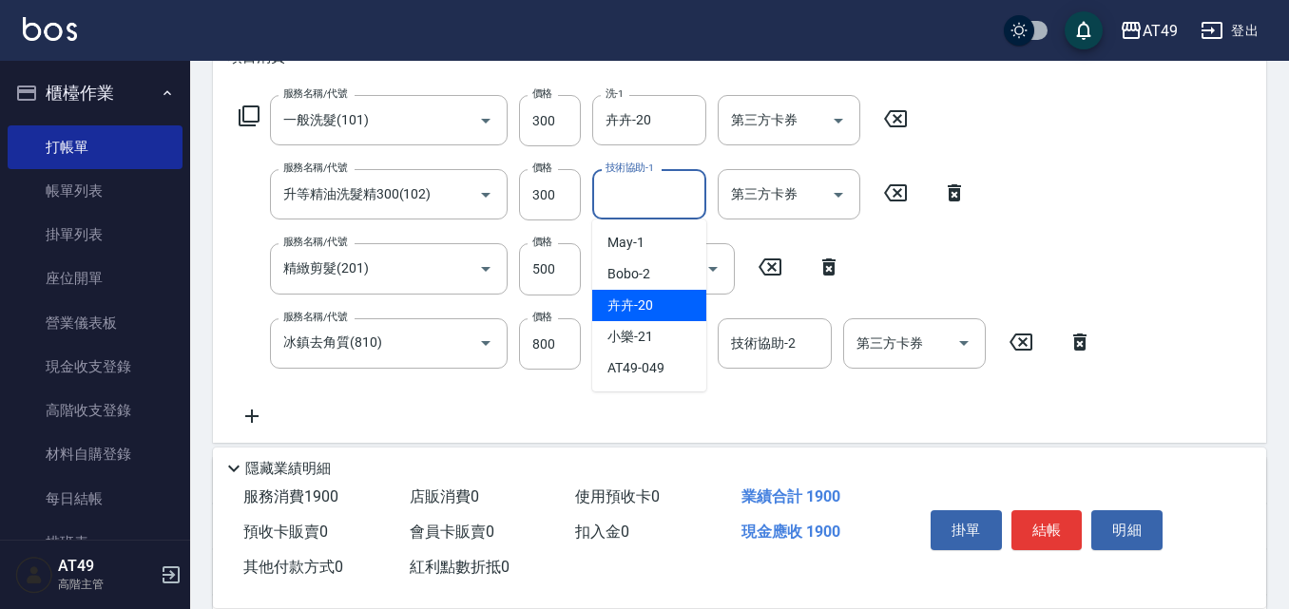
click at [651, 303] on span "卉卉 -20" at bounding box center [631, 306] width 46 height 20
type input "卉卉-20"
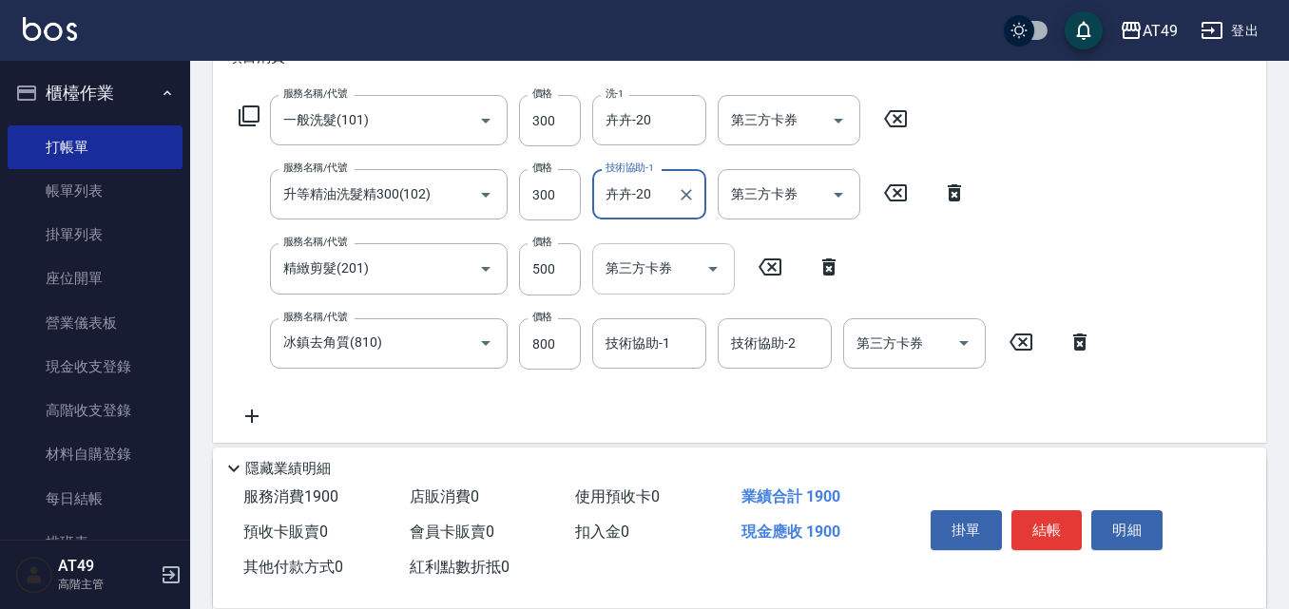
click at [635, 272] on div "第三方卡券 第三方卡券" at bounding box center [663, 268] width 143 height 50
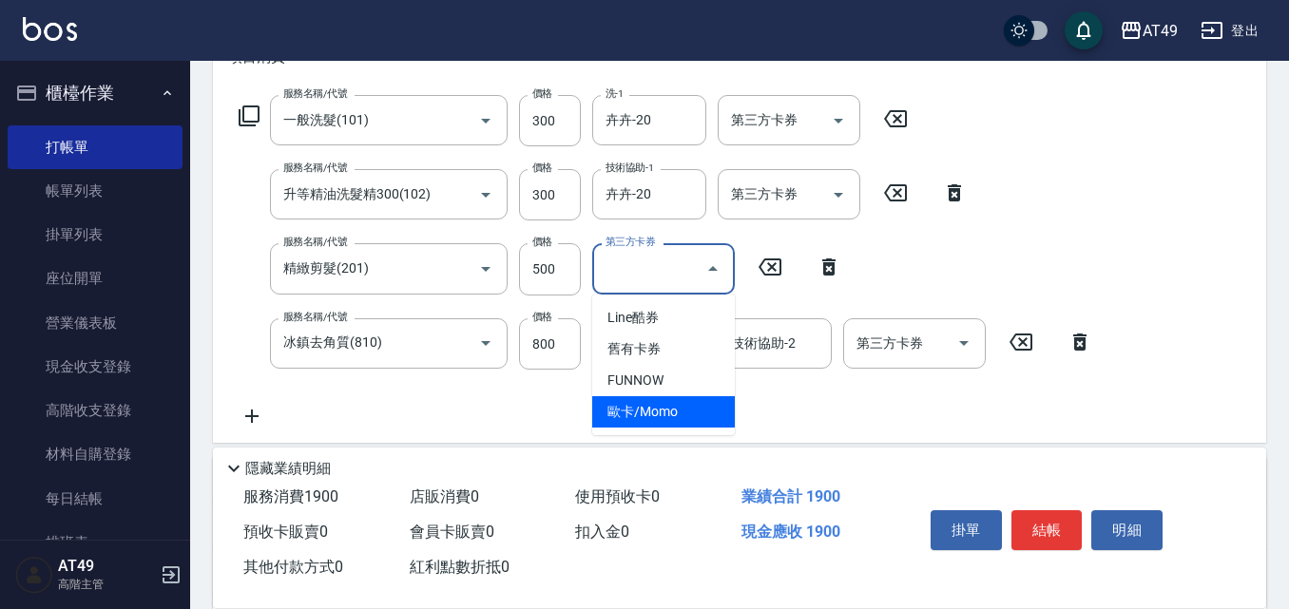
click at [785, 389] on div "服務名稱/代號 一般洗髮(101) 服務名稱/代號 價格 300 價格 洗-1 卉卉-20 洗-1 第三方卡券 第三方卡券 服務名稱/代號 升等精油洗髮精30…" at bounding box center [666, 261] width 876 height 333
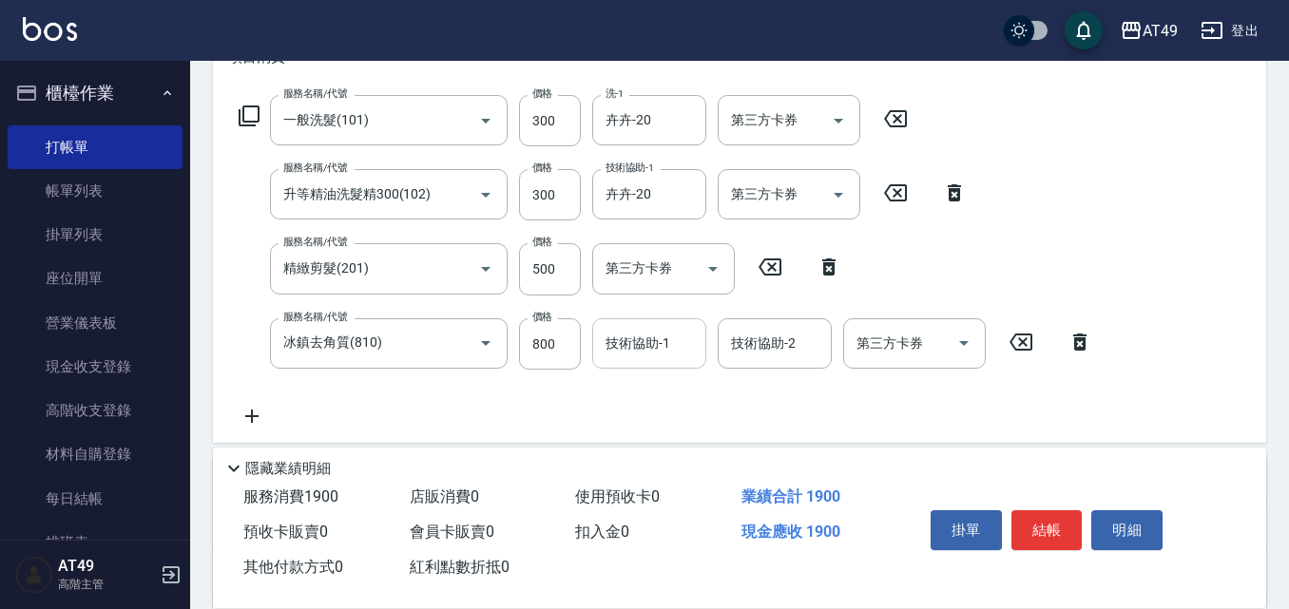
click at [635, 346] on div "技術協助-1 技術協助-1" at bounding box center [649, 344] width 114 height 50
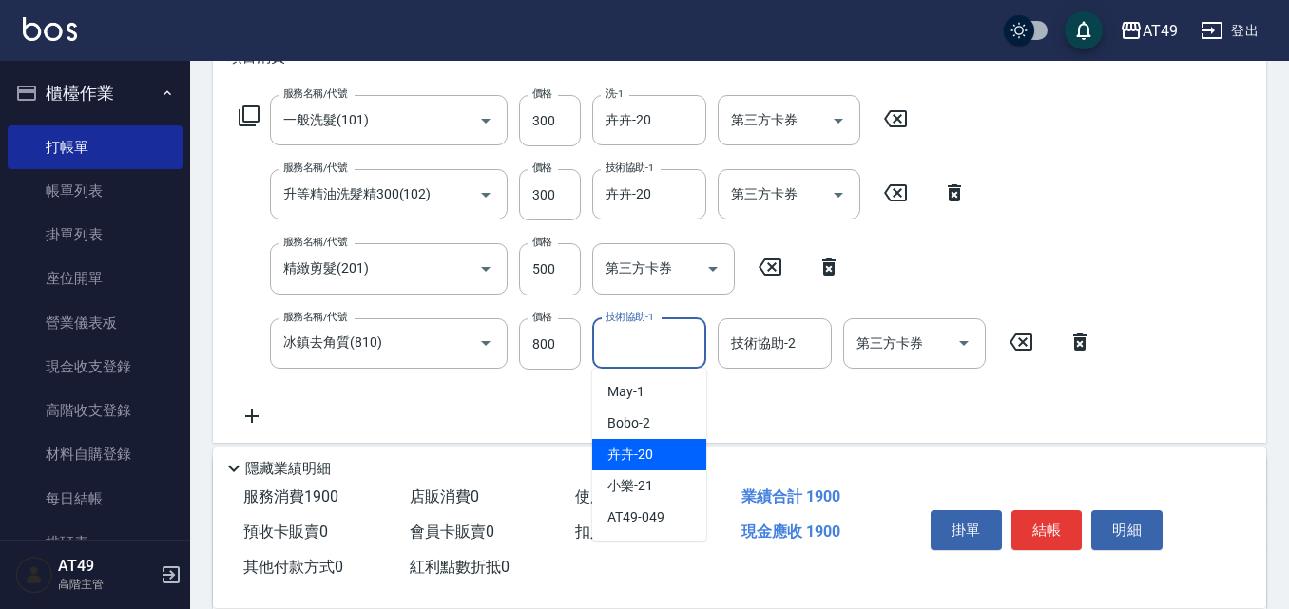
click at [678, 452] on div "卉卉 -20" at bounding box center [649, 454] width 114 height 31
type input "卉卉-20"
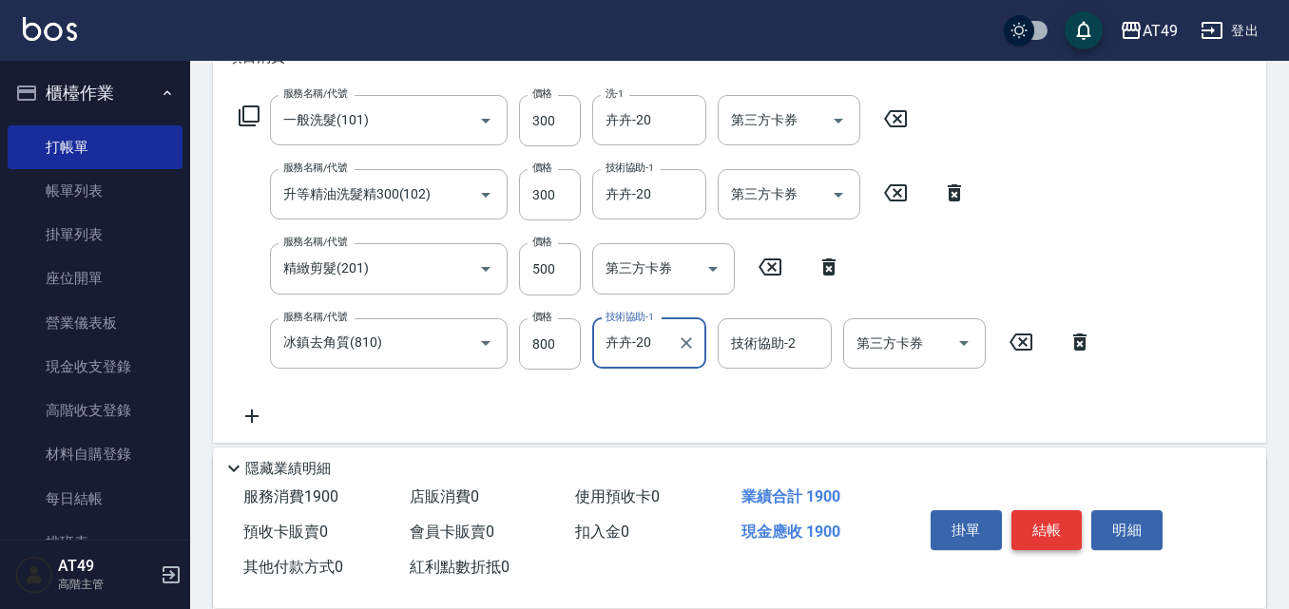
click at [1040, 523] on button "結帳" at bounding box center [1047, 531] width 71 height 40
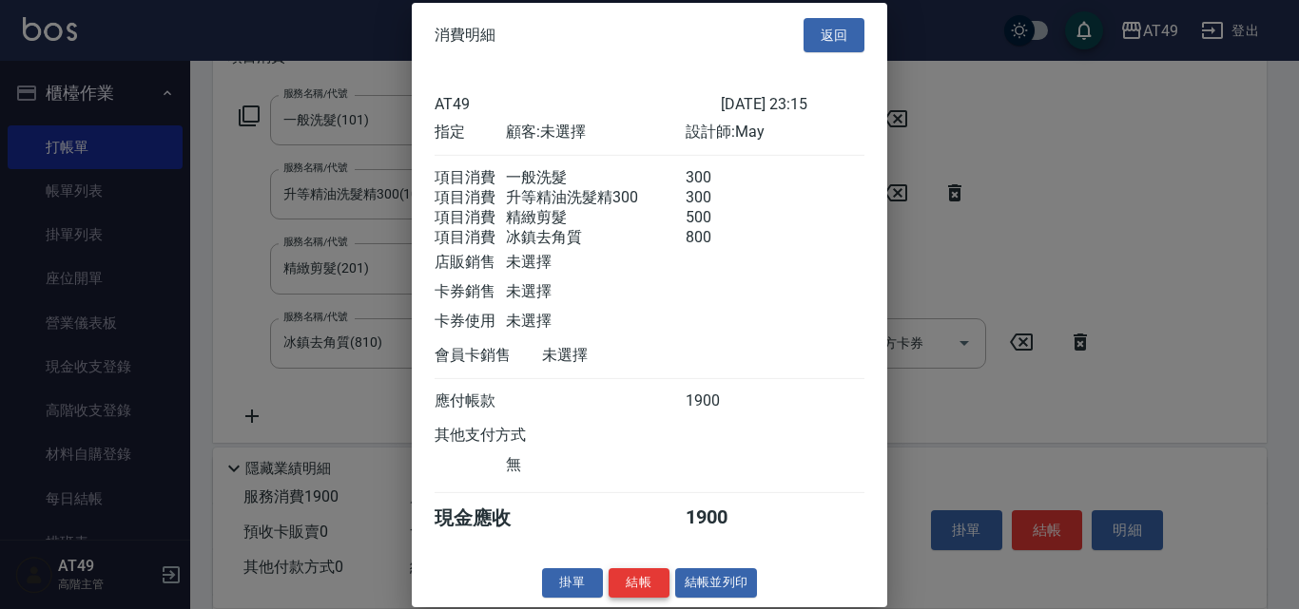
scroll to position [31, 0]
click at [627, 589] on button "結帳" at bounding box center [639, 583] width 61 height 29
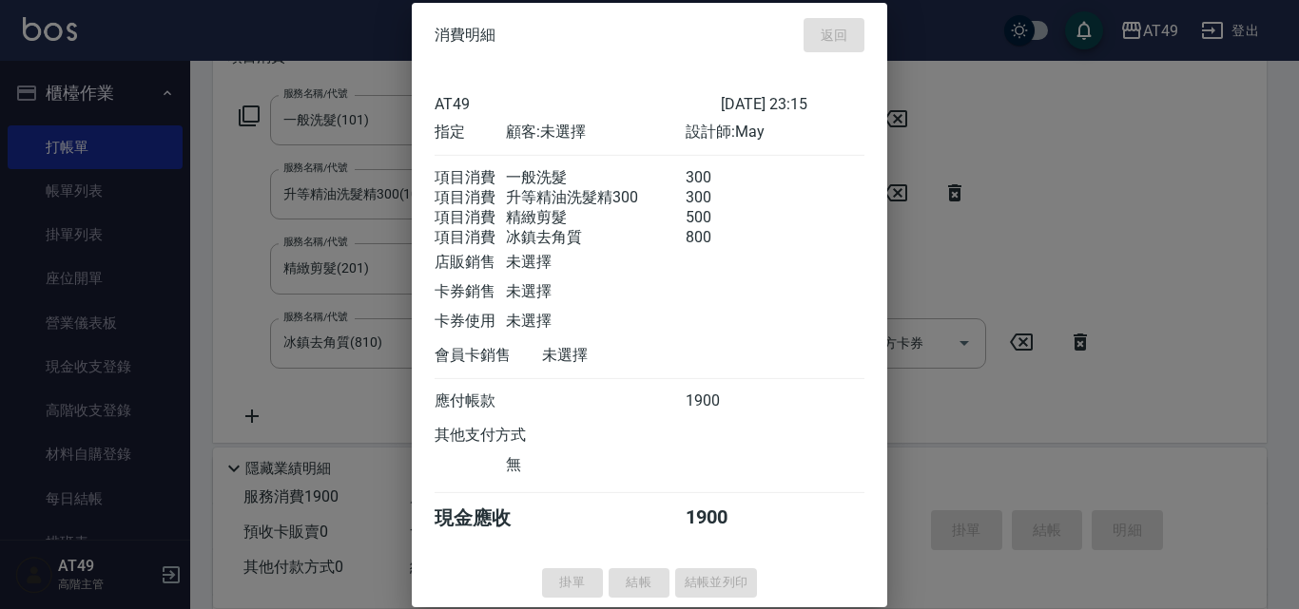
type input "[DATE] 23:16"
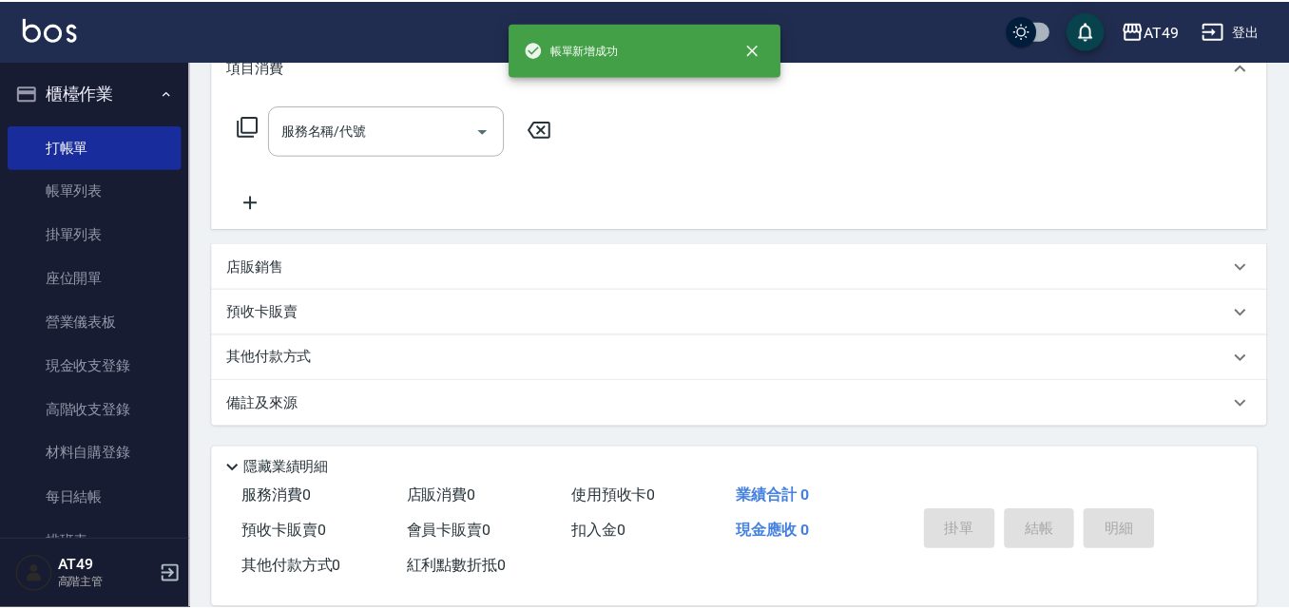
scroll to position [0, 0]
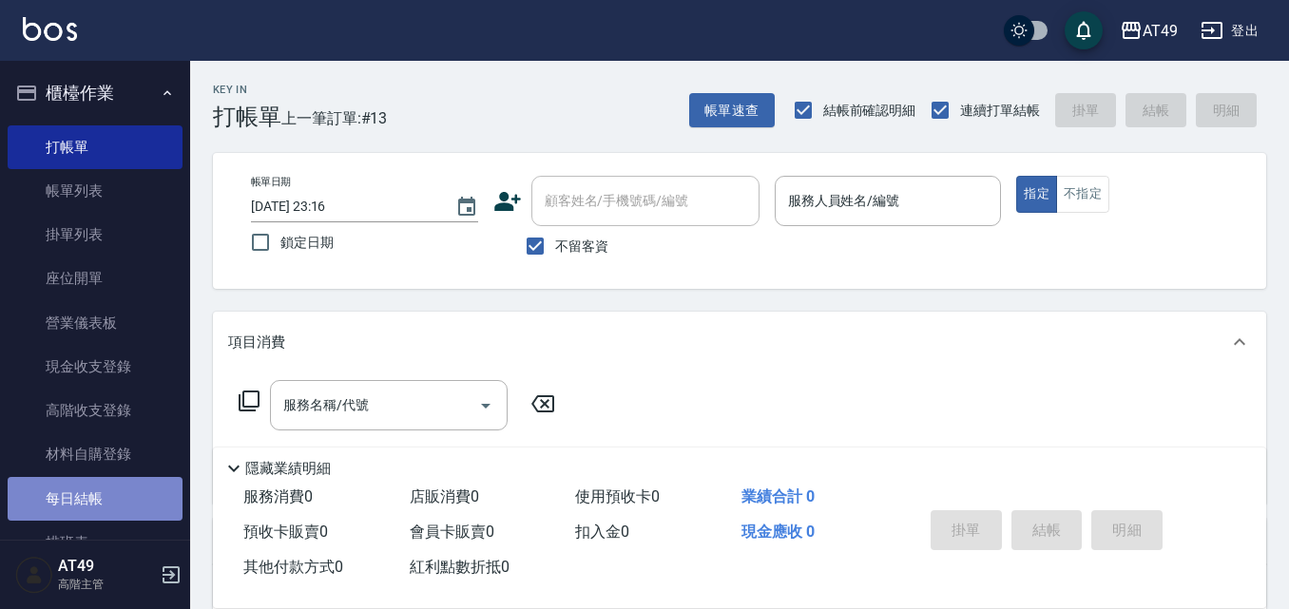
click at [131, 506] on link "每日結帳" at bounding box center [95, 499] width 175 height 44
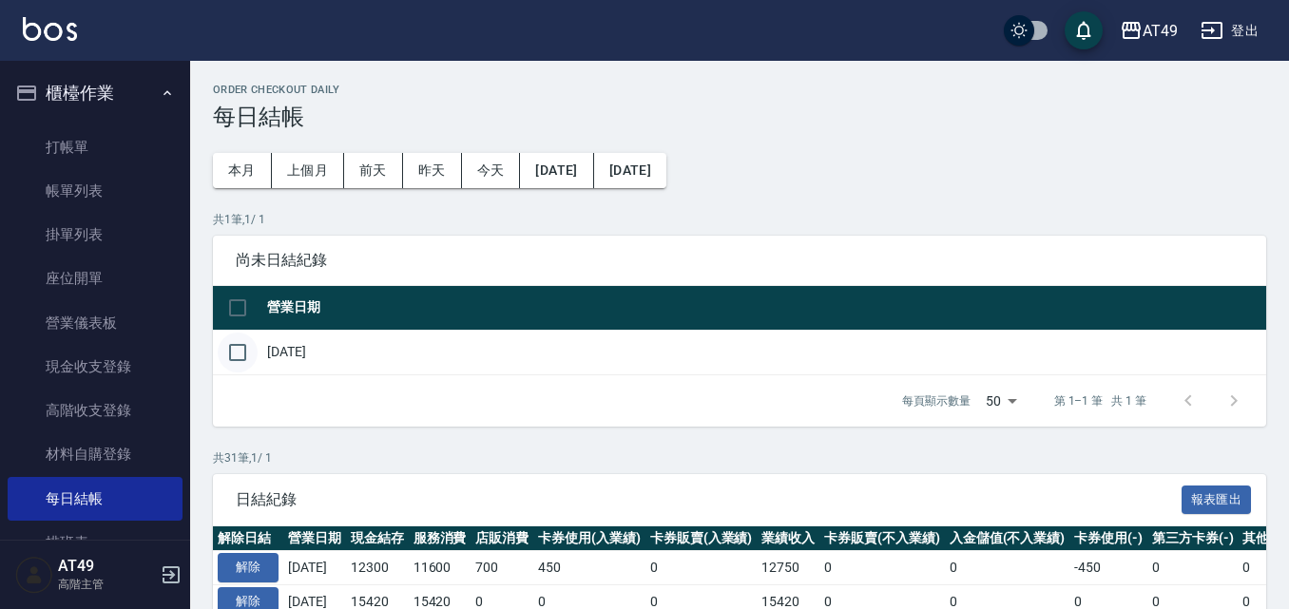
click at [245, 357] on input "checkbox" at bounding box center [238, 353] width 40 height 40
checkbox input "true"
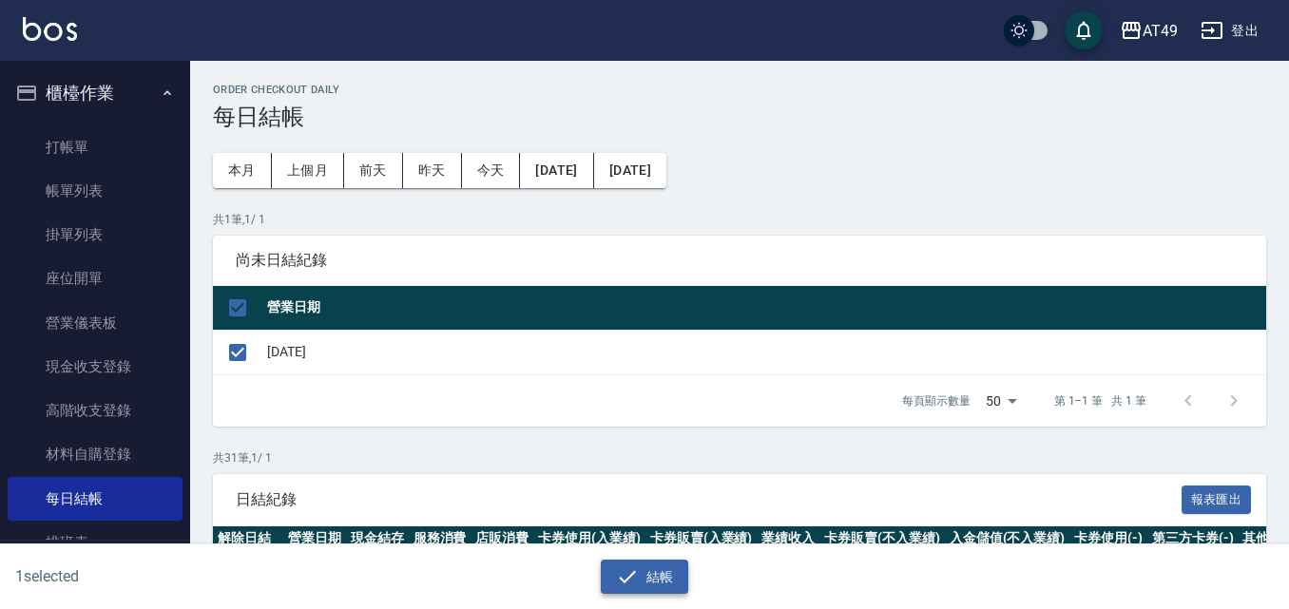
click at [673, 586] on button "結帳" at bounding box center [645, 577] width 88 height 35
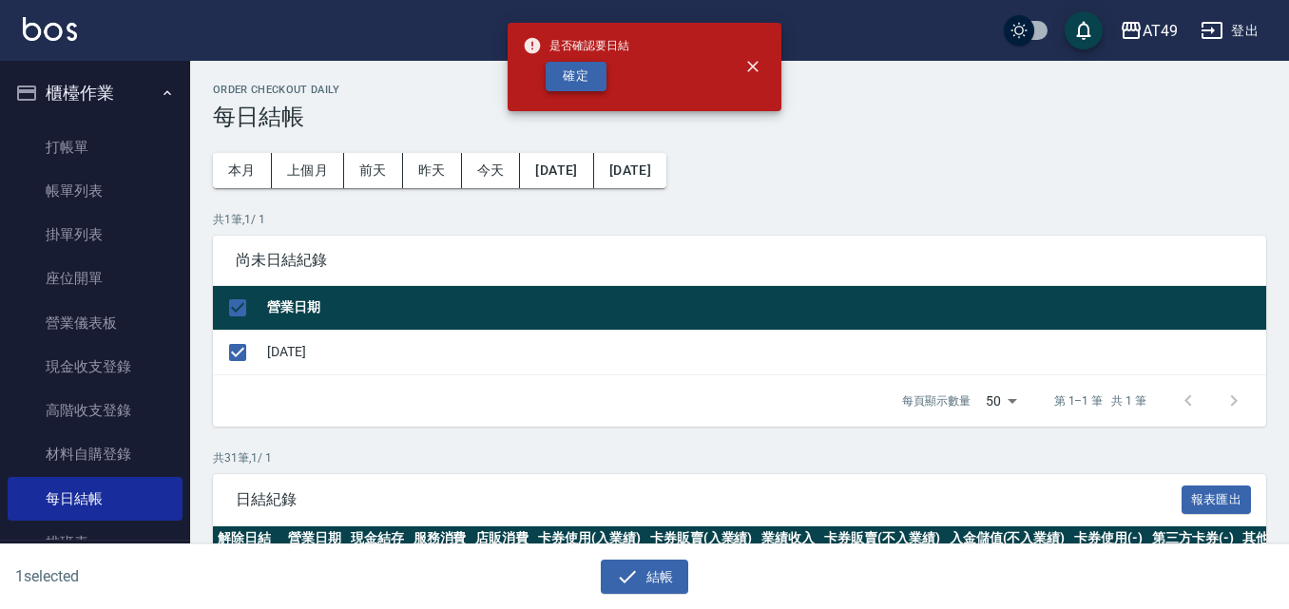
click at [589, 70] on button "確定" at bounding box center [576, 76] width 61 height 29
checkbox input "false"
